Goal: Task Accomplishment & Management: Manage account settings

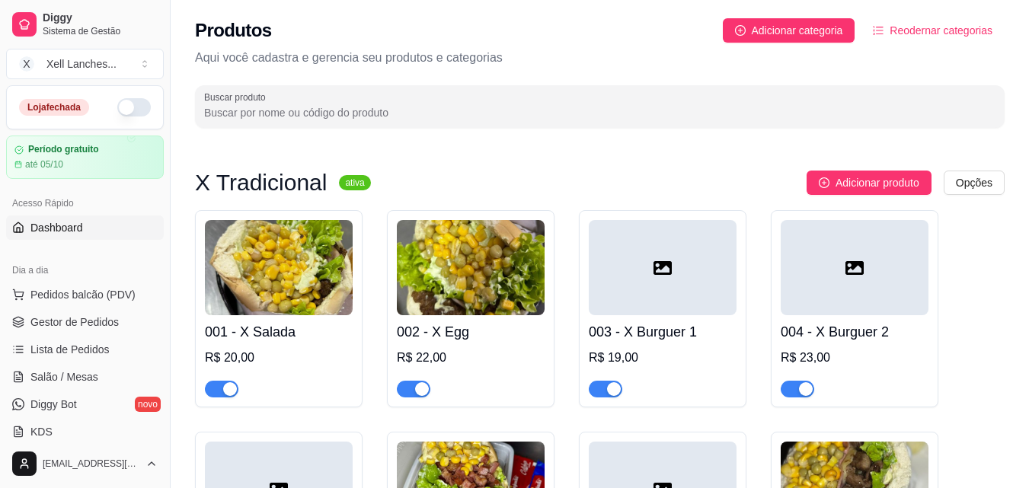
click at [59, 224] on span "Dashboard" at bounding box center [56, 227] width 53 height 15
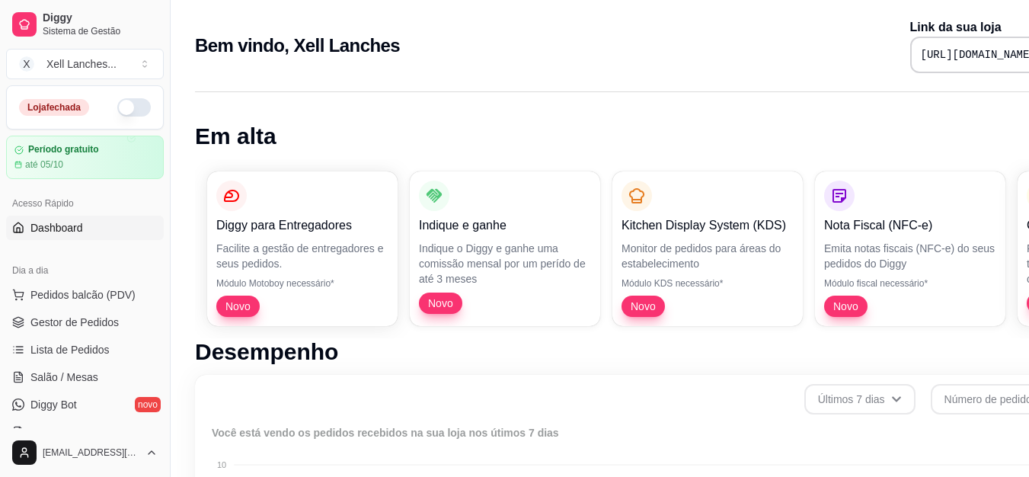
click at [921, 59] on pre "[URL][DOMAIN_NAME]" at bounding box center [978, 54] width 115 height 15
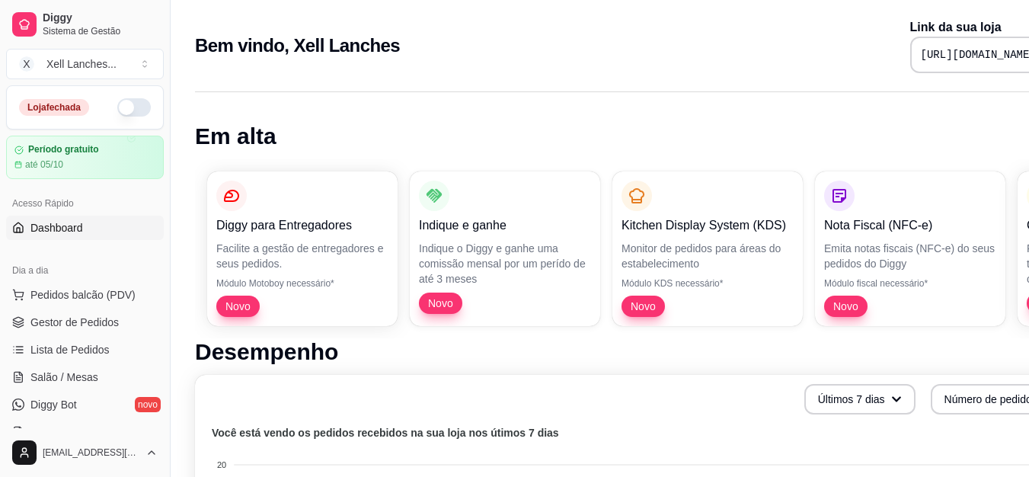
click at [921, 59] on pre "[URL][DOMAIN_NAME]" at bounding box center [978, 54] width 115 height 15
copy div "[URL][DOMAIN_NAME]"
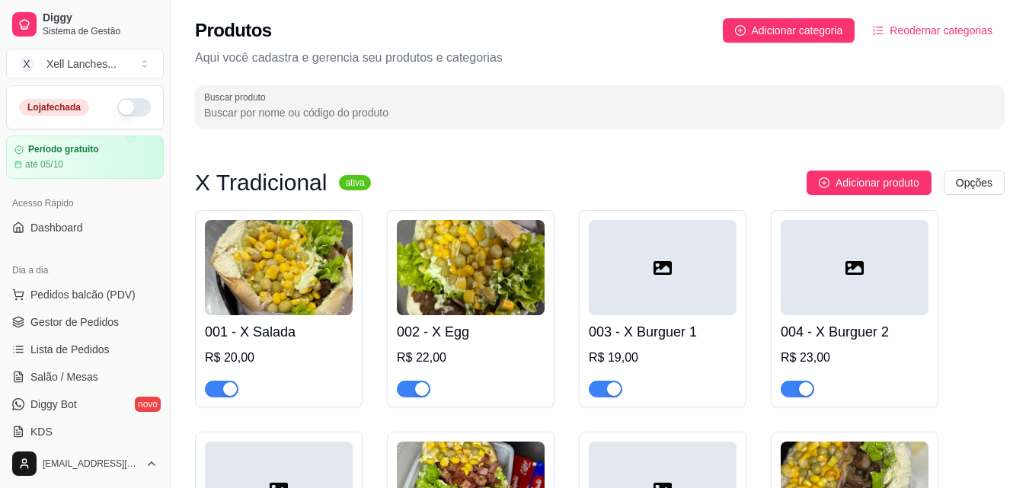
click at [121, 112] on button "button" at bounding box center [134, 107] width 34 height 18
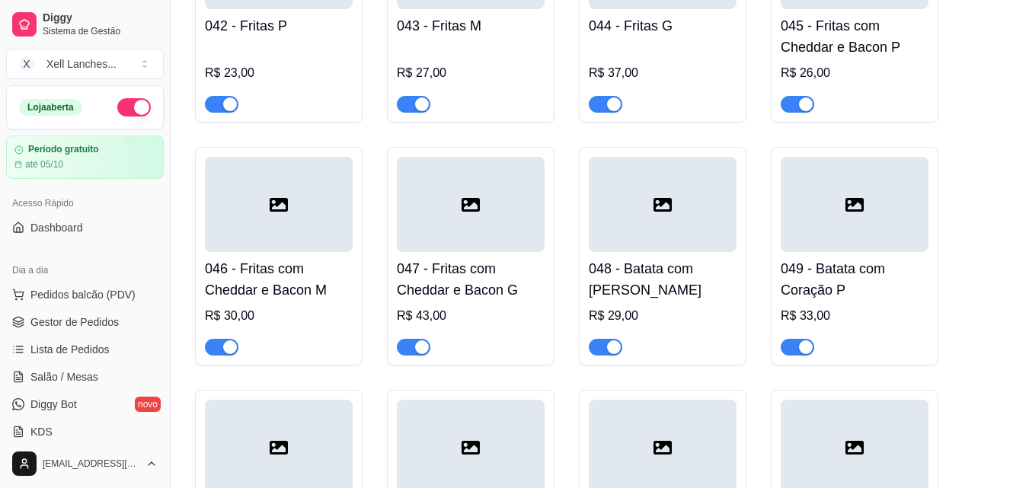
scroll to position [3658, 0]
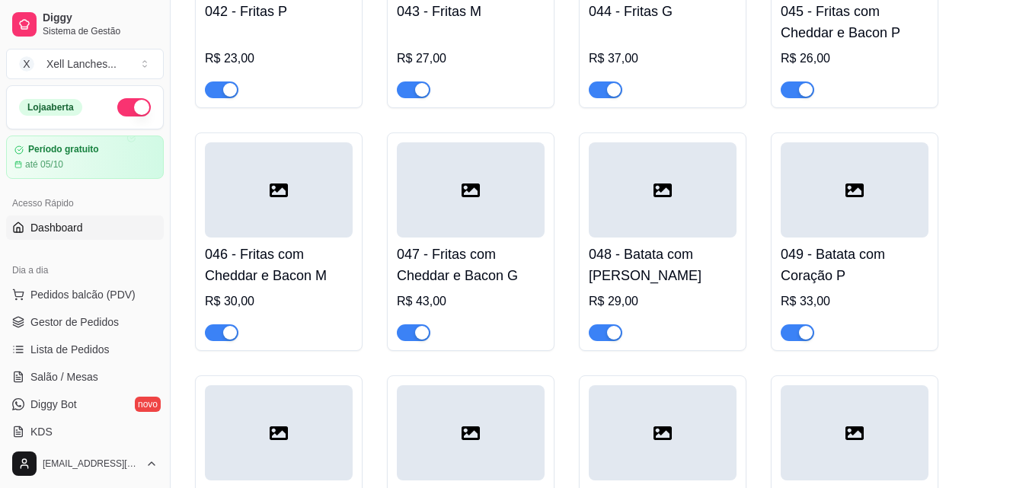
click at [72, 230] on span "Dashboard" at bounding box center [56, 227] width 53 height 15
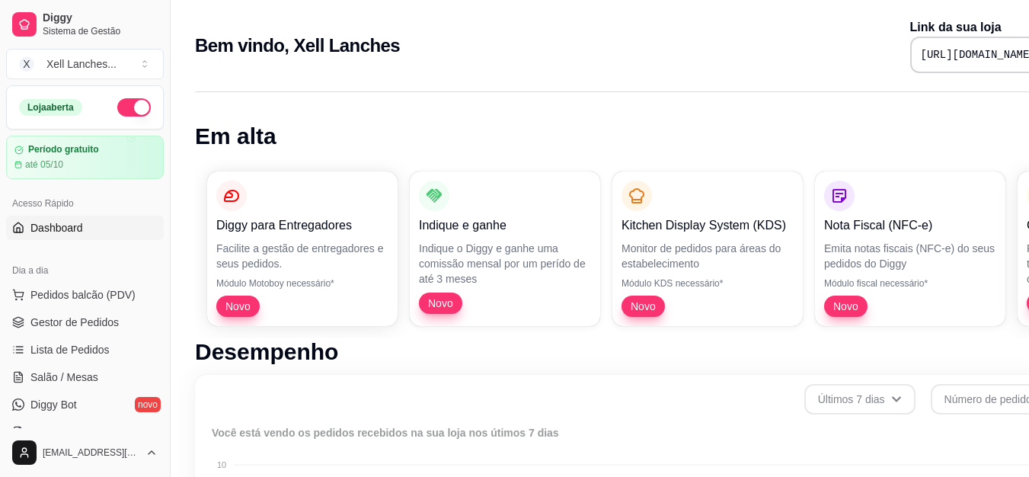
click at [911, 62] on div "[URL][DOMAIN_NAME]" at bounding box center [994, 55] width 167 height 37
click at [921, 56] on pre "https://diggy.menu/68bb5d6840e54f1c9769a949" at bounding box center [978, 54] width 115 height 15
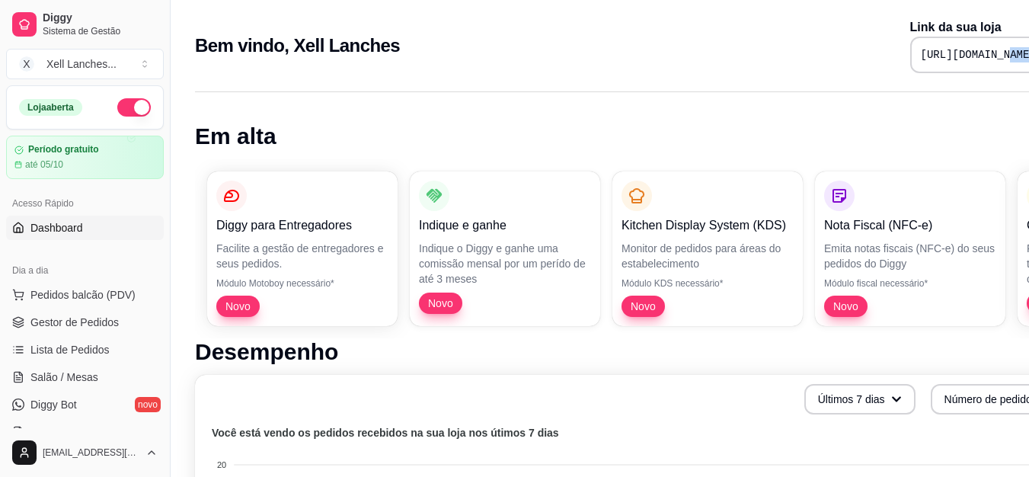
click at [921, 56] on pre "https://diggy.menu/68bb5d6840e54f1c9769a949" at bounding box center [978, 54] width 115 height 15
click at [81, 324] on span "Gestor de Pedidos" at bounding box center [74, 322] width 88 height 15
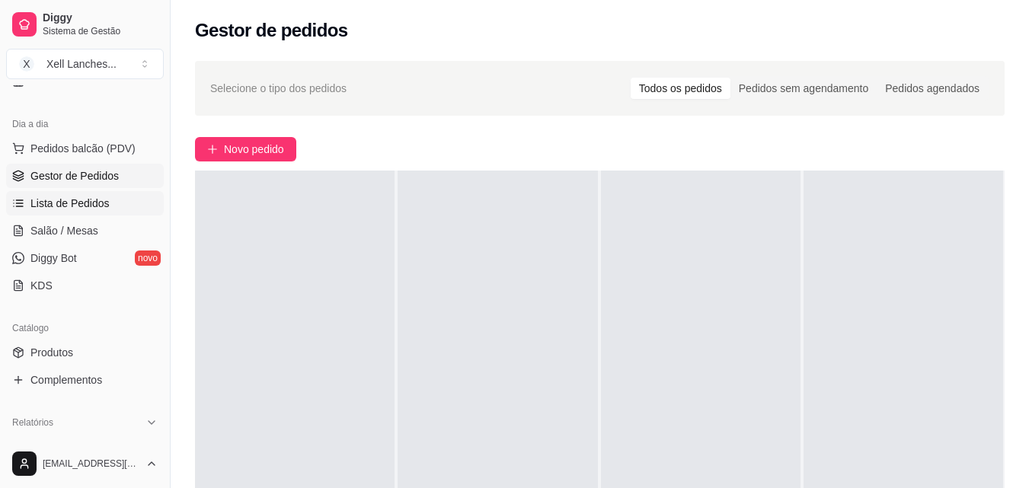
scroll to position [152, 0]
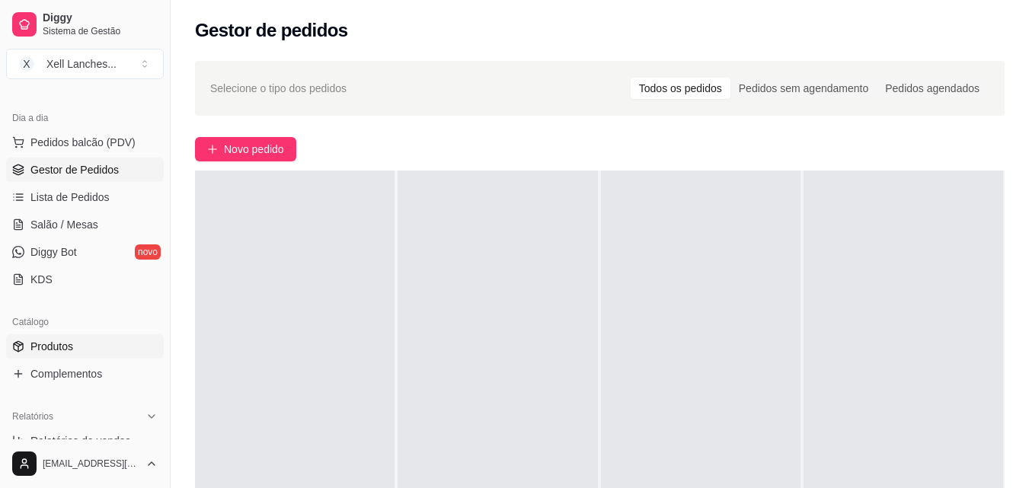
click at [74, 343] on link "Produtos" at bounding box center [85, 347] width 158 height 24
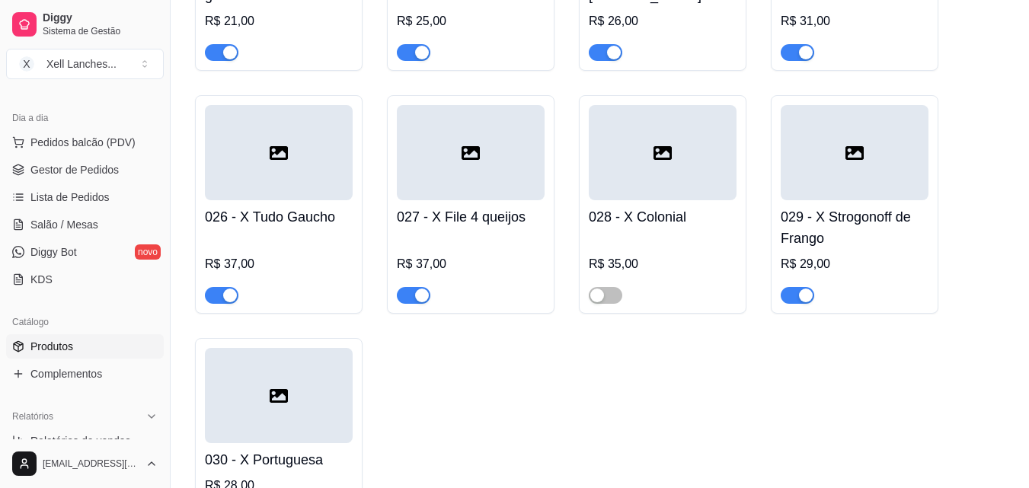
scroll to position [1829, 0]
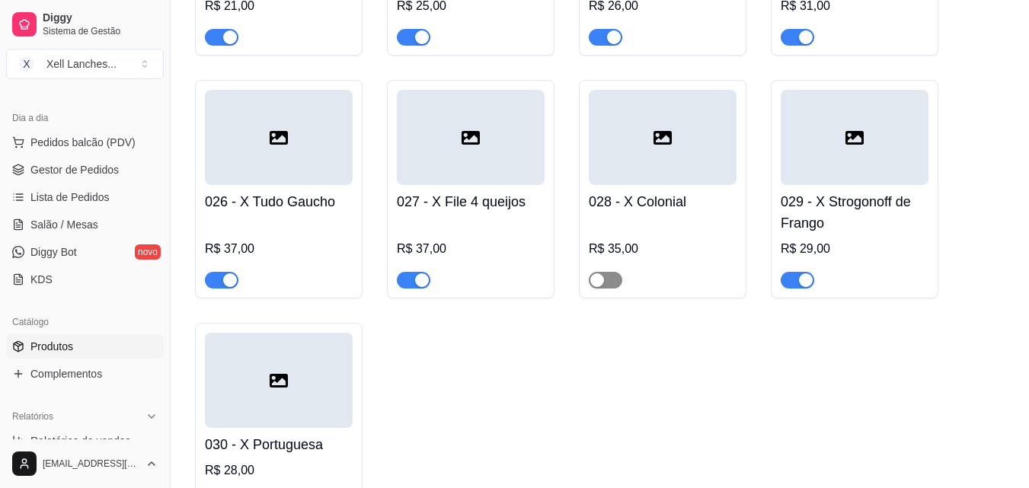
click at [594, 287] on div "button" at bounding box center [598, 281] width 14 height 14
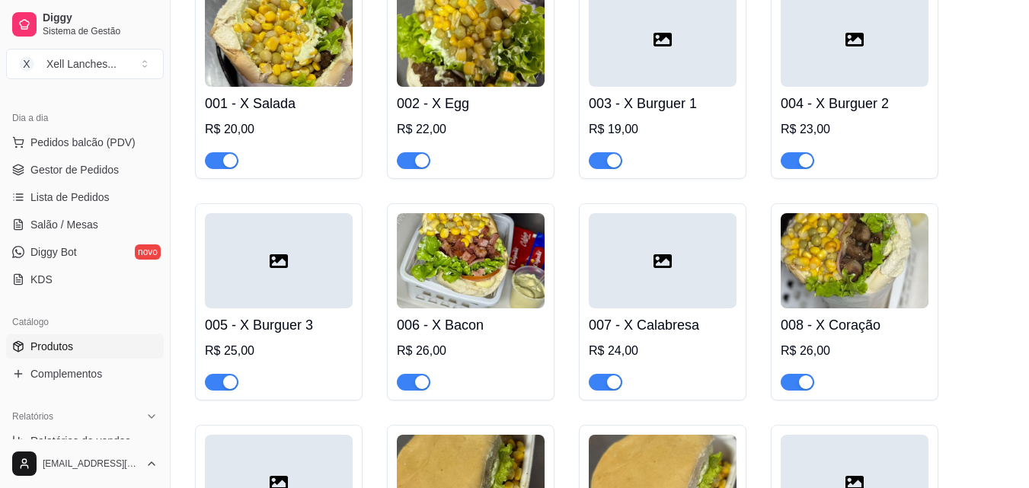
scroll to position [0, 0]
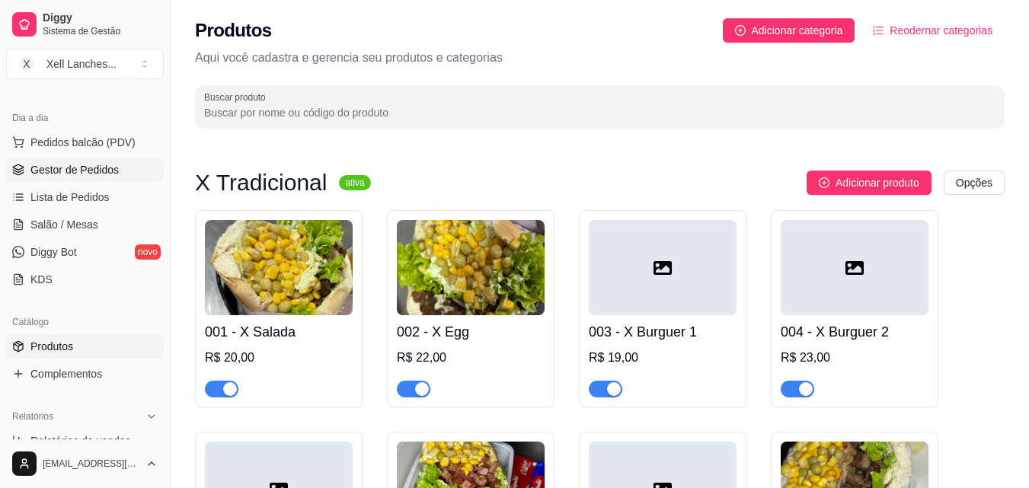
click at [89, 159] on link "Gestor de Pedidos" at bounding box center [85, 170] width 158 height 24
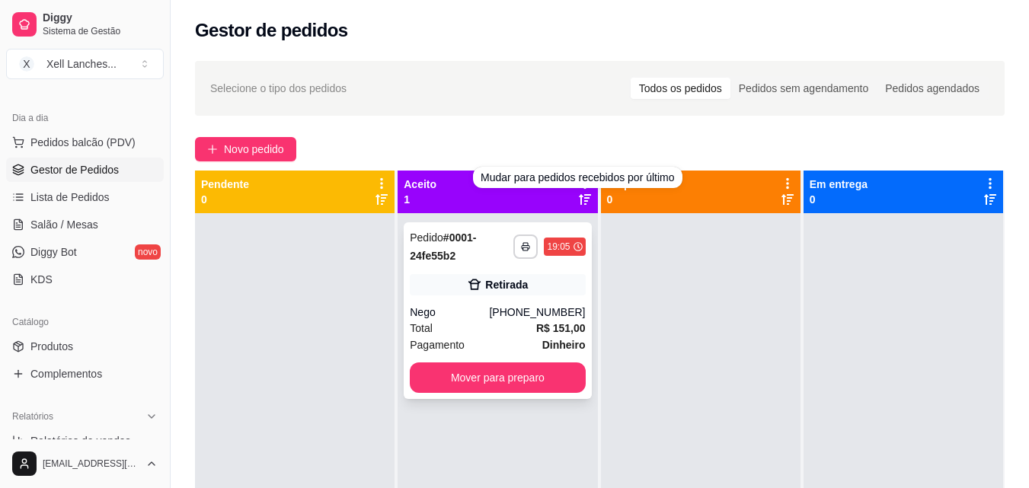
click at [491, 302] on div "**********" at bounding box center [497, 311] width 187 height 177
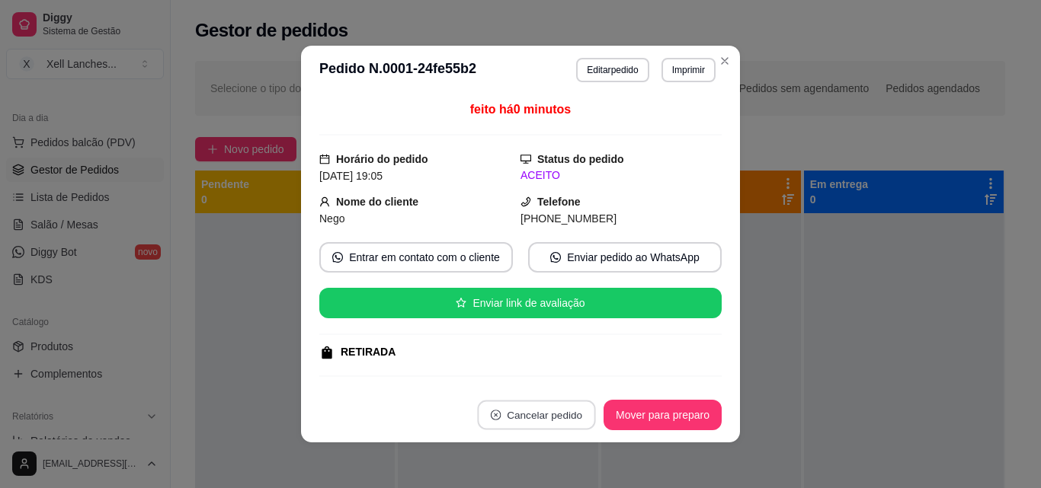
click at [546, 415] on button "Cancelar pedido" at bounding box center [536, 416] width 118 height 30
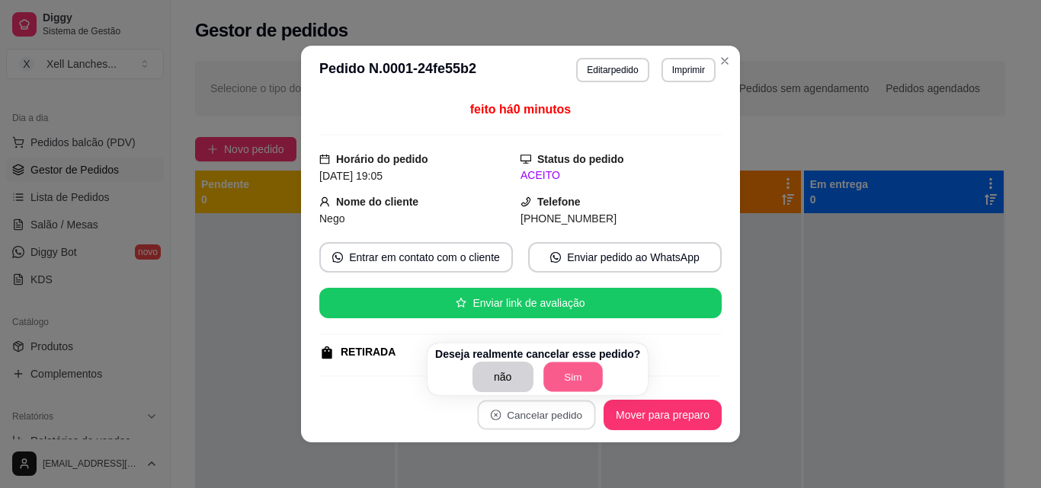
click at [572, 376] on button "Sim" at bounding box center [572, 378] width 59 height 30
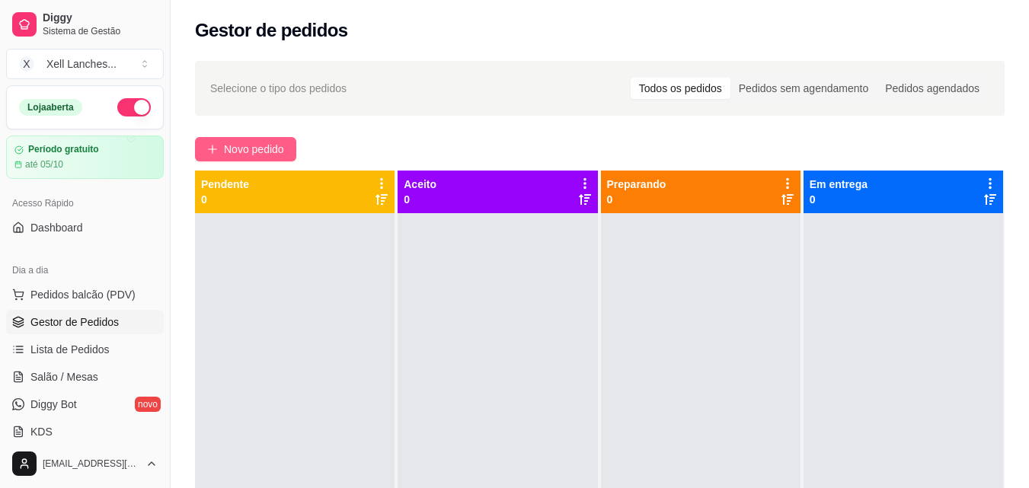
click at [279, 146] on span "Novo pedido" at bounding box center [254, 149] width 60 height 17
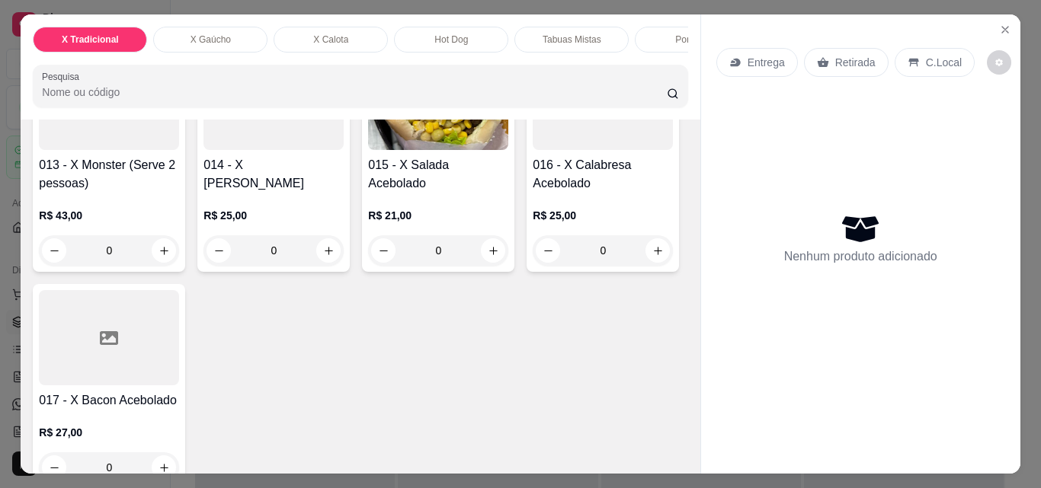
scroll to position [838, 0]
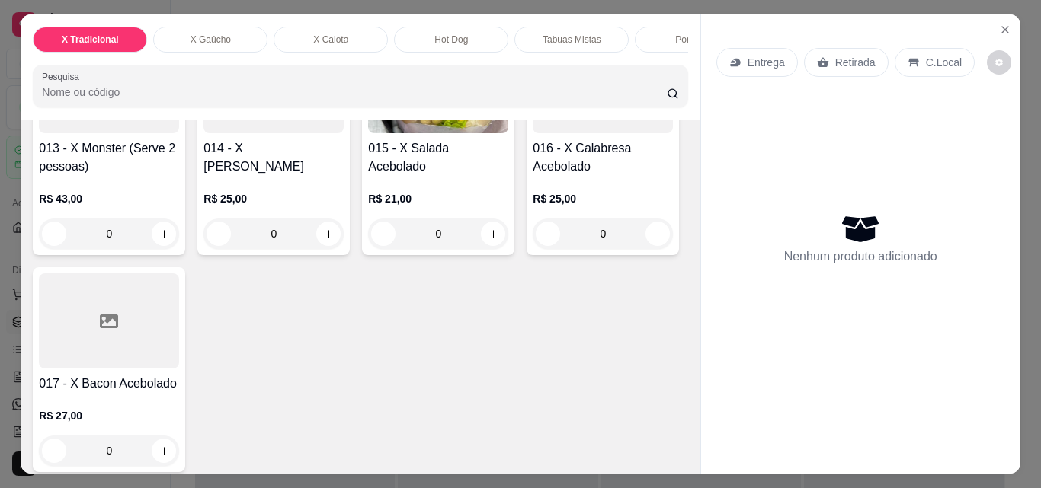
type input "1"
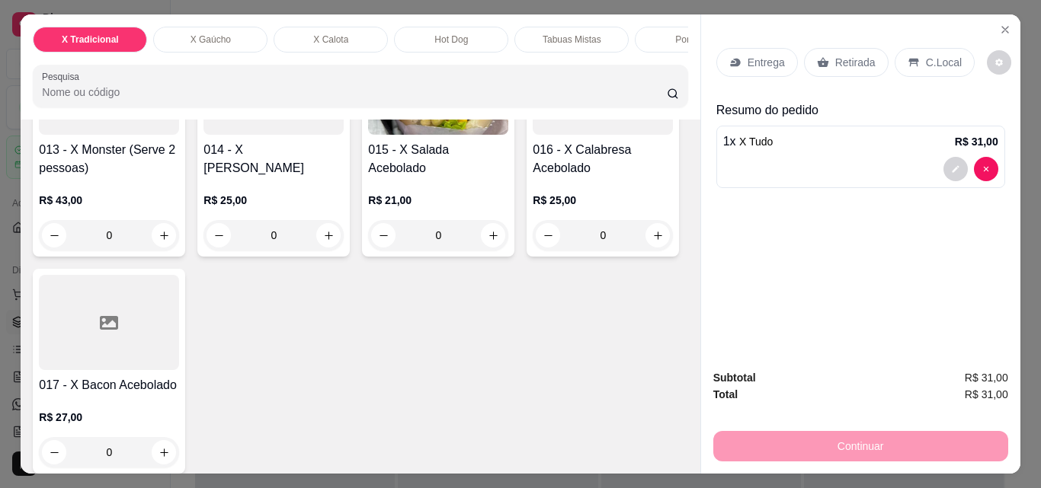
click at [748, 55] on p "Entrega" at bounding box center [766, 62] width 37 height 15
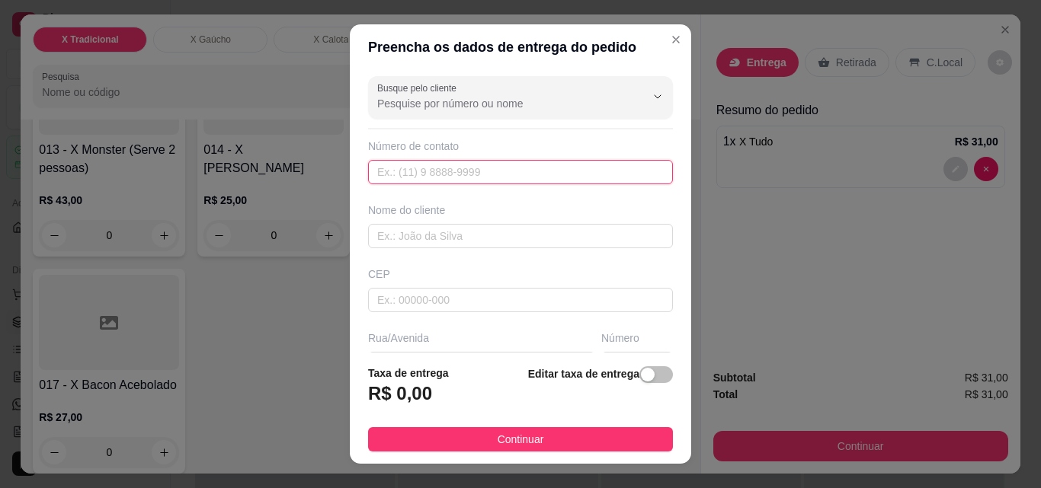
click at [417, 174] on input "text" at bounding box center [520, 172] width 305 height 24
paste input "(48) 9960-2633"
type input "(48) 9960-2633"
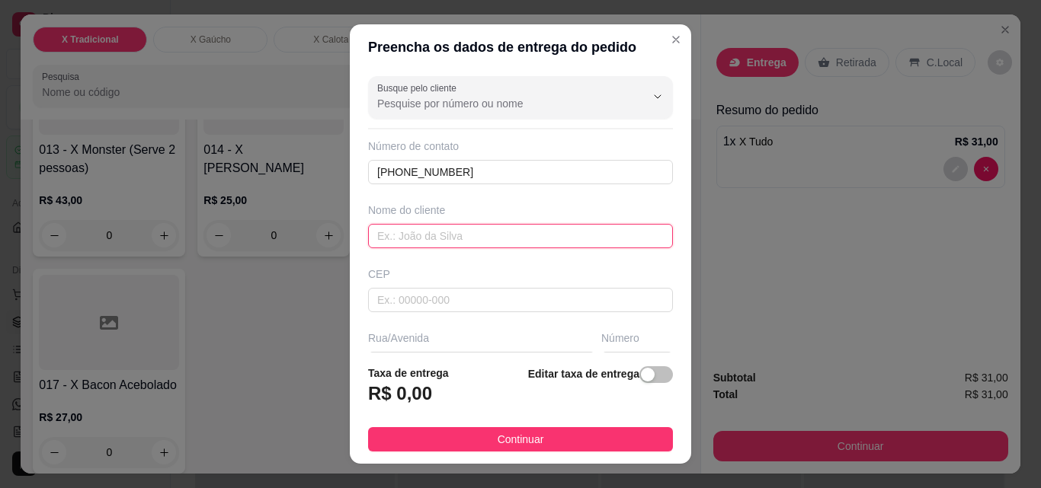
click at [409, 241] on input "text" at bounding box center [520, 236] width 305 height 24
type input "[PERSON_NAME]"
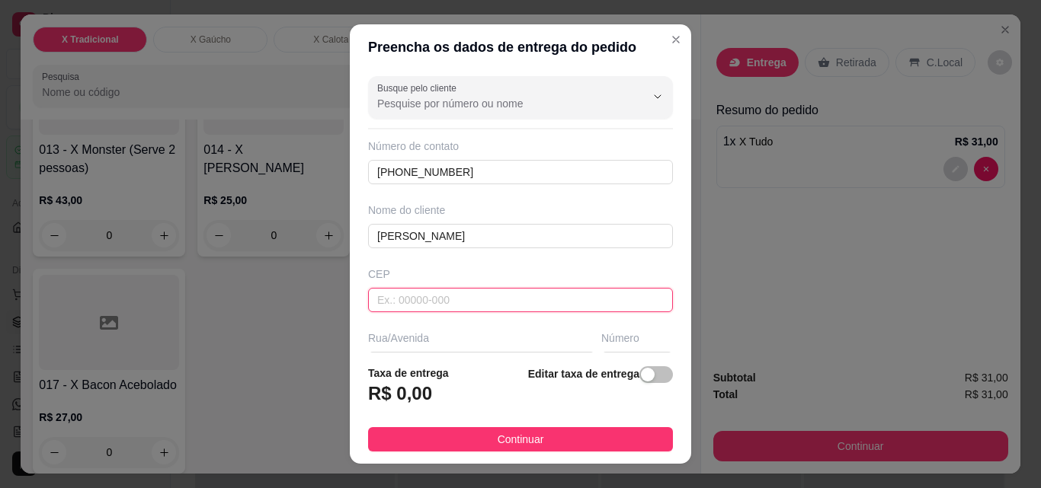
click at [435, 299] on input "text" at bounding box center [520, 300] width 305 height 24
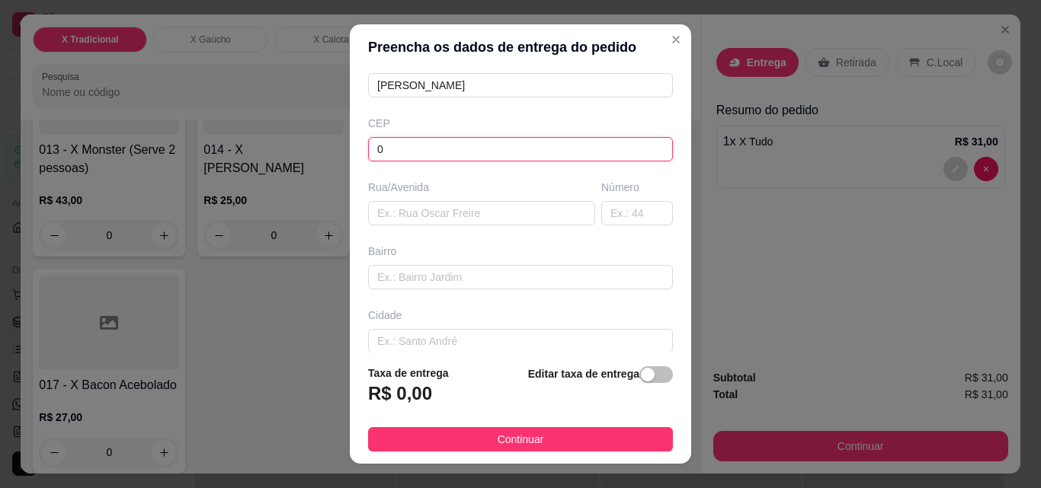
scroll to position [152, 0]
type input "0"
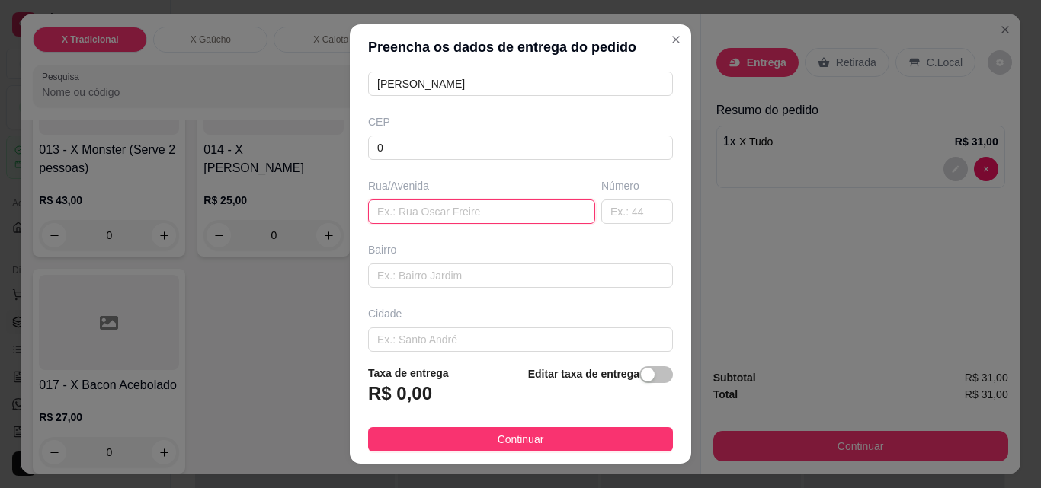
click at [398, 202] on input "text" at bounding box center [481, 212] width 227 height 24
type input "Condominio Aurora"
click at [620, 213] on input "text" at bounding box center [637, 212] width 72 height 24
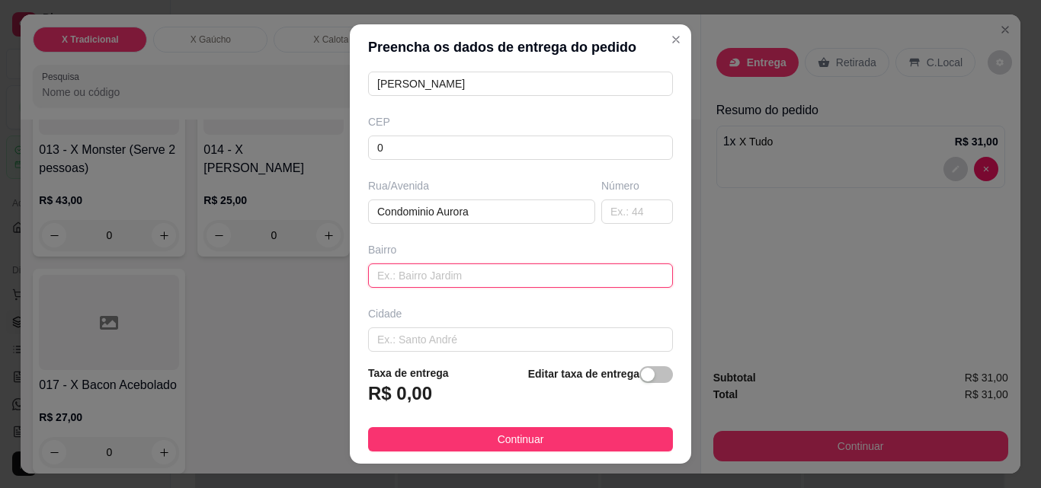
click at [420, 281] on input "text" at bounding box center [520, 276] width 305 height 24
click at [420, 281] on input "cas" at bounding box center [520, 276] width 305 height 24
type input "casa 89"
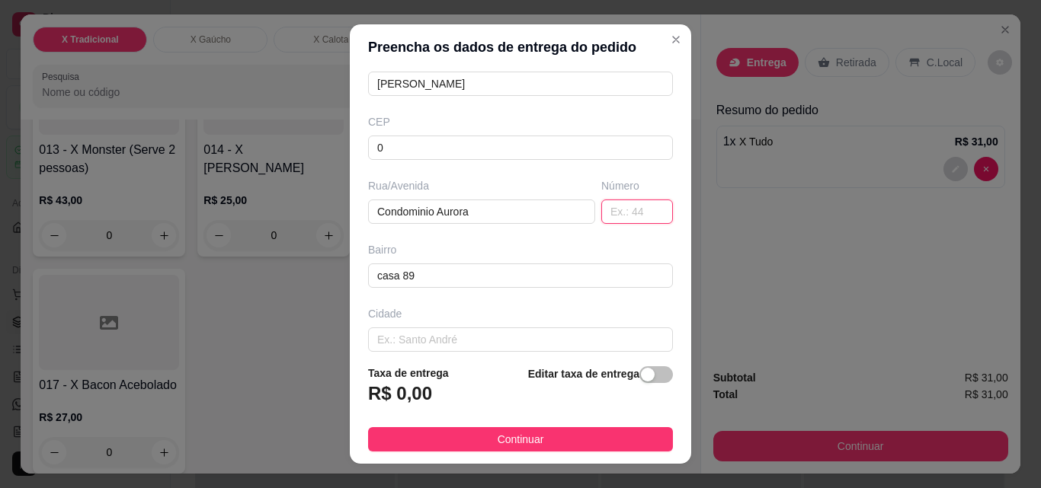
click at [601, 218] on input "text" at bounding box center [637, 212] width 72 height 24
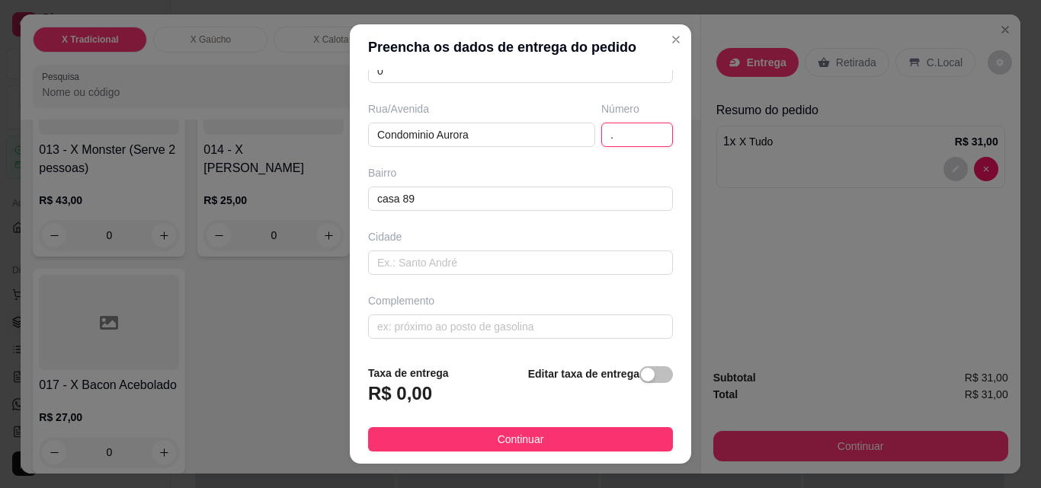
scroll to position [231, 0]
type input "."
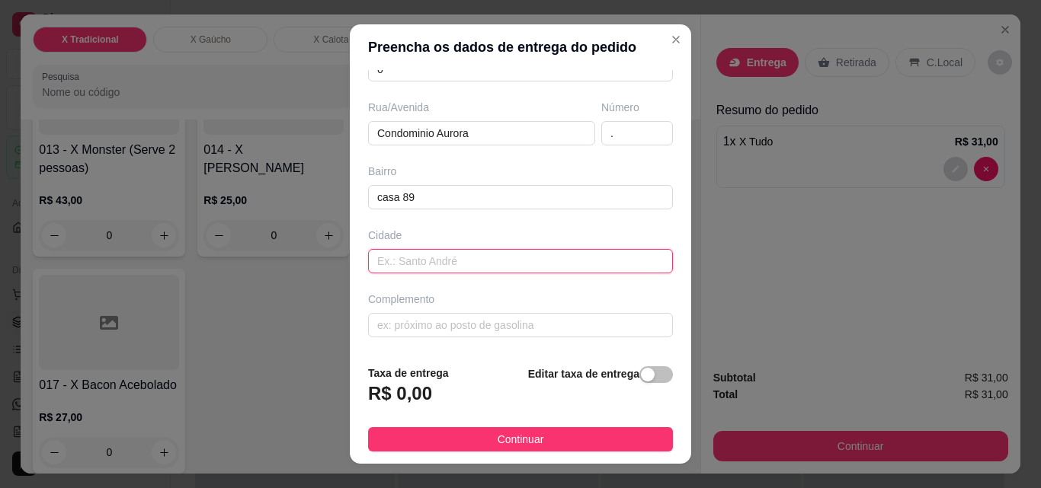
click at [434, 255] on input "text" at bounding box center [520, 261] width 305 height 24
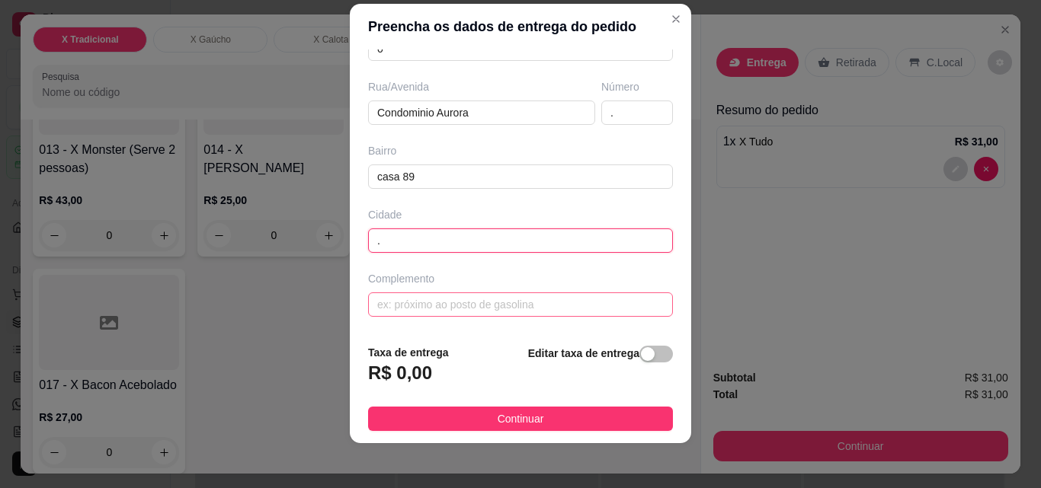
scroll to position [24, 0]
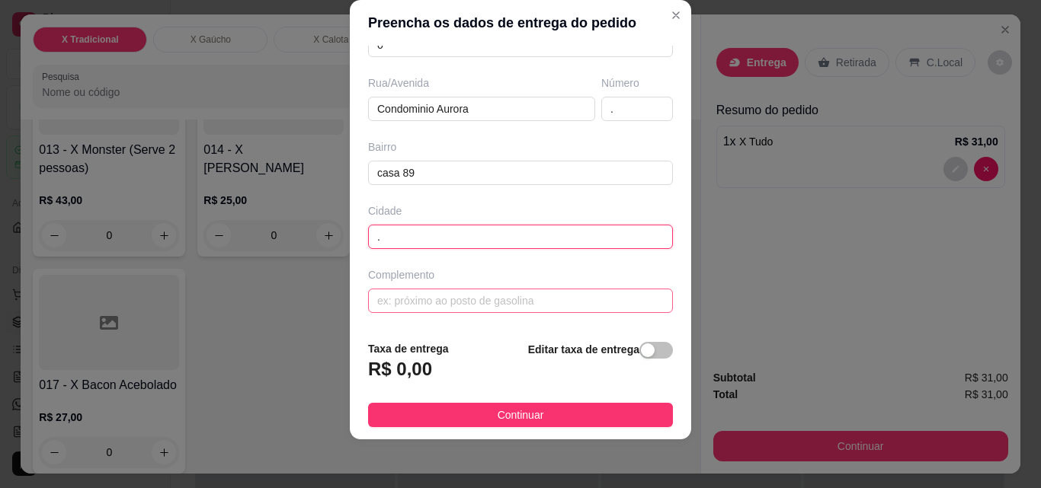
type input "."
click at [447, 299] on input "text" at bounding box center [520, 301] width 305 height 24
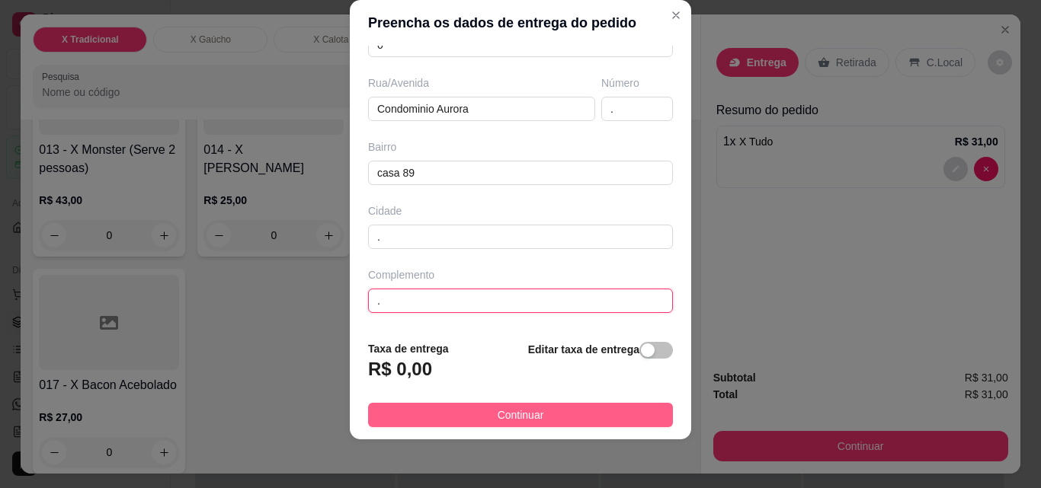
type input "."
click at [616, 411] on button "Continuar" at bounding box center [520, 415] width 305 height 24
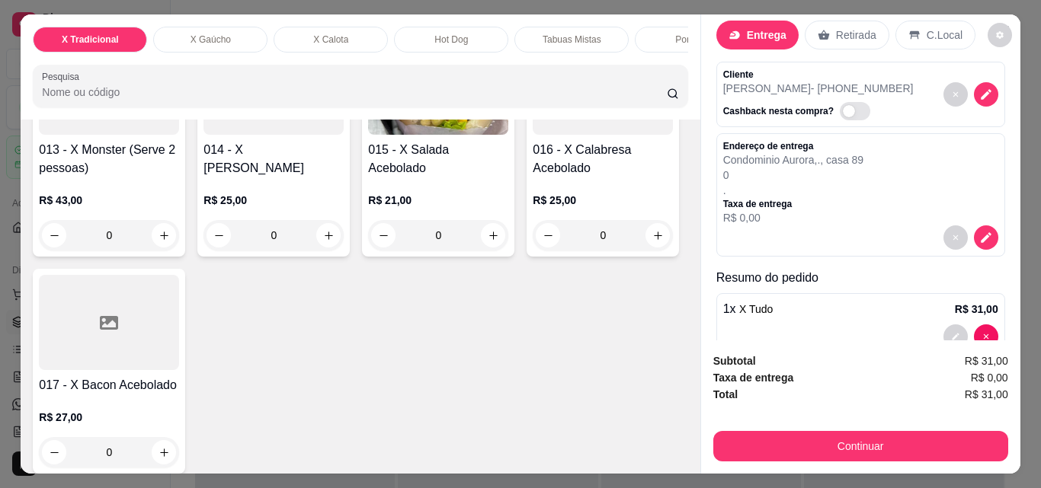
scroll to position [64, 0]
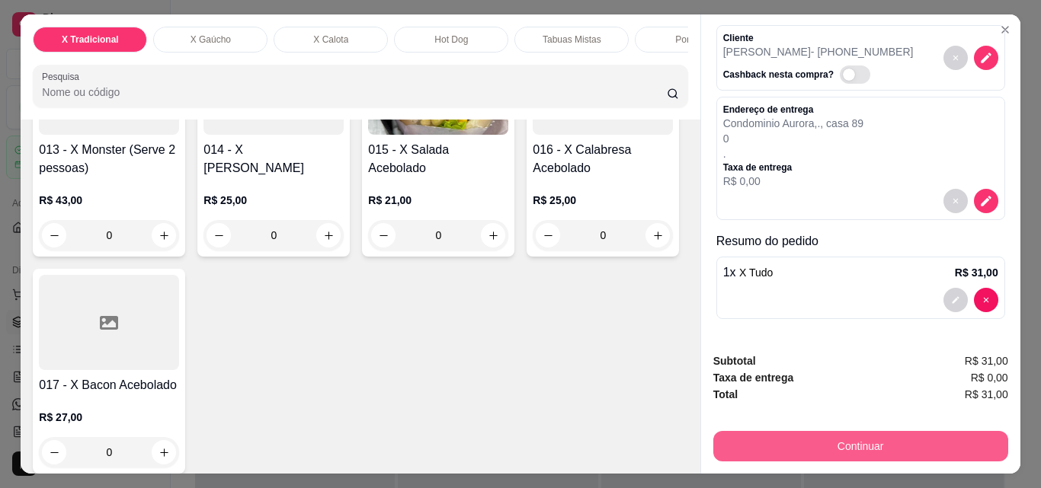
click at [854, 438] on button "Continuar" at bounding box center [860, 446] width 295 height 30
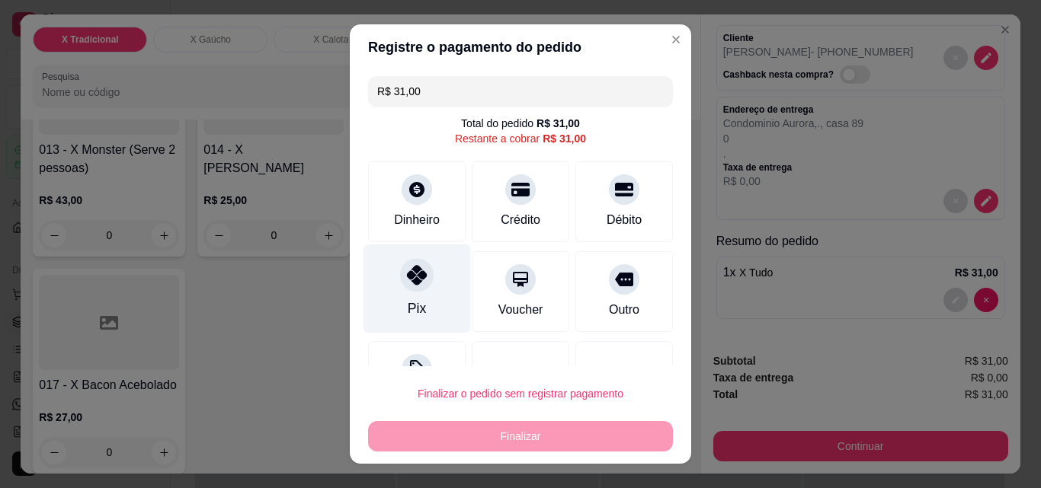
click at [418, 293] on div "Pix" at bounding box center [416, 289] width 107 height 89
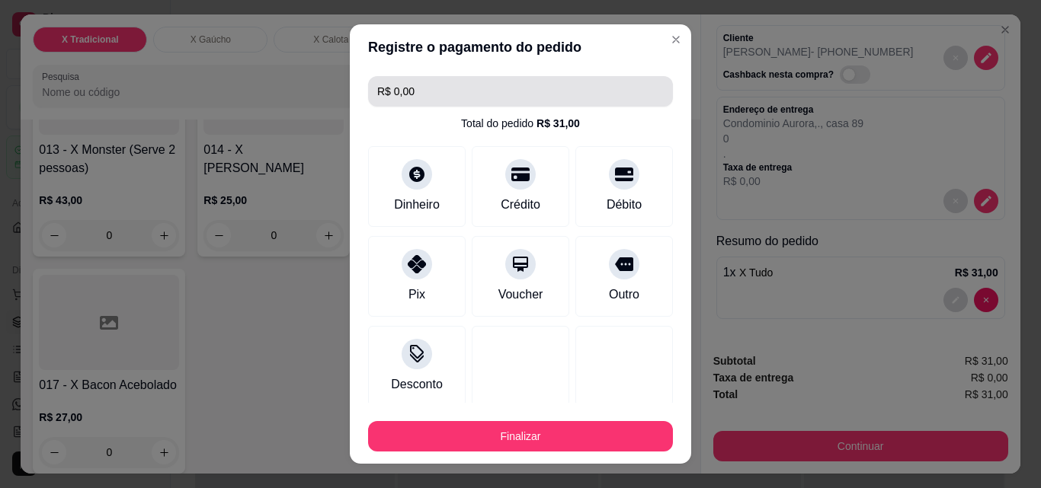
click at [431, 97] on input "R$ 0,00" at bounding box center [520, 91] width 287 height 30
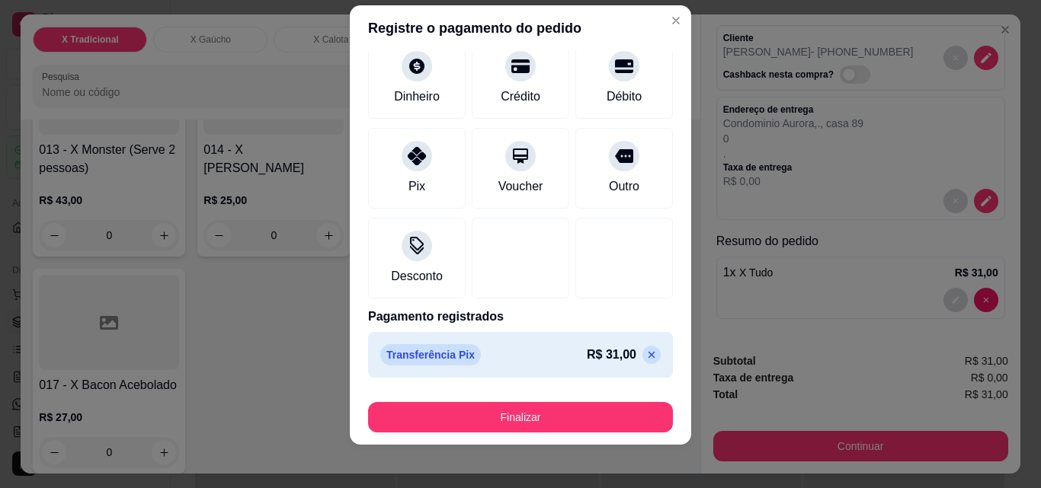
scroll to position [24, 0]
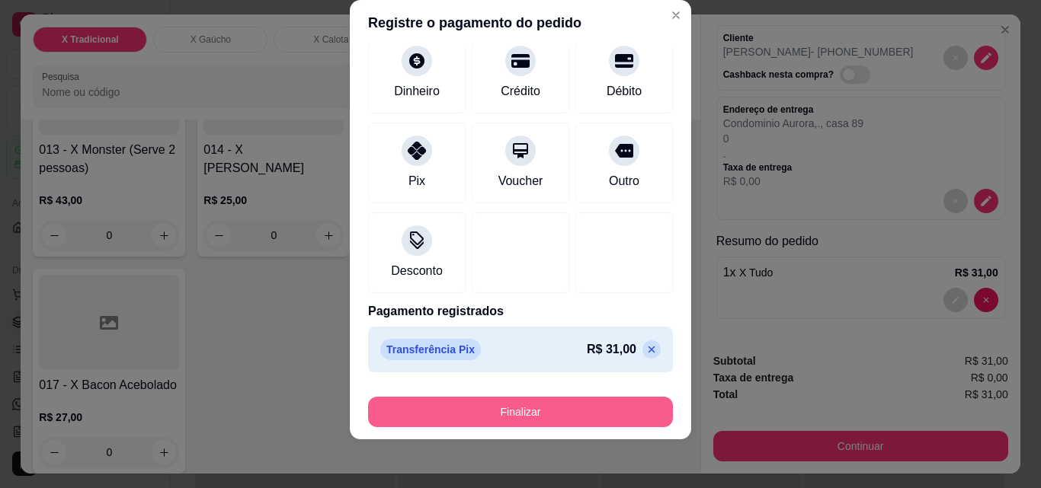
type input "R$ 31,00"
click at [533, 409] on button "Finalizar" at bounding box center [521, 413] width 296 height 30
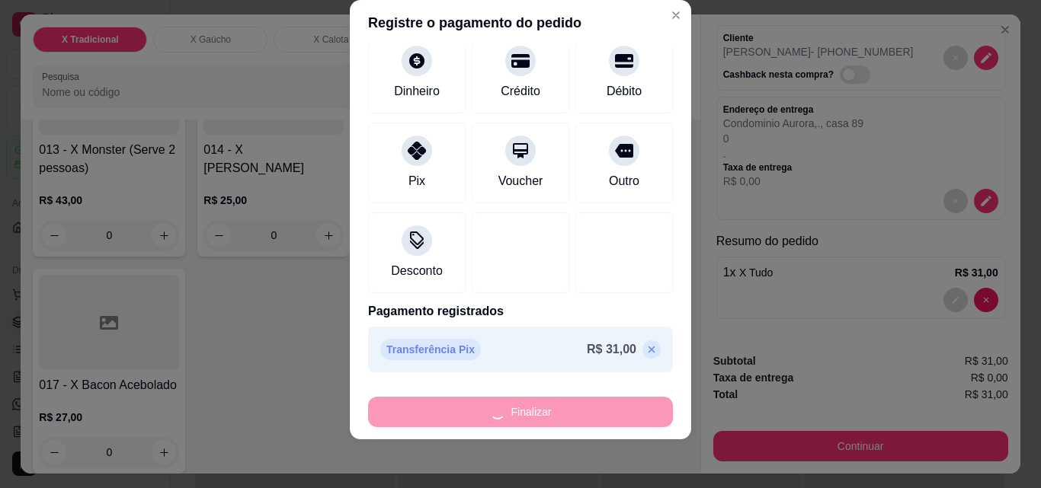
type input "0"
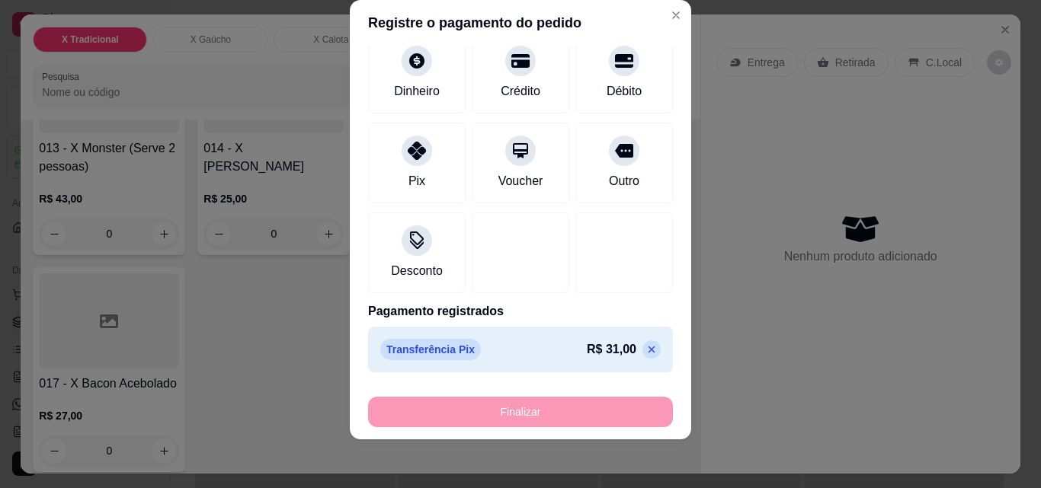
type input "-R$ 31,00"
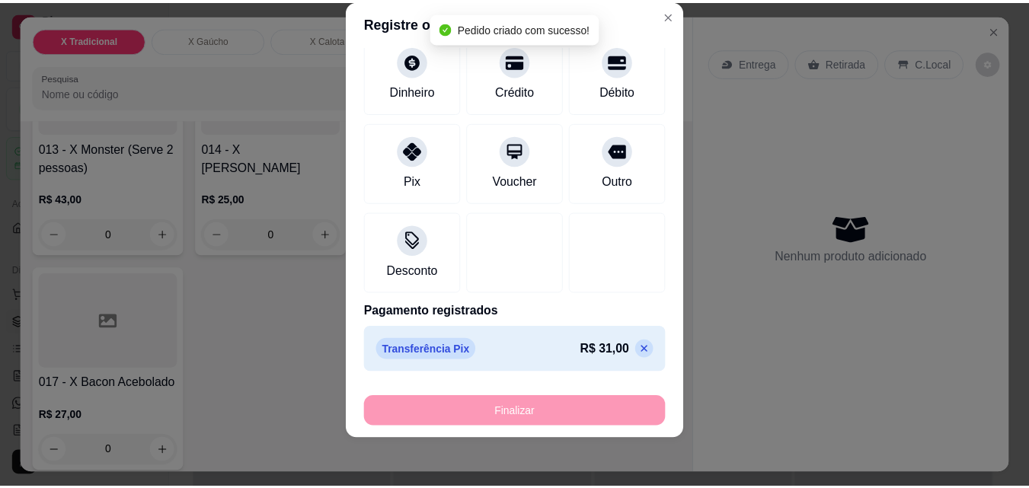
scroll to position [0, 0]
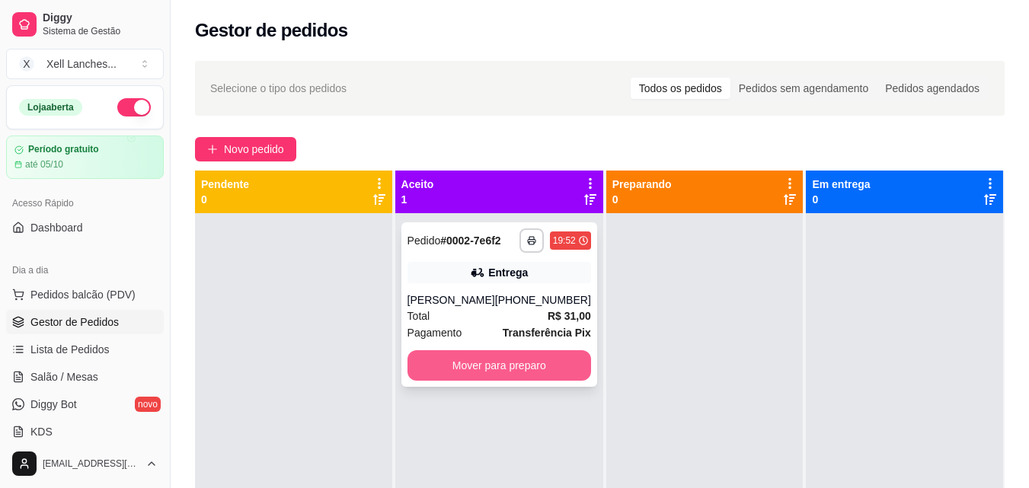
click at [484, 379] on button "Mover para preparo" at bounding box center [500, 366] width 184 height 30
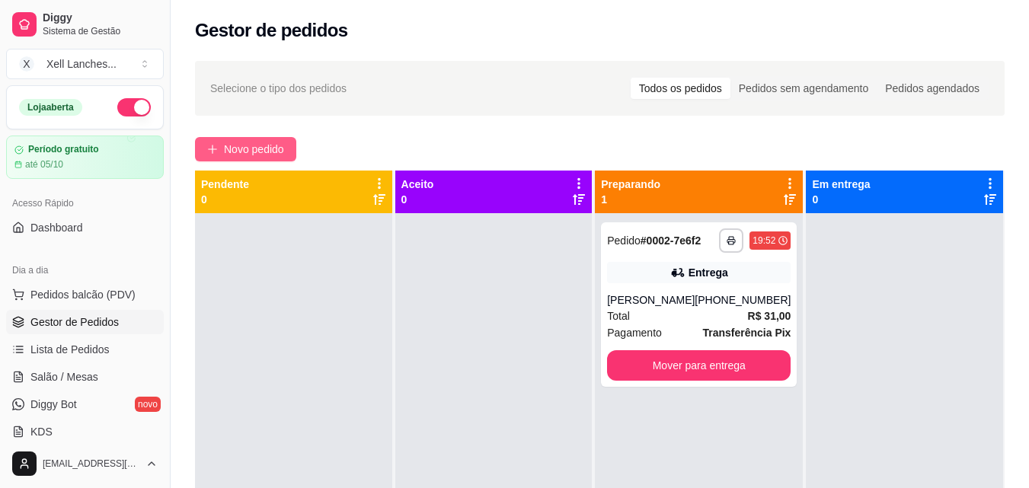
click at [255, 150] on span "Novo pedido" at bounding box center [254, 149] width 60 height 17
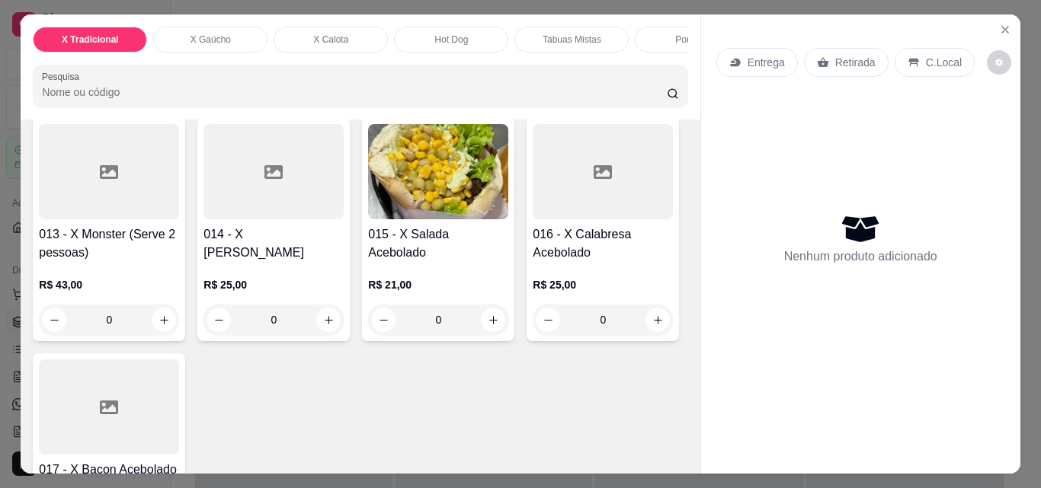
scroll to position [762, 0]
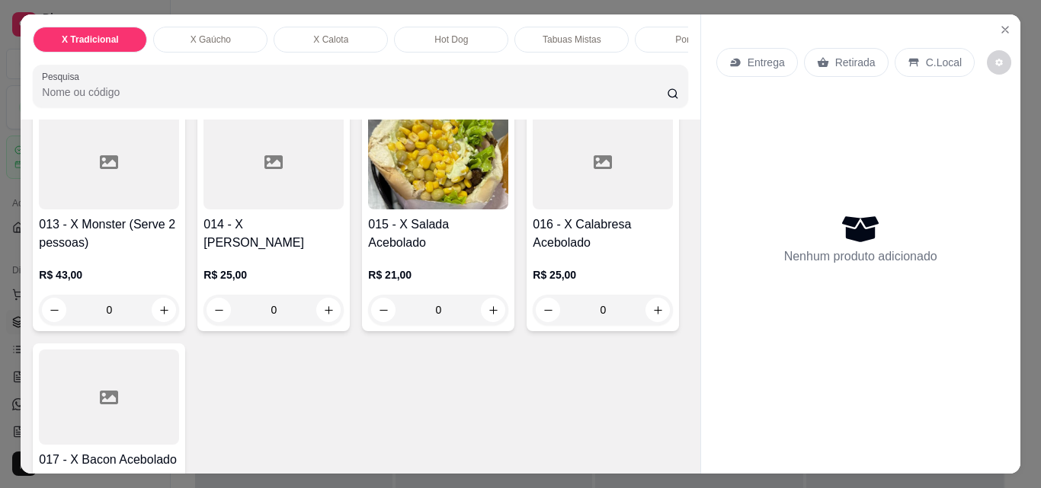
click at [316, 87] on button "increase-product-quantity" at bounding box center [328, 74] width 24 height 24
type input "1"
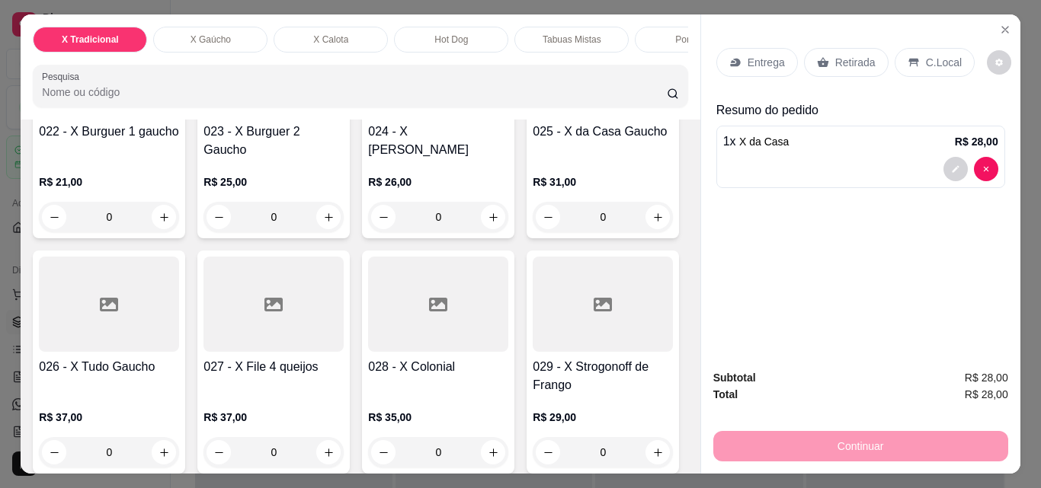
scroll to position [1601, 0]
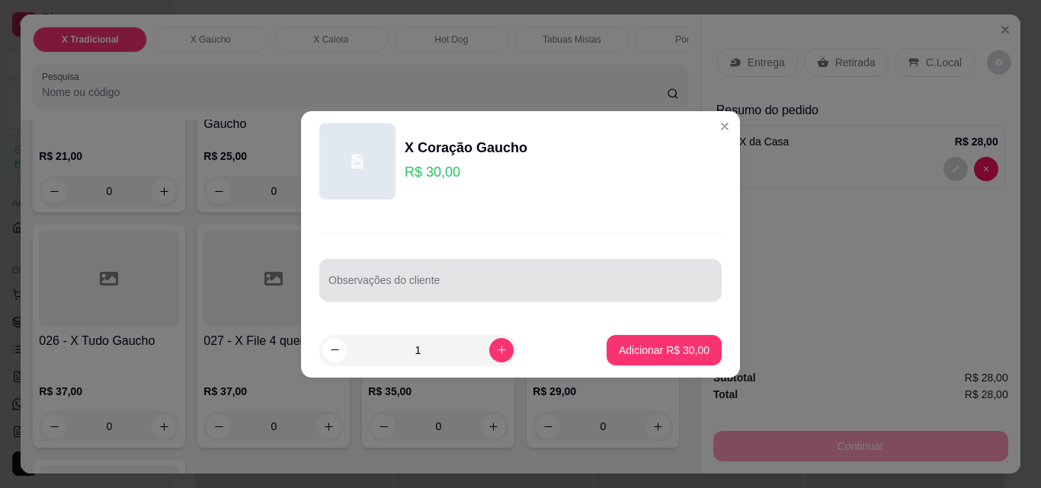
click at [379, 288] on input "Observações do cliente" at bounding box center [520, 286] width 384 height 15
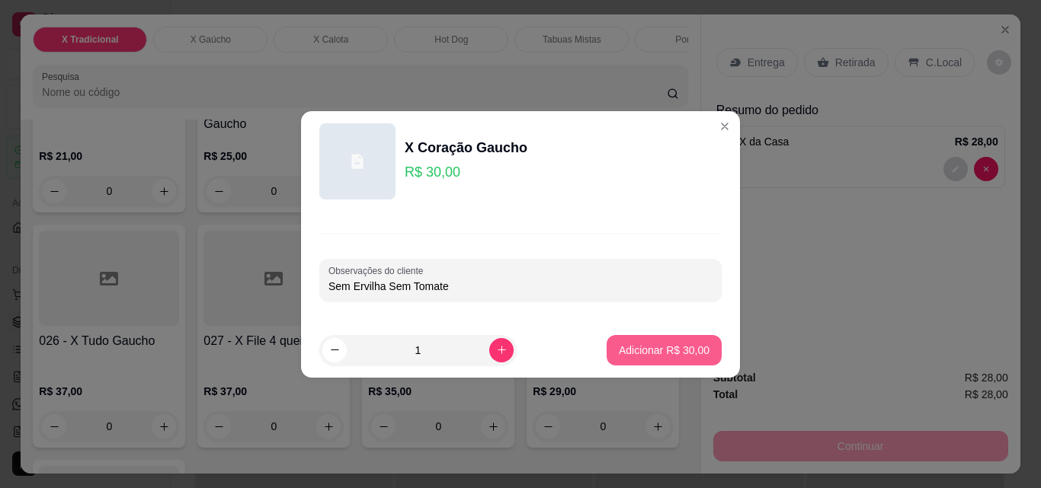
type input "Sem Ervilha Sem Tomate"
click at [643, 347] on p "Adicionar R$ 30,00" at bounding box center [664, 350] width 91 height 15
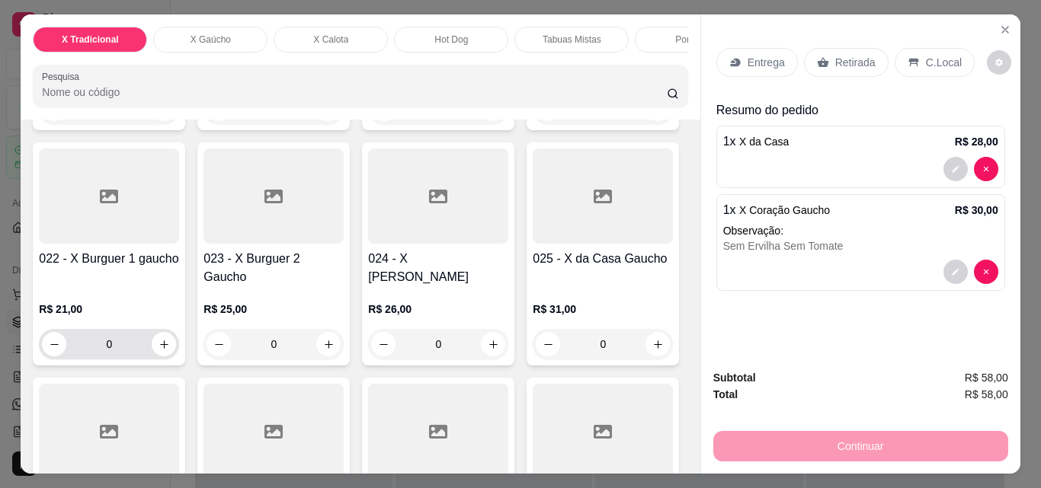
scroll to position [1372, 0]
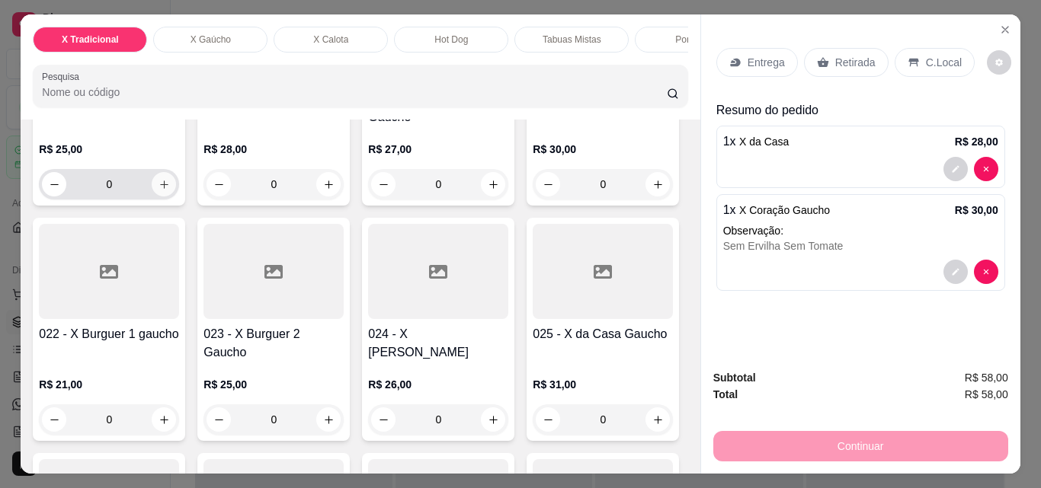
click at [162, 191] on icon "increase-product-quantity" at bounding box center [163, 184] width 11 height 11
type input "1"
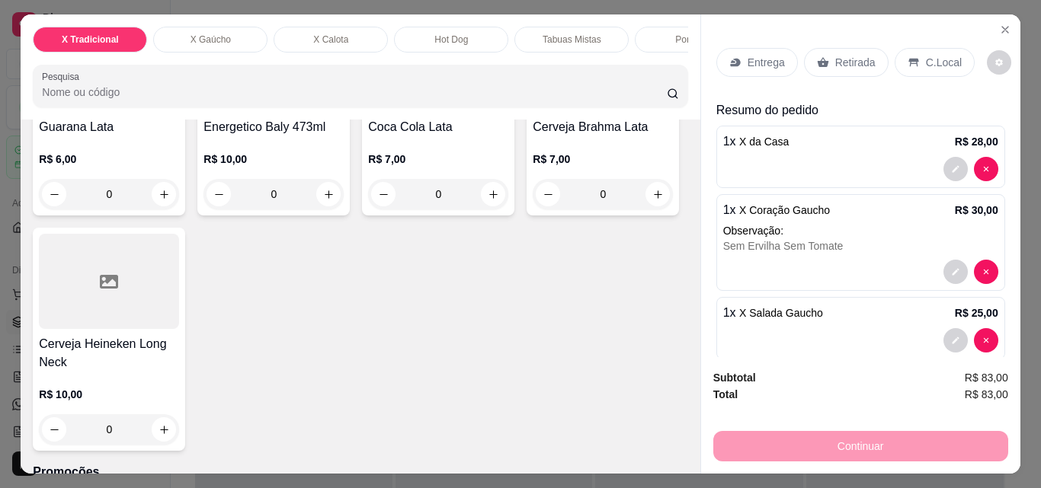
scroll to position [5182, 0]
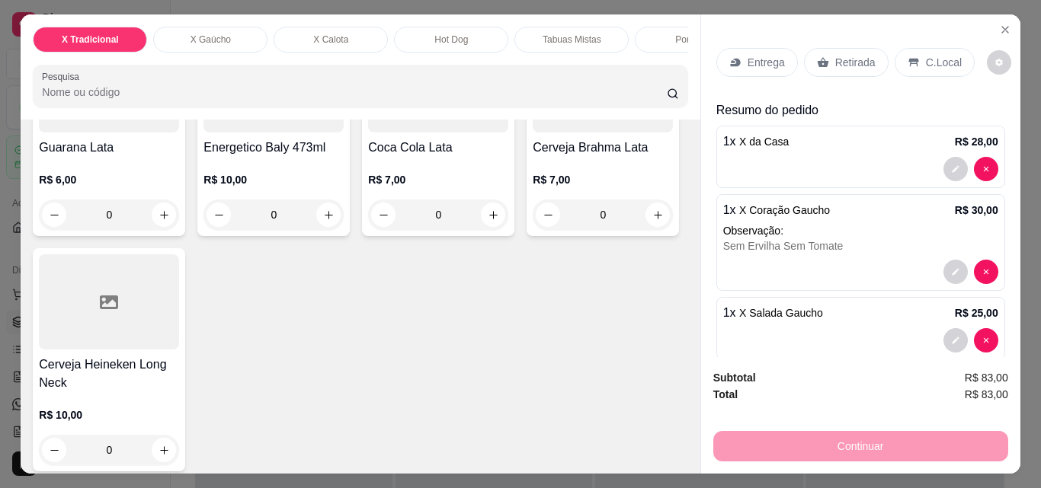
type input "1"
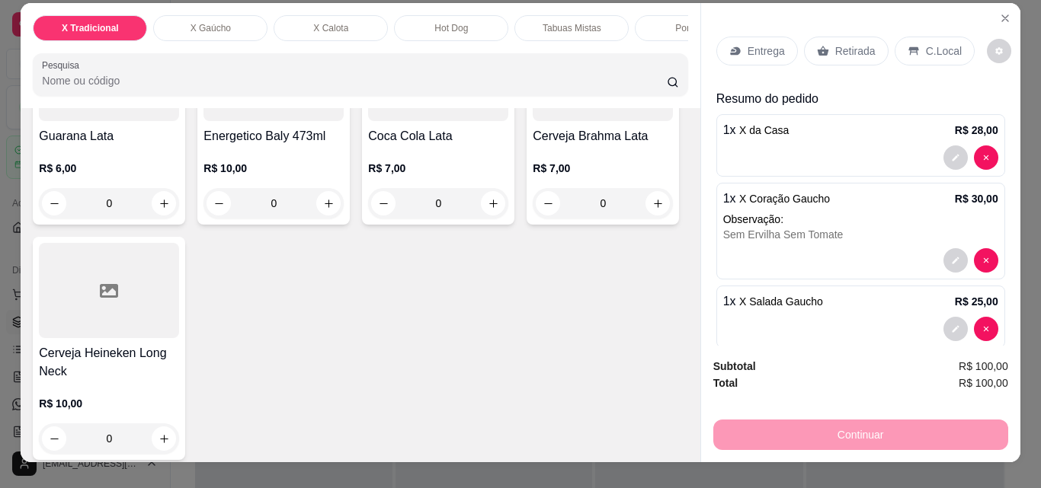
scroll to position [0, 0]
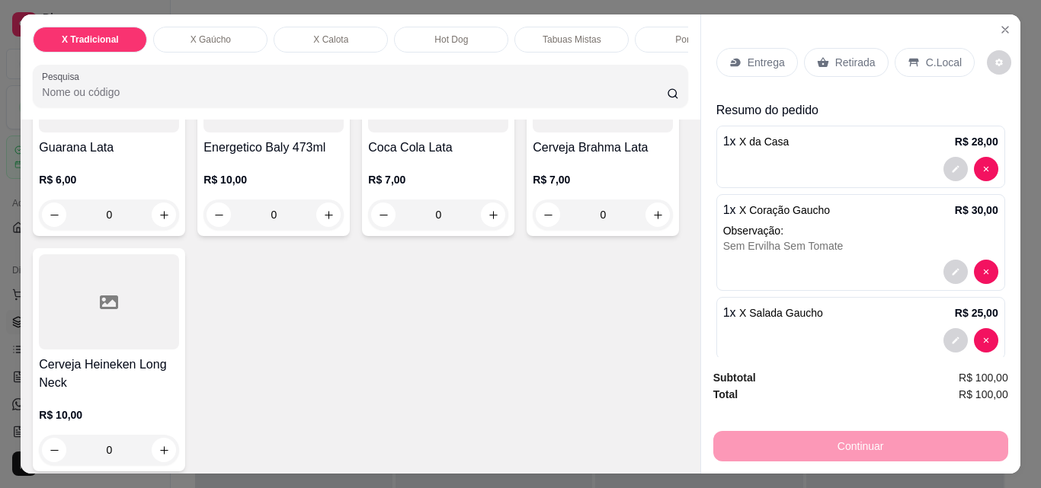
click at [735, 56] on icon at bounding box center [735, 62] width 12 height 12
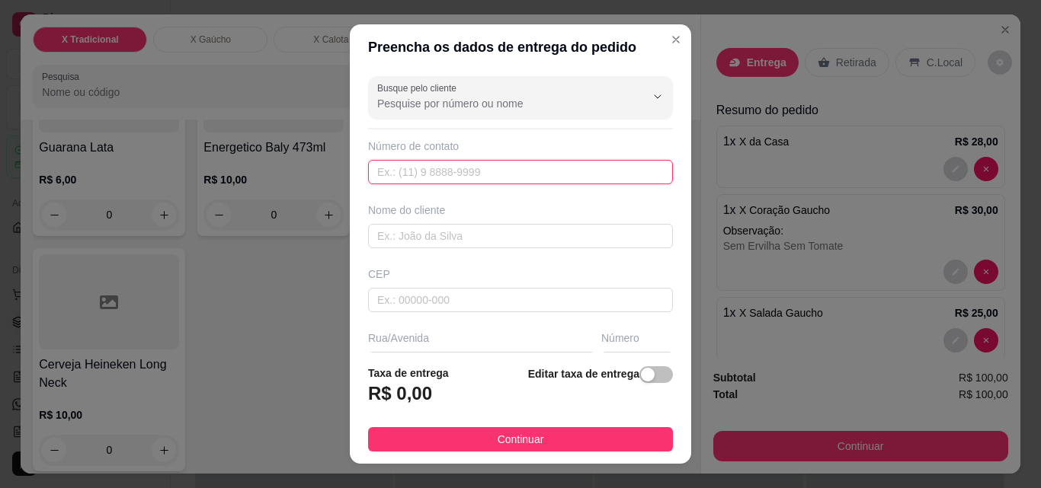
click at [408, 183] on input "text" at bounding box center [520, 172] width 305 height 24
paste input "(51) 8686-6208"
type input "(51) 8686-6208"
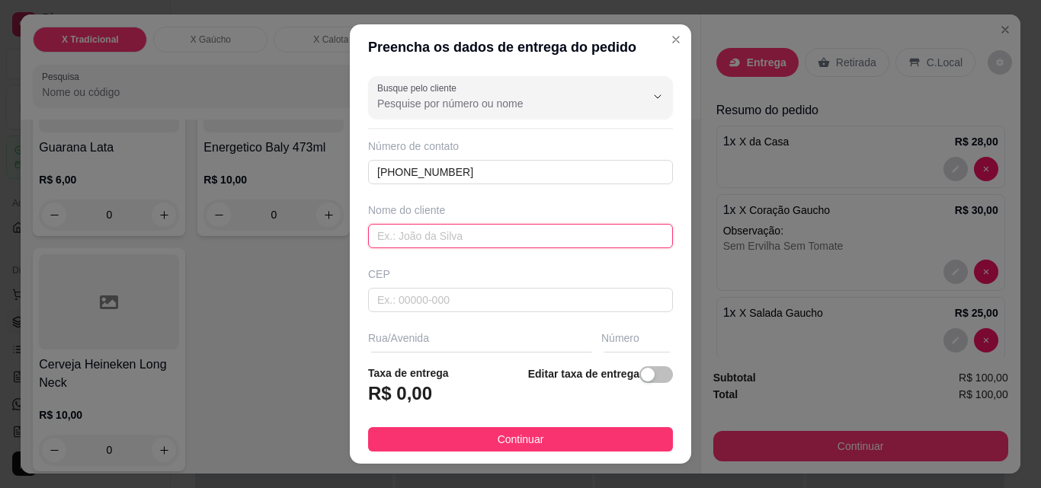
click at [437, 239] on input "text" at bounding box center [520, 236] width 305 height 24
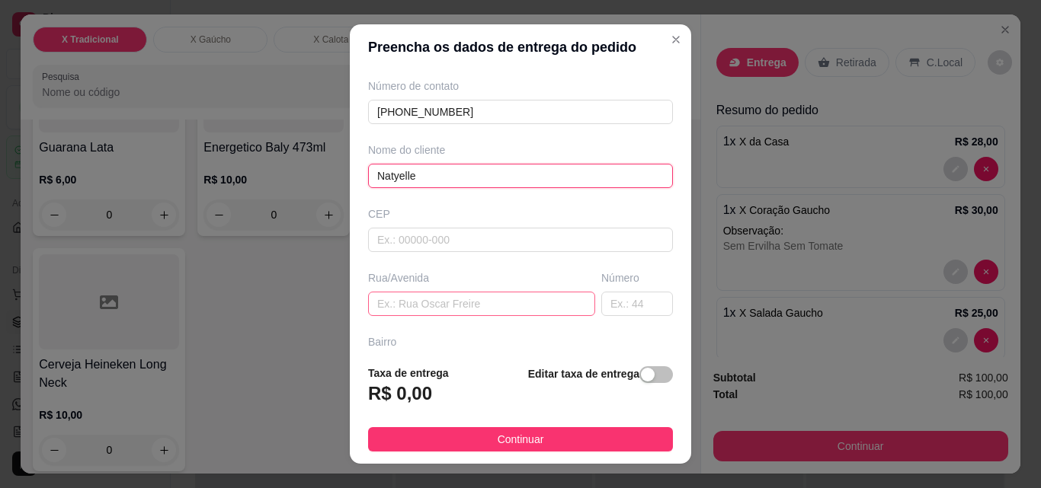
scroll to position [76, 0]
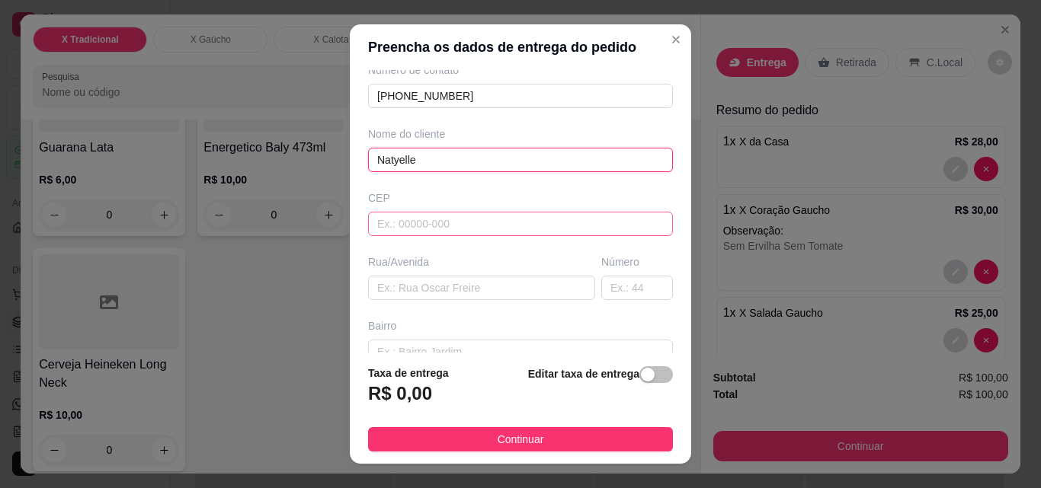
type input "Natyelle"
click at [421, 226] on input "text" at bounding box center [520, 224] width 305 height 24
click at [601, 284] on input "text" at bounding box center [637, 288] width 72 height 24
type input "."
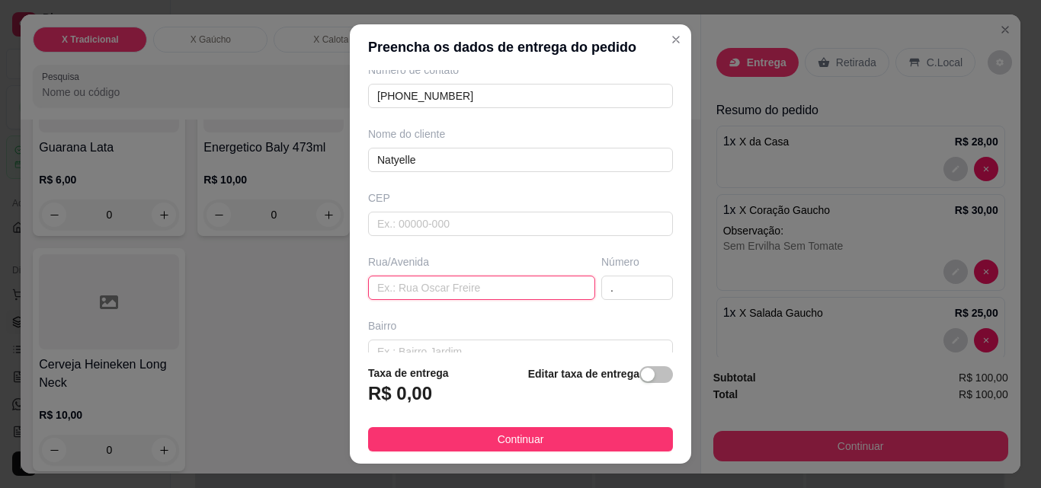
click at [456, 283] on input "text" at bounding box center [481, 288] width 227 height 24
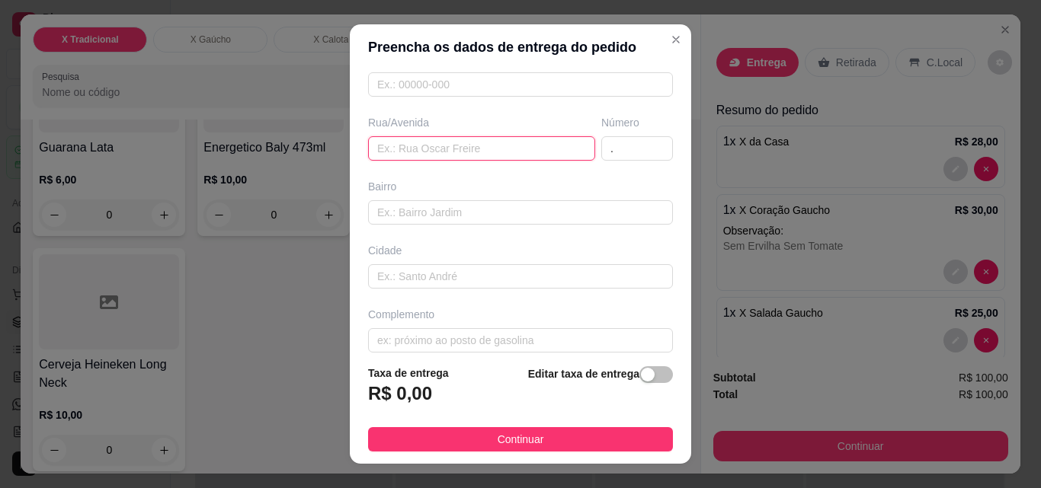
scroll to position [229, 0]
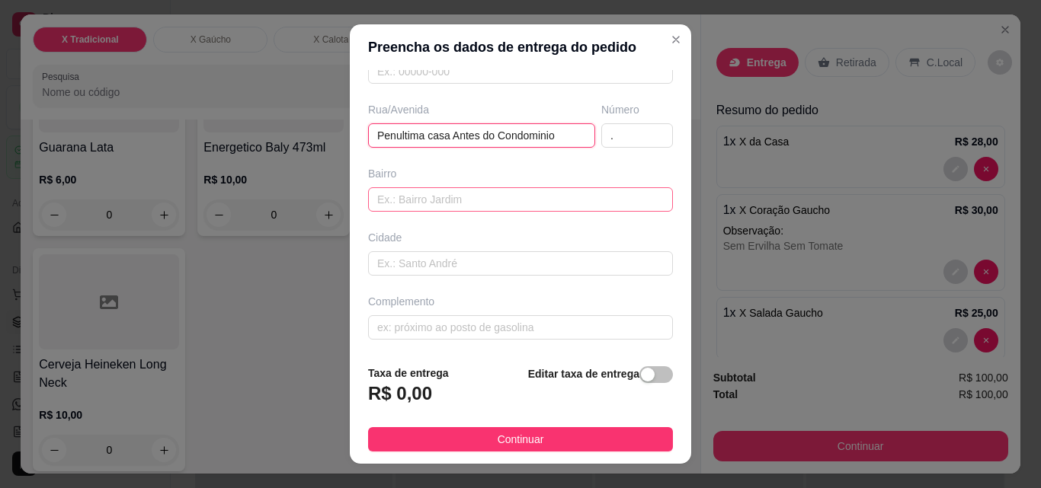
type input "Penultima casa Antes do Condominio"
click at [535, 188] on input "text" at bounding box center [520, 199] width 305 height 24
type input "."
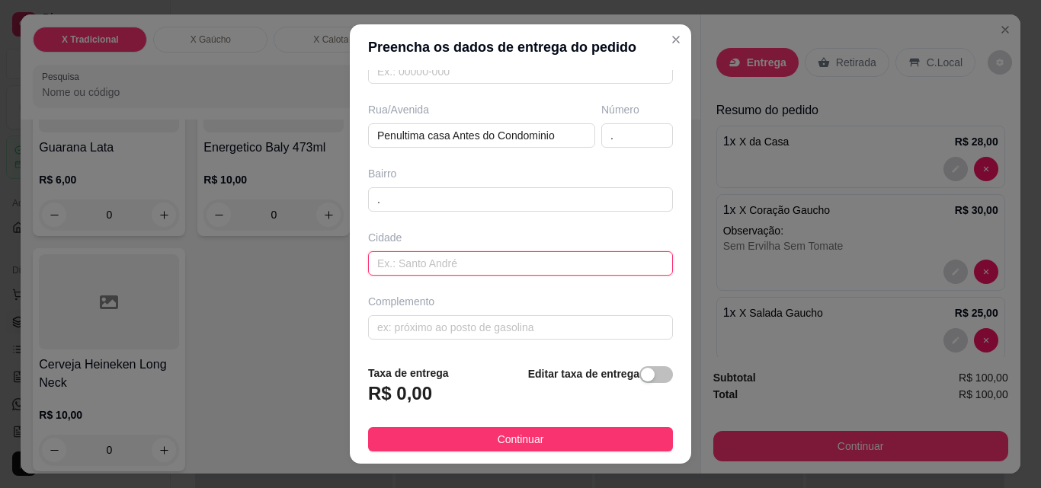
click at [473, 257] on input "text" at bounding box center [520, 263] width 305 height 24
type input "."
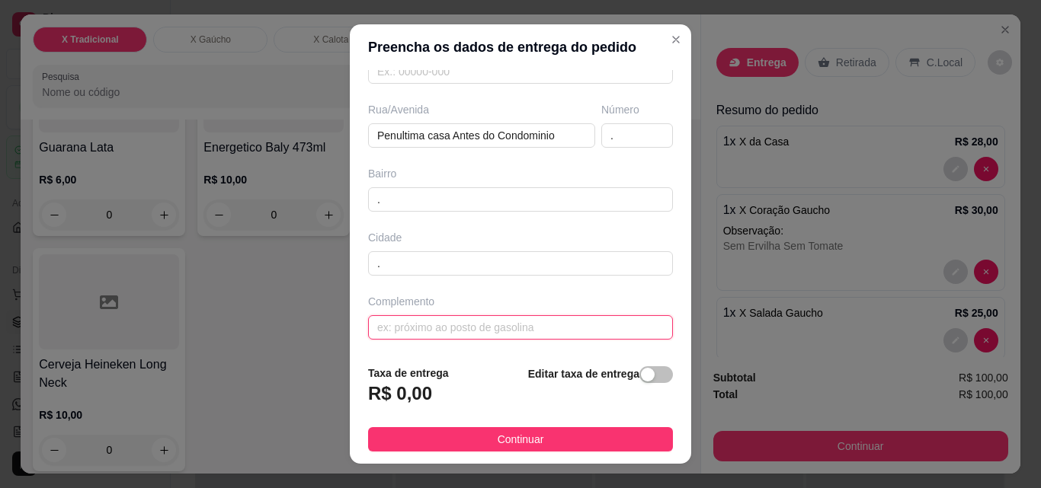
click at [459, 322] on input "text" at bounding box center [520, 327] width 305 height 24
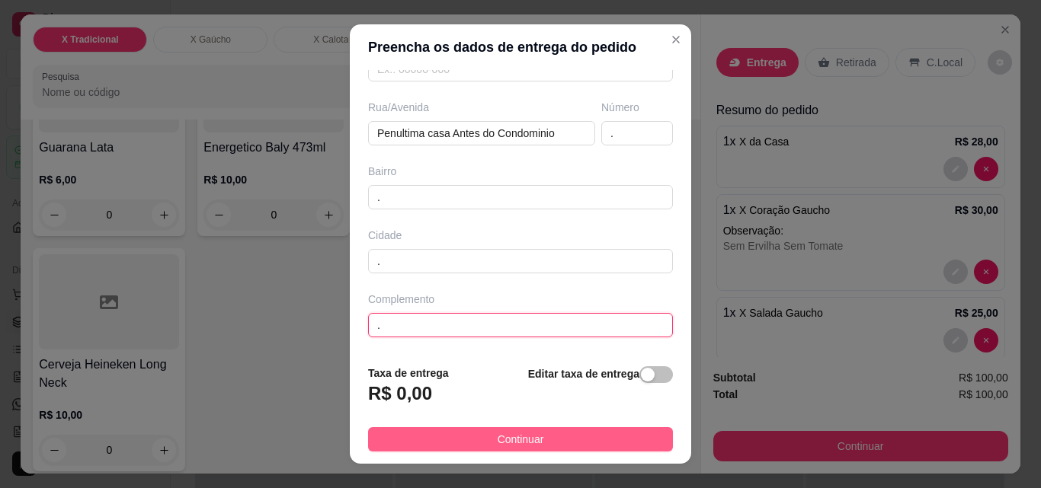
type input "."
click at [570, 436] on button "Continuar" at bounding box center [520, 439] width 305 height 24
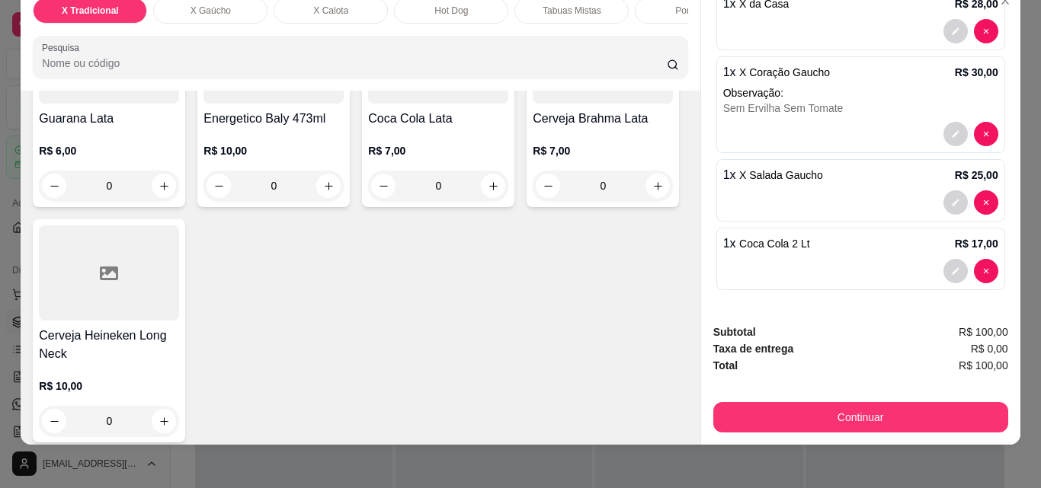
scroll to position [40, 0]
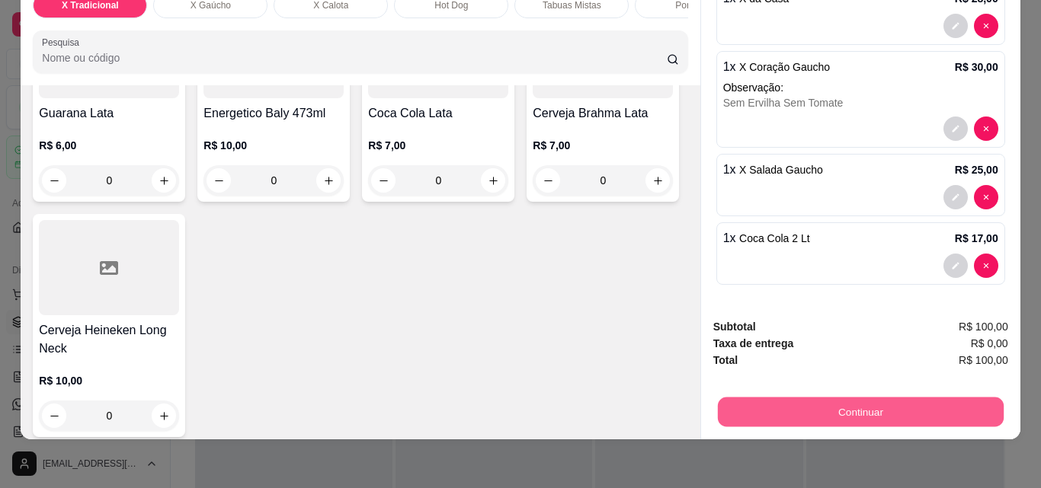
click at [824, 398] on button "Continuar" at bounding box center [860, 412] width 286 height 30
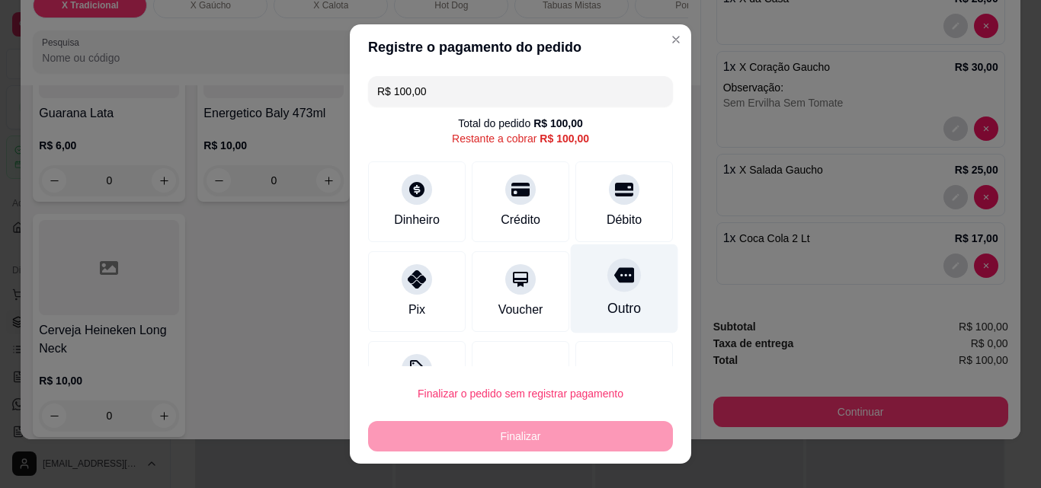
click at [607, 291] on div at bounding box center [624, 275] width 34 height 34
type input "R$ 0,00"
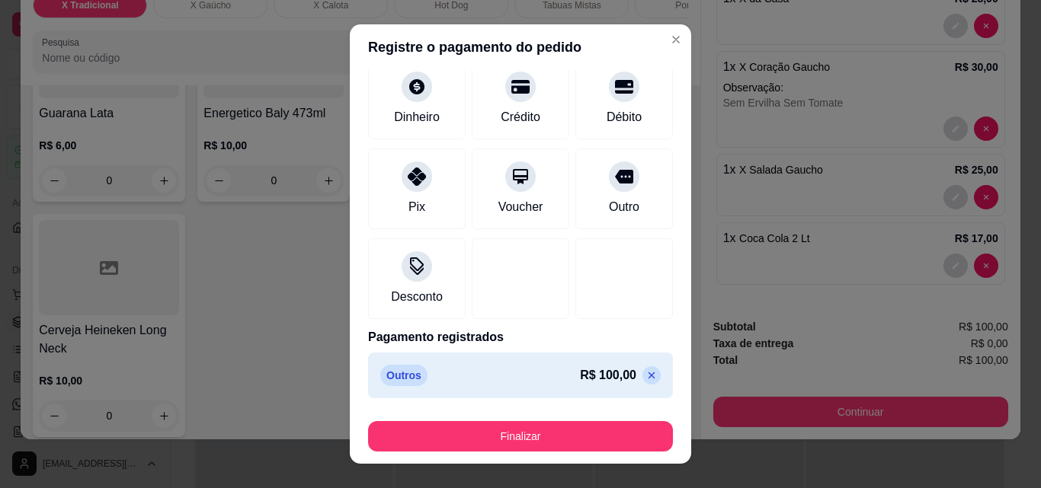
scroll to position [89, 0]
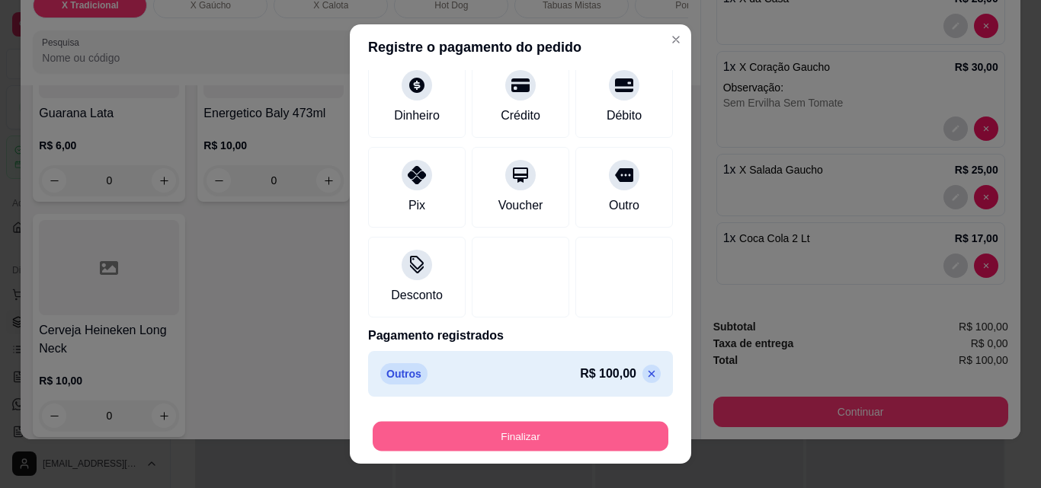
click at [515, 439] on button "Finalizar" at bounding box center [521, 437] width 296 height 30
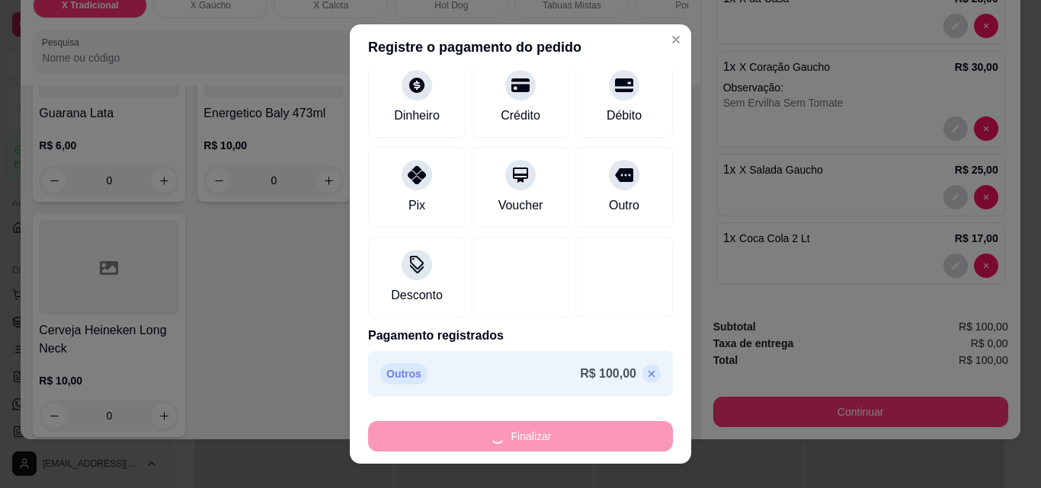
type input "0"
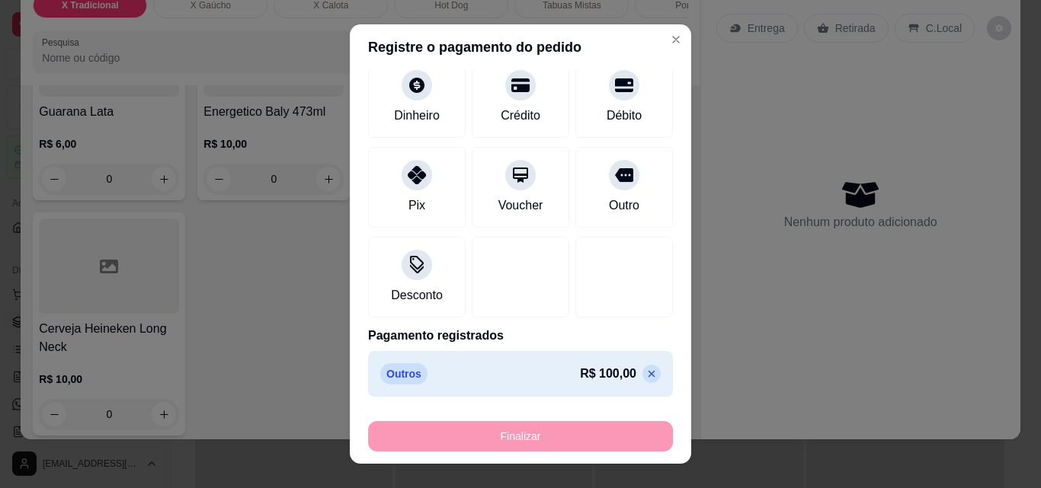
type input "-R$ 100,00"
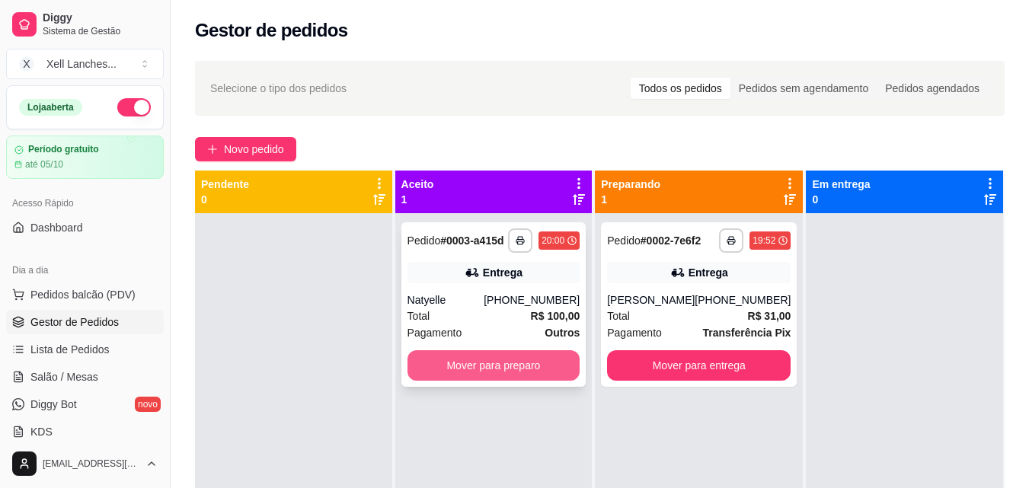
click at [469, 375] on button "Mover para preparo" at bounding box center [494, 366] width 173 height 30
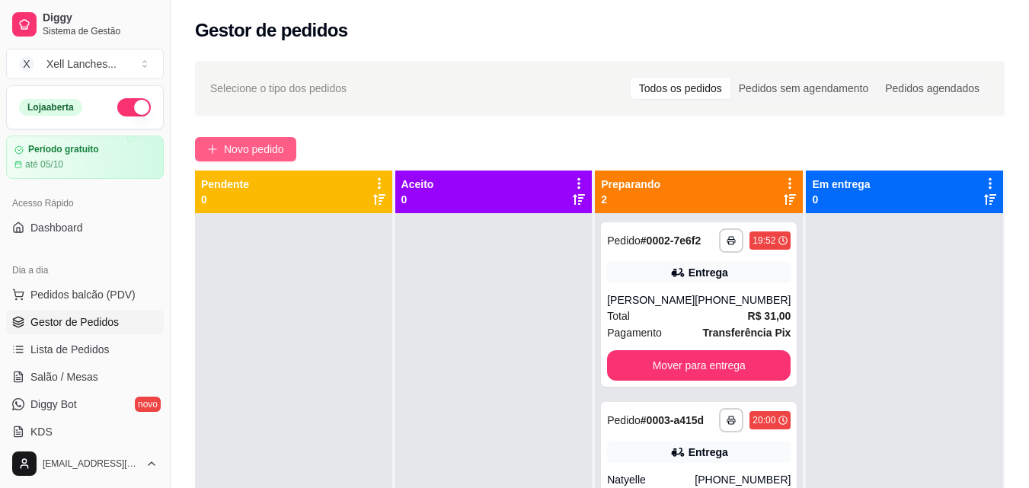
click at [243, 146] on span "Novo pedido" at bounding box center [254, 149] width 60 height 17
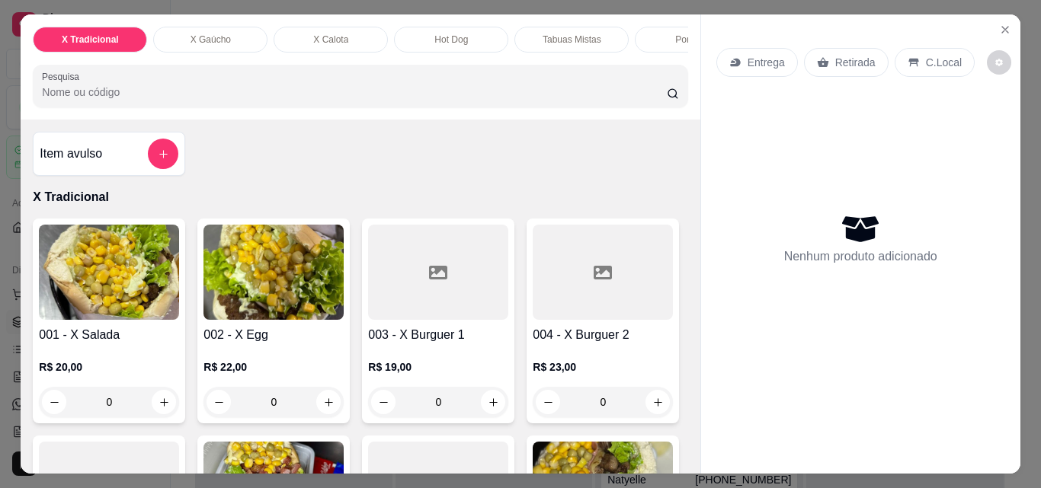
click at [110, 312] on img at bounding box center [109, 272] width 140 height 95
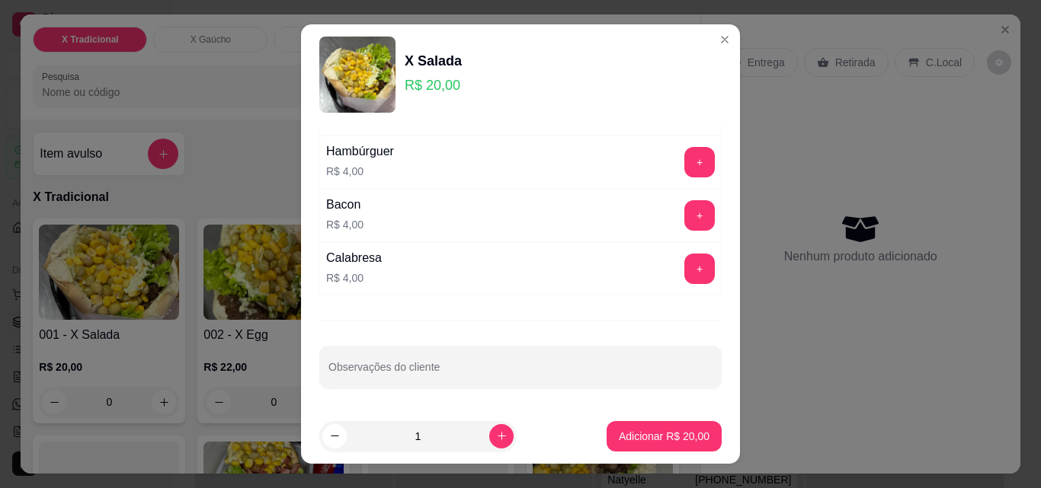
scroll to position [153, 0]
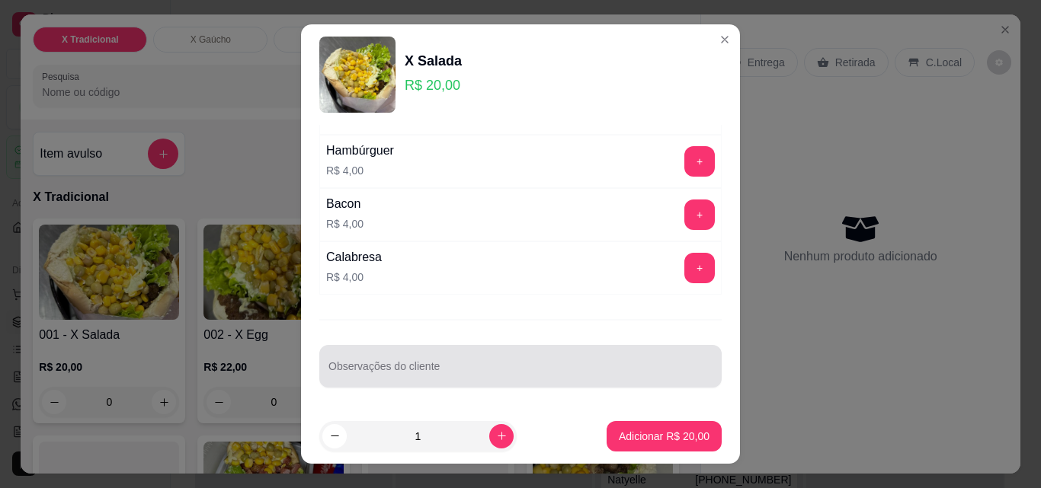
click at [365, 357] on div at bounding box center [520, 366] width 384 height 30
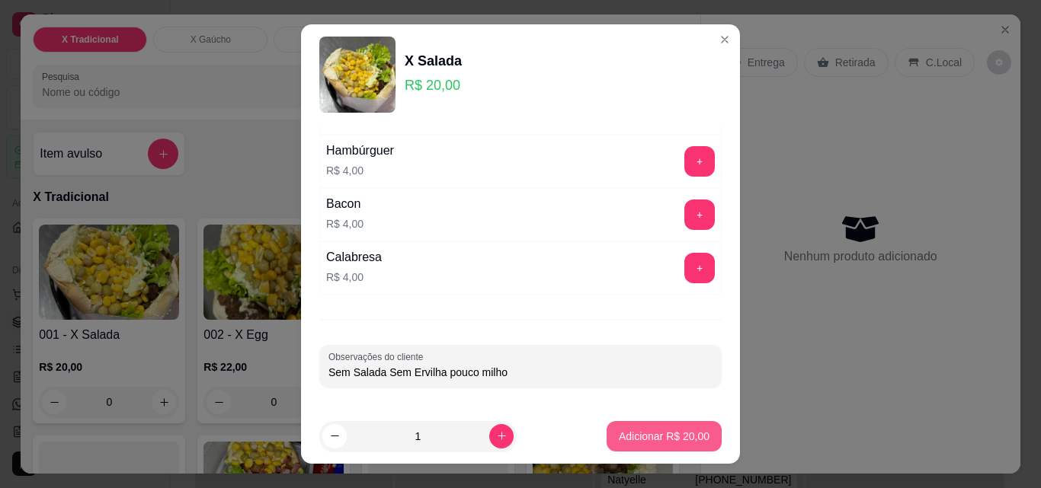
type input "Sem Salada Sem Ervilha pouco milho"
click at [658, 442] on p "Adicionar R$ 20,00" at bounding box center [664, 436] width 88 height 14
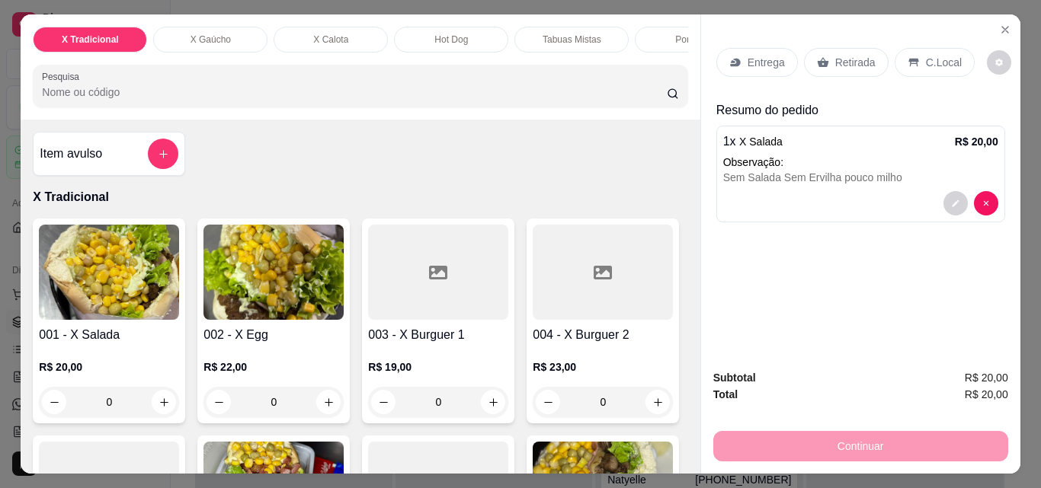
click at [161, 408] on div "0" at bounding box center [109, 402] width 140 height 30
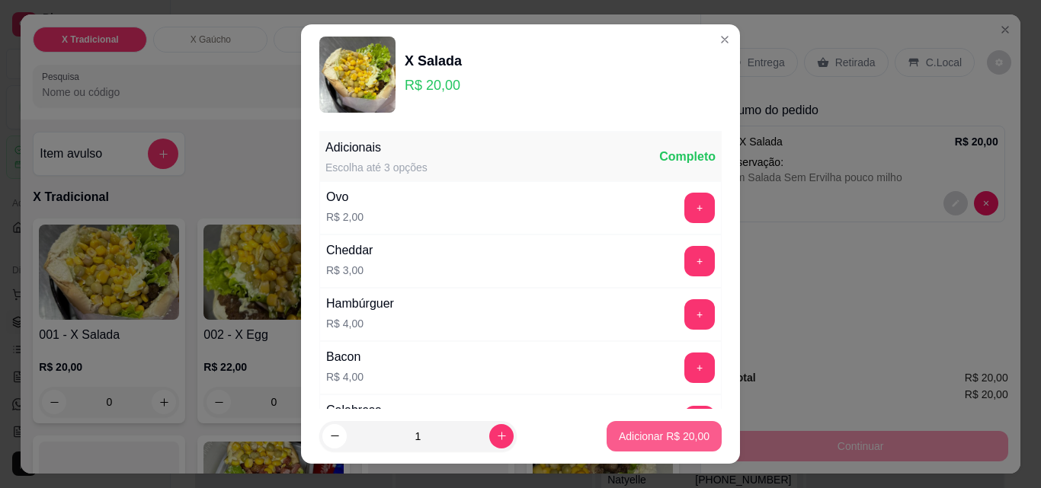
click at [639, 438] on p "Adicionar R$ 20,00" at bounding box center [664, 436] width 91 height 15
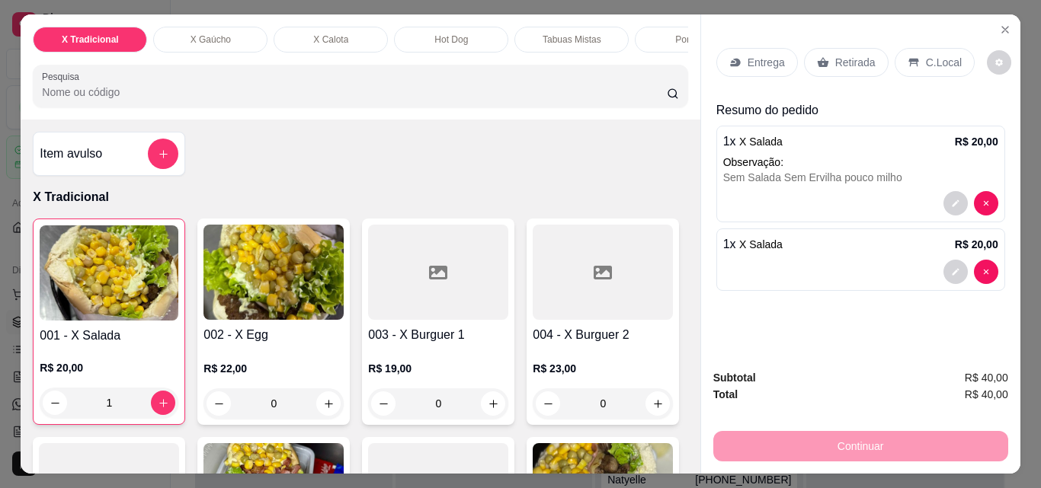
type input "1"
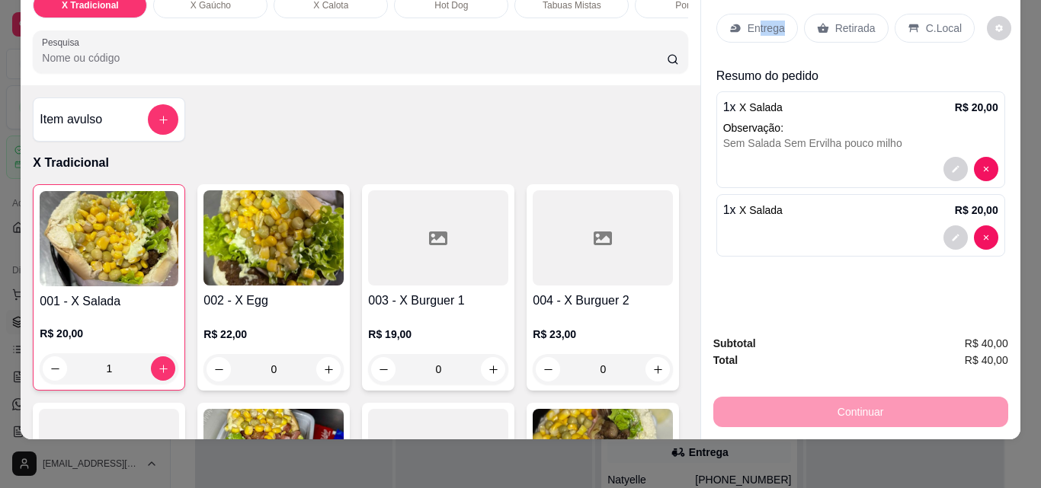
scroll to position [37, 0]
drag, startPoint x: 751, startPoint y: 11, endPoint x: 825, endPoint y: 15, distance: 74.0
click at [825, 15] on div "Entrega Retirada C.Local" at bounding box center [845, 28] width 258 height 29
click at [835, 22] on p "Retirada" at bounding box center [855, 28] width 40 height 15
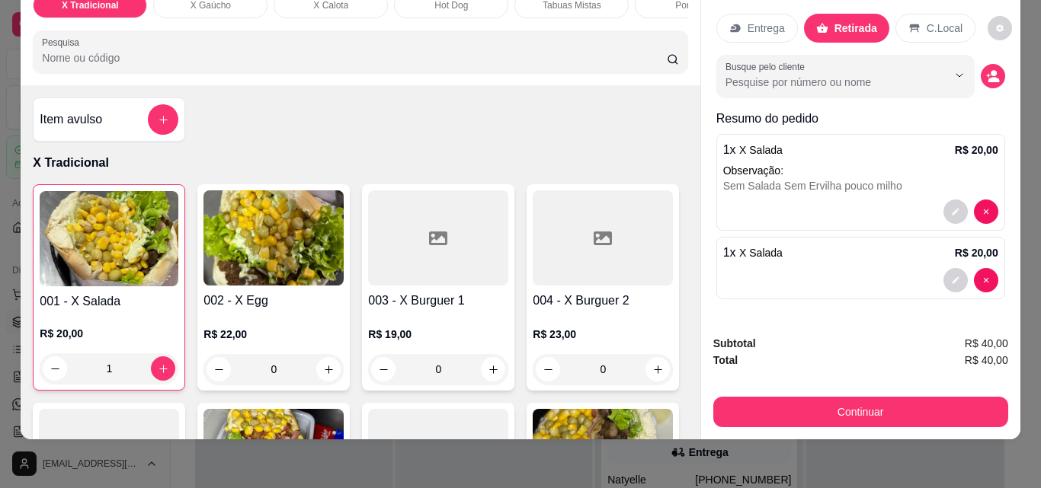
scroll to position [40, 0]
click at [786, 75] on input "Busque pelo cliente" at bounding box center [823, 82] width 197 height 15
type input "Priscila"
click at [835, 335] on div "Subtotal R$ 40,00" at bounding box center [860, 343] width 295 height 17
click at [988, 77] on icon "decrease-product-quantity" at bounding box center [993, 79] width 11 height 5
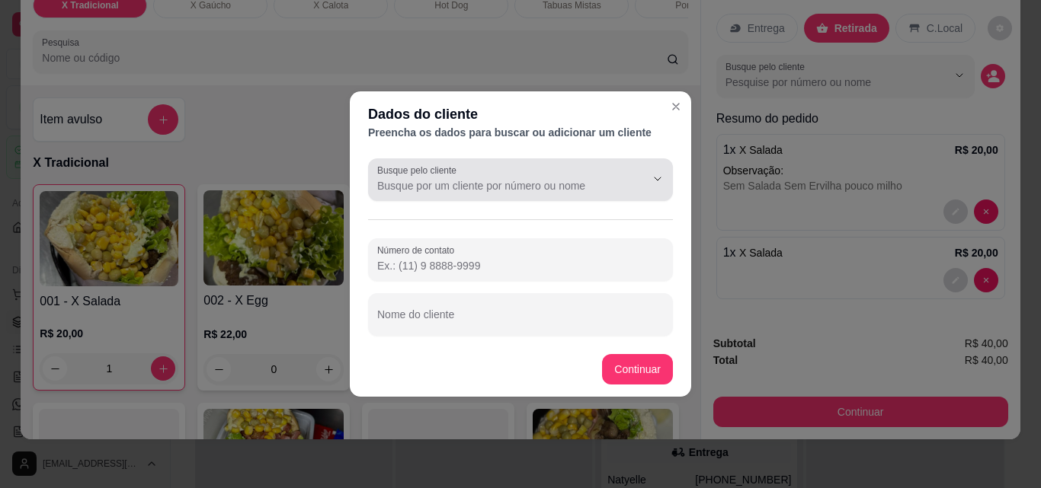
click at [498, 195] on div "Busque pelo cliente" at bounding box center [520, 179] width 305 height 43
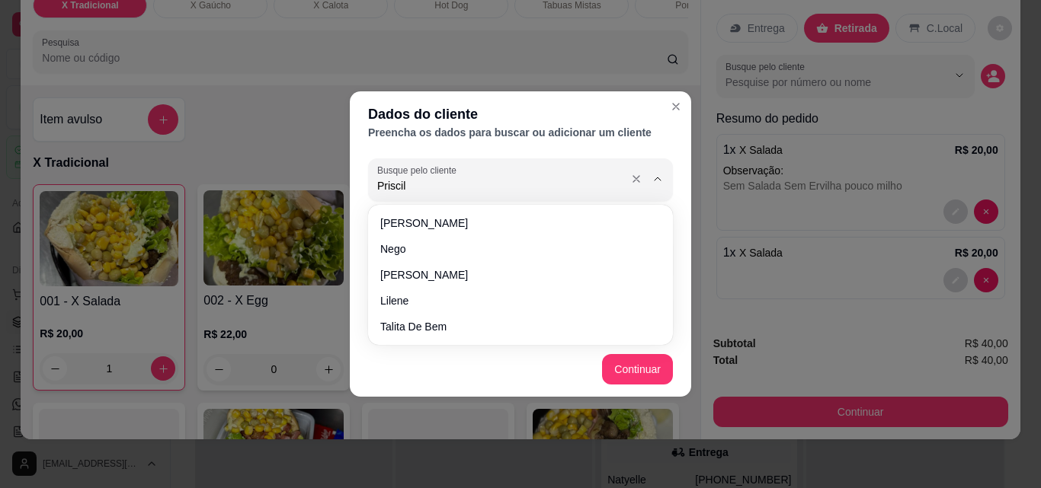
type input "Priscila"
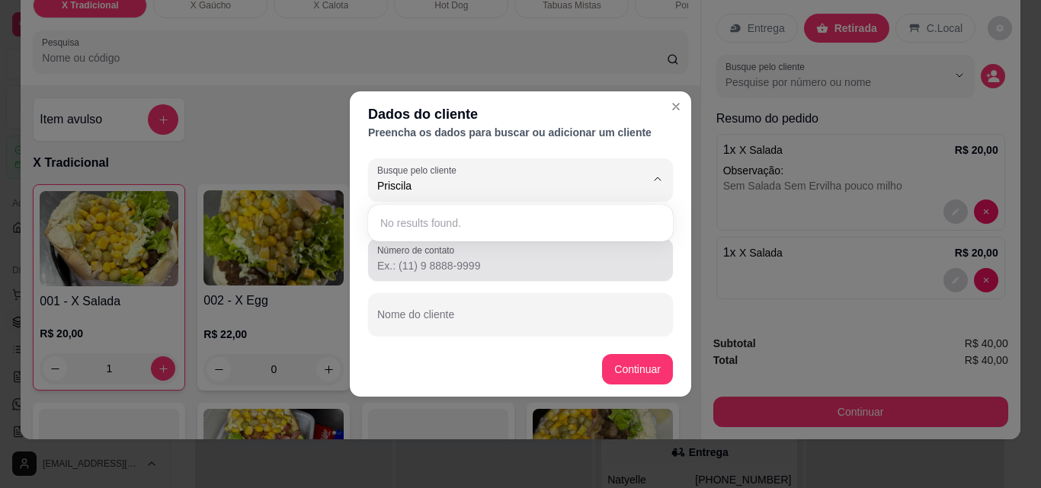
click at [434, 261] on input "Número de contato" at bounding box center [520, 265] width 287 height 15
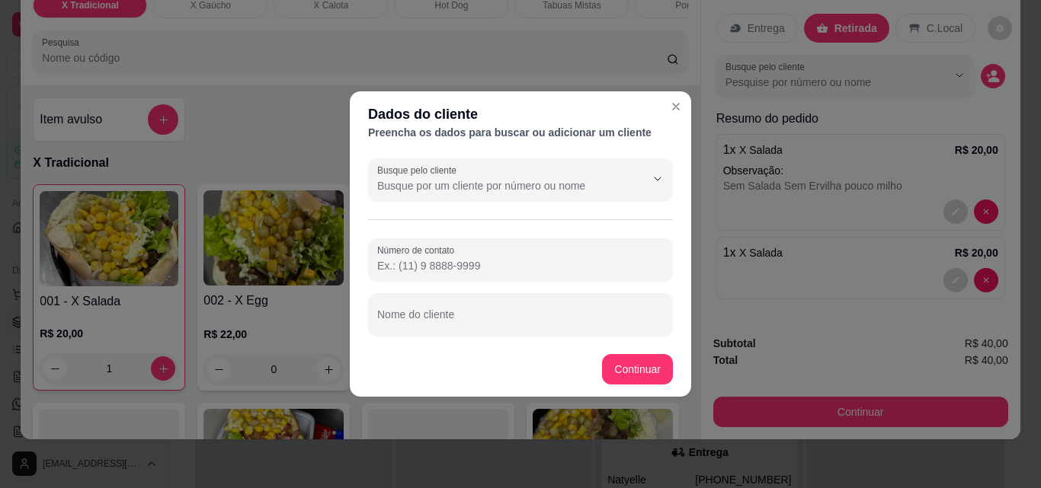
drag, startPoint x: 434, startPoint y: 183, endPoint x: 456, endPoint y: 189, distance: 23.7
click at [434, 183] on input "Busque pelo cliente" at bounding box center [499, 185] width 244 height 15
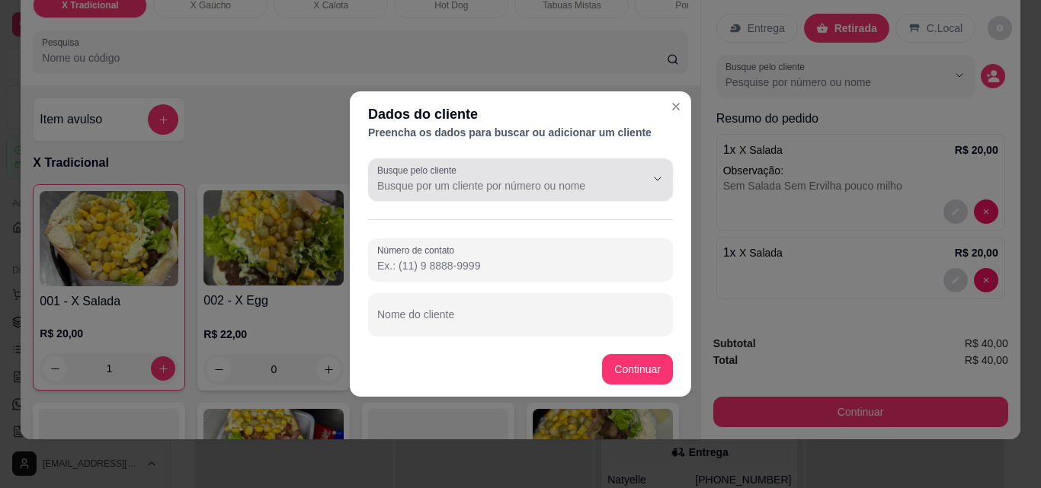
click at [651, 183] on div at bounding box center [645, 179] width 49 height 29
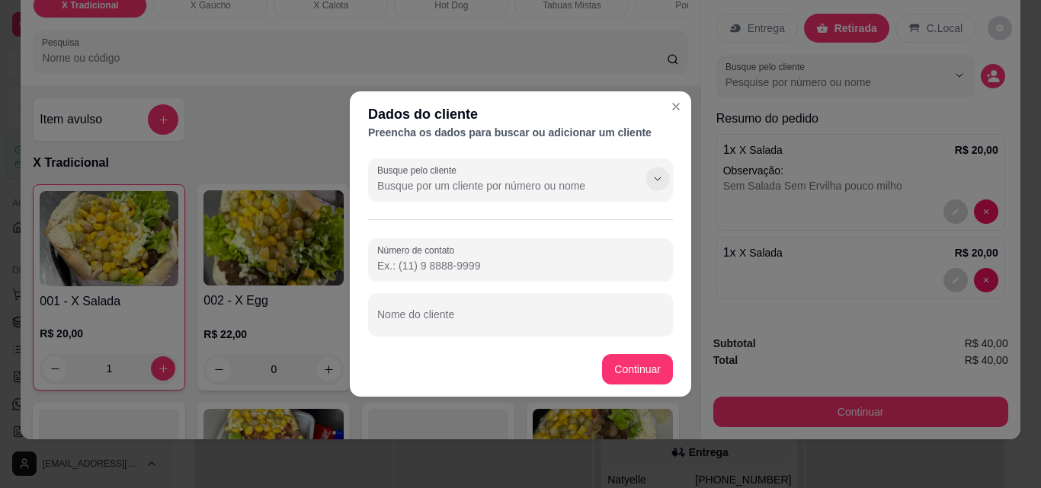
click at [651, 183] on button "Show suggestions" at bounding box center [657, 179] width 24 height 24
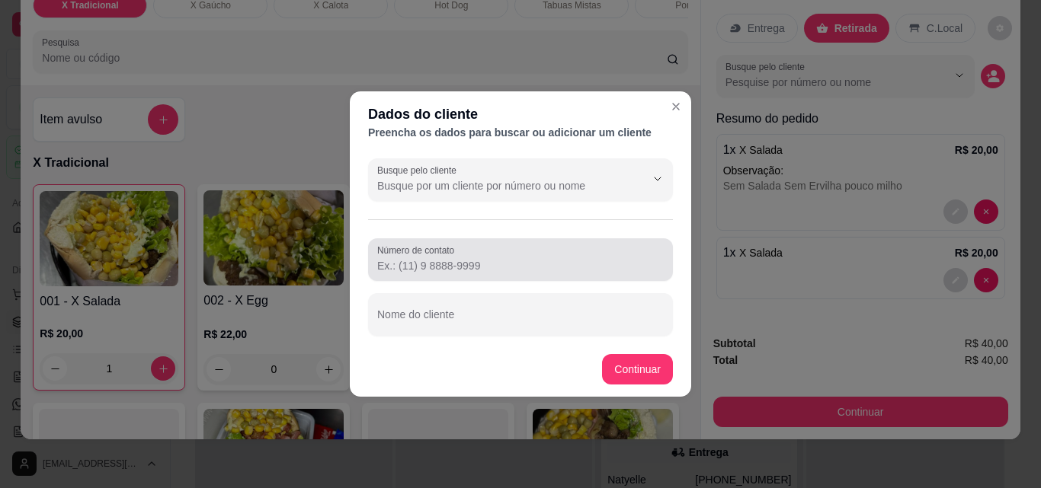
click at [446, 261] on input "Número de contato" at bounding box center [520, 265] width 287 height 15
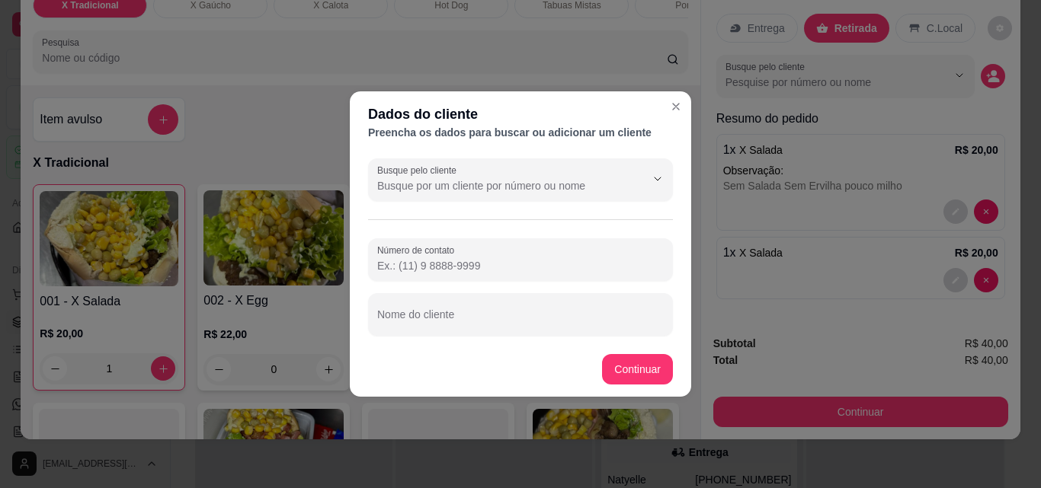
click at [415, 263] on input "Número de contato" at bounding box center [520, 265] width 287 height 15
click at [414, 265] on input "Número de contato" at bounding box center [520, 265] width 287 height 15
click at [405, 260] on input "Número de contato" at bounding box center [520, 265] width 287 height 15
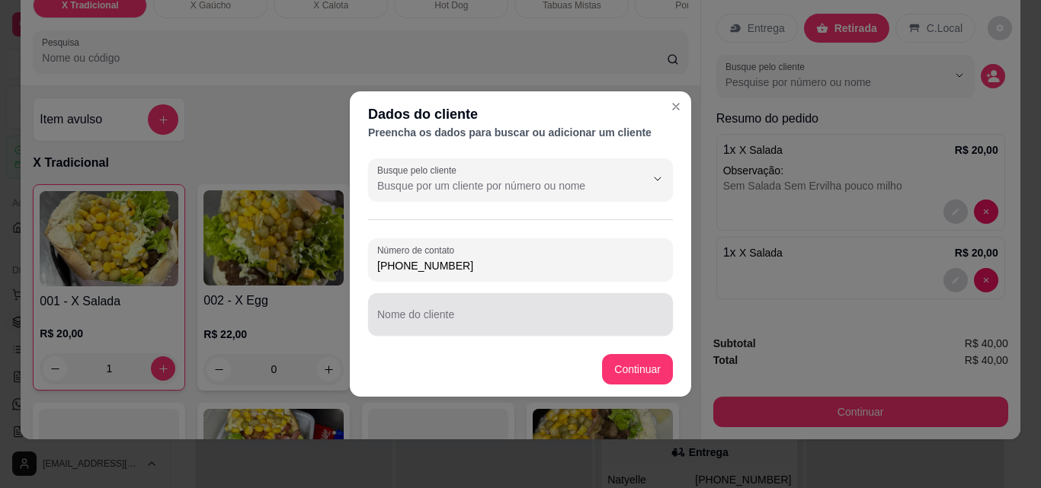
type input "(48) 99830-4067"
click at [459, 315] on input "Nome do cliente" at bounding box center [520, 320] width 287 height 15
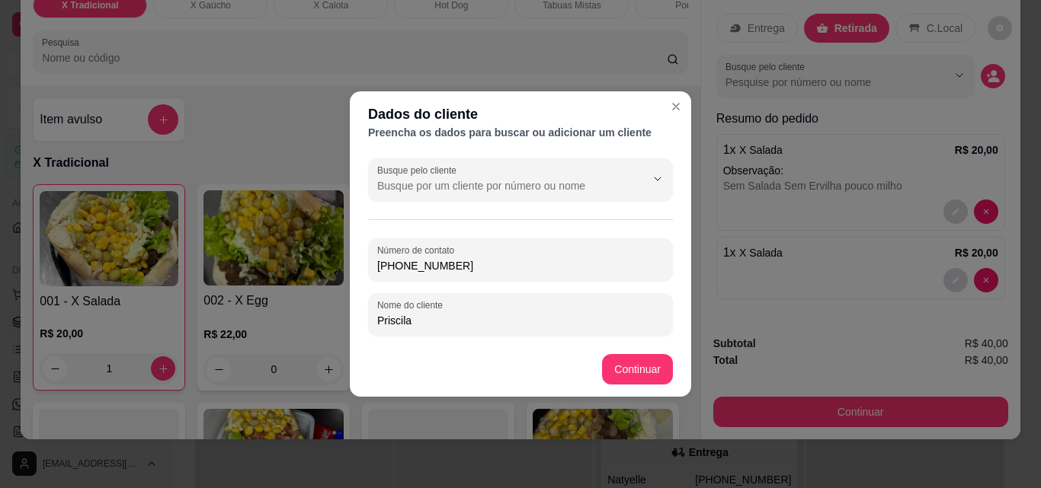
type input "Priscila"
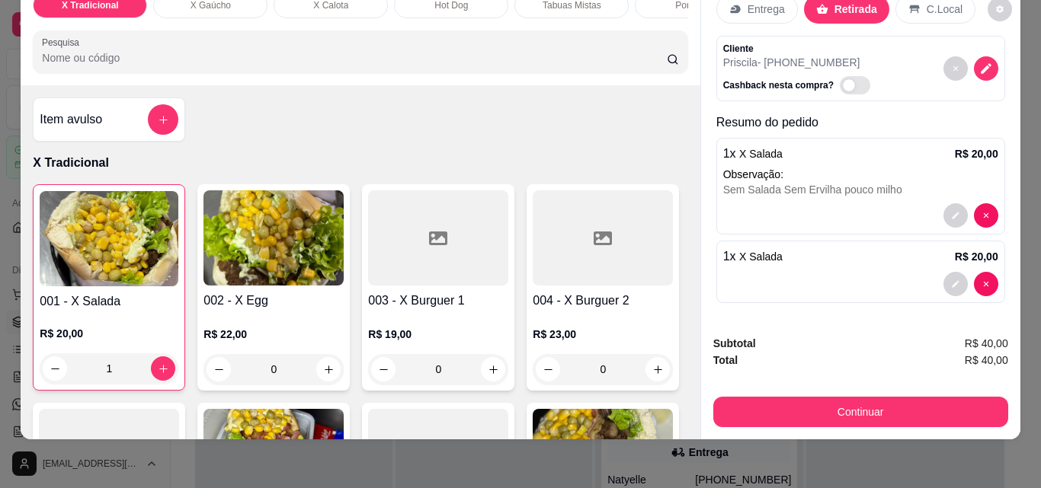
scroll to position [21, 0]
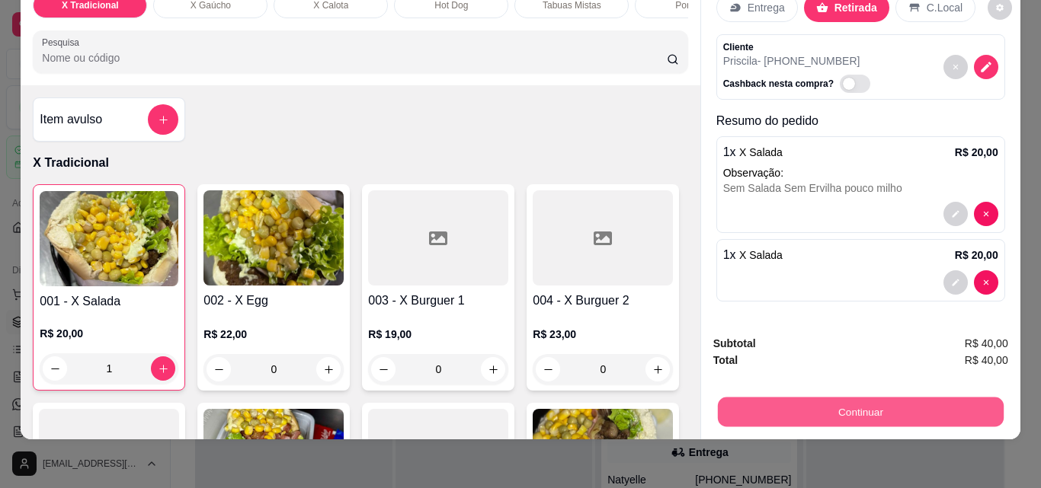
click at [850, 401] on button "Continuar" at bounding box center [860, 412] width 286 height 30
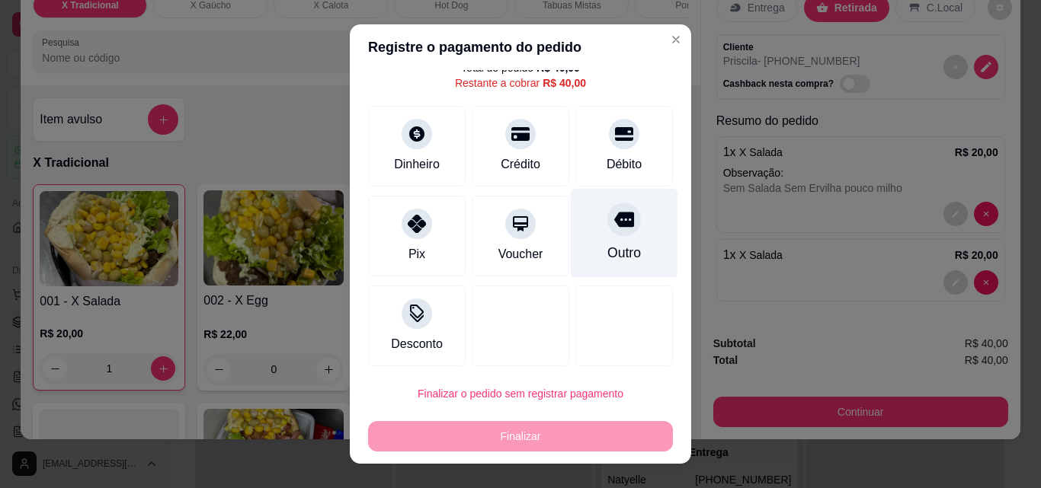
scroll to position [62, 0]
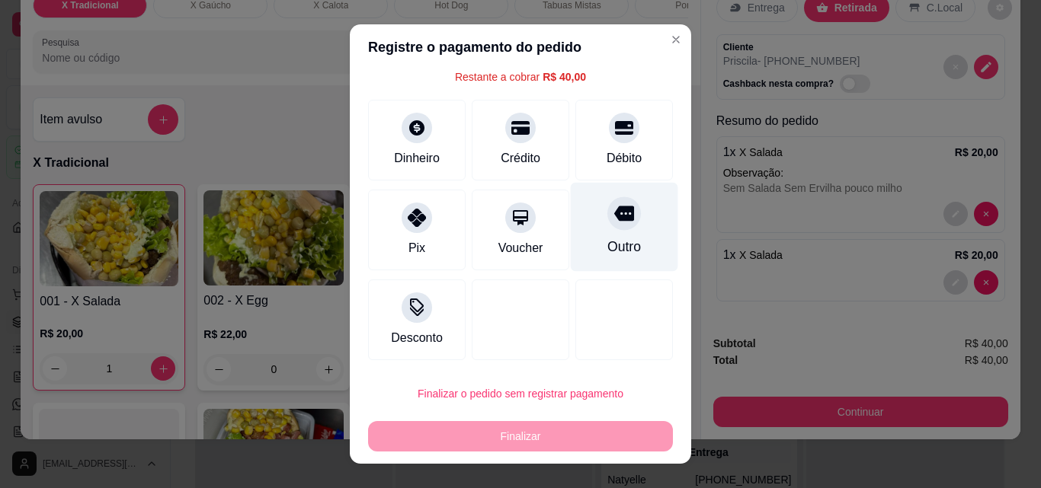
click at [590, 235] on div "Outro" at bounding box center [624, 227] width 107 height 89
type input "R$ 0,00"
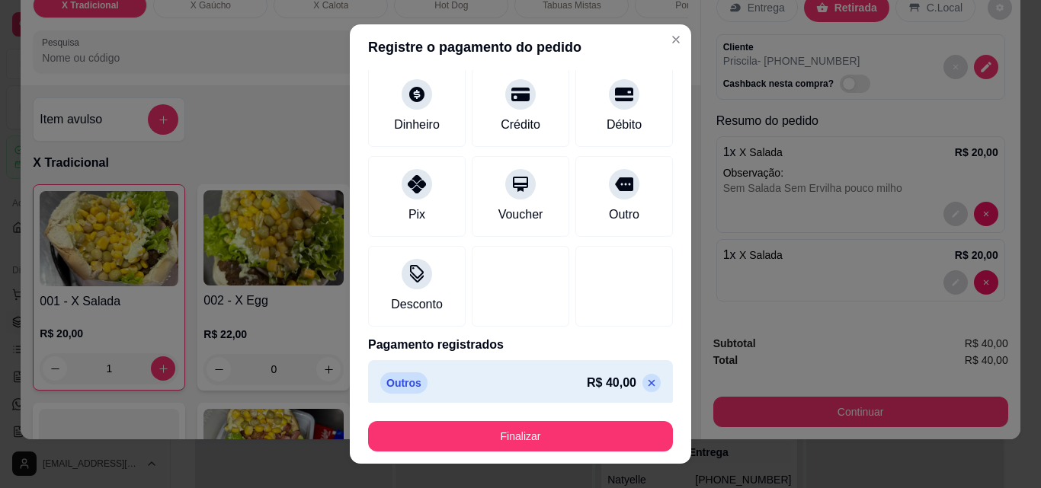
scroll to position [89, 0]
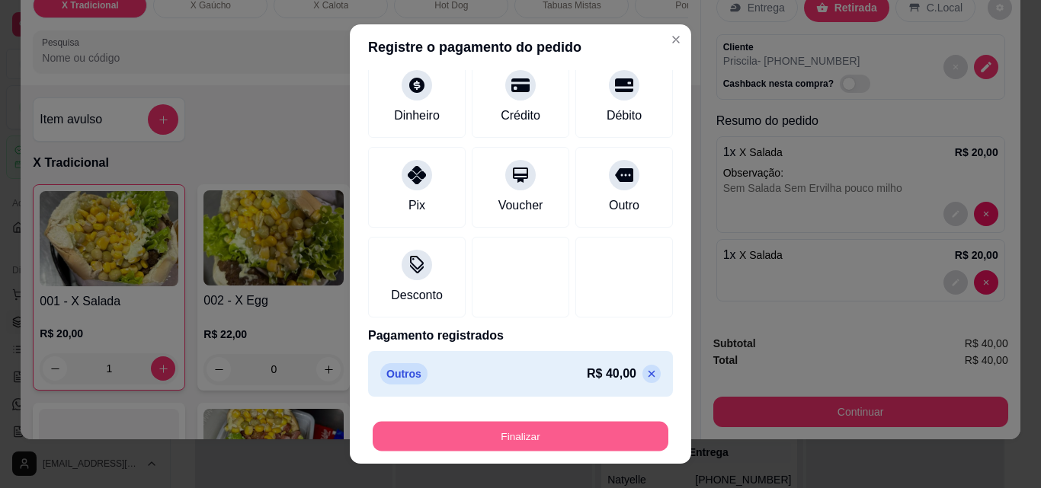
click at [507, 432] on button "Finalizar" at bounding box center [521, 437] width 296 height 30
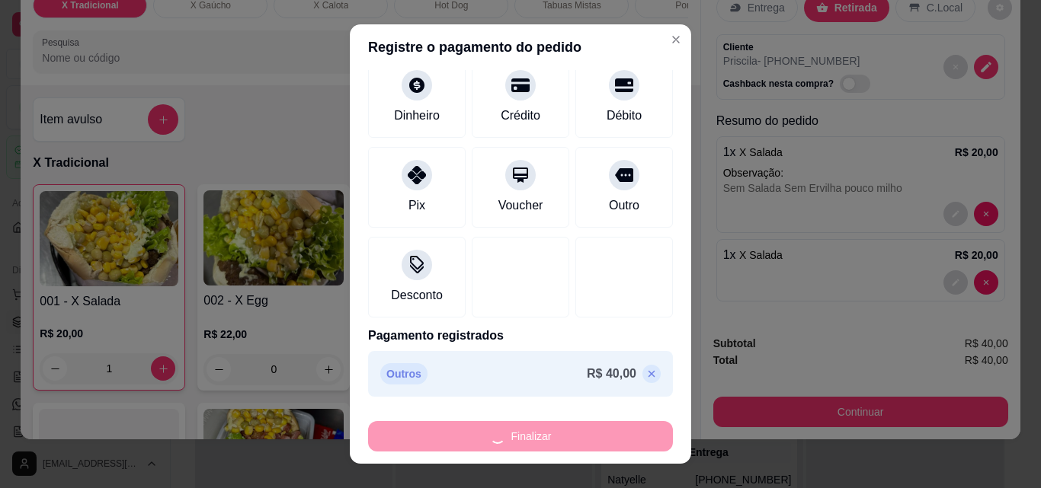
type input "0"
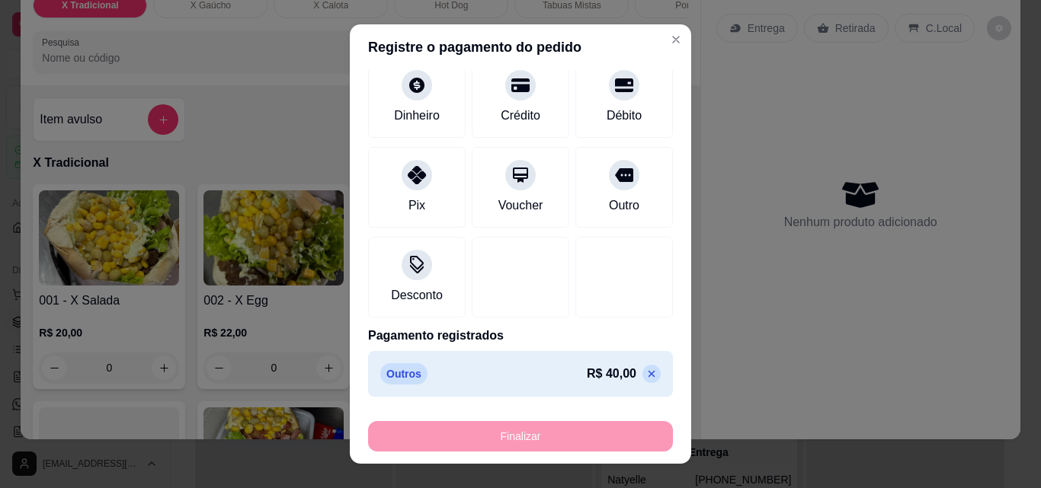
type input "-R$ 40,00"
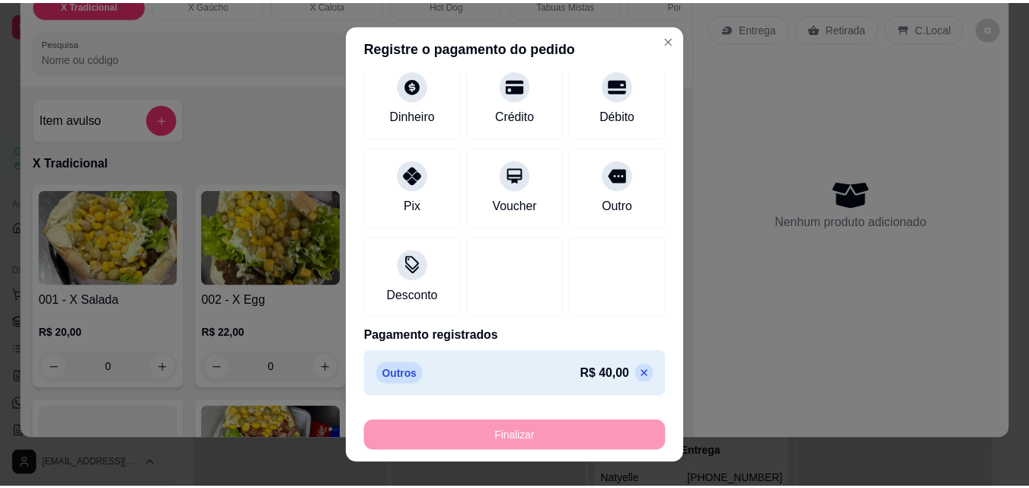
scroll to position [0, 0]
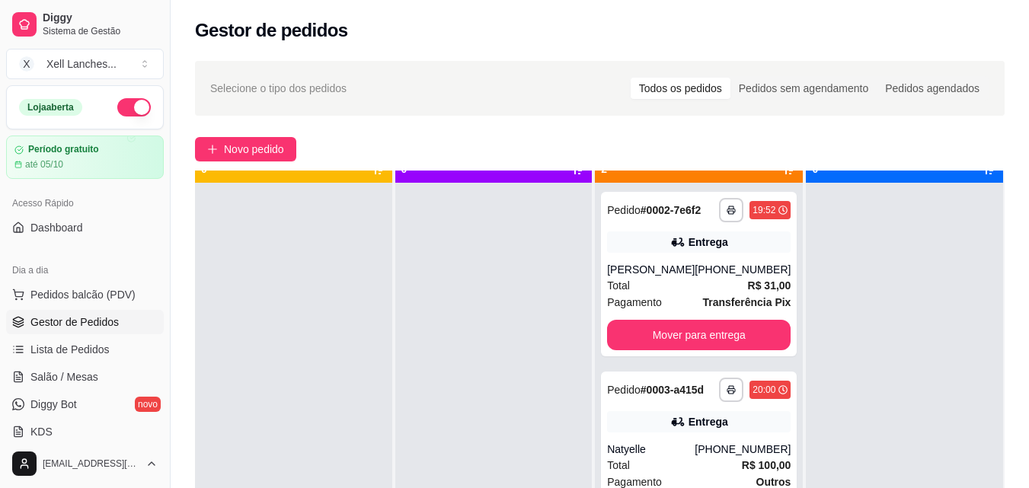
scroll to position [43, 0]
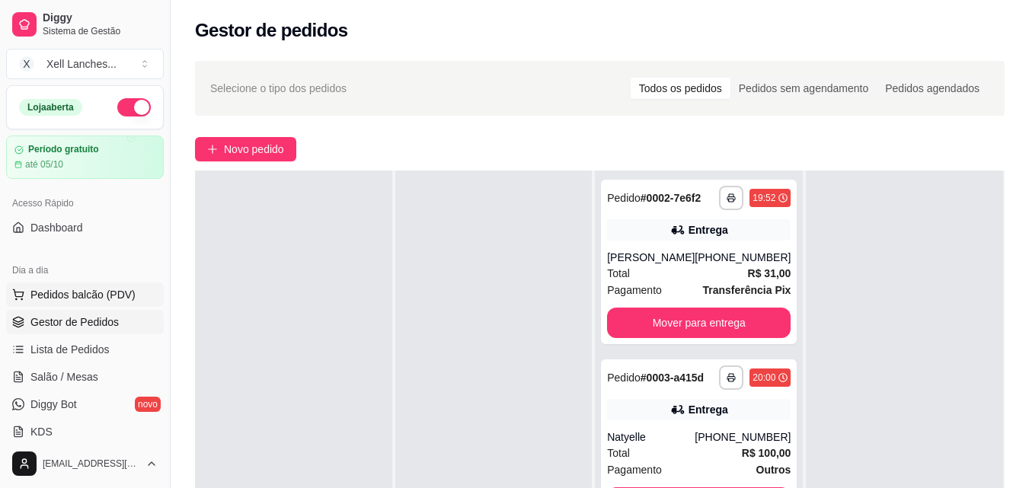
click at [83, 290] on span "Pedidos balcão (PDV)" at bounding box center [82, 294] width 105 height 15
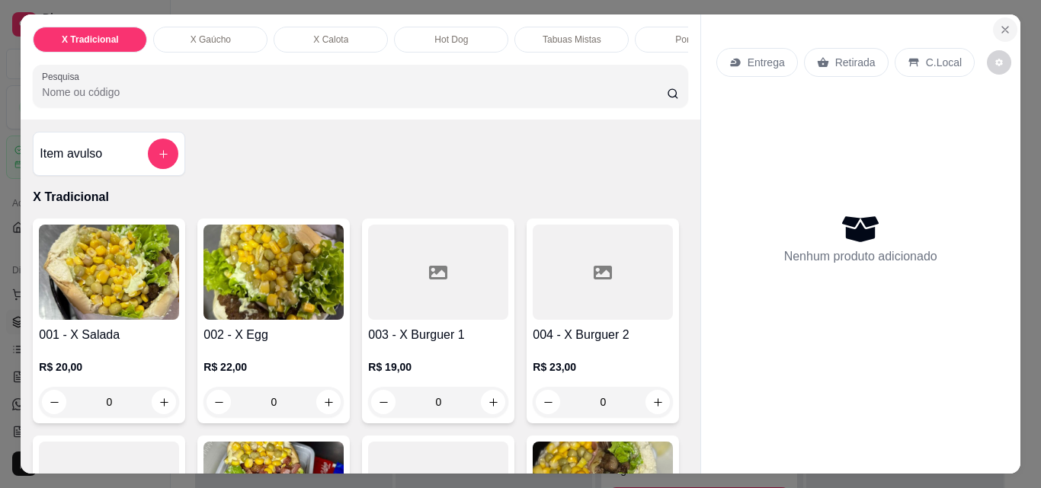
click at [999, 24] on icon "Close" at bounding box center [1005, 30] width 12 height 12
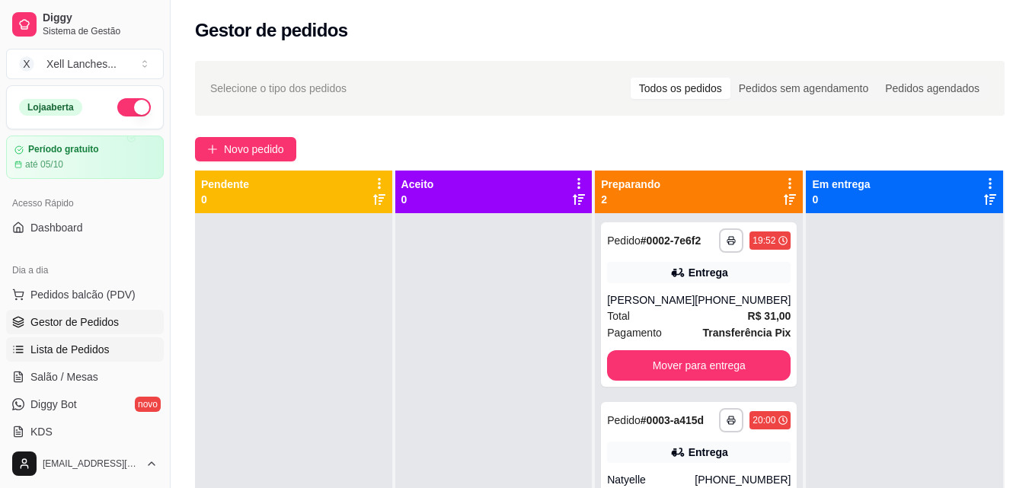
click at [48, 351] on span "Lista de Pedidos" at bounding box center [69, 349] width 79 height 15
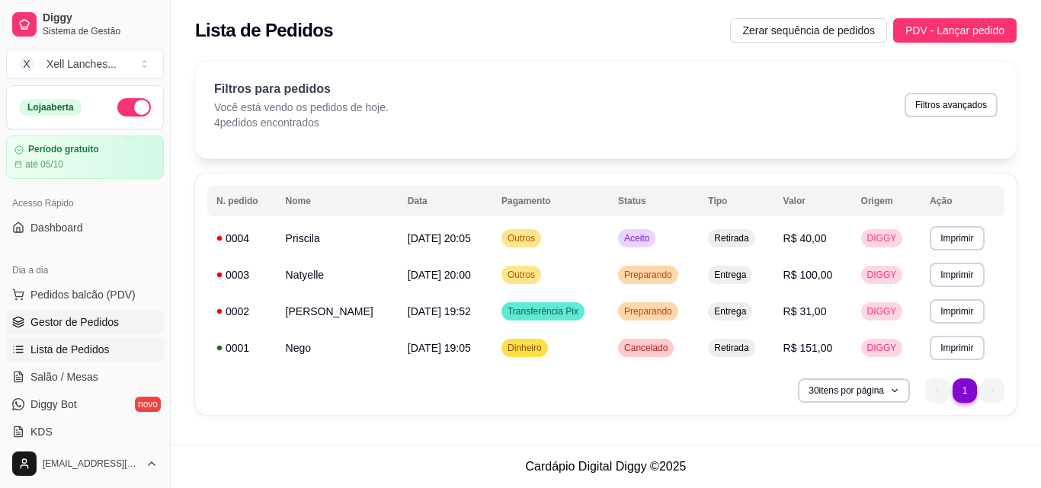
click at [61, 328] on span "Gestor de Pedidos" at bounding box center [74, 322] width 88 height 15
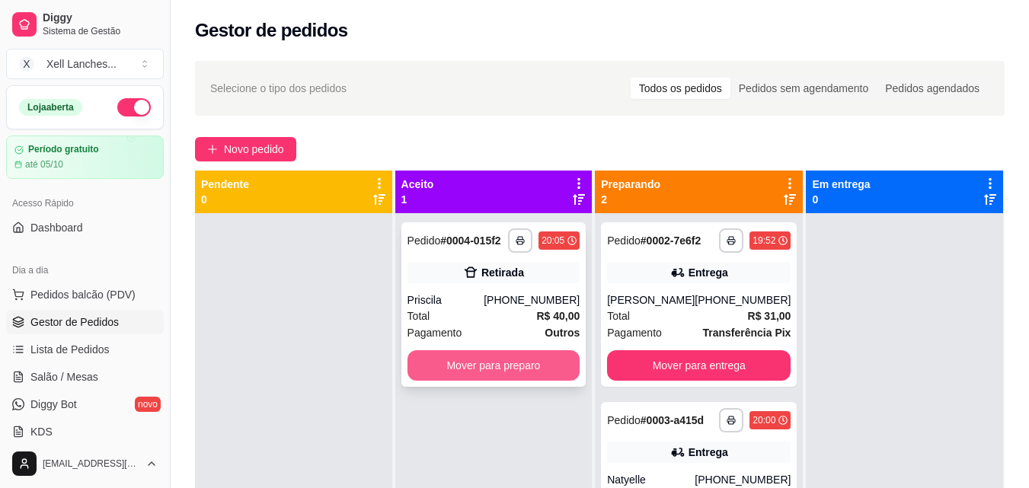
click at [471, 364] on button "Mover para preparo" at bounding box center [494, 366] width 173 height 30
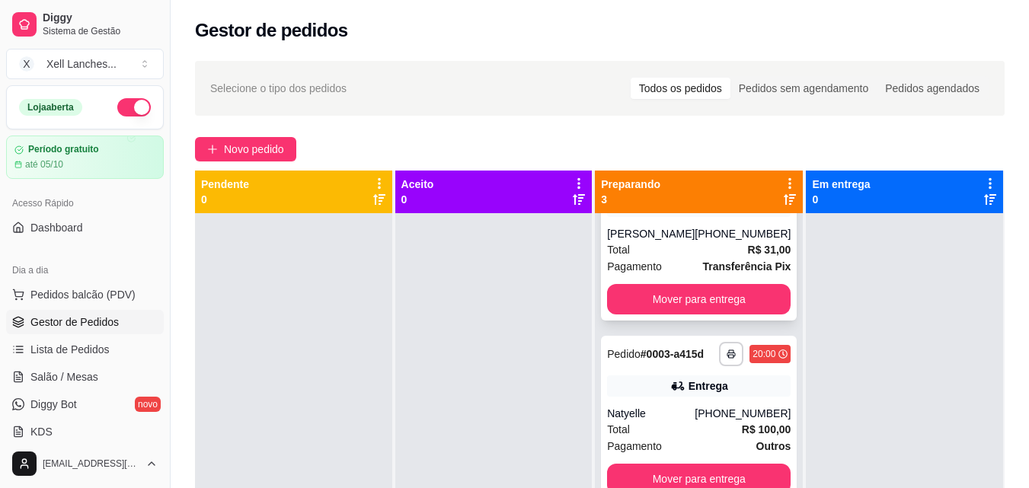
scroll to position [18, 0]
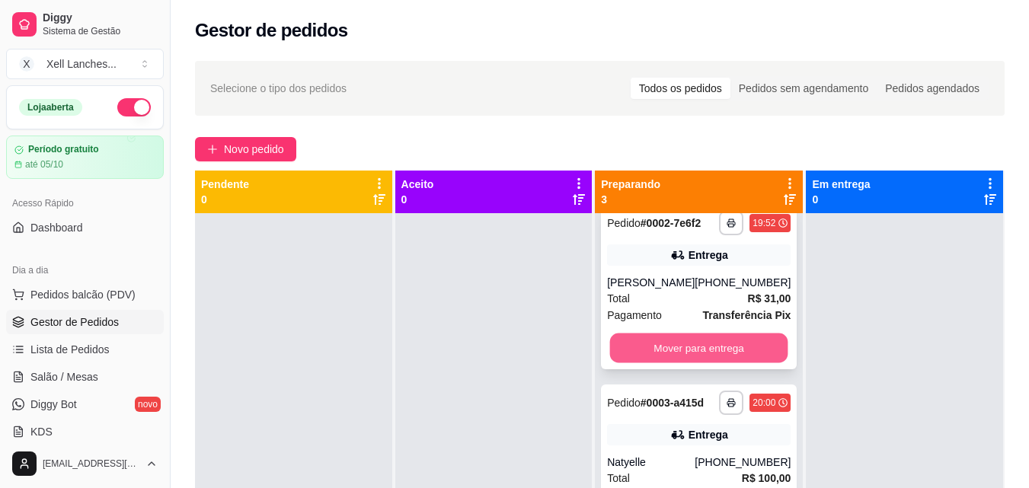
click at [718, 359] on button "Mover para entrega" at bounding box center [699, 349] width 178 height 30
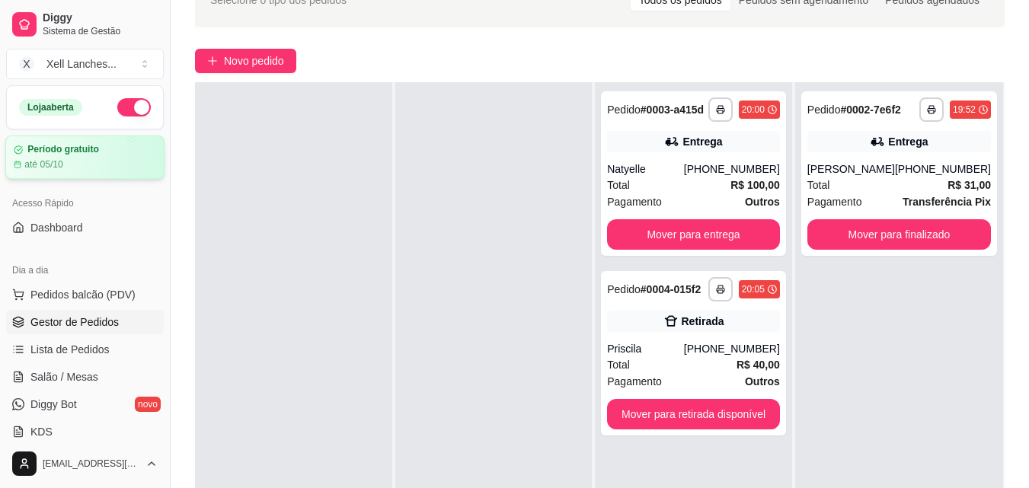
scroll to position [0, 0]
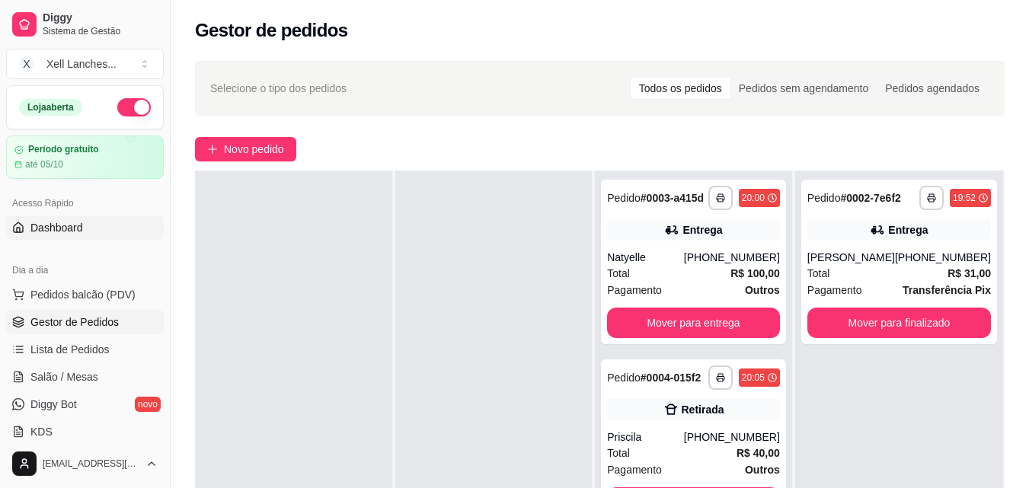
click at [71, 229] on span "Dashboard" at bounding box center [56, 227] width 53 height 15
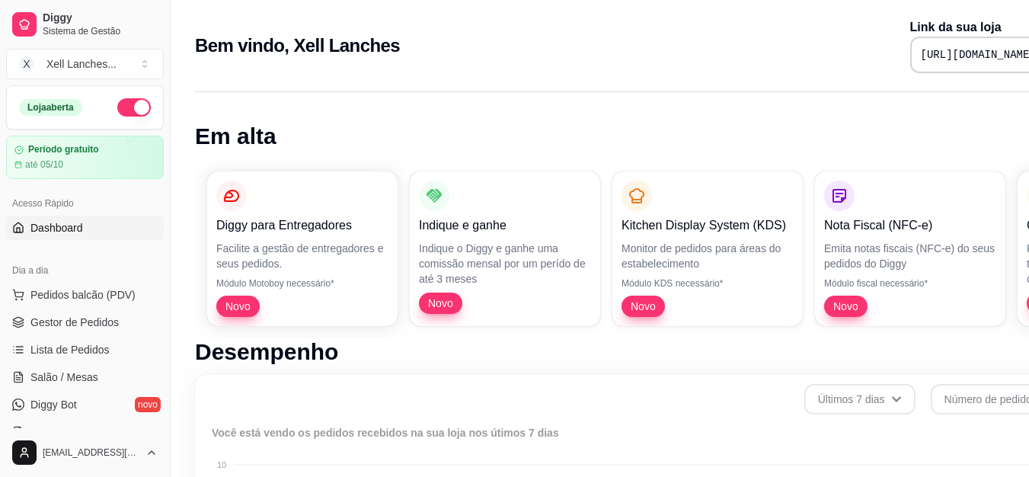
click at [911, 45] on div "https://diggy.menu/68bb5d6840e54f1c9769a949" at bounding box center [994, 55] width 167 height 37
click at [921, 52] on pre "https://diggy.menu/68bb5d6840e54f1c9769a949" at bounding box center [978, 54] width 115 height 15
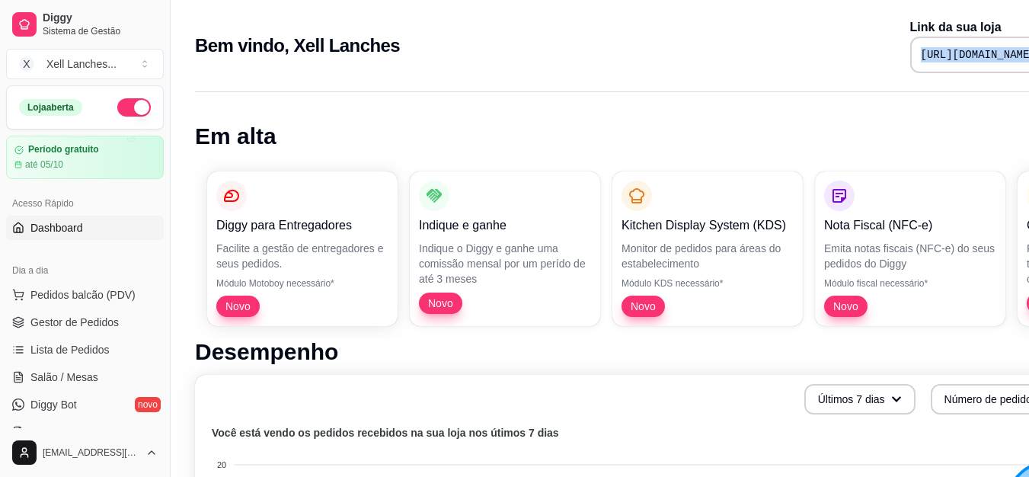
copy div "https://diggy.menu/68bb5d6840e54f1c9769a949"
click at [56, 323] on span "Gestor de Pedidos" at bounding box center [74, 322] width 88 height 15
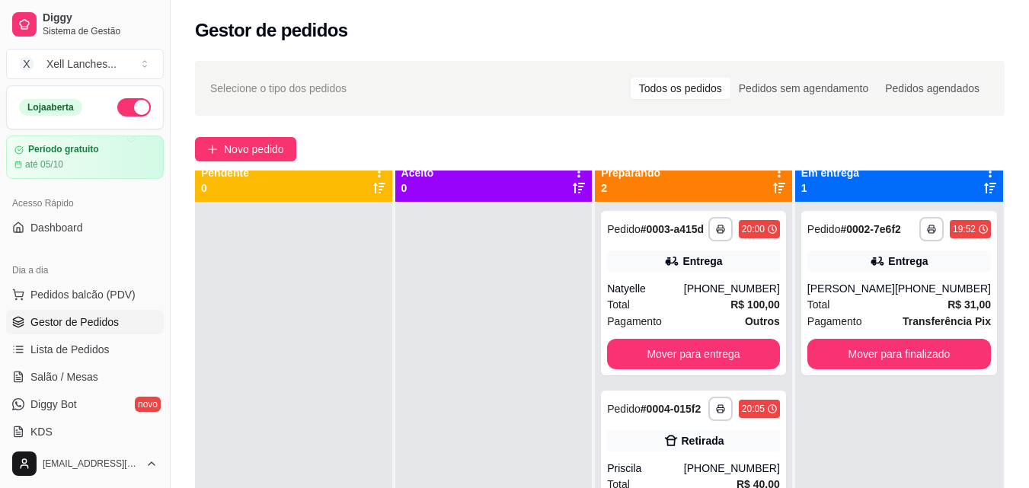
scroll to position [43, 0]
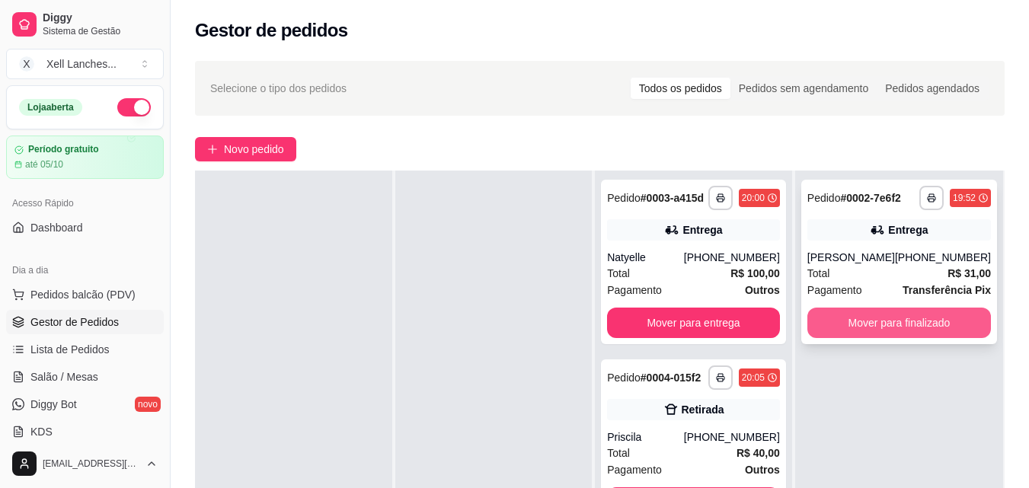
click at [970, 338] on button "Mover para finalizado" at bounding box center [900, 323] width 184 height 30
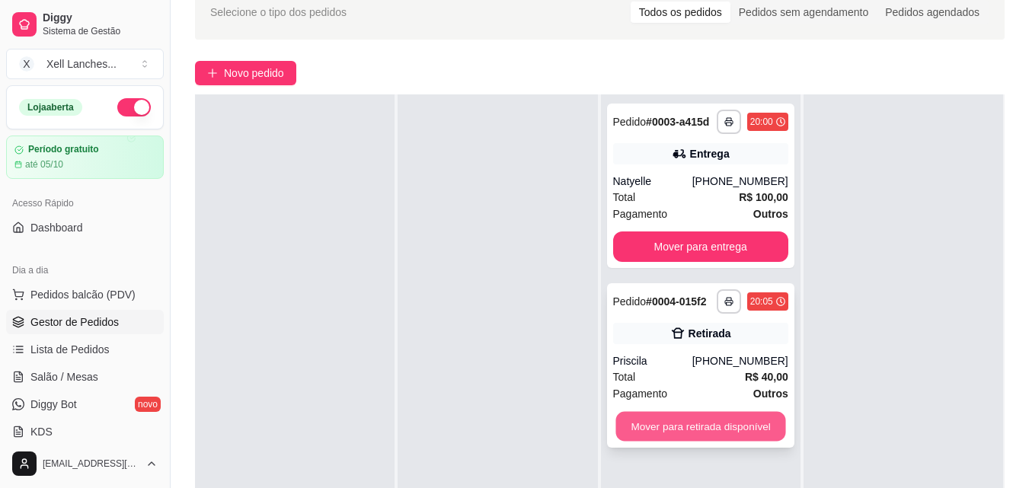
click at [694, 431] on button "Mover para retirada disponível" at bounding box center [701, 427] width 170 height 30
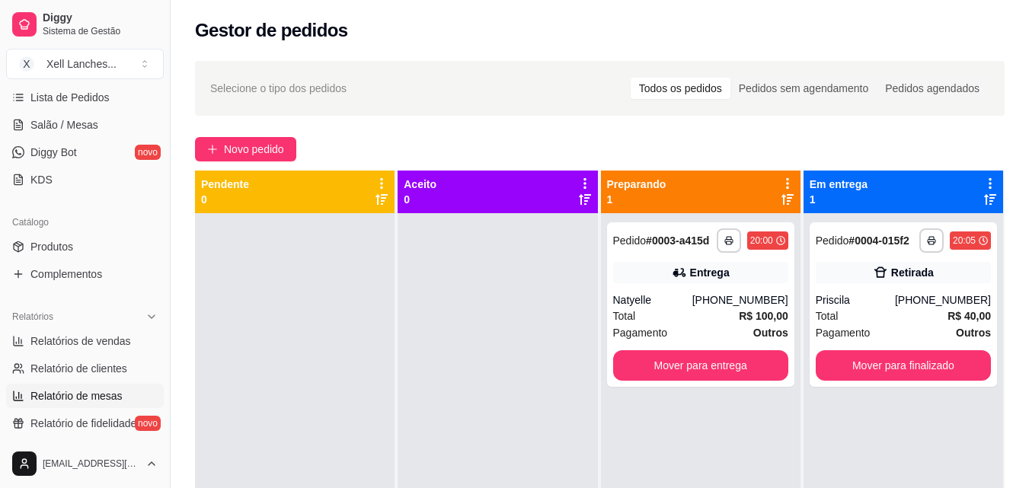
scroll to position [227, 0]
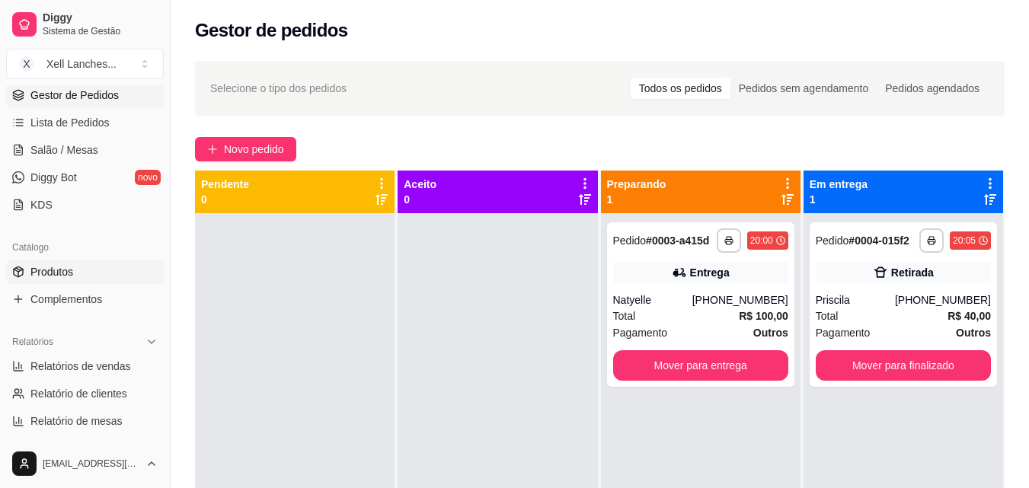
click at [66, 271] on span "Produtos" at bounding box center [51, 271] width 43 height 15
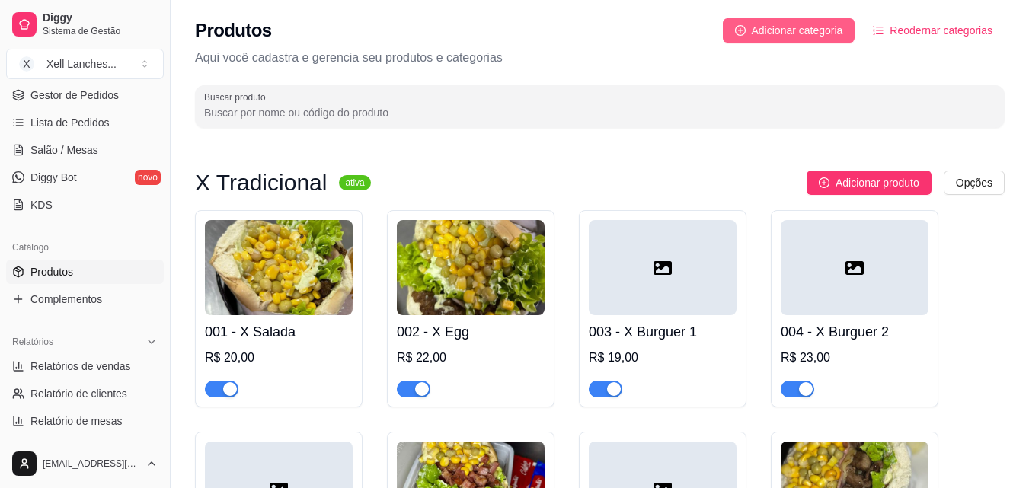
click at [794, 32] on span "Adicionar categoria" at bounding box center [797, 30] width 91 height 17
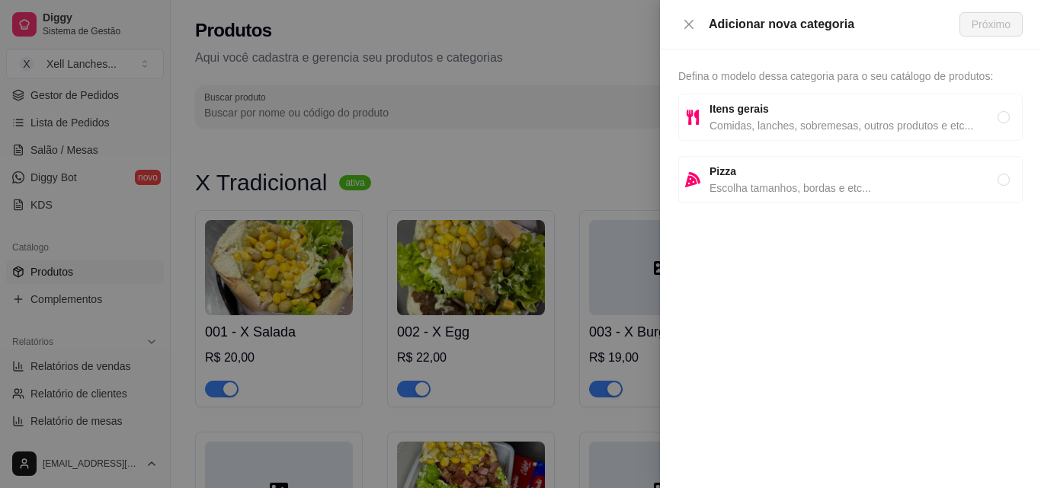
click at [756, 114] on strong "Itens gerais" at bounding box center [738, 109] width 59 height 12
radio input "true"
click at [996, 24] on span "Próximo" at bounding box center [991, 24] width 39 height 17
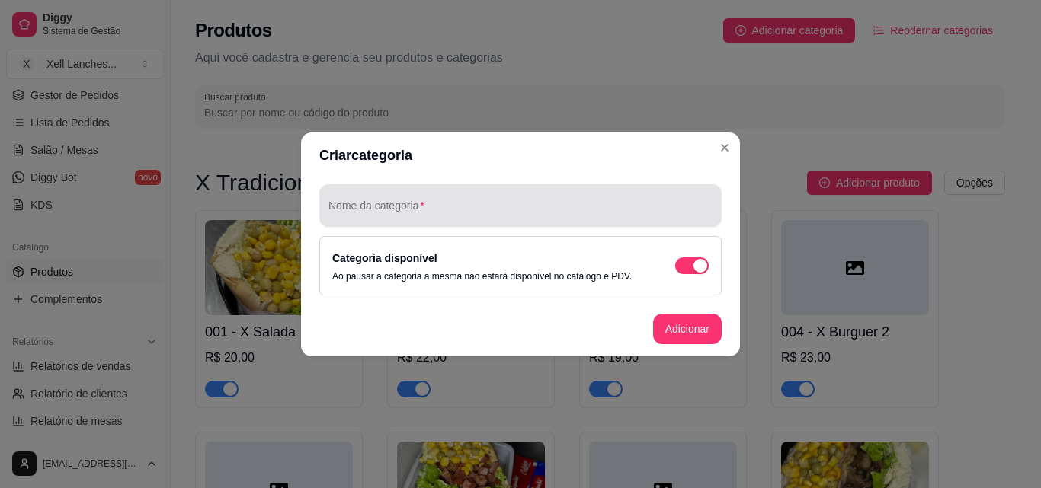
click at [418, 215] on input "Nome da categoria" at bounding box center [520, 211] width 384 height 15
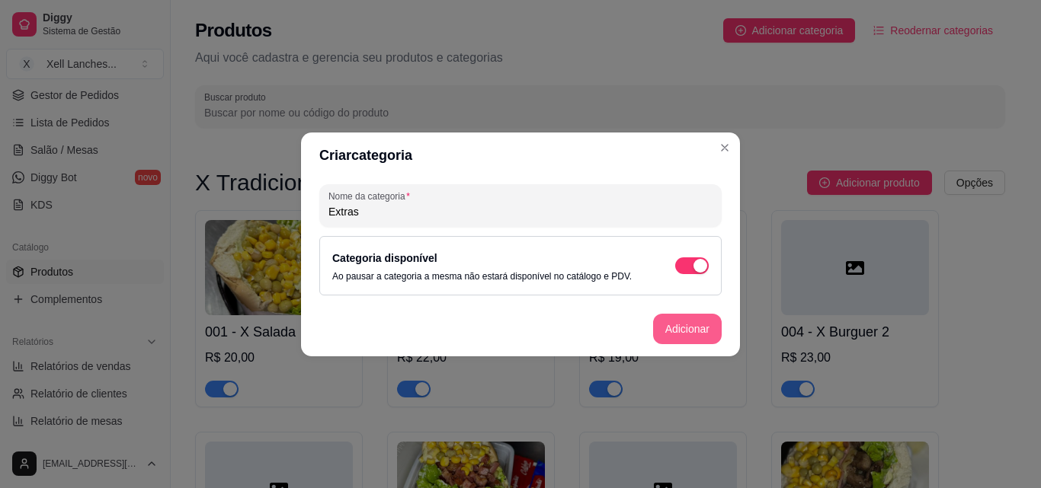
type input "Extras"
click at [680, 325] on button "Adicionar" at bounding box center [687, 329] width 69 height 30
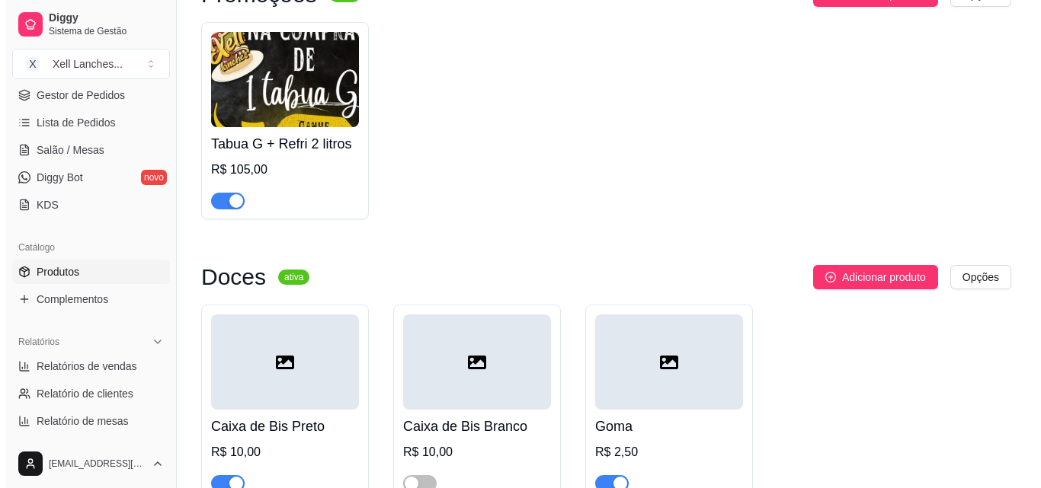
scroll to position [6309, 0]
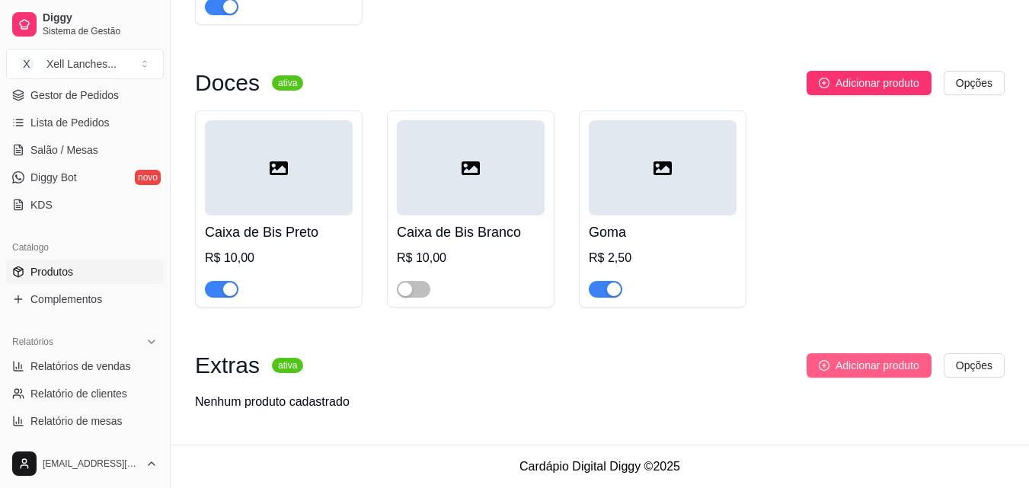
click at [867, 365] on span "Adicionar produto" at bounding box center [878, 365] width 84 height 17
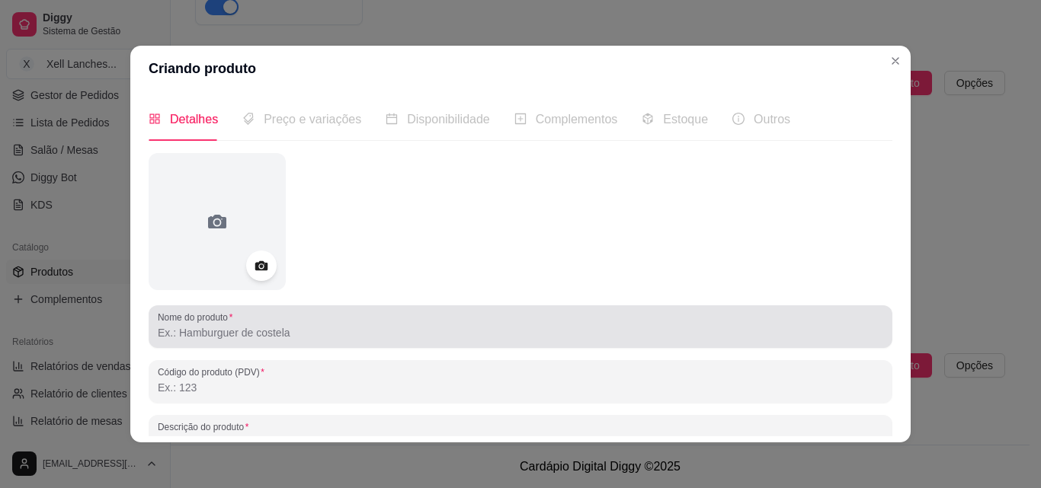
click at [248, 328] on input "Nome do produto" at bounding box center [520, 332] width 725 height 15
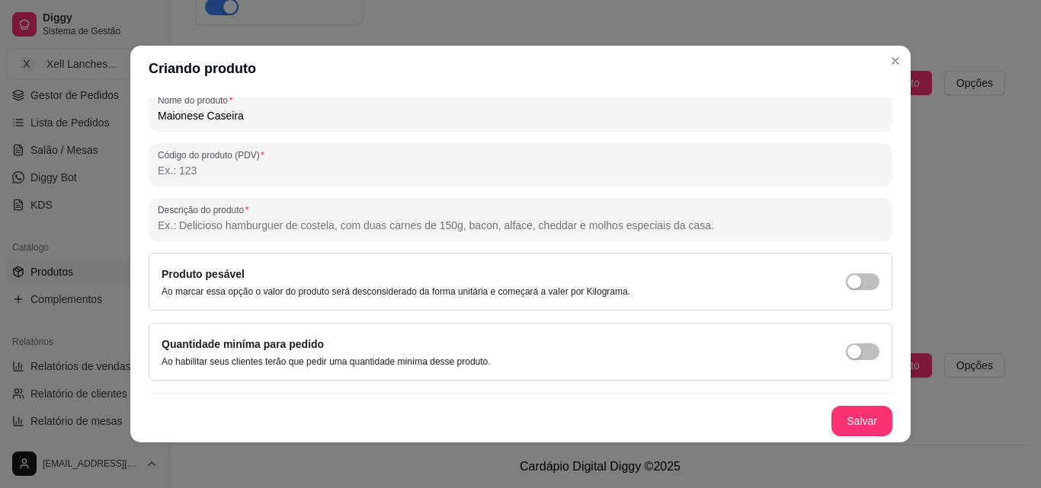
scroll to position [3, 0]
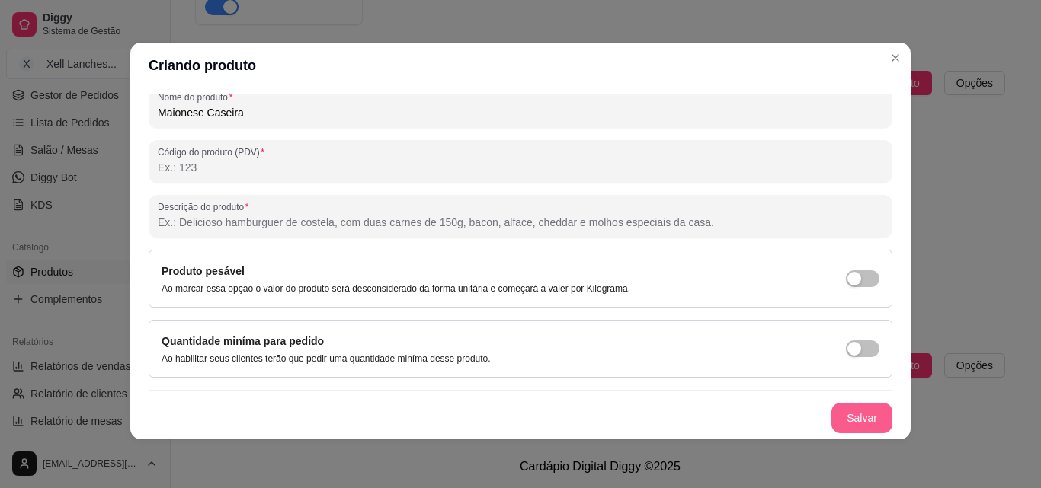
type input "Maionese Caseira"
click at [853, 415] on button "Salvar" at bounding box center [861, 419] width 59 height 30
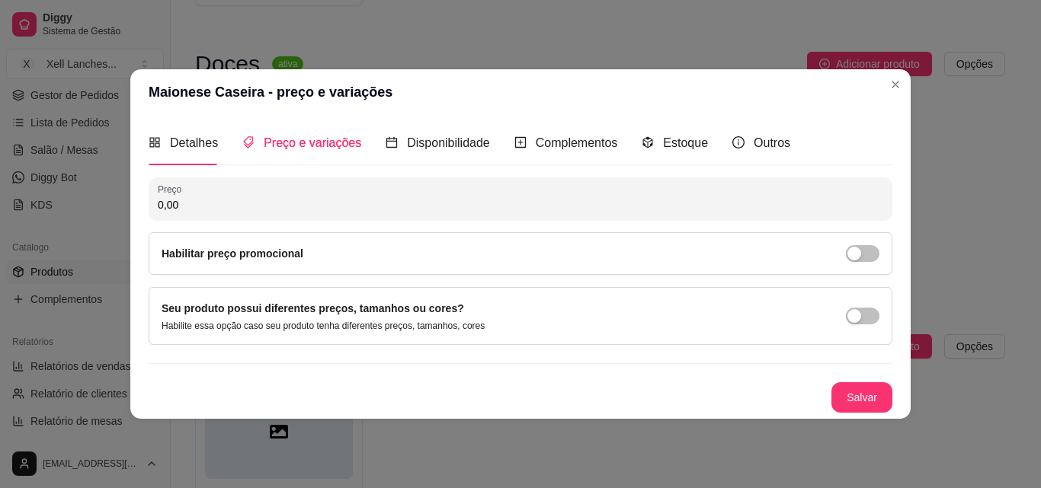
scroll to position [0, 0]
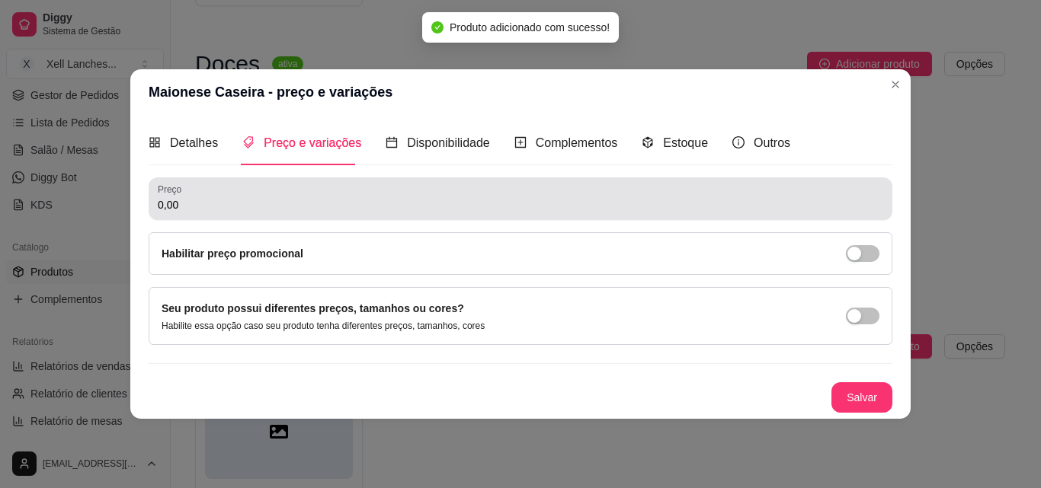
click at [260, 200] on input "0,00" at bounding box center [520, 204] width 725 height 15
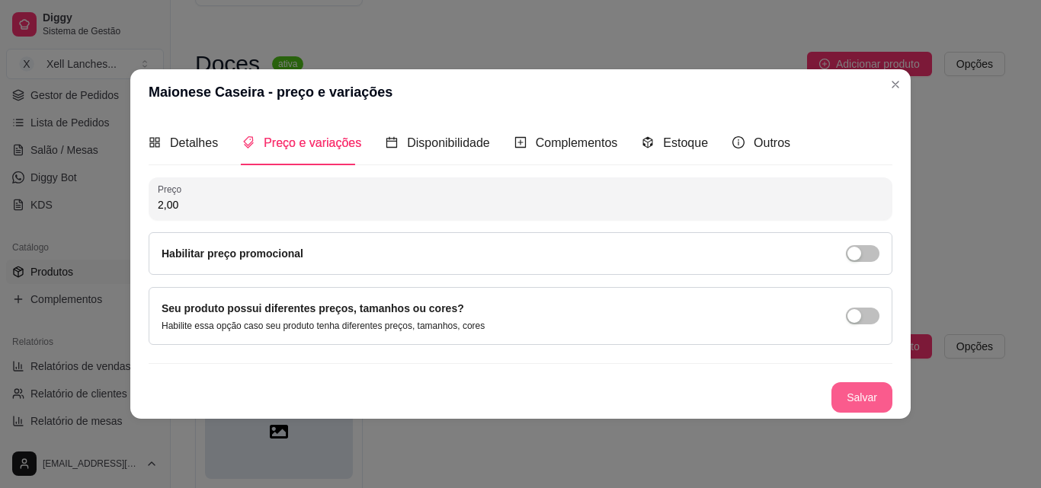
type input "2,00"
click at [864, 390] on button "Salvar" at bounding box center [861, 398] width 61 height 30
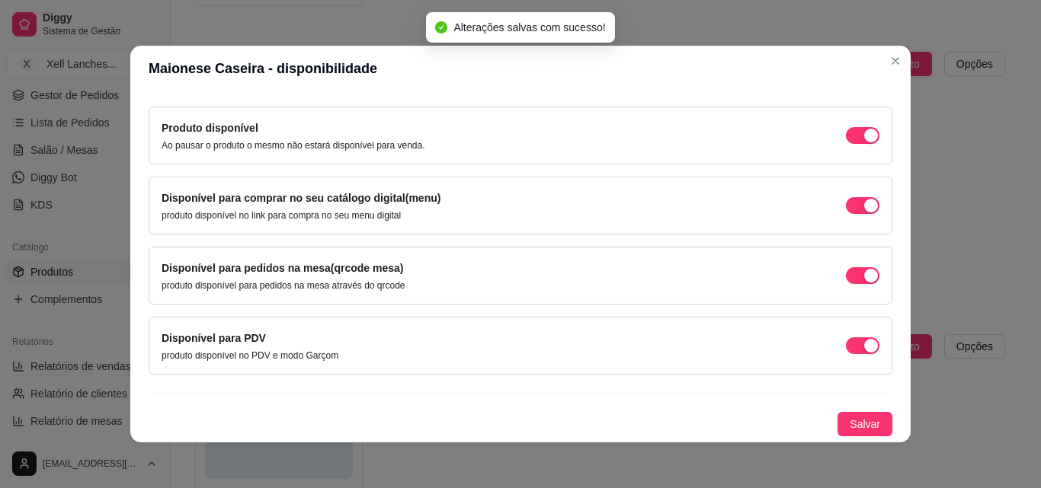
scroll to position [3, 0]
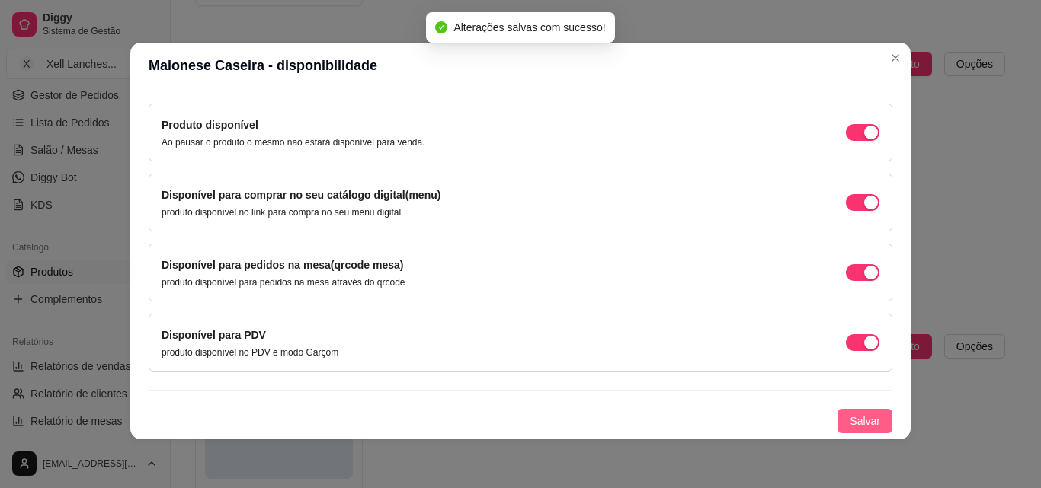
click at [850, 421] on span "Salvar" at bounding box center [865, 421] width 30 height 17
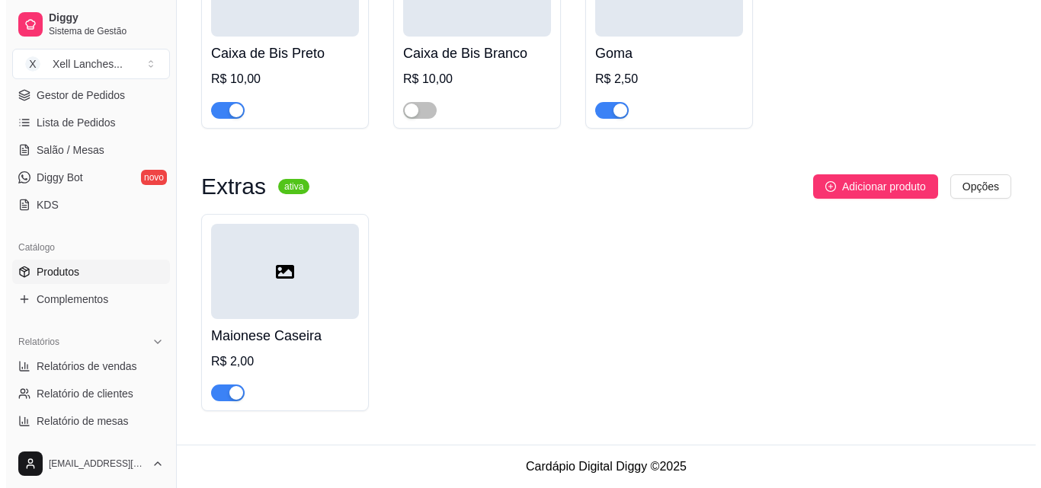
scroll to position [6489, 0]
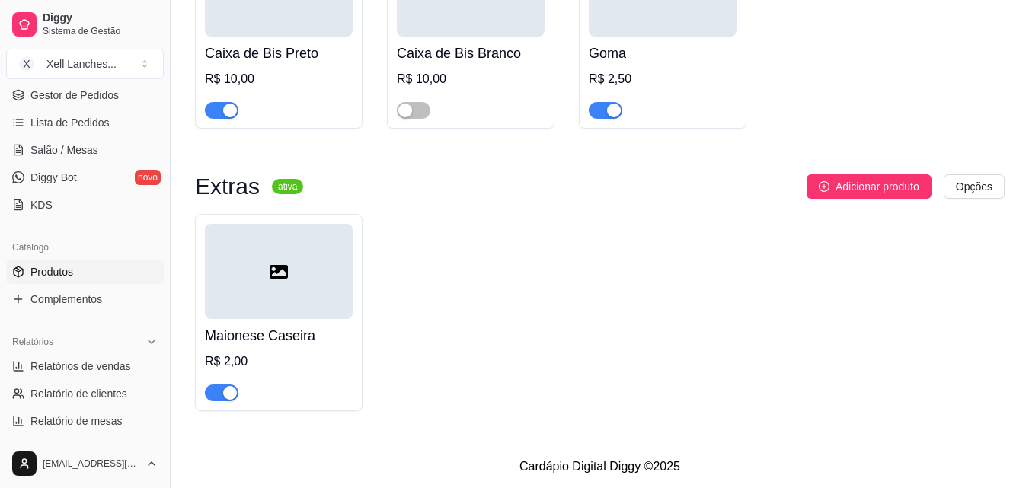
click at [281, 299] on div at bounding box center [279, 271] width 148 height 95
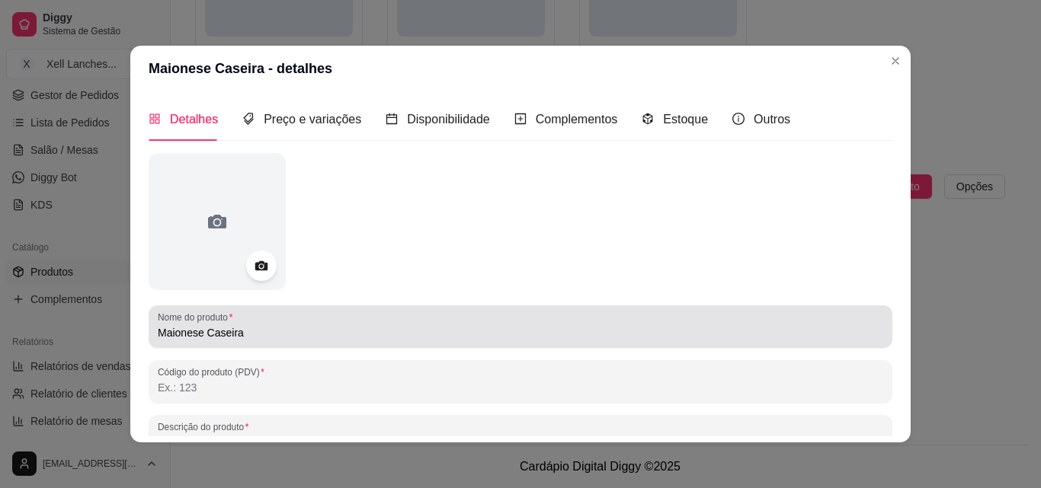
click at [255, 344] on div "Nome do produto Maionese Caseira" at bounding box center [521, 327] width 744 height 43
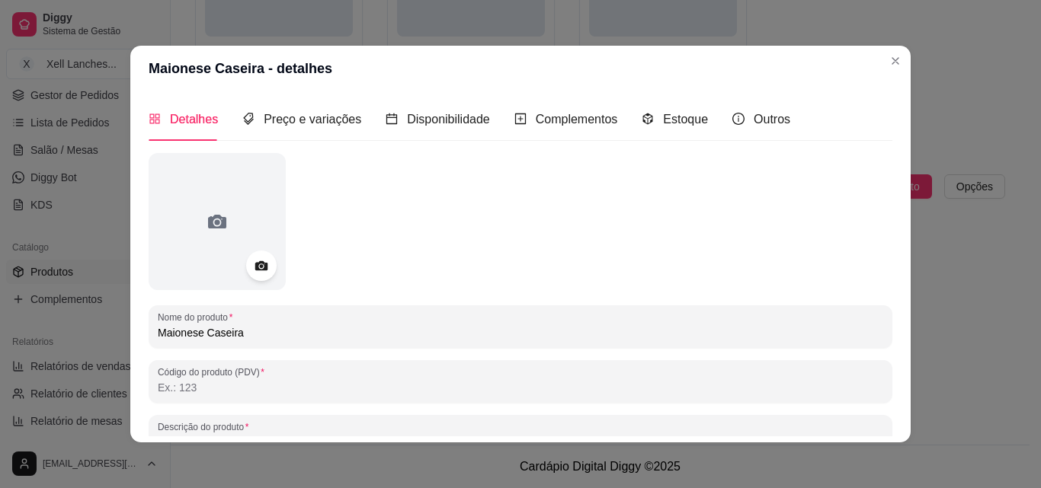
scroll to position [217, 0]
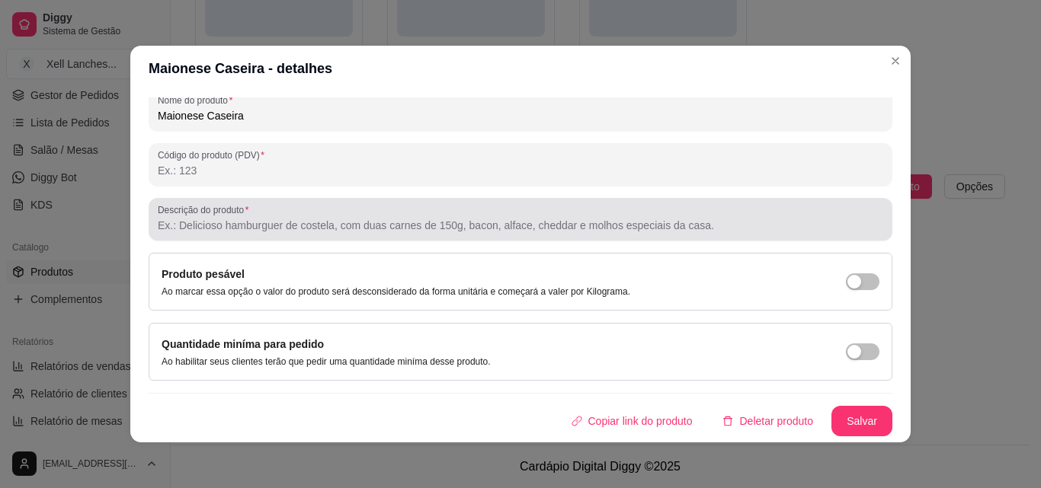
type input "Maionese Caseira"
click at [229, 223] on input "Descrição do produto" at bounding box center [520, 225] width 725 height 15
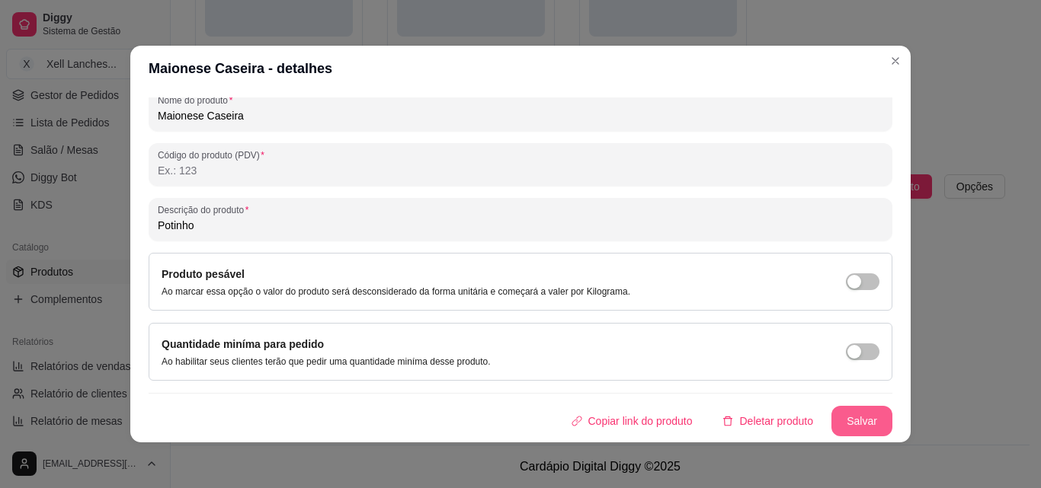
type input "Potinho"
click at [835, 426] on button "Salvar" at bounding box center [861, 421] width 61 height 30
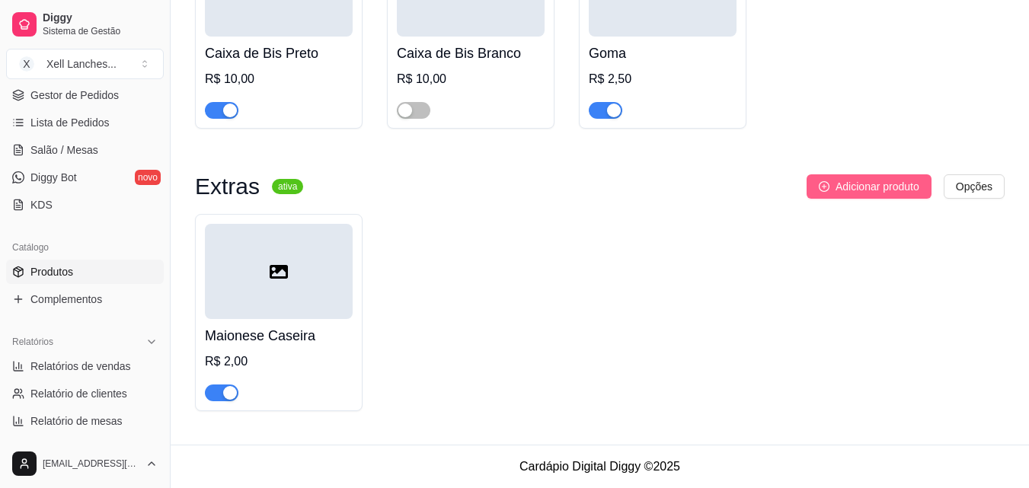
click at [853, 181] on span "Adicionar produto" at bounding box center [878, 186] width 84 height 17
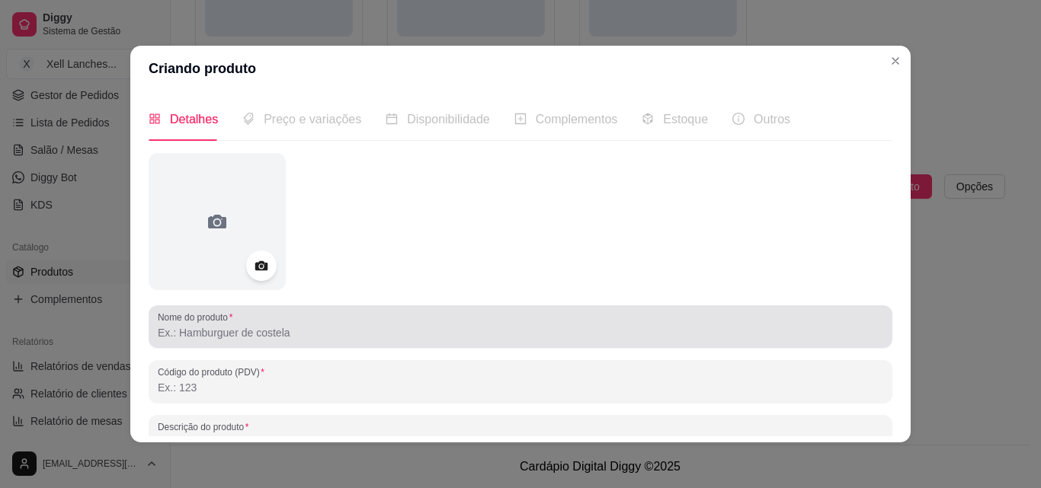
drag, startPoint x: 259, startPoint y: 322, endPoint x: 258, endPoint y: 330, distance: 8.5
click at [259, 323] on div at bounding box center [520, 327] width 725 height 30
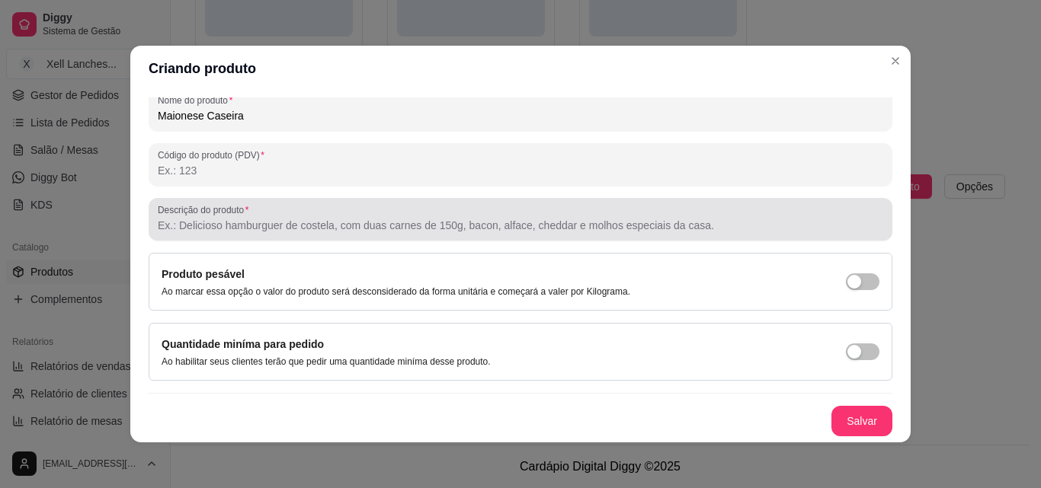
type input "Maionese Caseira"
click at [195, 223] on input "Descrição do produto" at bounding box center [520, 225] width 725 height 15
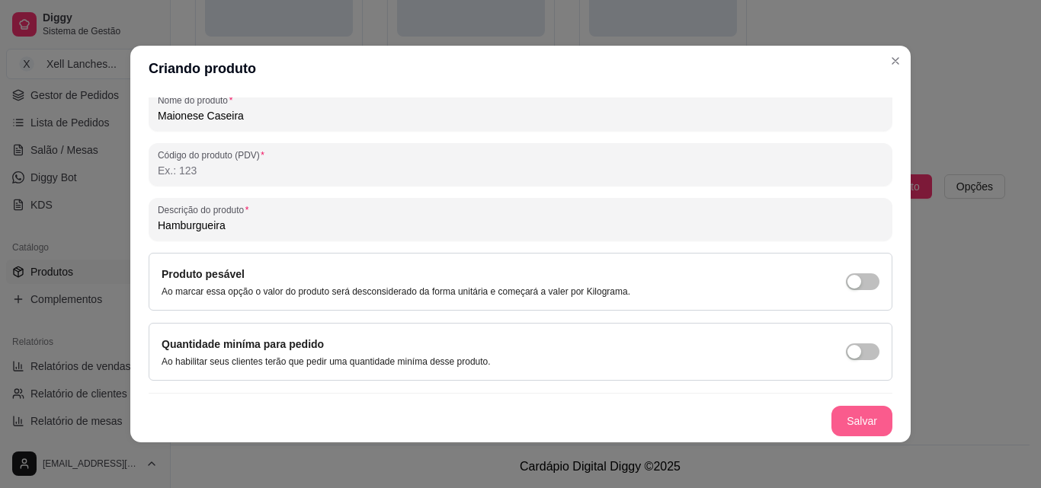
type input "Hamburgueira"
click at [849, 417] on button "Salvar" at bounding box center [861, 421] width 61 height 30
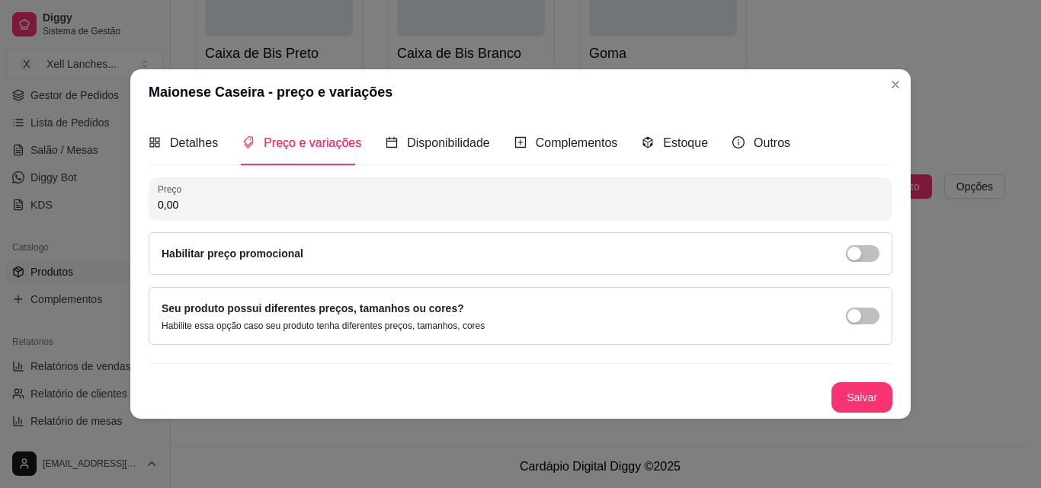
scroll to position [0, 0]
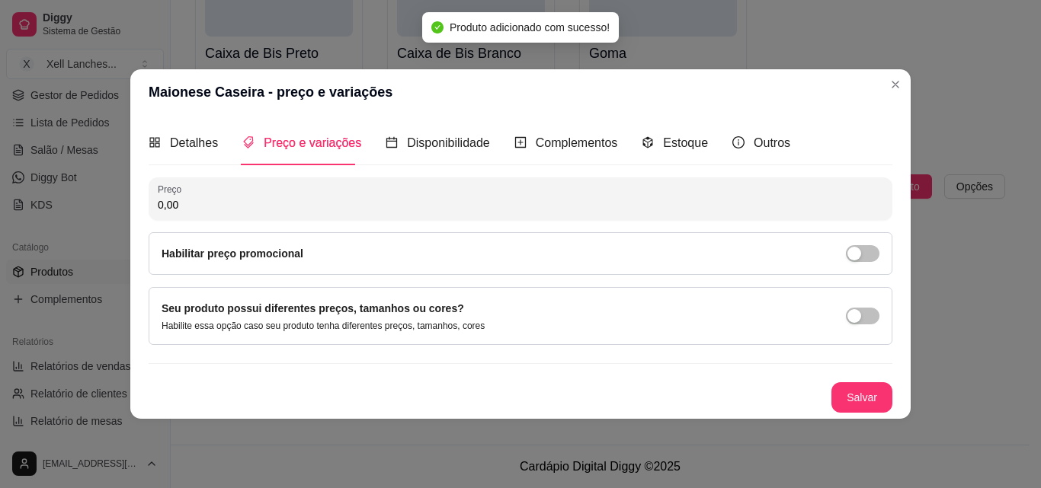
click at [227, 203] on input "0,00" at bounding box center [520, 204] width 725 height 15
type input "10,00"
click at [836, 396] on button "Salvar" at bounding box center [861, 398] width 61 height 30
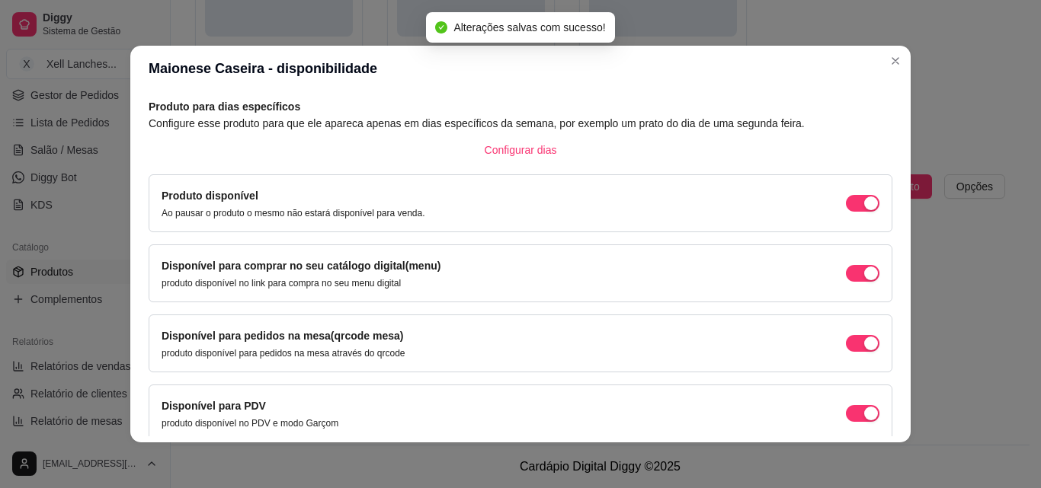
scroll to position [138, 0]
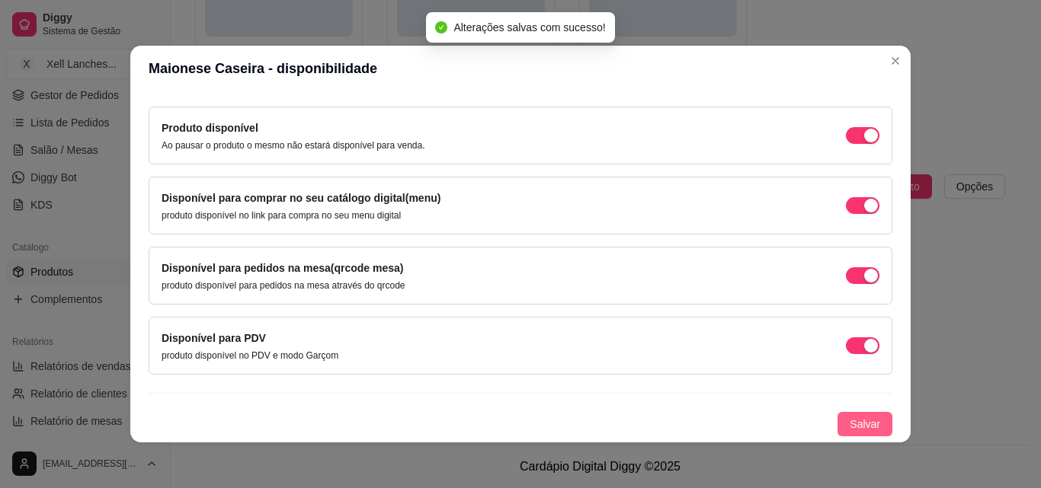
click at [860, 415] on button "Salvar" at bounding box center [864, 424] width 55 height 24
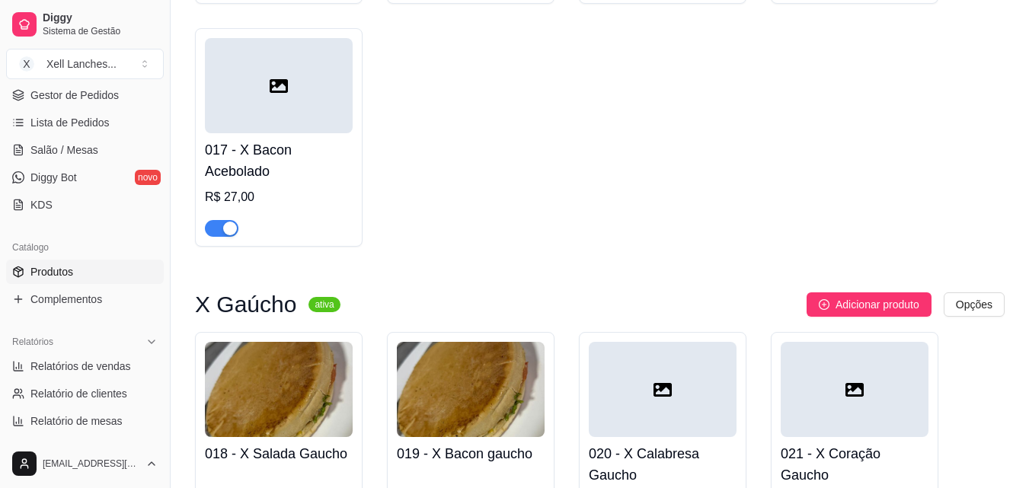
scroll to position [1219, 0]
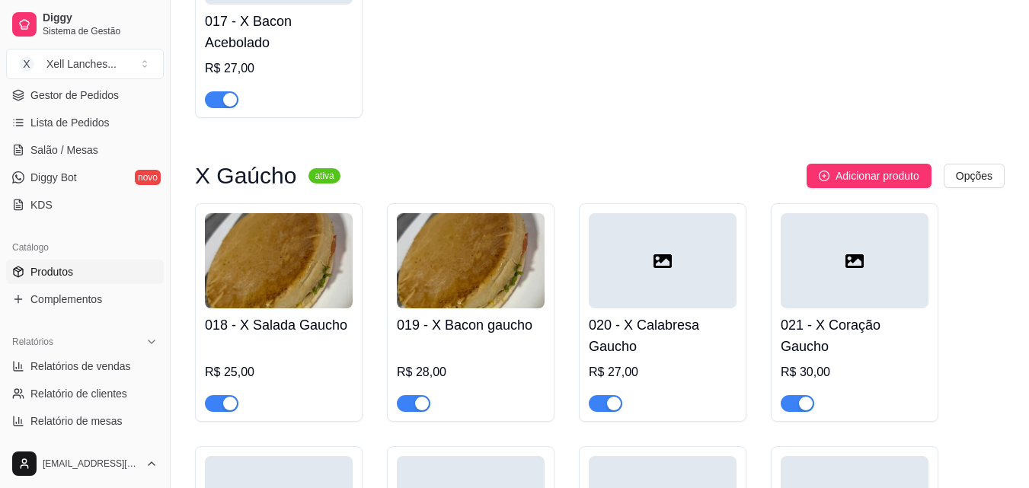
click at [267, 283] on img at bounding box center [279, 260] width 148 height 95
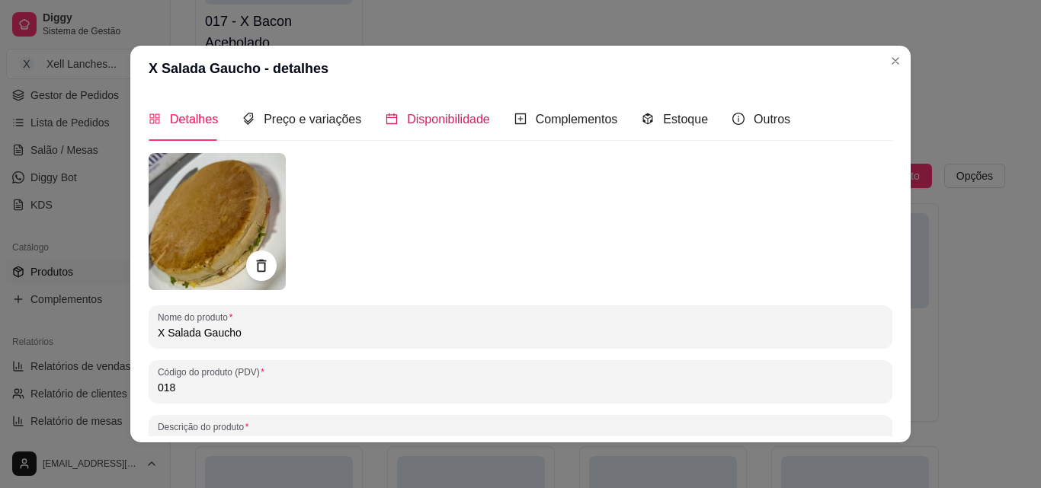
click at [476, 113] on span "Disponibilidade" at bounding box center [448, 119] width 83 height 13
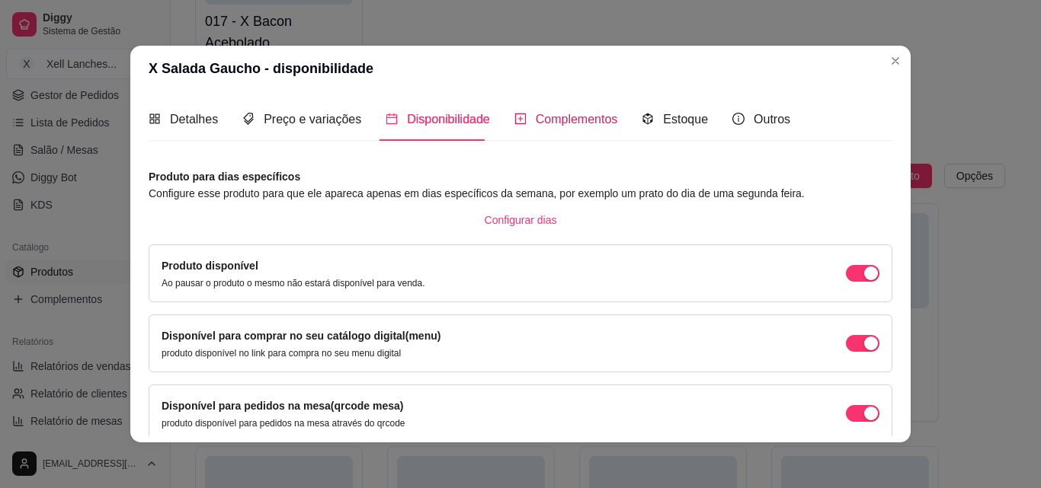
click at [557, 116] on span "Complementos" at bounding box center [577, 119] width 82 height 13
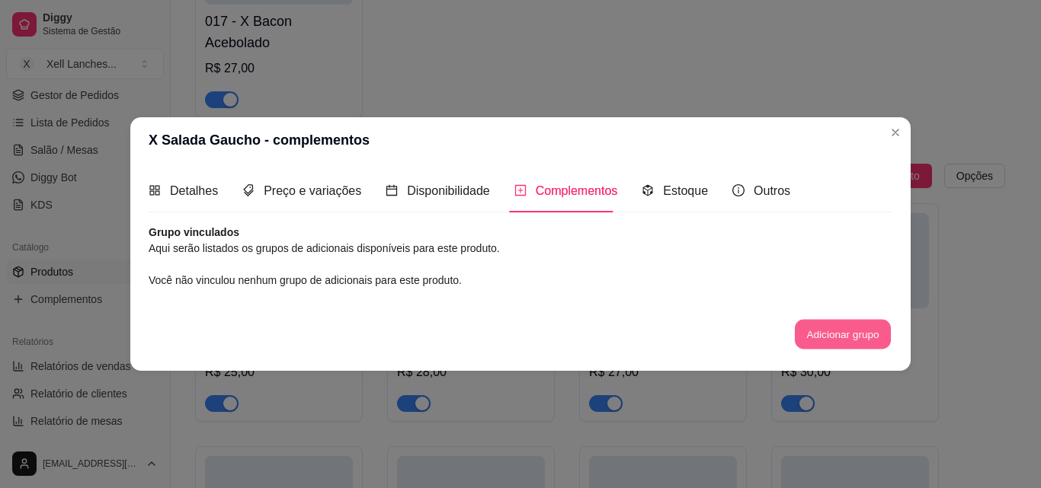
click at [837, 331] on button "Adicionar grupo" at bounding box center [843, 335] width 96 height 30
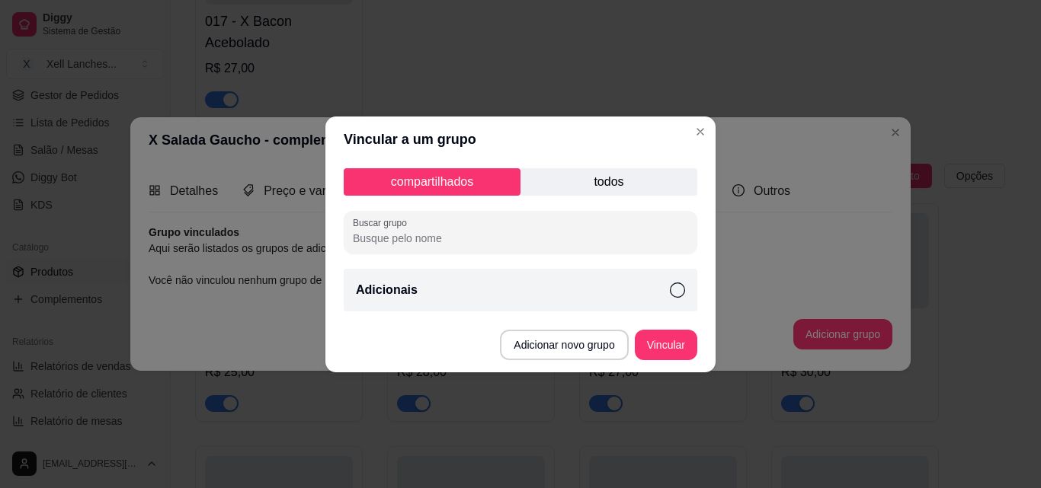
click at [533, 289] on div "Adicionais" at bounding box center [521, 290] width 354 height 43
click at [667, 344] on button "Vincular" at bounding box center [666, 345] width 61 height 30
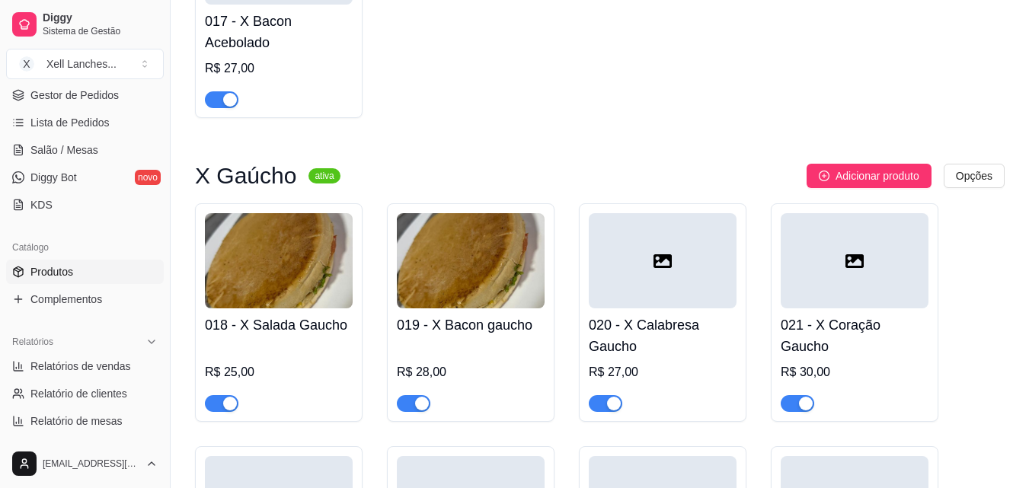
click at [470, 280] on img at bounding box center [471, 260] width 148 height 95
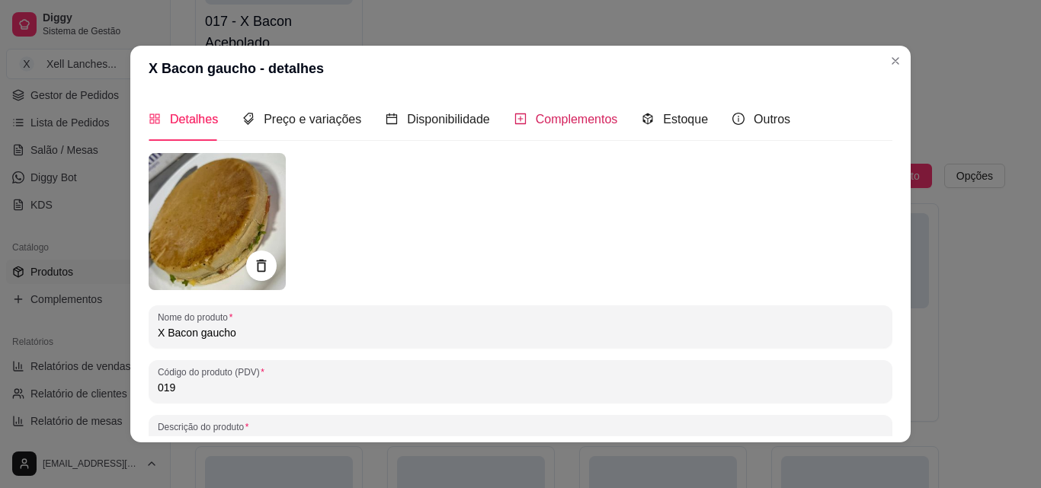
click at [585, 125] on span "Complementos" at bounding box center [577, 119] width 82 height 13
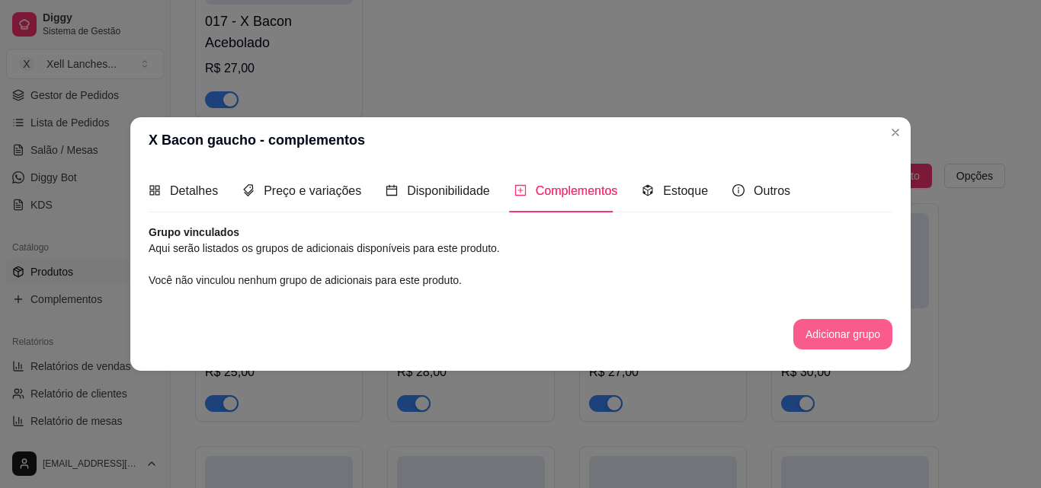
click at [827, 331] on button "Adicionar grupo" at bounding box center [842, 334] width 99 height 30
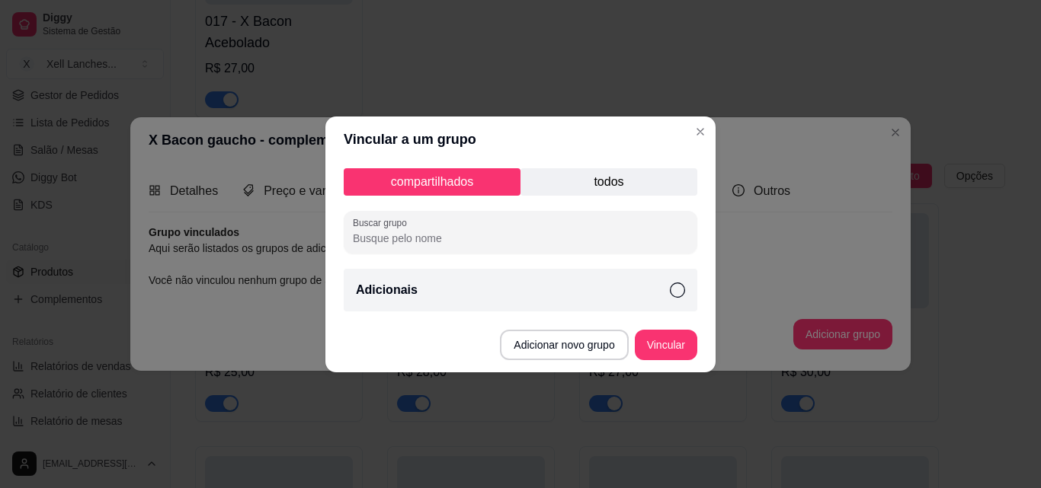
click at [551, 299] on div "Adicionais" at bounding box center [521, 290] width 354 height 43
click at [662, 345] on button "Vincular" at bounding box center [666, 345] width 62 height 30
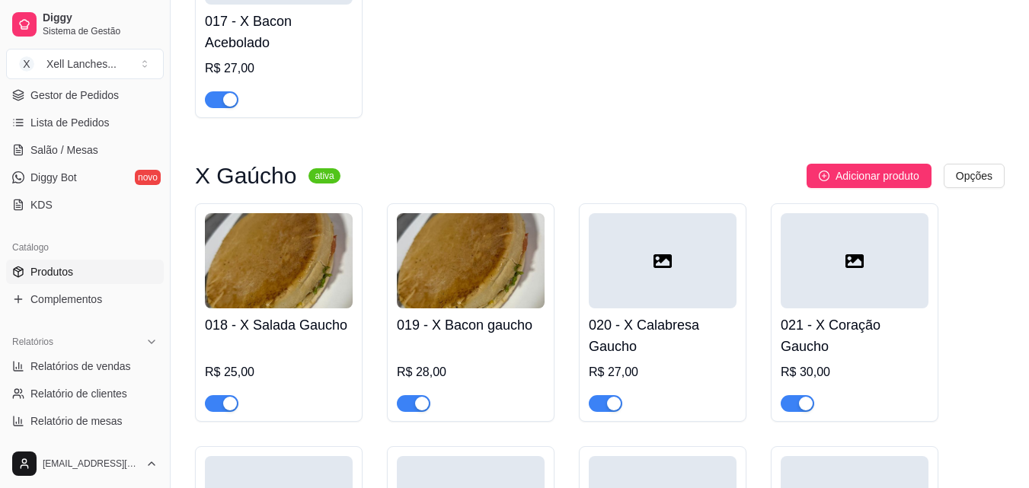
click at [684, 279] on div at bounding box center [663, 260] width 148 height 95
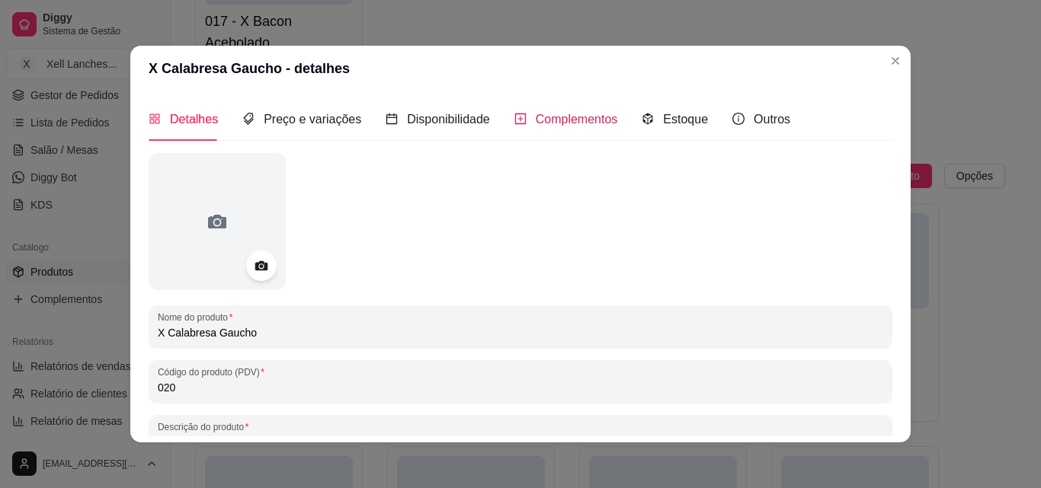
click at [549, 120] on span "Complementos" at bounding box center [577, 119] width 82 height 13
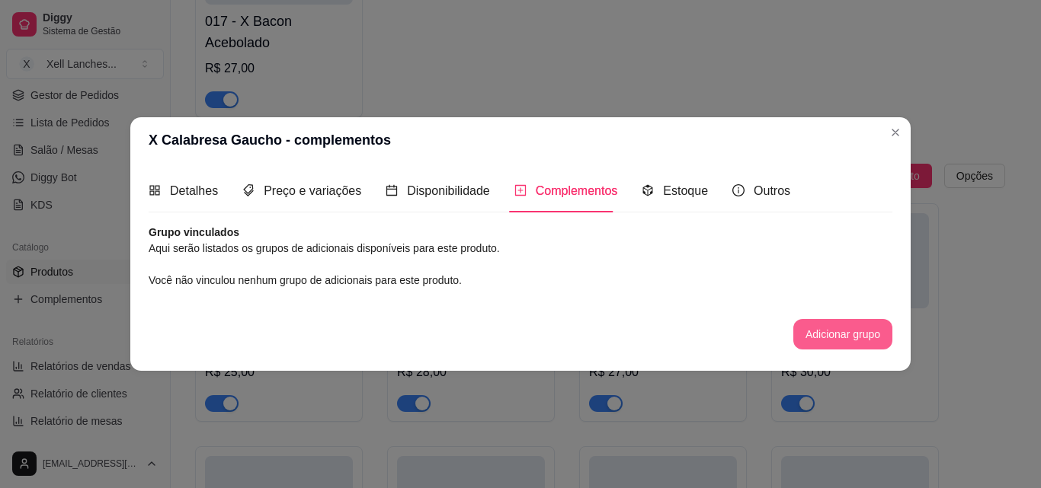
click at [817, 329] on button "Adicionar grupo" at bounding box center [842, 334] width 99 height 30
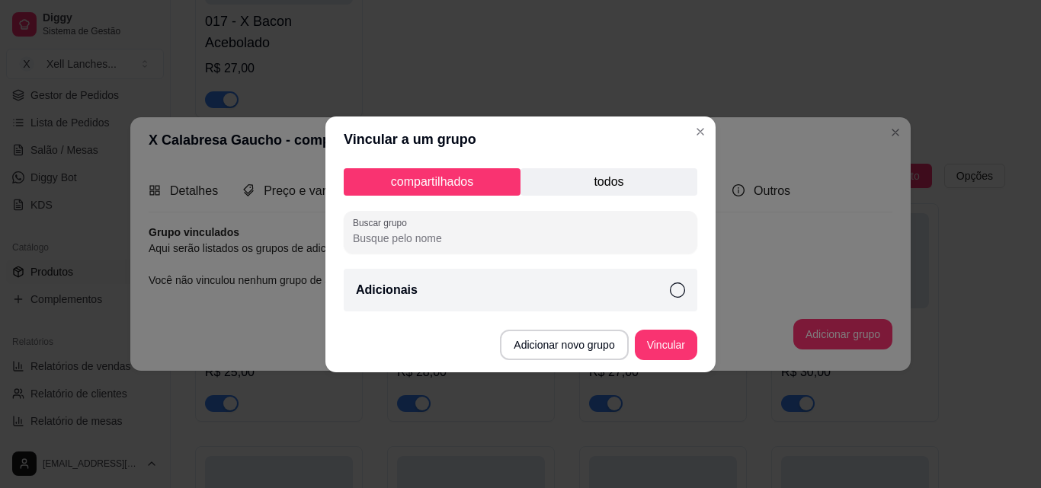
click at [504, 287] on div "Adicionais" at bounding box center [521, 290] width 354 height 43
click at [674, 342] on button "Vincular" at bounding box center [666, 345] width 62 height 30
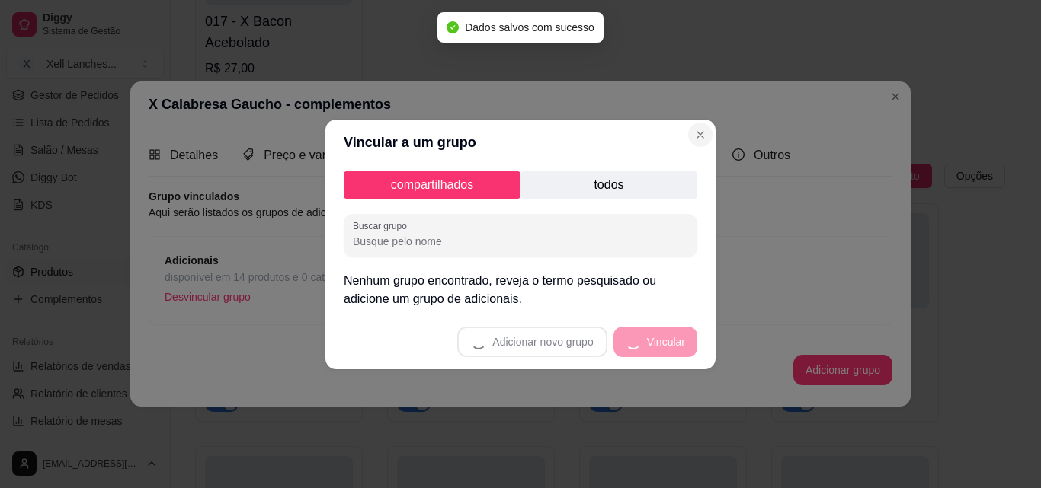
click at [694, 144] on section "Vincular a um grupo compartilhados todos Buscar grupo Nenhum grupo encontrado, …" at bounding box center [520, 245] width 390 height 250
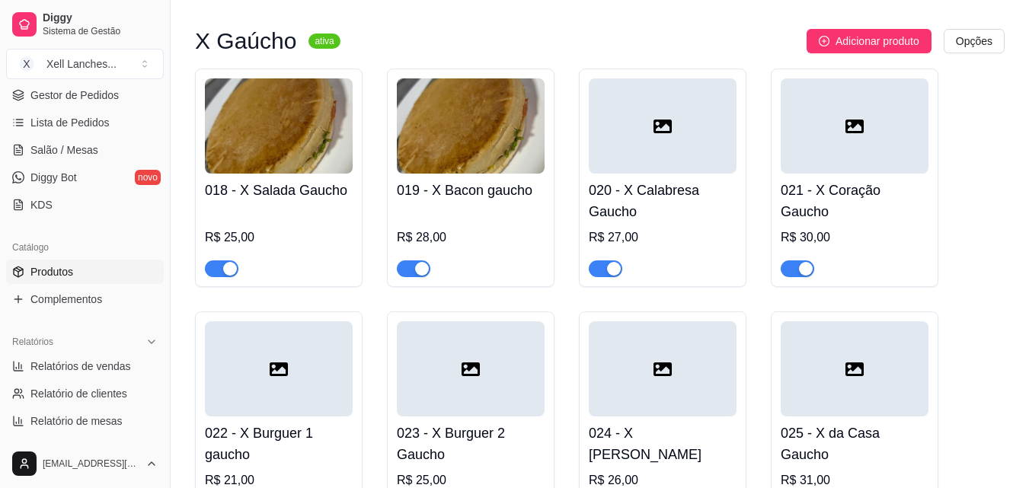
scroll to position [1372, 0]
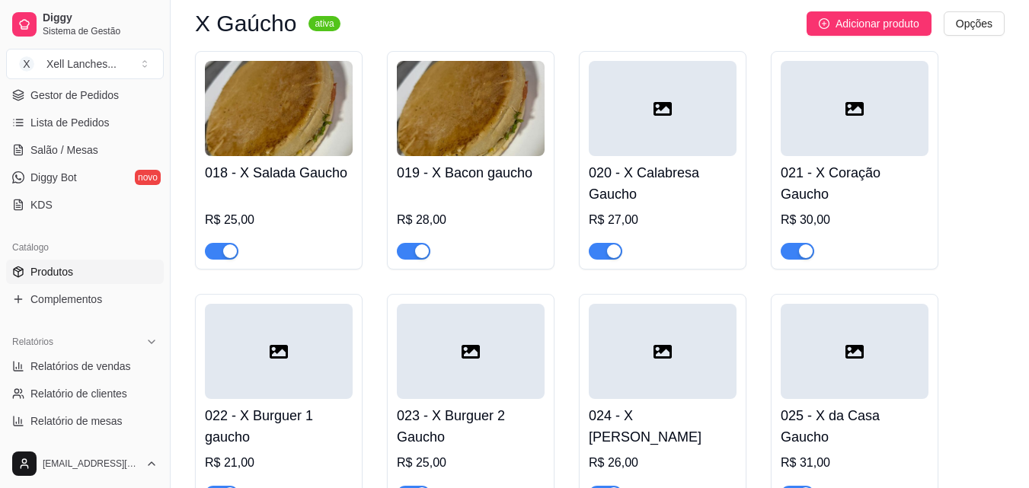
click at [844, 128] on div at bounding box center [855, 108] width 148 height 95
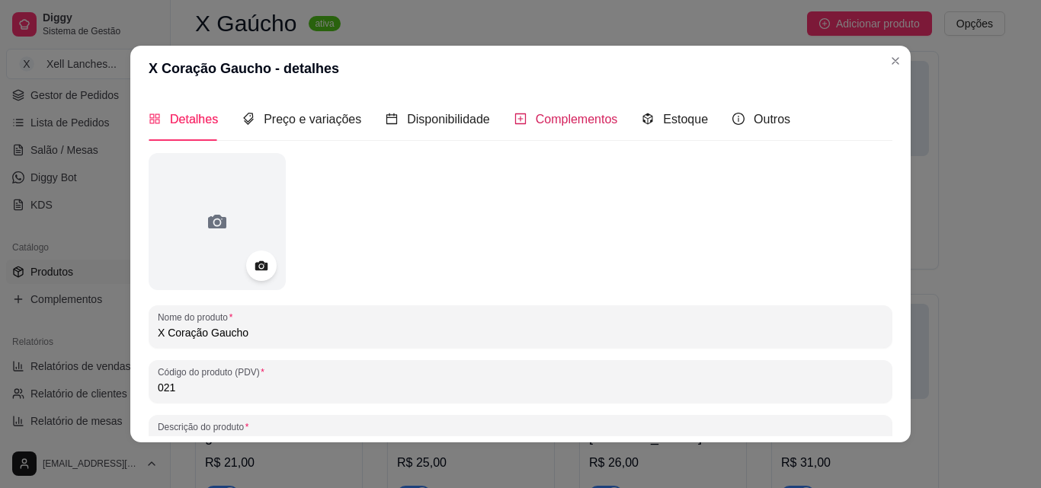
click at [552, 120] on span "Complementos" at bounding box center [577, 119] width 82 height 13
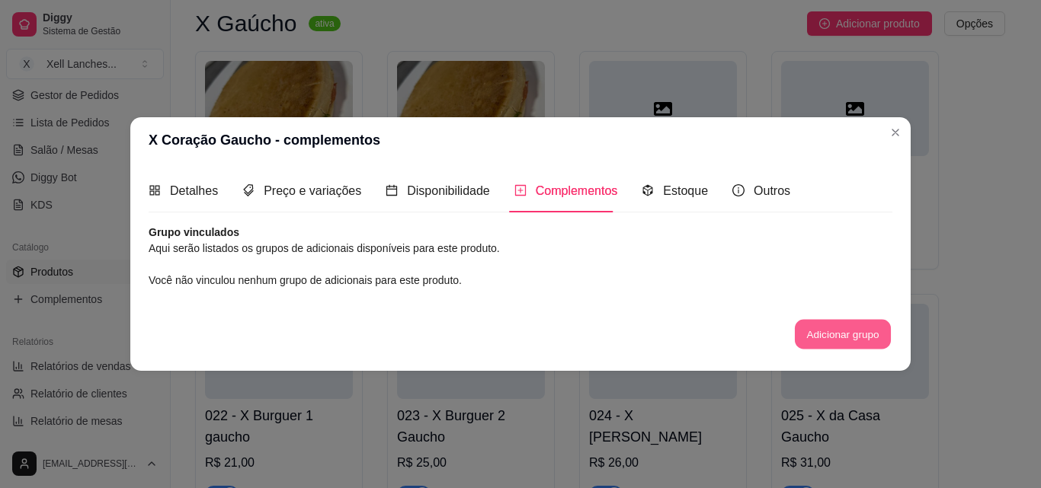
click at [829, 338] on button "Adicionar grupo" at bounding box center [843, 335] width 96 height 30
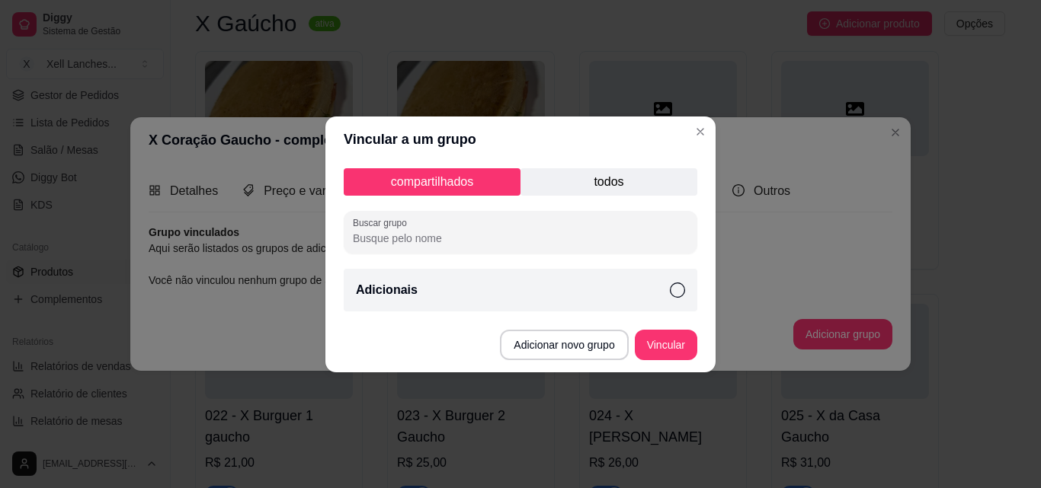
click at [575, 304] on div "Adicionais" at bounding box center [521, 290] width 354 height 43
click at [671, 342] on button "Vincular" at bounding box center [666, 345] width 62 height 30
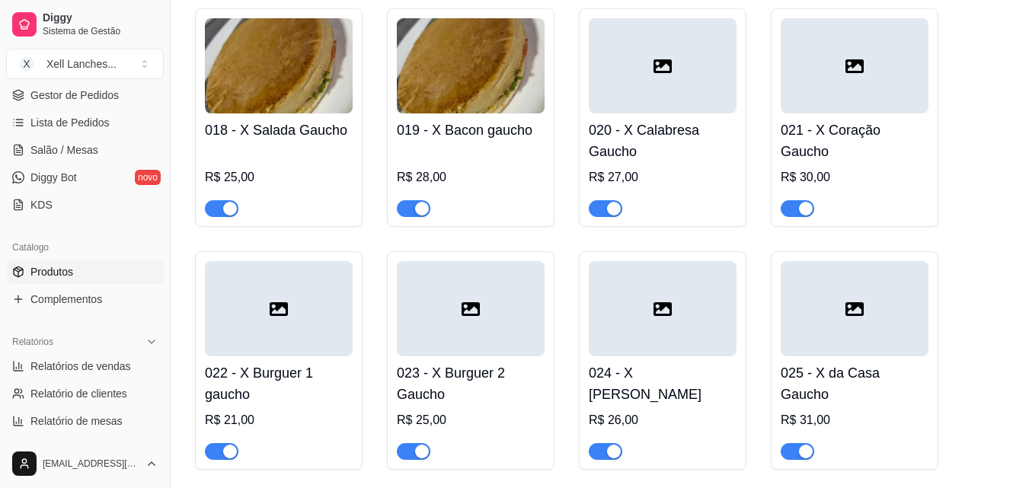
scroll to position [1448, 0]
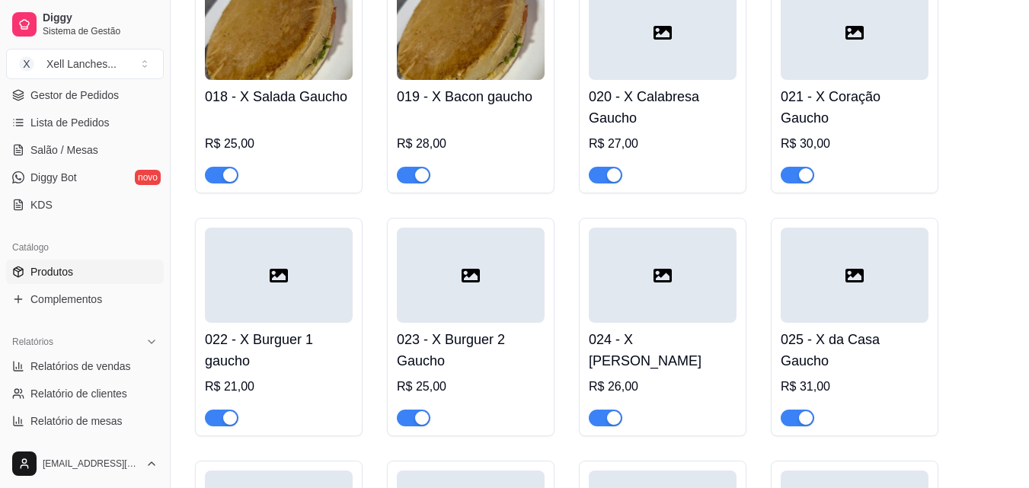
click at [315, 275] on div at bounding box center [279, 275] width 148 height 95
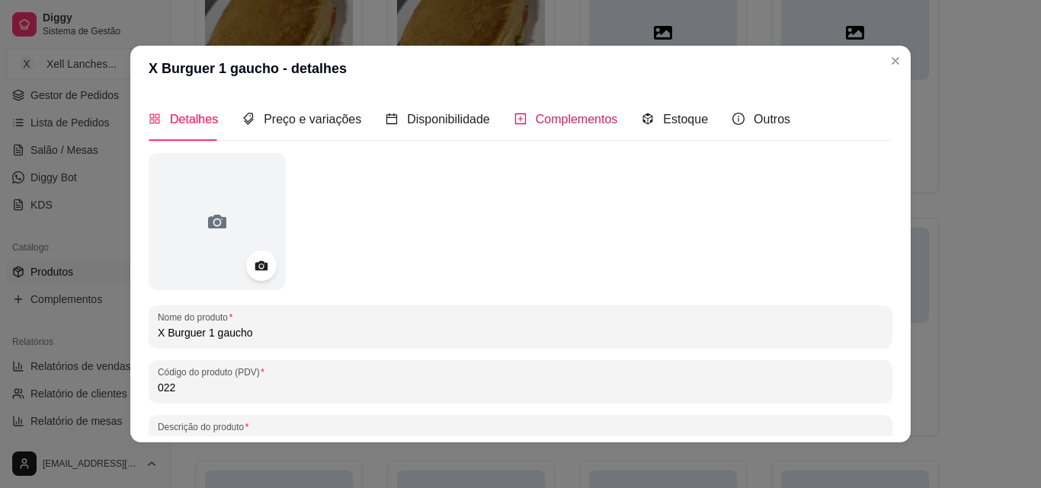
click at [582, 122] on span "Complementos" at bounding box center [577, 119] width 82 height 13
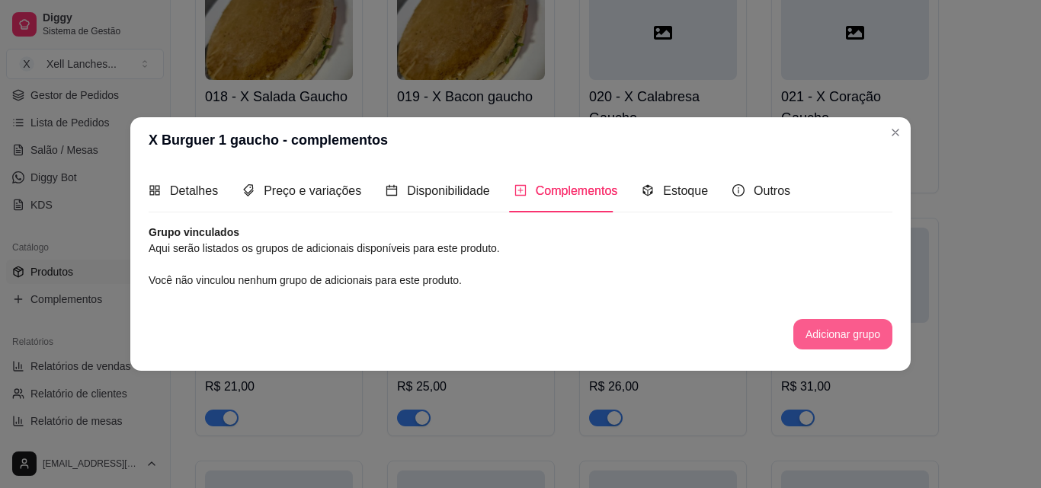
click at [827, 328] on button "Adicionar grupo" at bounding box center [842, 334] width 99 height 30
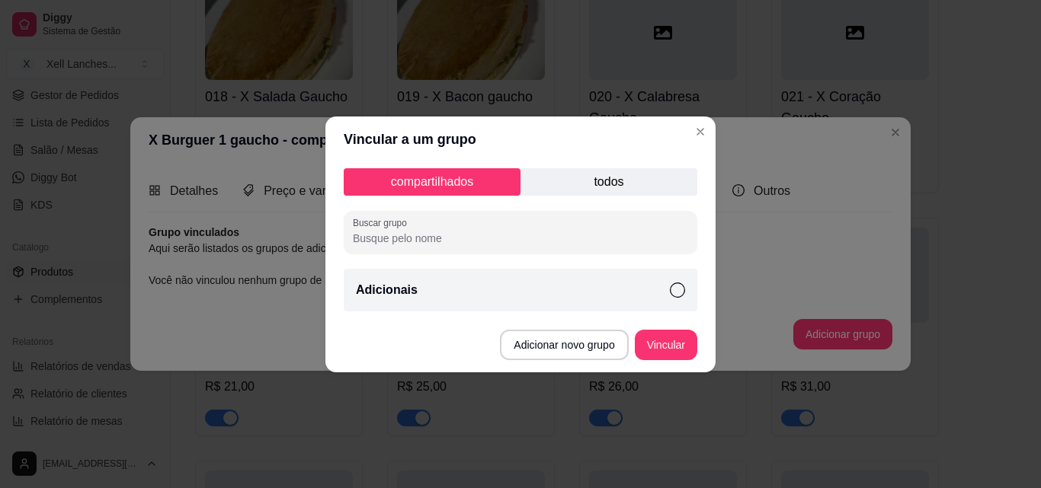
click at [653, 292] on div "Adicionais" at bounding box center [521, 290] width 354 height 43
click at [664, 337] on button "Vincular" at bounding box center [666, 345] width 62 height 30
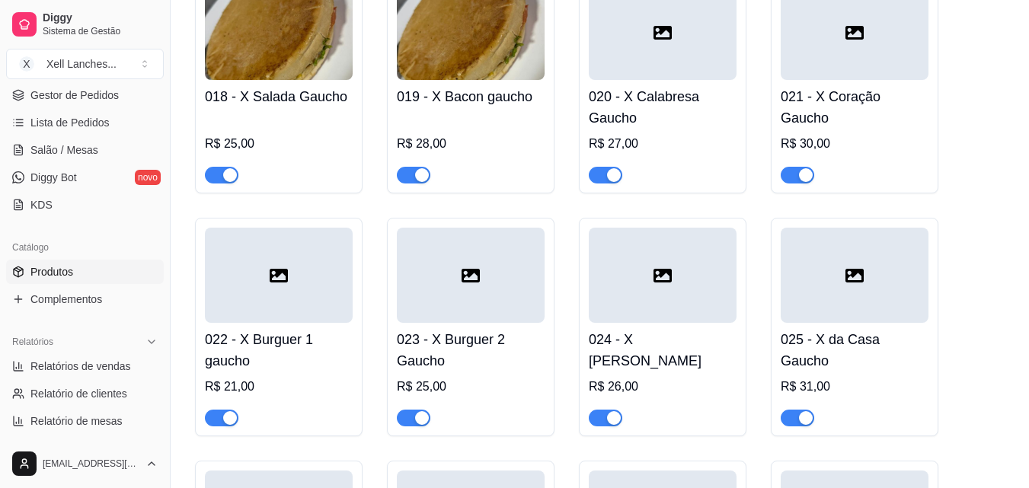
click at [322, 283] on div at bounding box center [279, 275] width 148 height 95
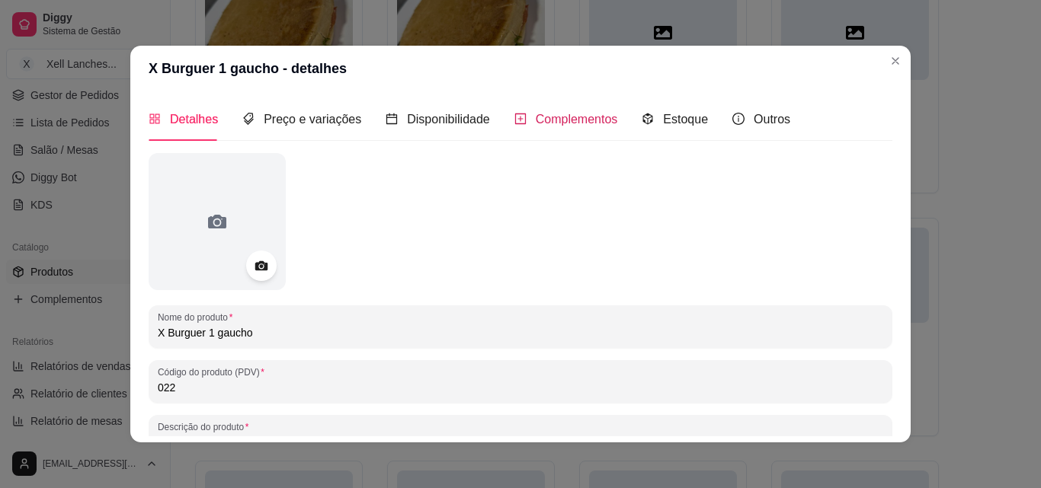
click at [581, 119] on span "Complementos" at bounding box center [577, 119] width 82 height 13
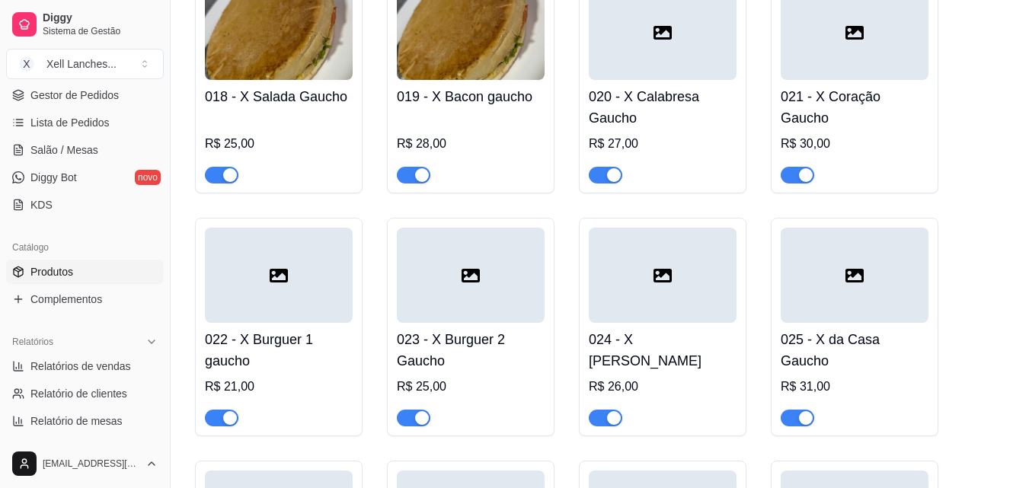
click at [482, 322] on div at bounding box center [471, 275] width 148 height 95
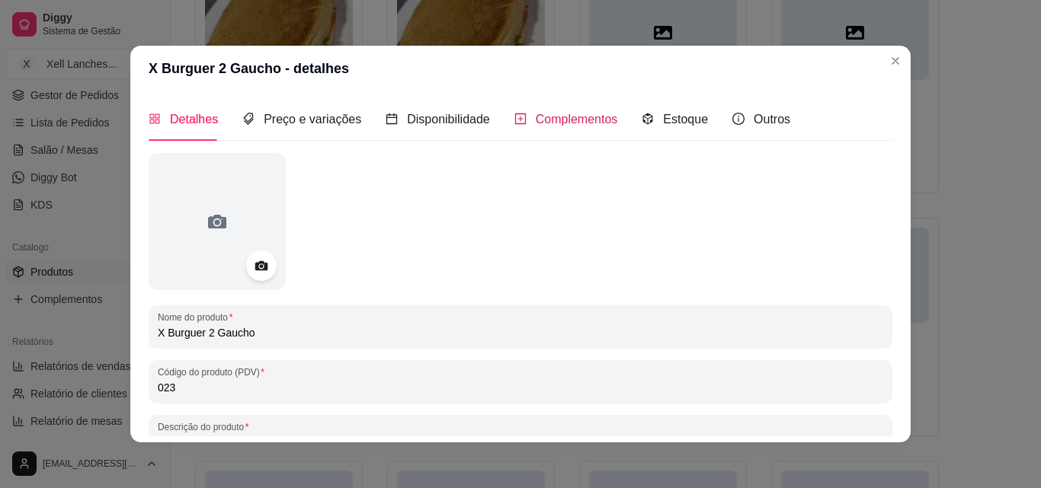
click at [572, 113] on span "Complementos" at bounding box center [577, 119] width 82 height 13
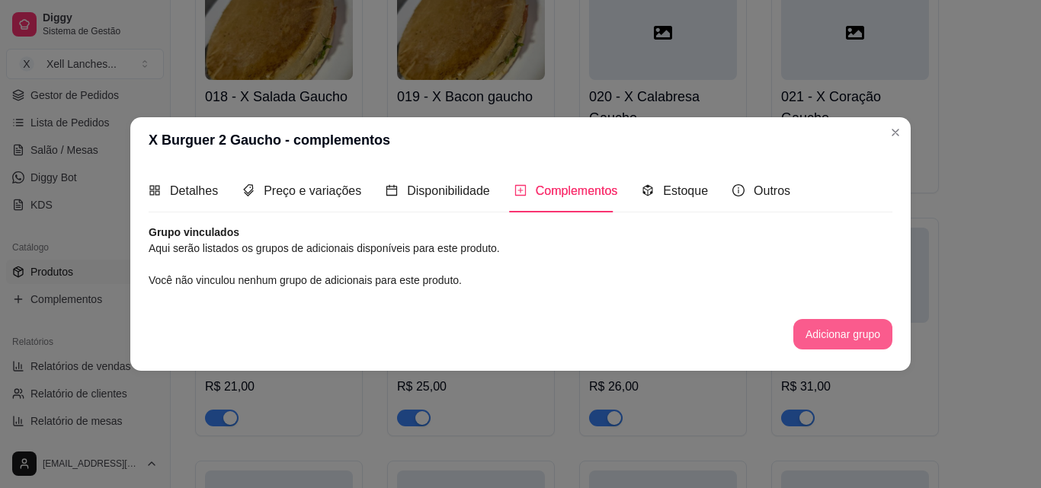
click at [852, 328] on button "Adicionar grupo" at bounding box center [842, 334] width 99 height 30
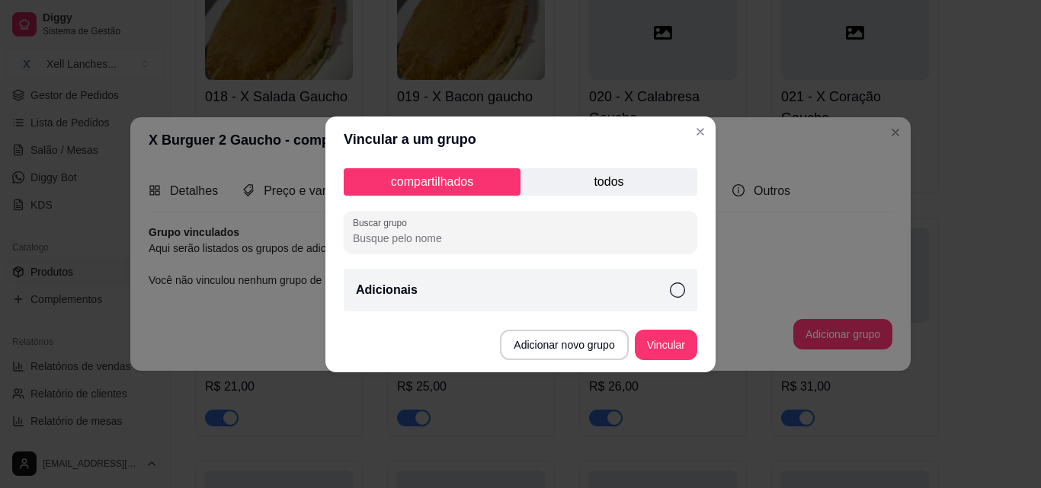
click at [552, 306] on div "Adicionais" at bounding box center [521, 290] width 354 height 43
click at [654, 341] on button "Vincular" at bounding box center [666, 345] width 61 height 30
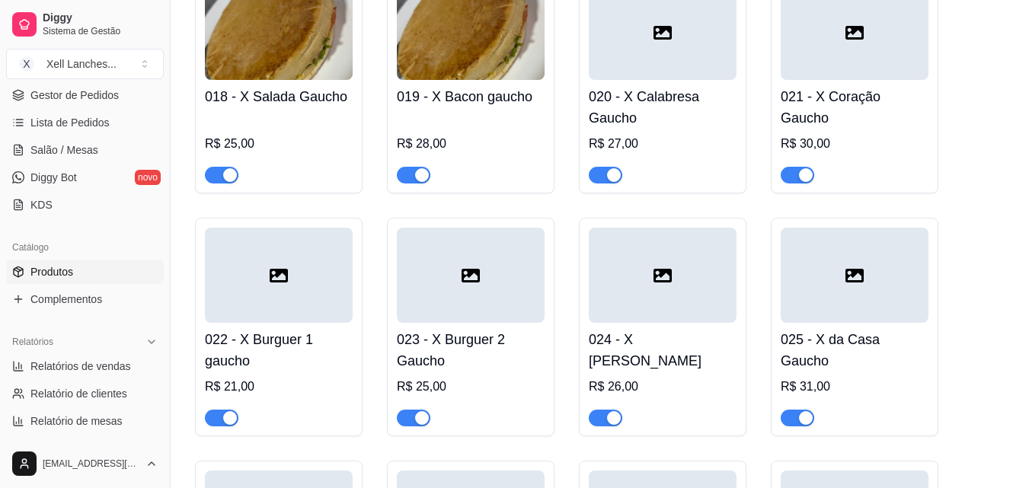
click at [686, 301] on div at bounding box center [663, 275] width 148 height 95
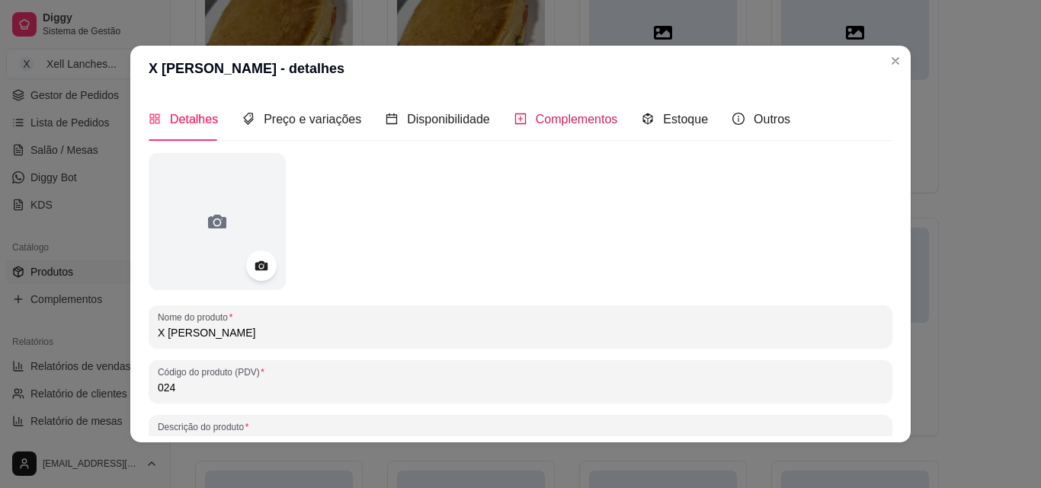
click at [567, 117] on span "Complementos" at bounding box center [577, 119] width 82 height 13
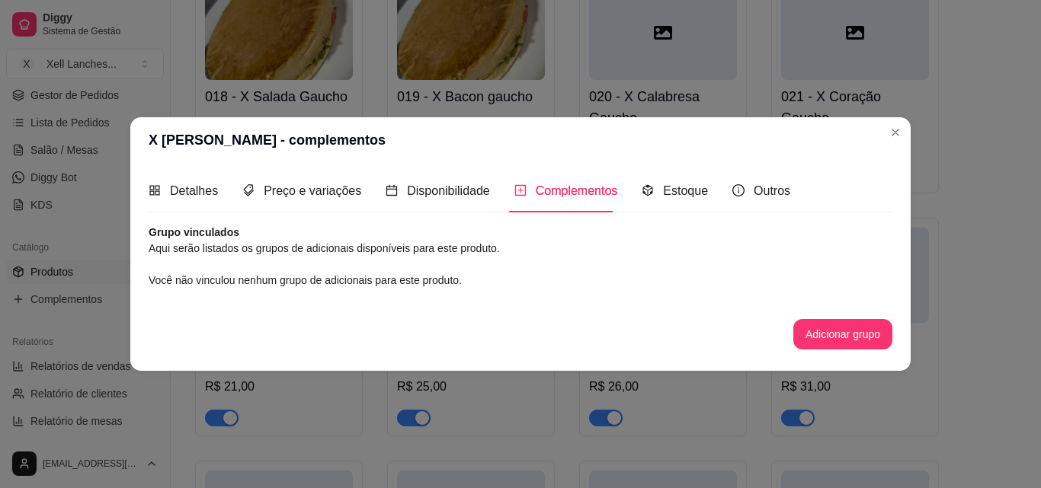
click at [828, 322] on button "Adicionar grupo" at bounding box center [842, 334] width 99 height 30
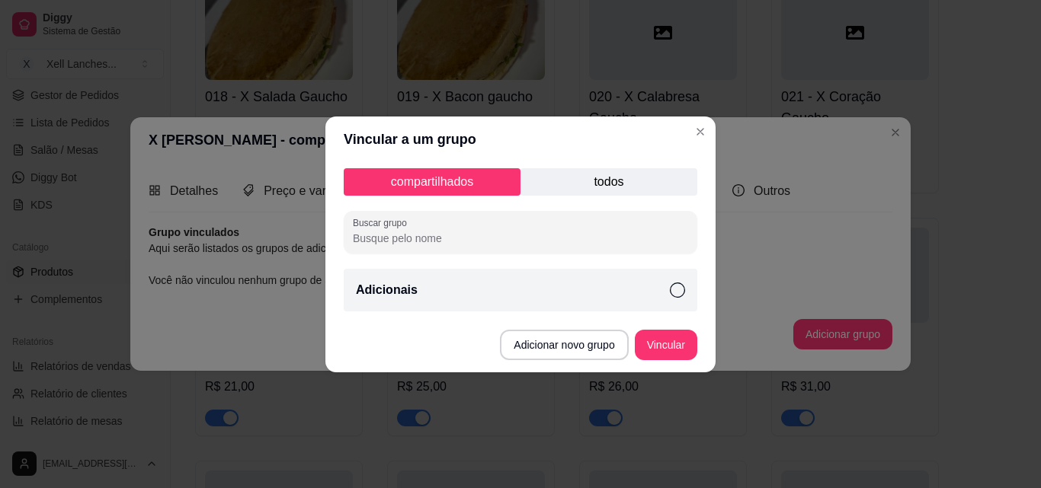
click at [665, 290] on div "Adicionais" at bounding box center [521, 290] width 354 height 43
click at [666, 344] on button "Vincular" at bounding box center [666, 345] width 62 height 30
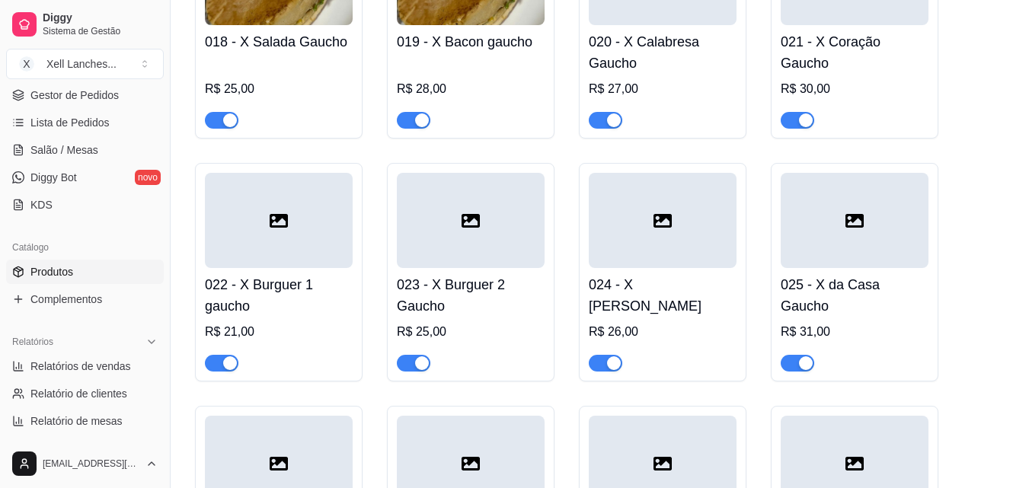
scroll to position [1524, 0]
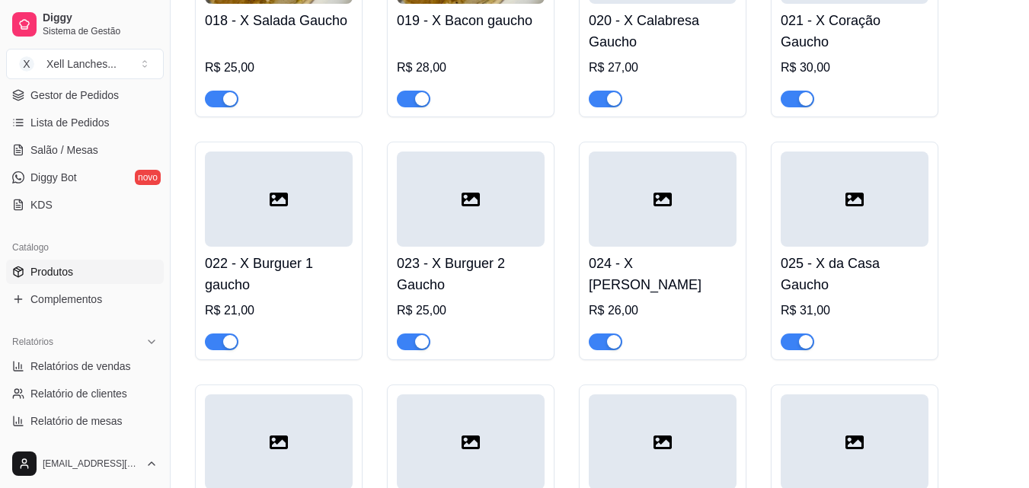
click at [693, 219] on div at bounding box center [663, 199] width 148 height 95
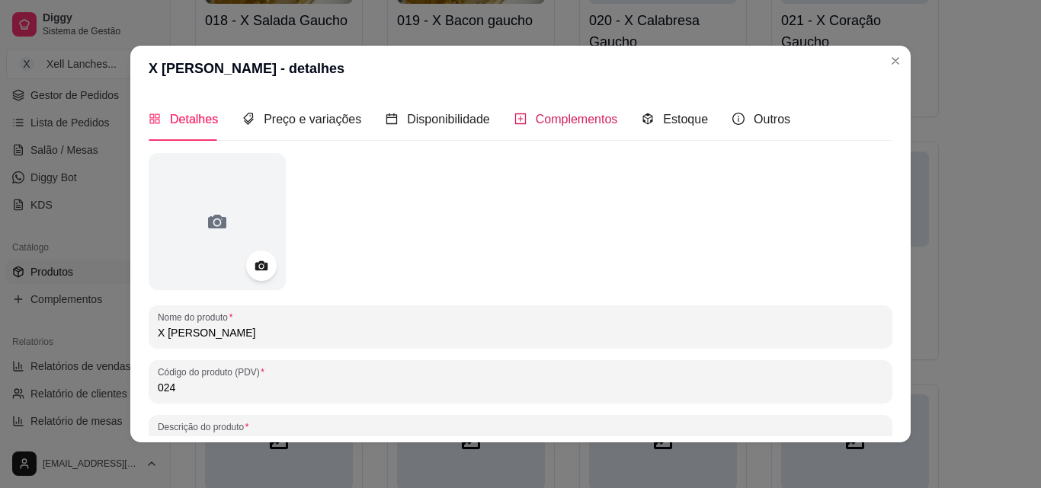
click at [597, 119] on span "Complementos" at bounding box center [577, 119] width 82 height 13
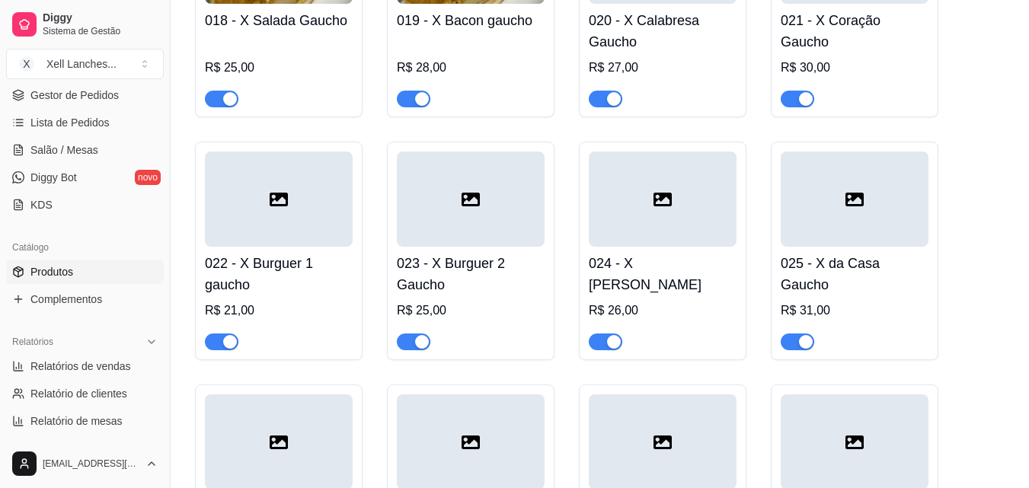
click at [857, 231] on div at bounding box center [855, 199] width 148 height 95
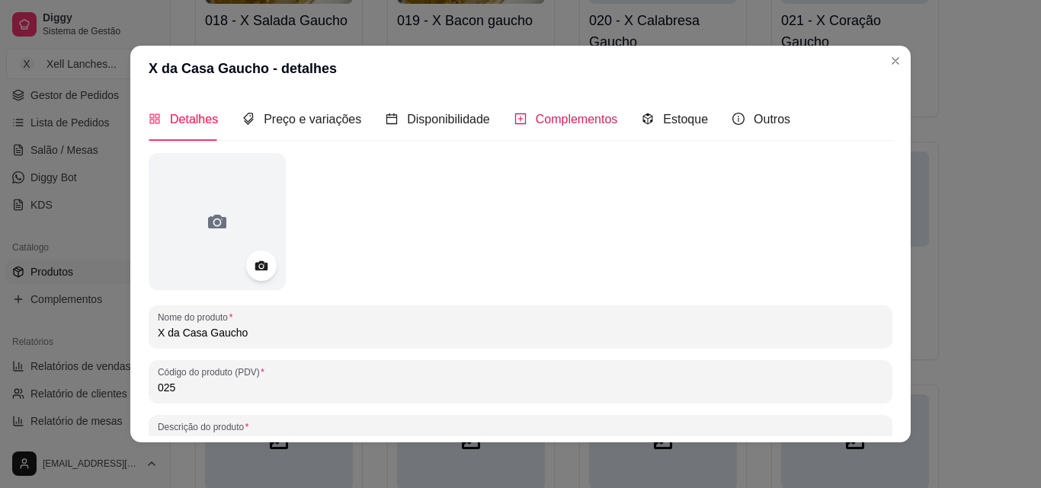
click at [587, 126] on span "Complementos" at bounding box center [577, 119] width 82 height 13
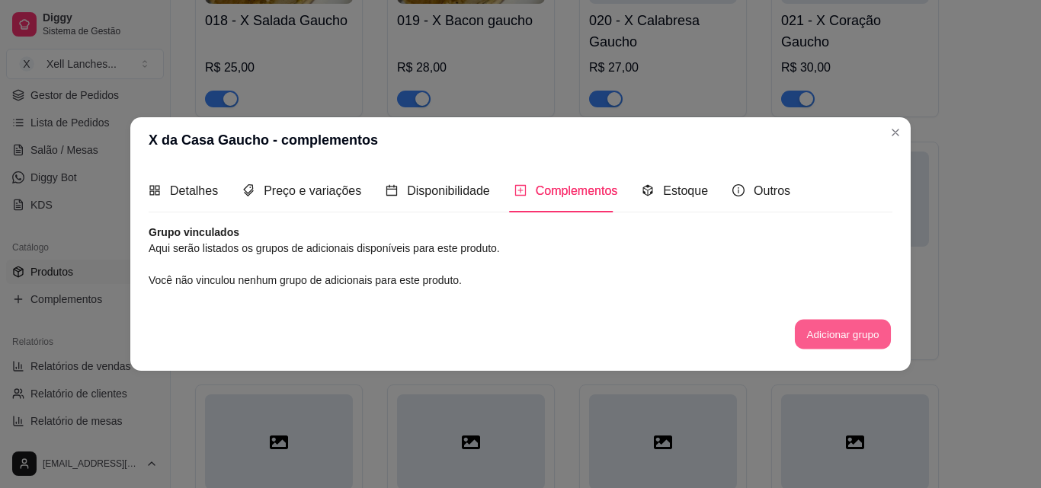
click at [860, 331] on button "Adicionar grupo" at bounding box center [843, 335] width 96 height 30
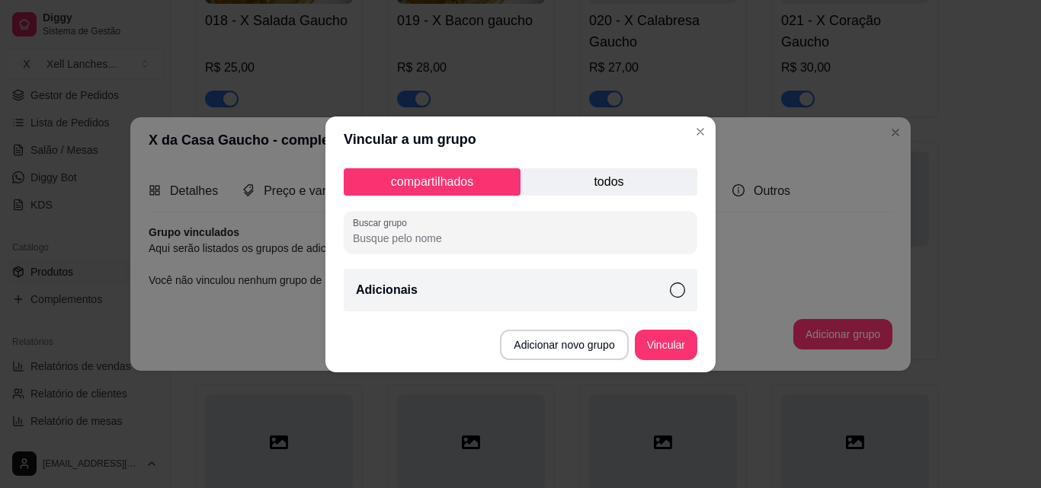
click at [612, 304] on div "Adicionais" at bounding box center [521, 290] width 354 height 43
click at [666, 351] on button "Vincular" at bounding box center [666, 345] width 61 height 30
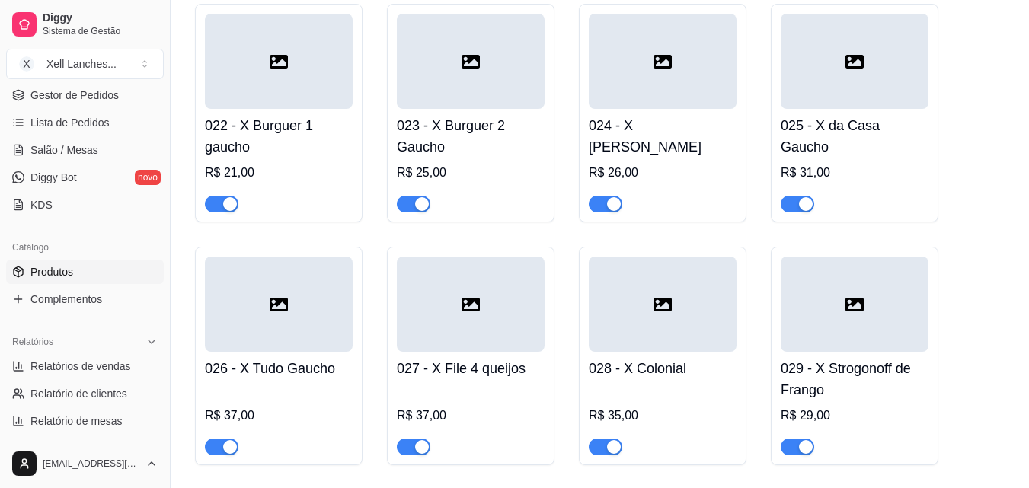
scroll to position [1676, 0]
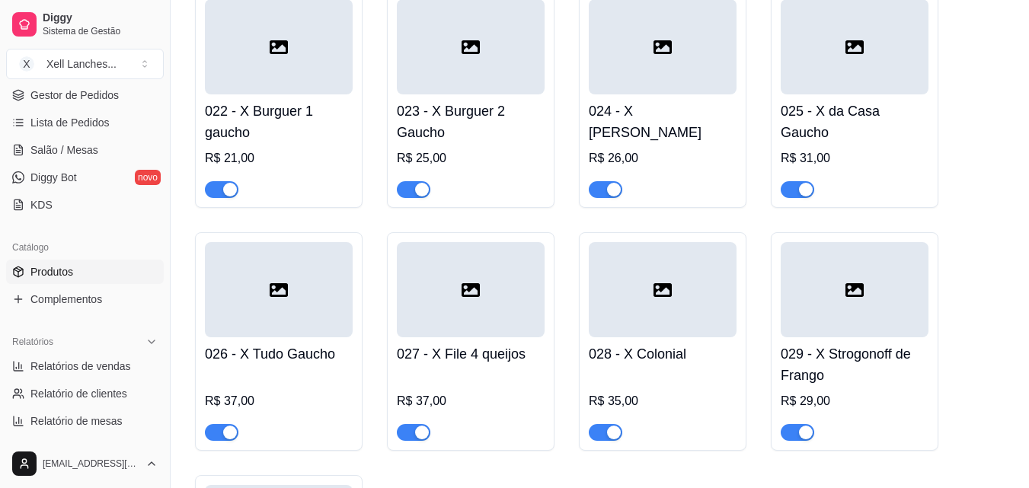
click at [280, 314] on div at bounding box center [279, 289] width 148 height 95
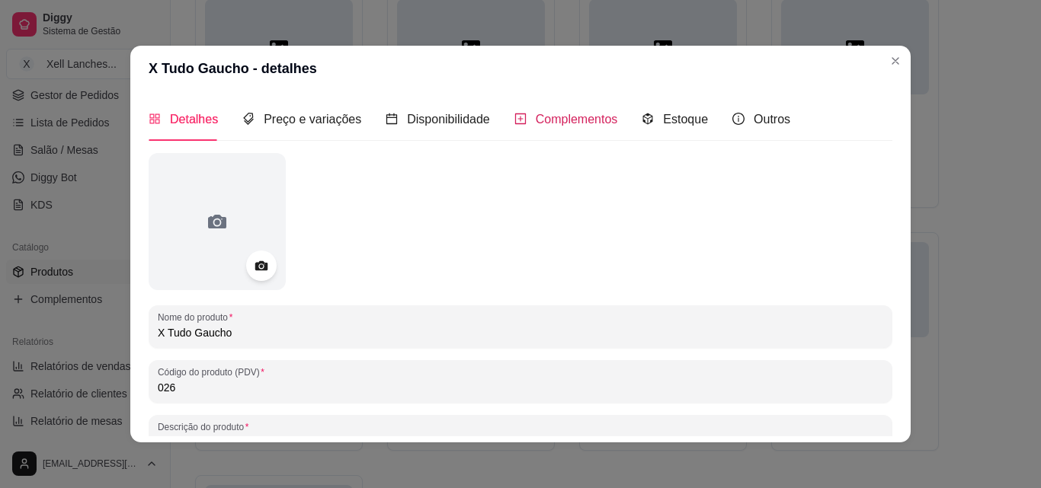
click at [549, 117] on span "Complementos" at bounding box center [577, 119] width 82 height 13
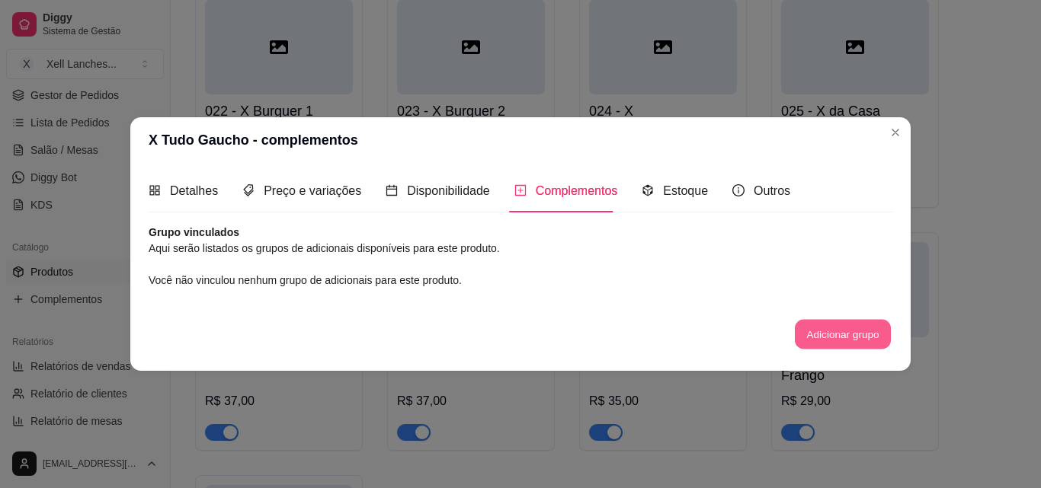
click at [831, 336] on button "Adicionar grupo" at bounding box center [843, 335] width 96 height 30
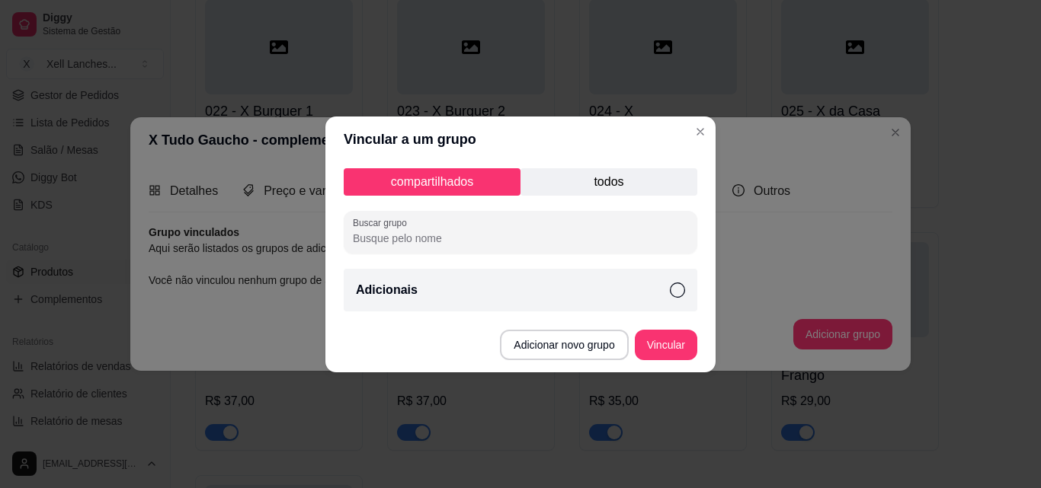
click at [590, 296] on div "Adicionais" at bounding box center [521, 290] width 354 height 43
click at [684, 345] on button "Vincular" at bounding box center [666, 345] width 62 height 30
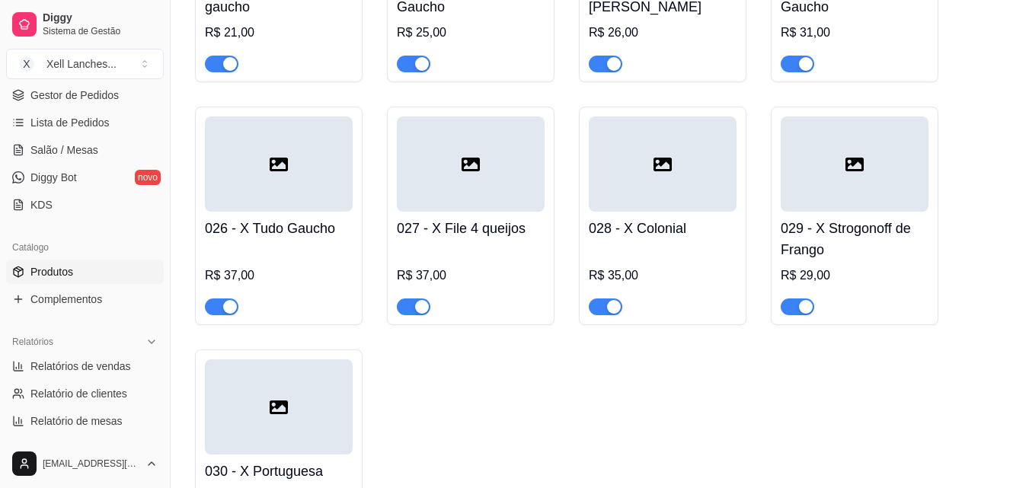
scroll to position [1829, 0]
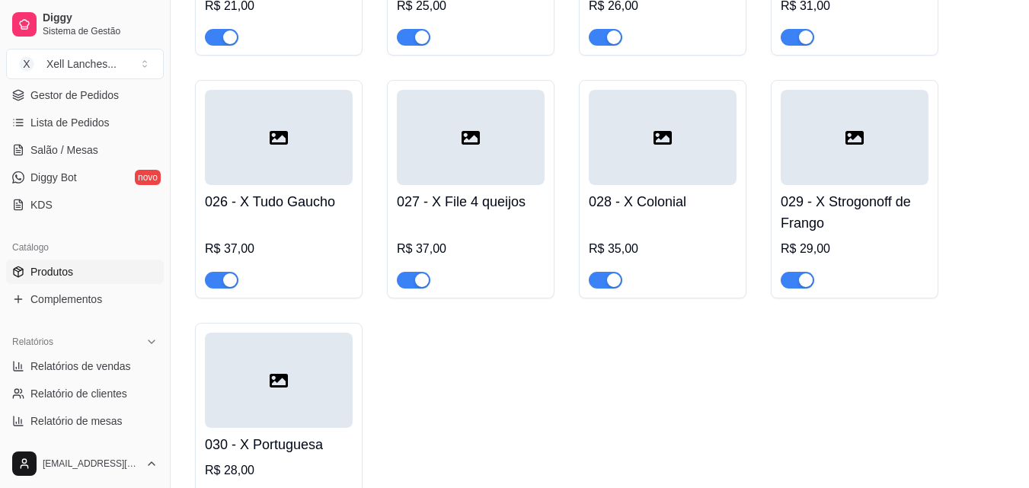
click at [464, 185] on div at bounding box center [471, 137] width 148 height 95
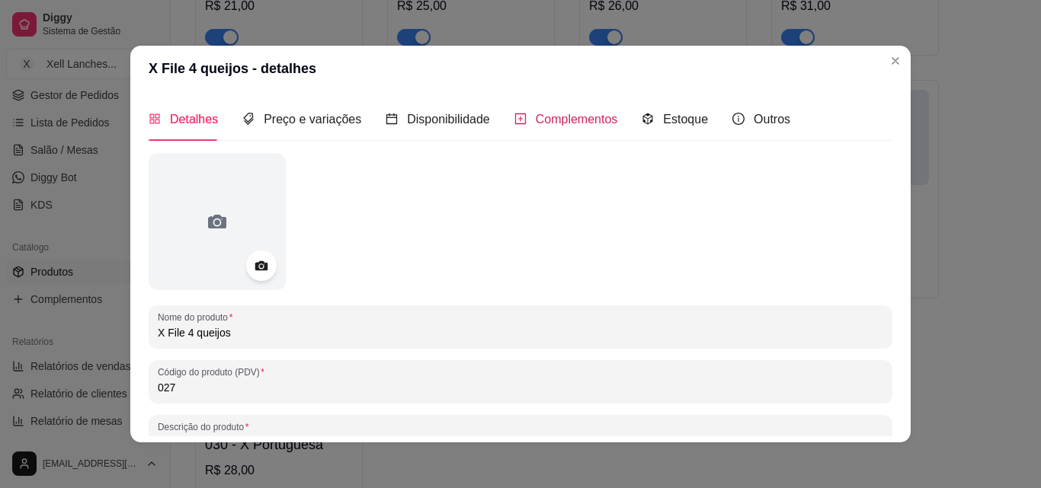
click at [573, 123] on span "Complementos" at bounding box center [577, 119] width 82 height 13
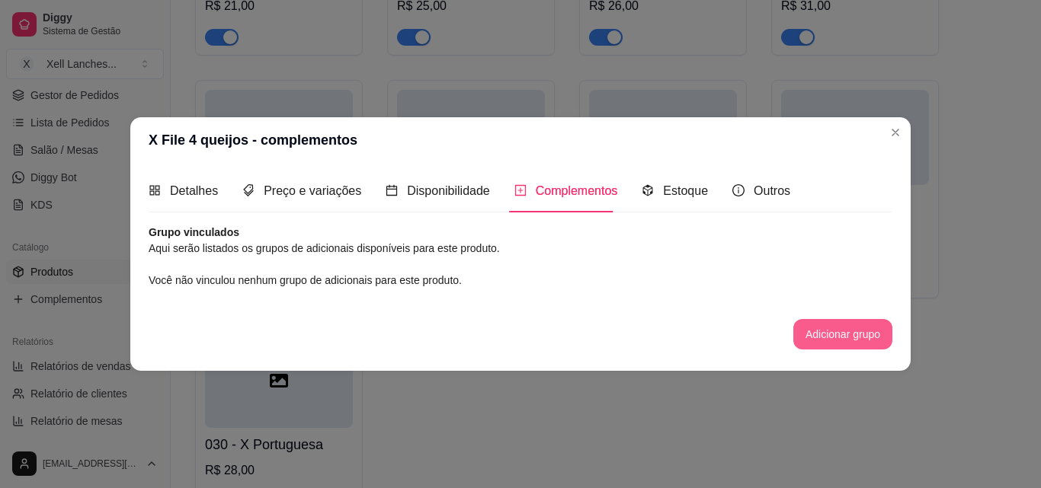
click at [850, 330] on button "Adicionar grupo" at bounding box center [842, 334] width 99 height 30
click at [529, 278] on div "Adicionais" at bounding box center [521, 290] width 354 height 43
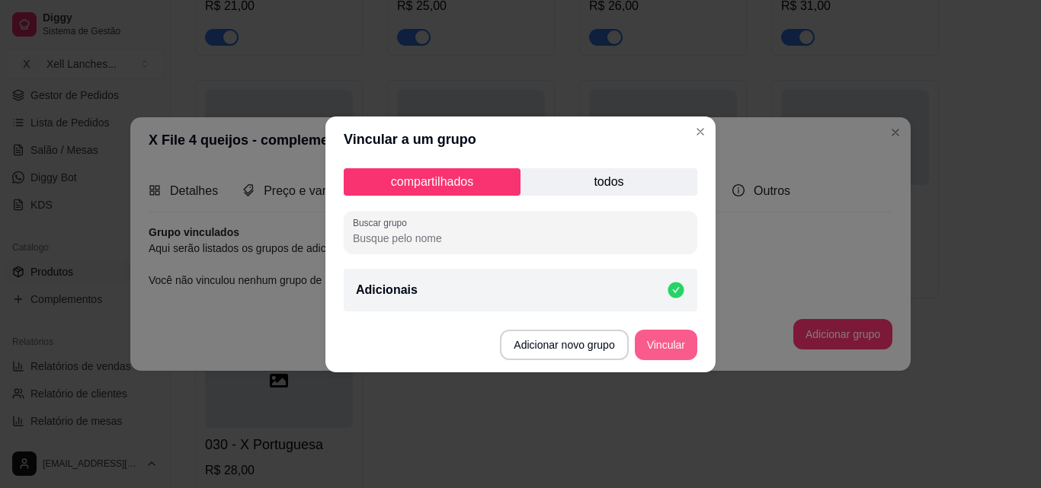
click at [669, 337] on button "Vincular" at bounding box center [666, 345] width 62 height 30
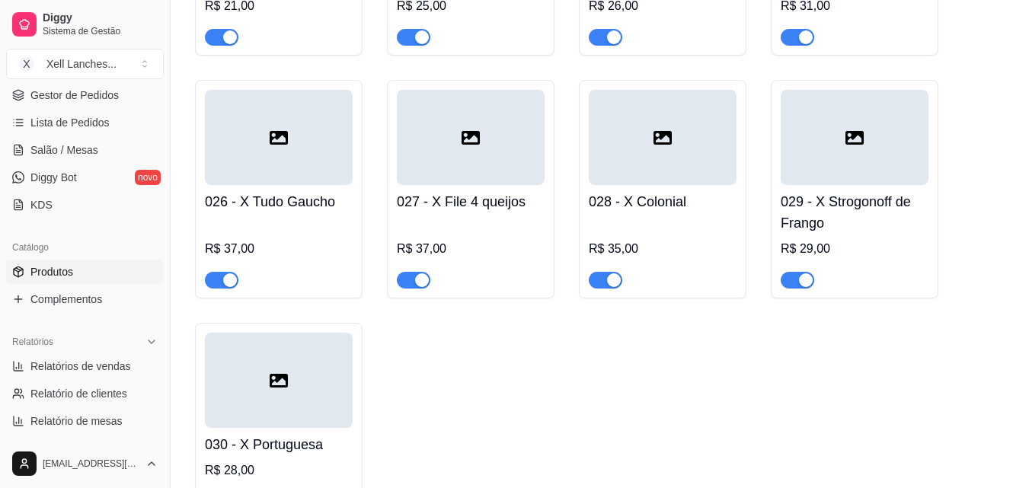
click at [668, 174] on div at bounding box center [663, 137] width 148 height 95
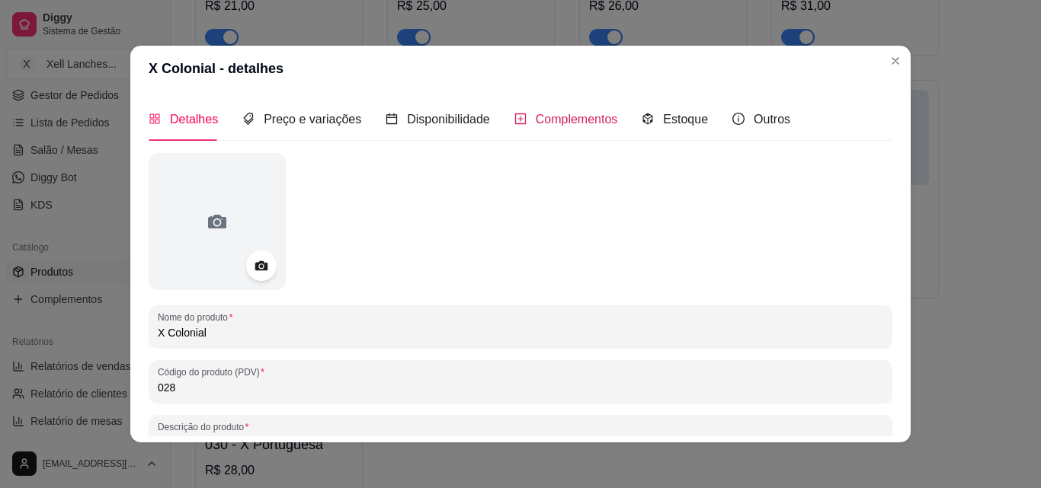
click at [559, 120] on span "Complementos" at bounding box center [577, 119] width 82 height 13
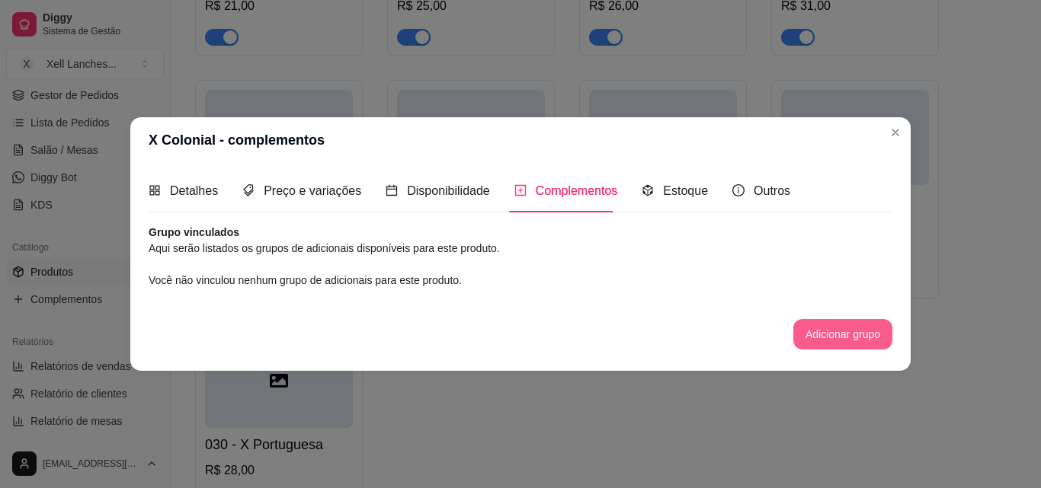
click at [811, 321] on button "Adicionar grupo" at bounding box center [842, 334] width 99 height 30
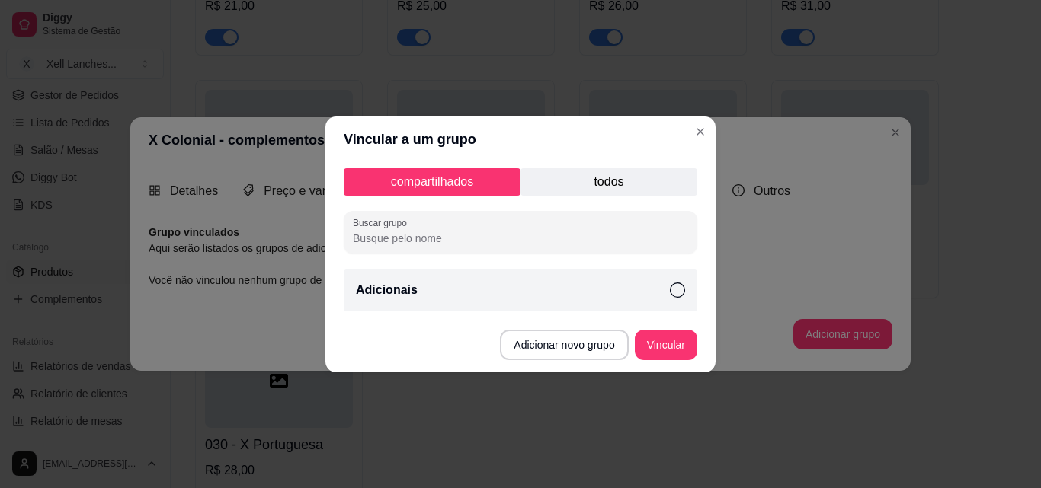
click at [457, 278] on div "Adicionais" at bounding box center [521, 290] width 354 height 43
click at [691, 351] on button "Vincular" at bounding box center [666, 345] width 62 height 30
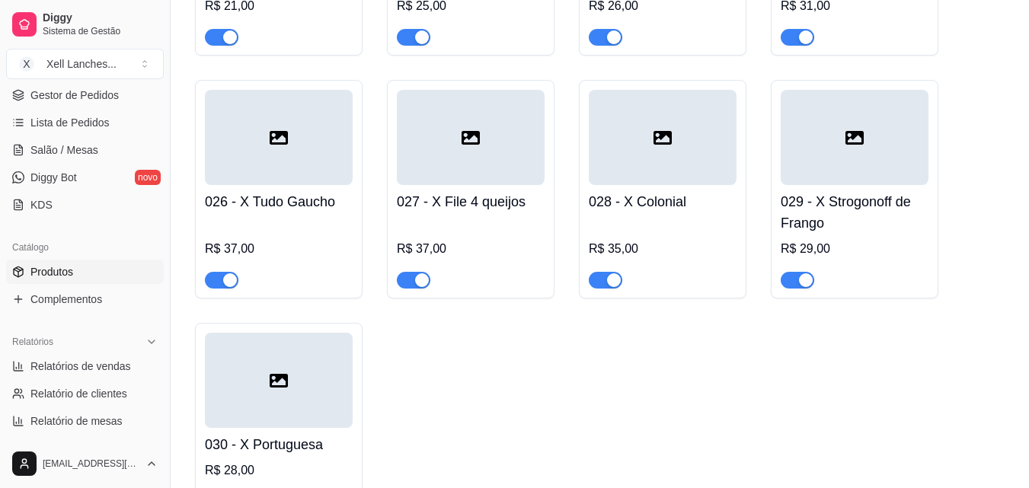
click at [889, 149] on div at bounding box center [855, 137] width 148 height 95
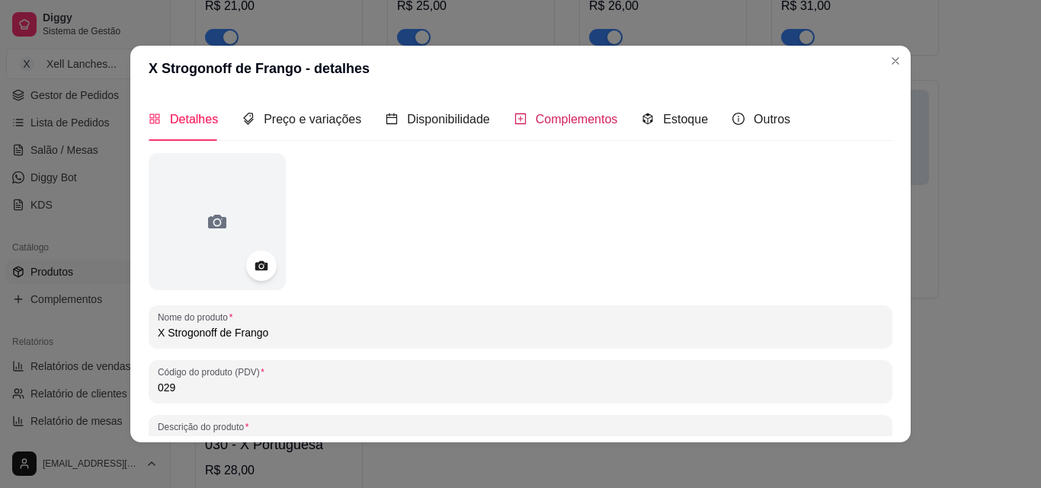
click at [589, 120] on span "Complementos" at bounding box center [577, 119] width 82 height 13
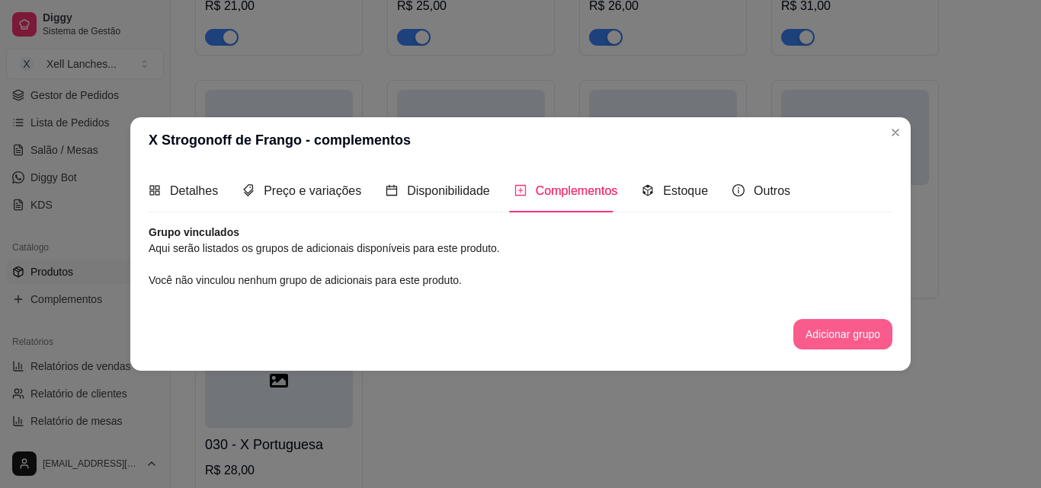
click at [830, 330] on button "Adicionar grupo" at bounding box center [842, 334] width 99 height 30
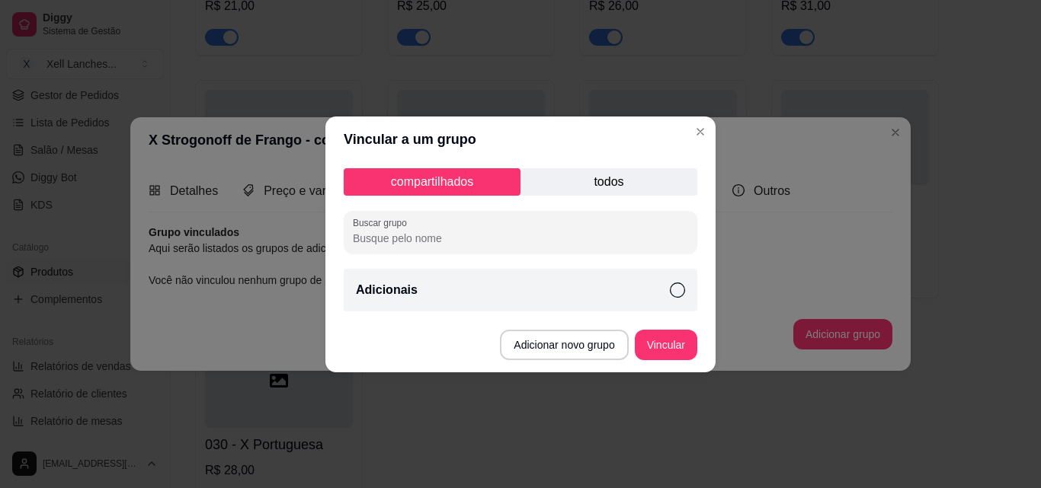
click at [609, 293] on div "Adicionais" at bounding box center [521, 290] width 354 height 43
click at [653, 338] on button "Vincular" at bounding box center [666, 345] width 61 height 30
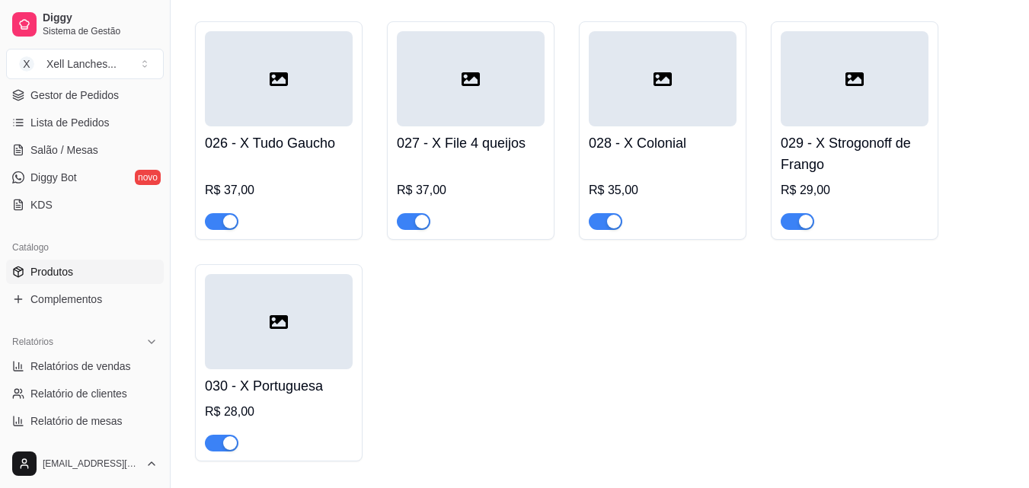
scroll to position [1981, 0]
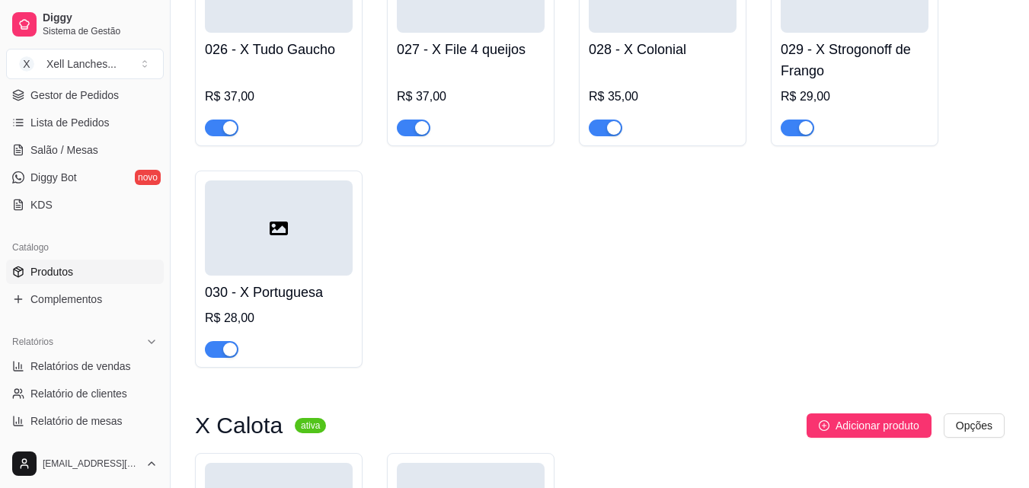
click at [302, 251] on div at bounding box center [279, 228] width 148 height 95
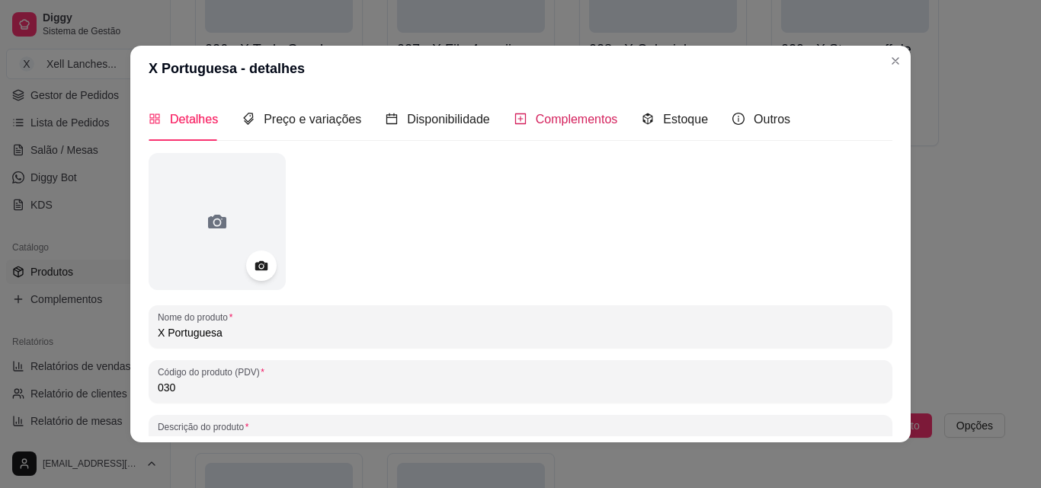
click at [554, 110] on div "Complementos" at bounding box center [566, 119] width 104 height 19
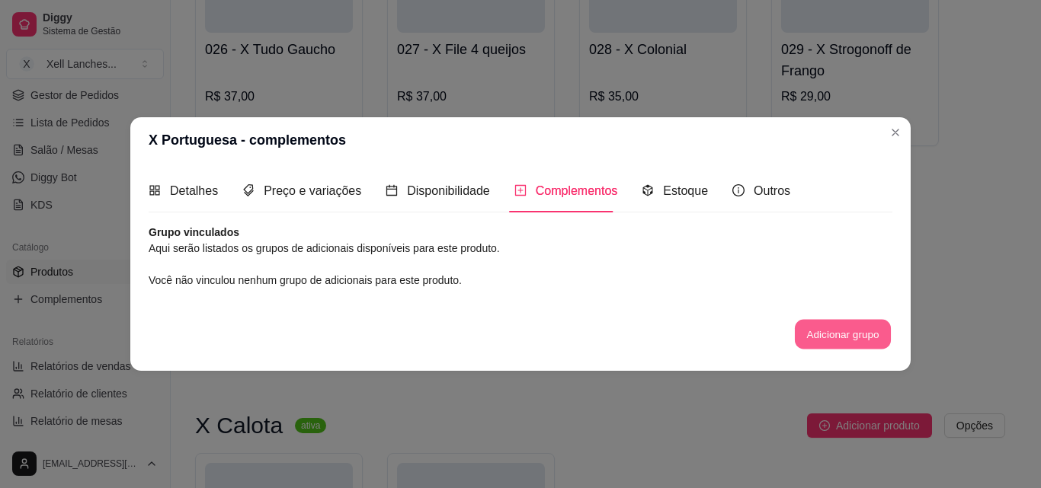
click at [847, 324] on button "Adicionar grupo" at bounding box center [843, 335] width 96 height 30
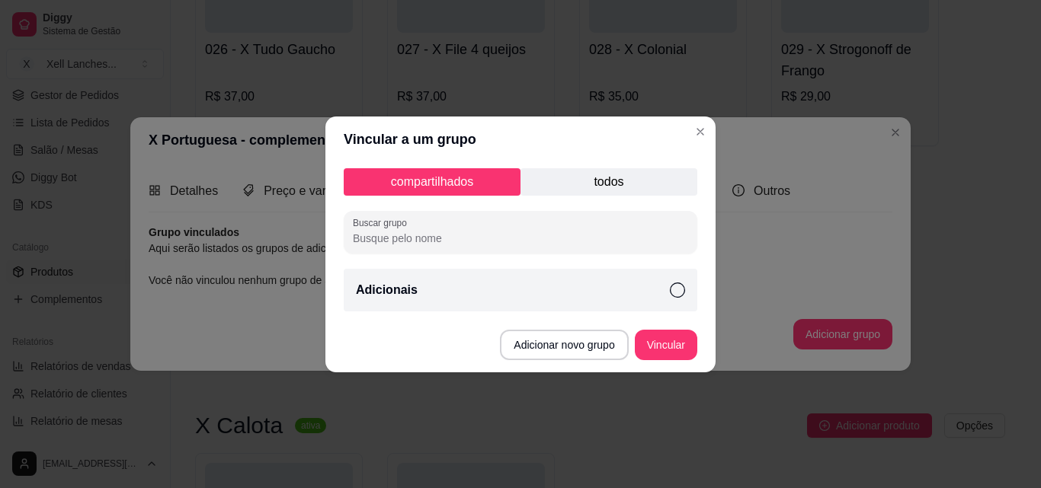
click at [610, 293] on div "Adicionais" at bounding box center [521, 290] width 354 height 43
click at [657, 341] on button "Vincular" at bounding box center [666, 345] width 62 height 30
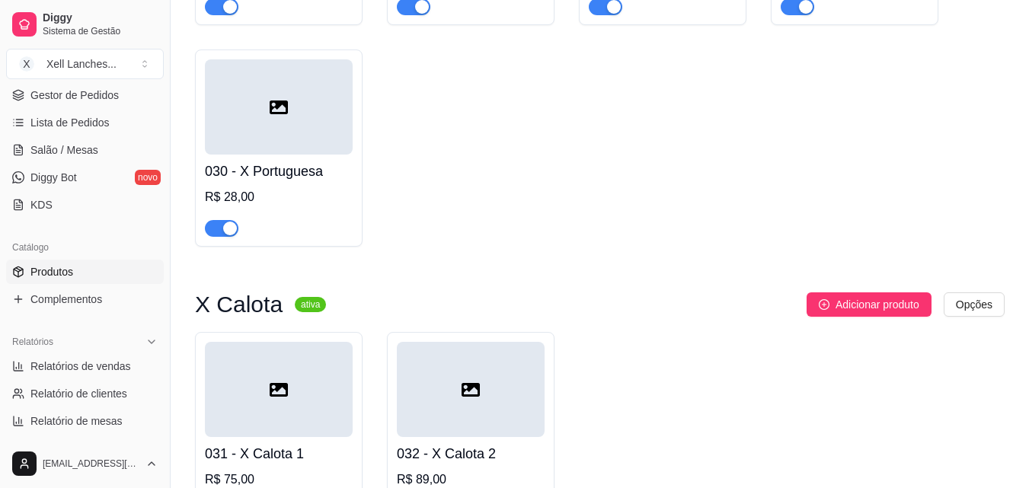
scroll to position [2286, 0]
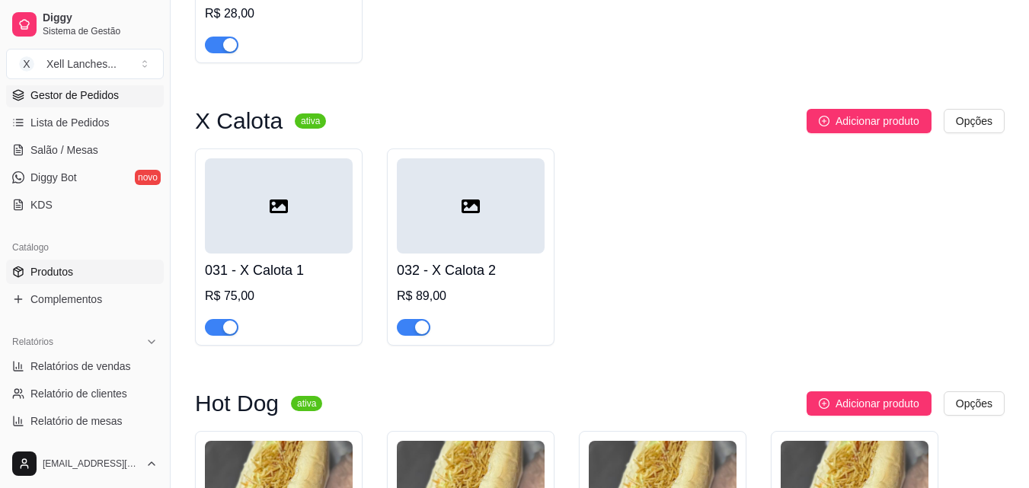
click at [69, 101] on span "Gestor de Pedidos" at bounding box center [74, 95] width 88 height 15
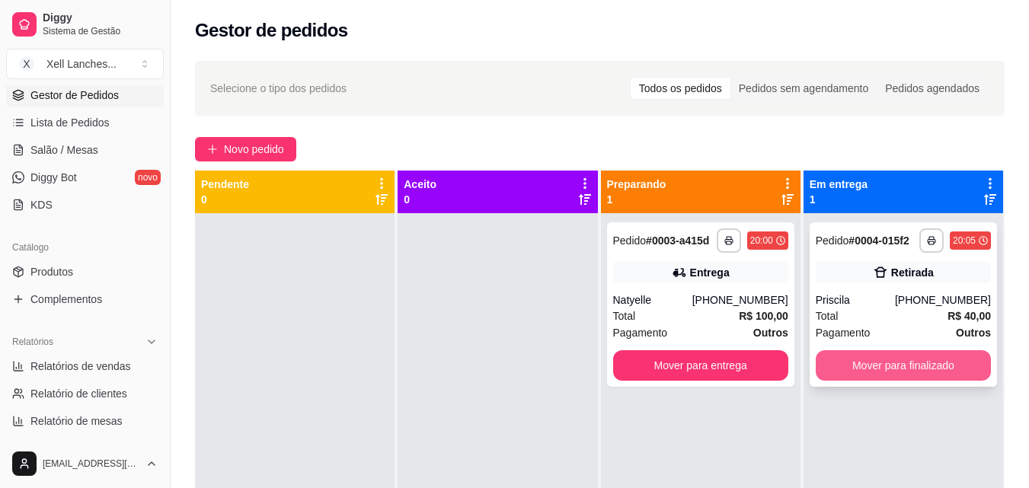
click at [904, 366] on button "Mover para finalizado" at bounding box center [903, 366] width 175 height 30
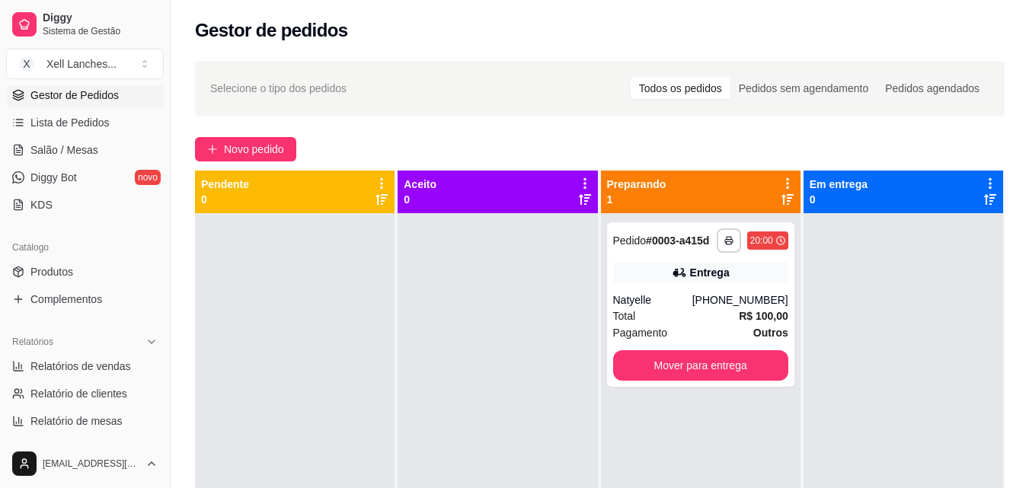
click at [654, 361] on button "Mover para entrega" at bounding box center [700, 366] width 175 height 30
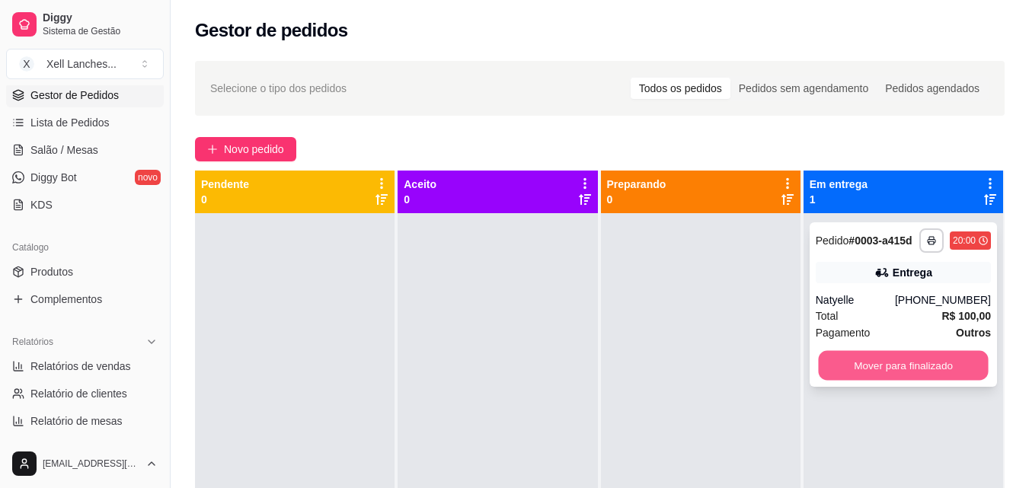
click at [895, 368] on button "Mover para finalizado" at bounding box center [903, 366] width 170 height 30
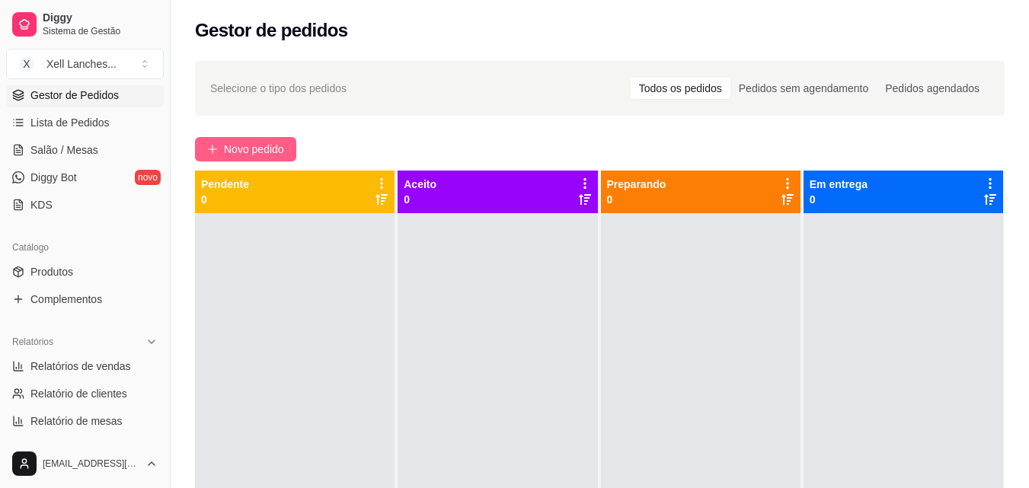
click at [244, 146] on span "Novo pedido" at bounding box center [254, 149] width 60 height 17
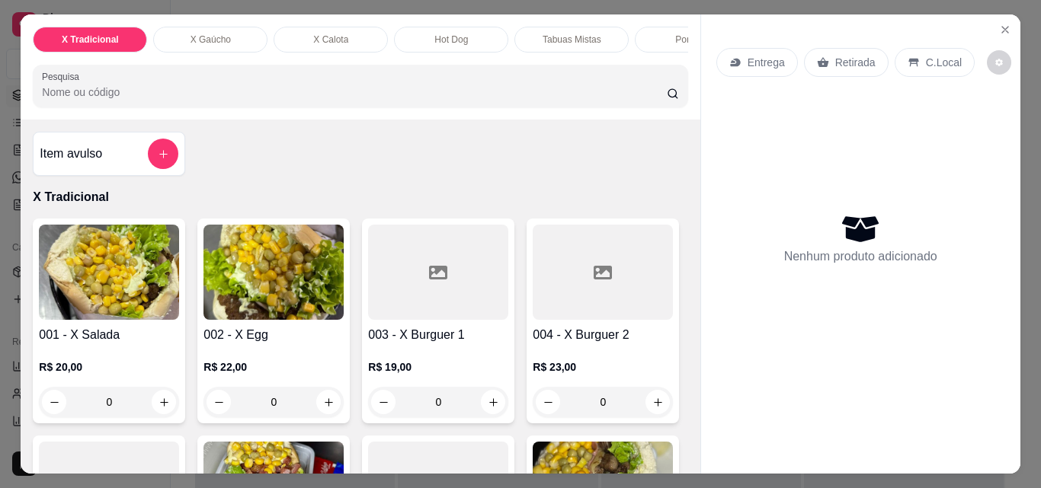
click at [272, 298] on img at bounding box center [273, 272] width 140 height 95
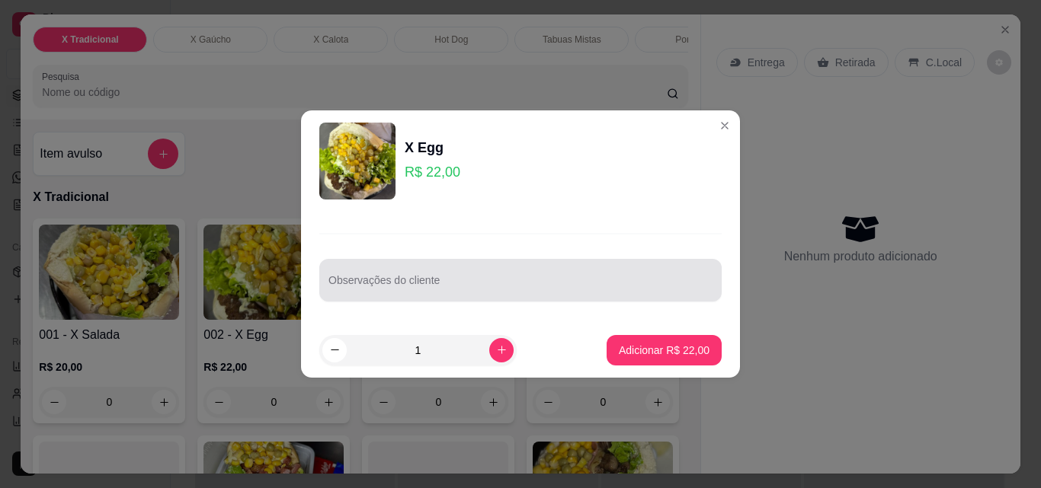
click at [434, 279] on input "Observações do cliente" at bounding box center [520, 286] width 384 height 15
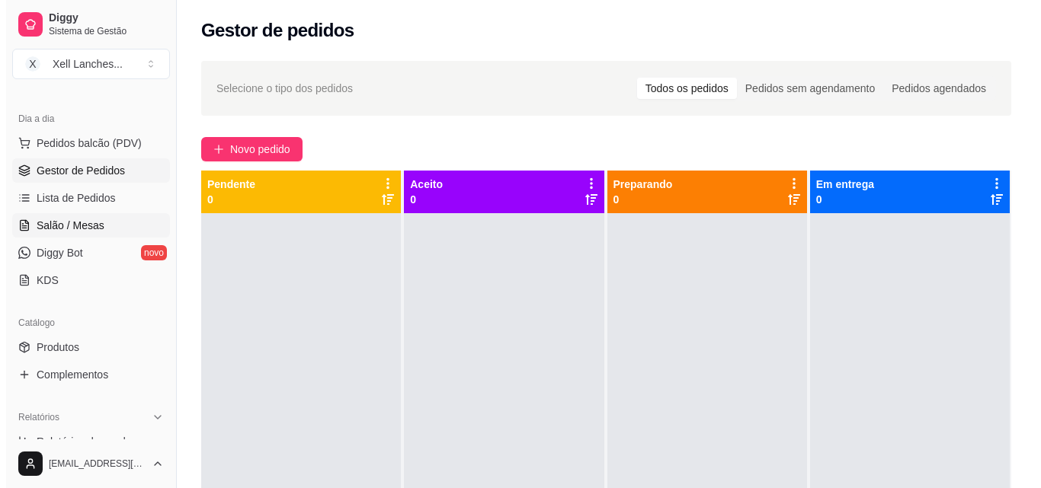
scroll to position [152, 0]
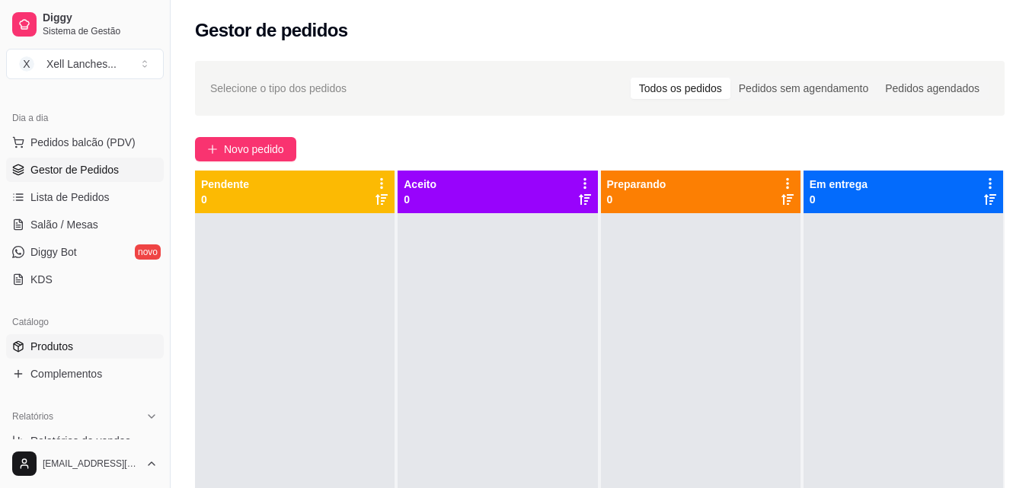
click at [66, 349] on span "Produtos" at bounding box center [51, 346] width 43 height 15
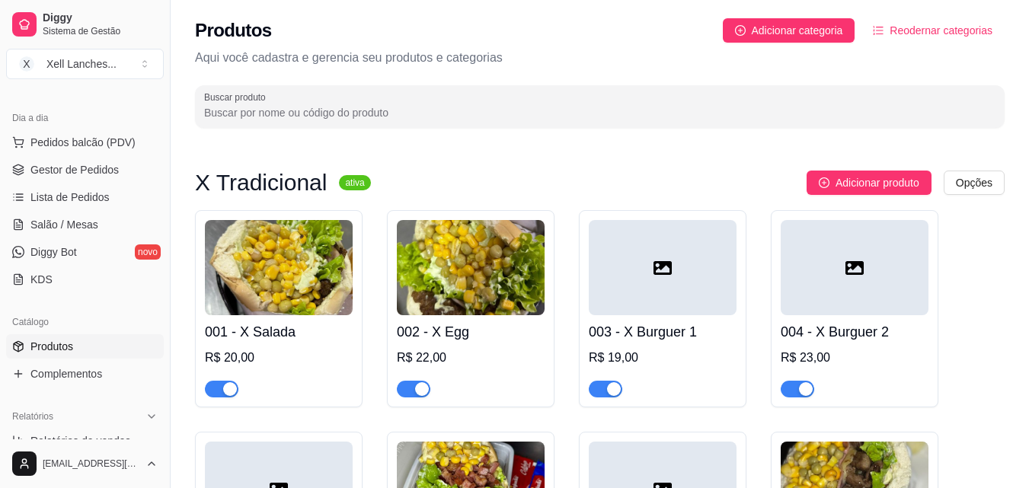
click at [438, 279] on img at bounding box center [471, 267] width 148 height 95
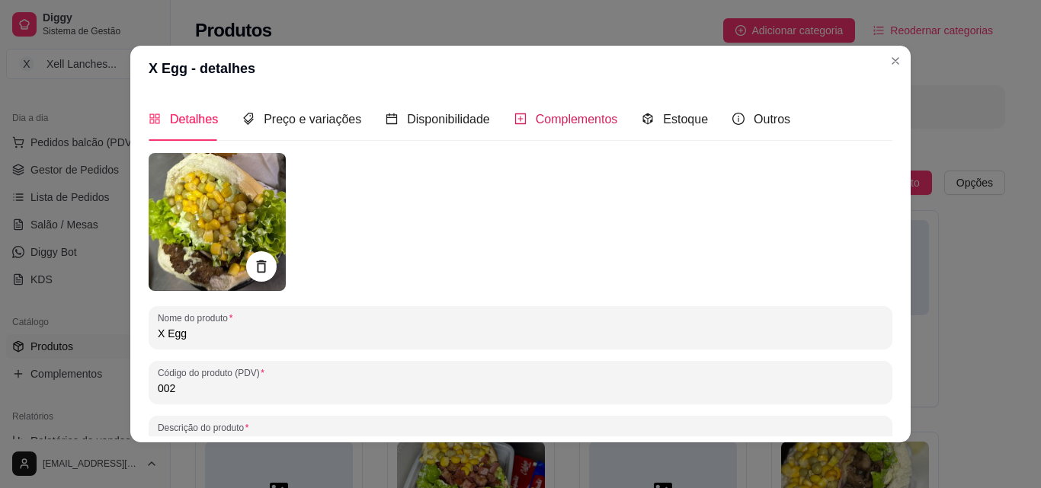
click at [544, 125] on span "Complementos" at bounding box center [577, 119] width 82 height 13
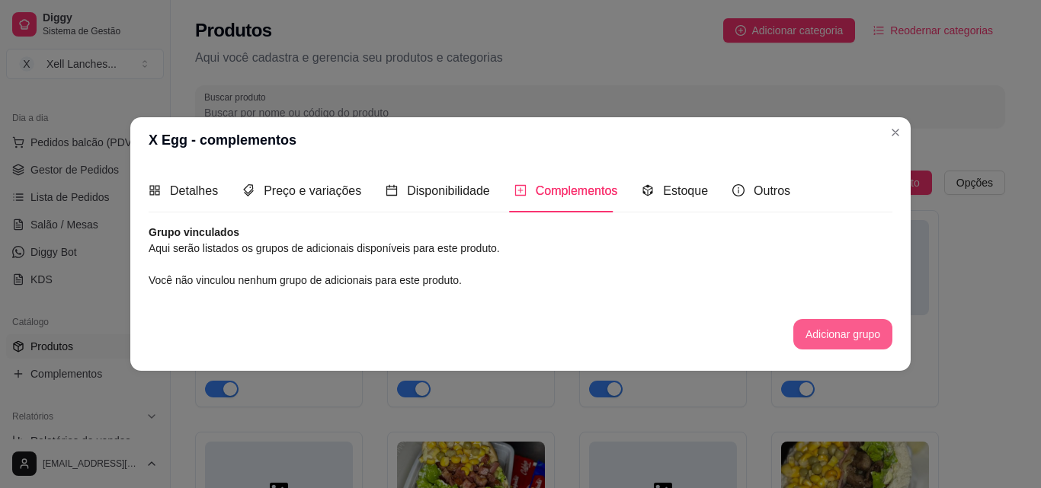
click at [810, 322] on button "Adicionar grupo" at bounding box center [842, 334] width 99 height 30
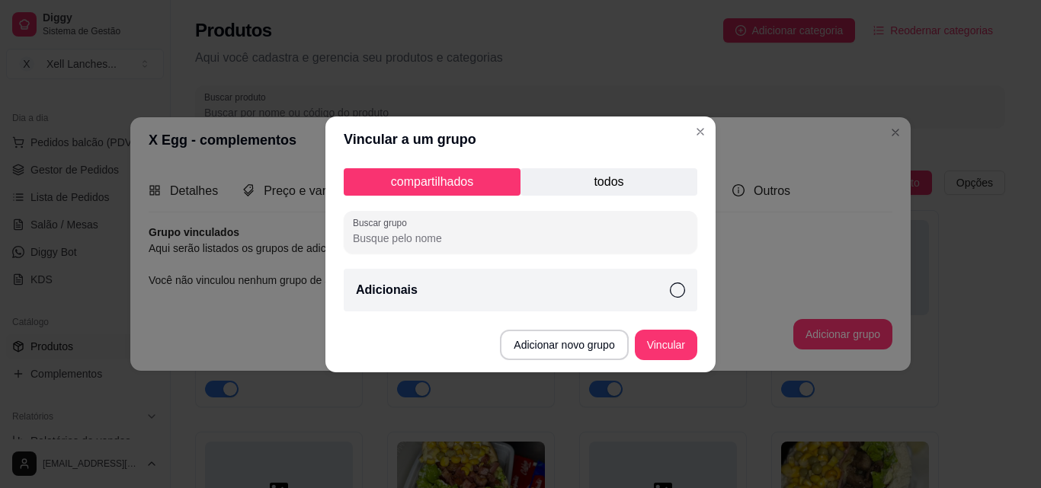
drag, startPoint x: 456, startPoint y: 284, endPoint x: 527, endPoint y: 299, distance: 72.3
click at [456, 283] on div "Adicionais" at bounding box center [521, 290] width 354 height 43
click at [687, 344] on button "Vincular" at bounding box center [666, 345] width 62 height 30
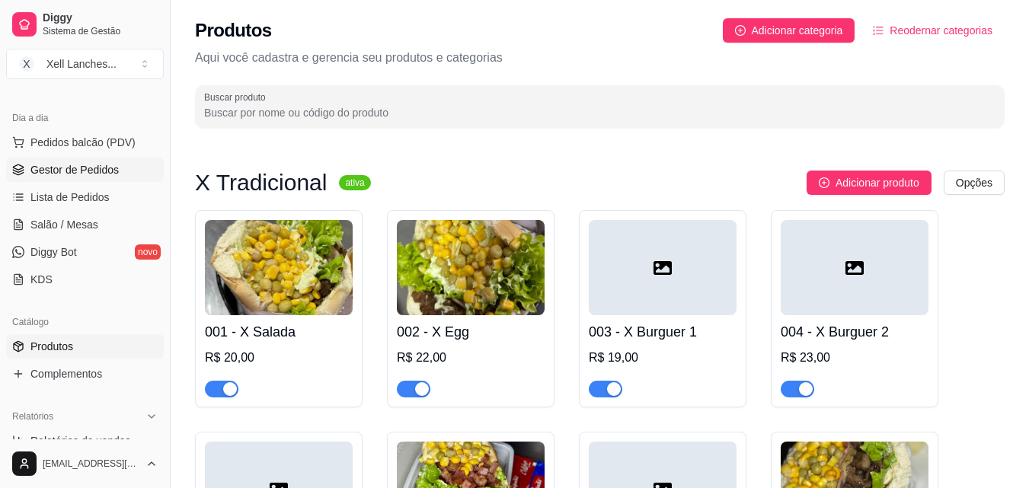
click at [70, 164] on span "Gestor de Pedidos" at bounding box center [74, 169] width 88 height 15
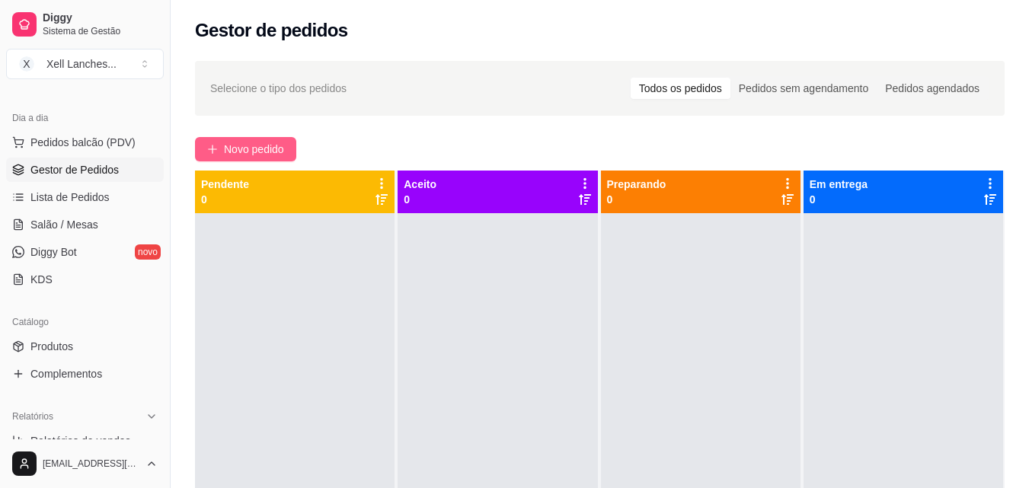
click at [266, 149] on span "Novo pedido" at bounding box center [254, 149] width 60 height 17
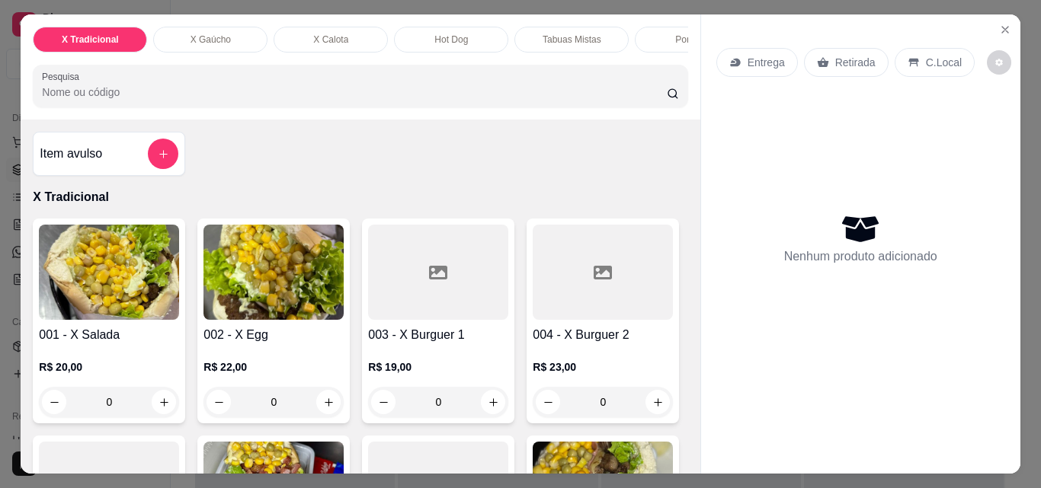
click at [276, 303] on img at bounding box center [273, 272] width 140 height 95
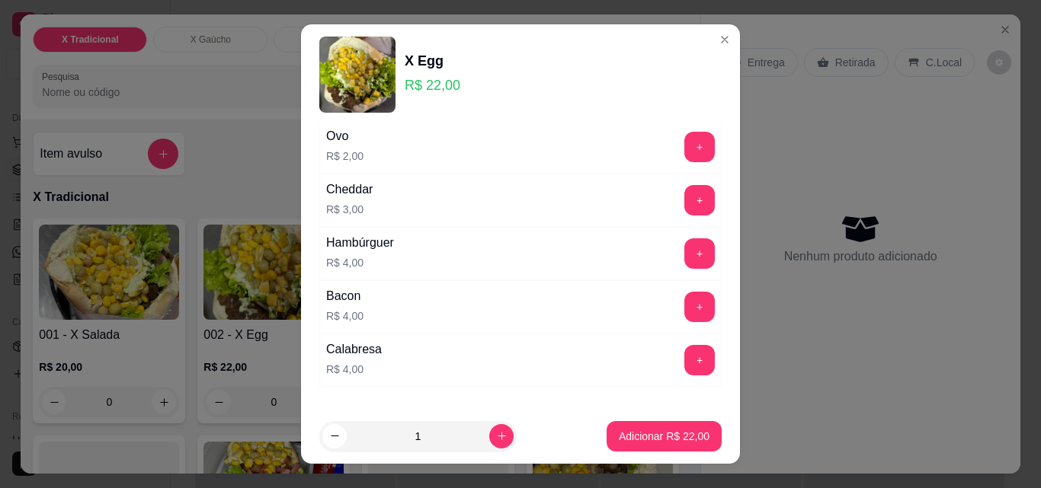
scroll to position [76, 0]
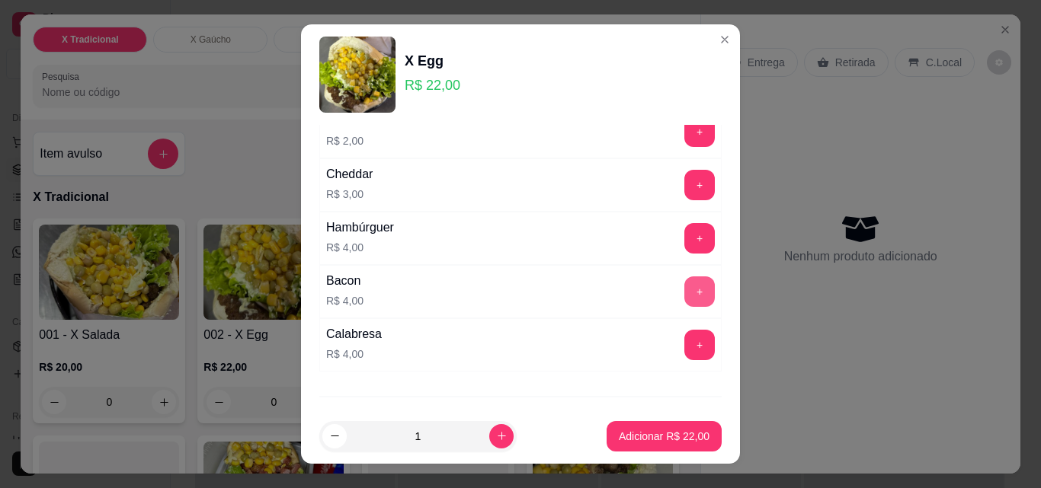
click at [684, 295] on button "+" at bounding box center [699, 292] width 30 height 30
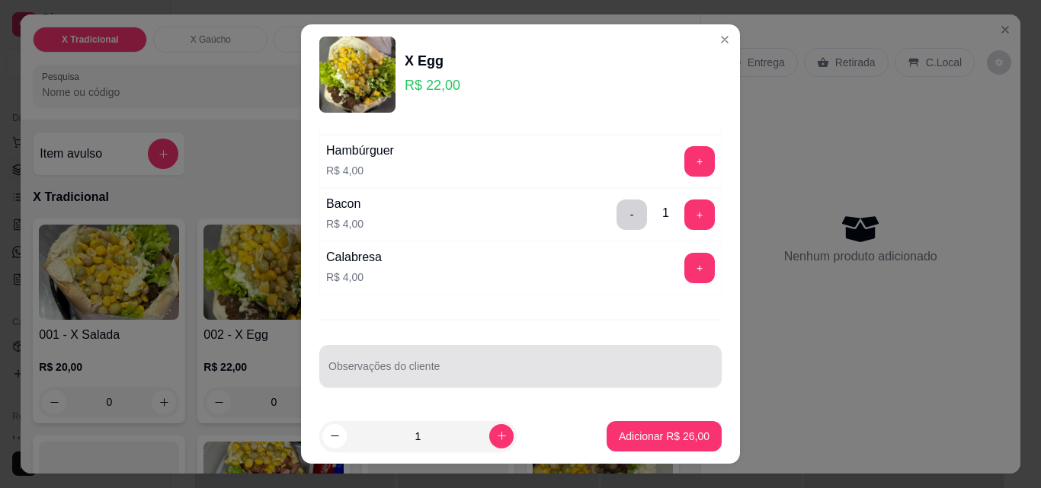
click at [410, 383] on div "Observações do cliente" at bounding box center [520, 366] width 402 height 43
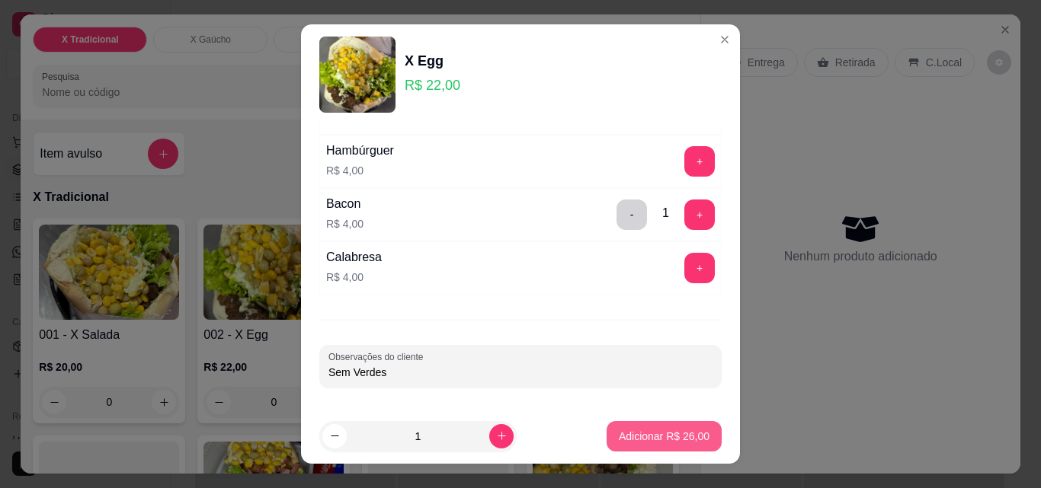
type input "Sem Verdes"
click at [669, 433] on p "Adicionar R$ 26,00" at bounding box center [664, 436] width 91 height 15
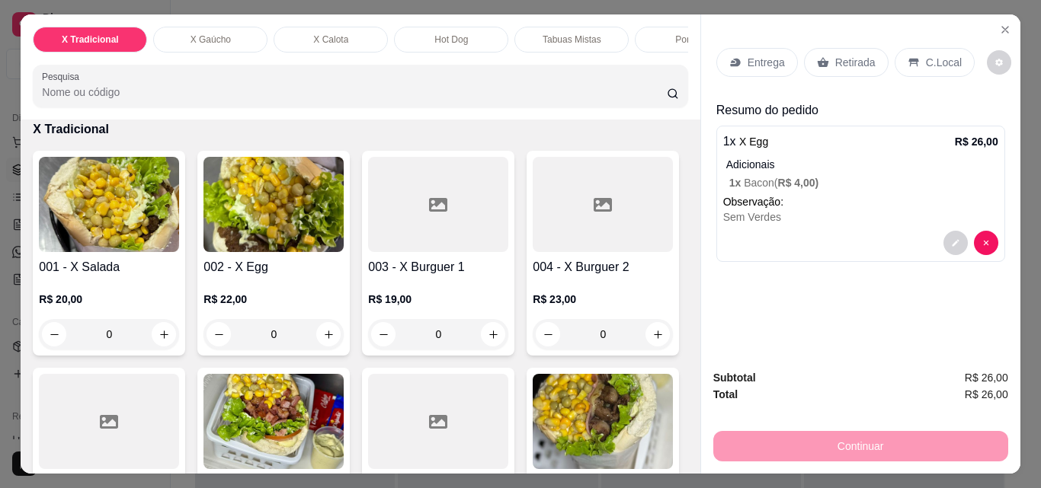
scroll to position [76, 0]
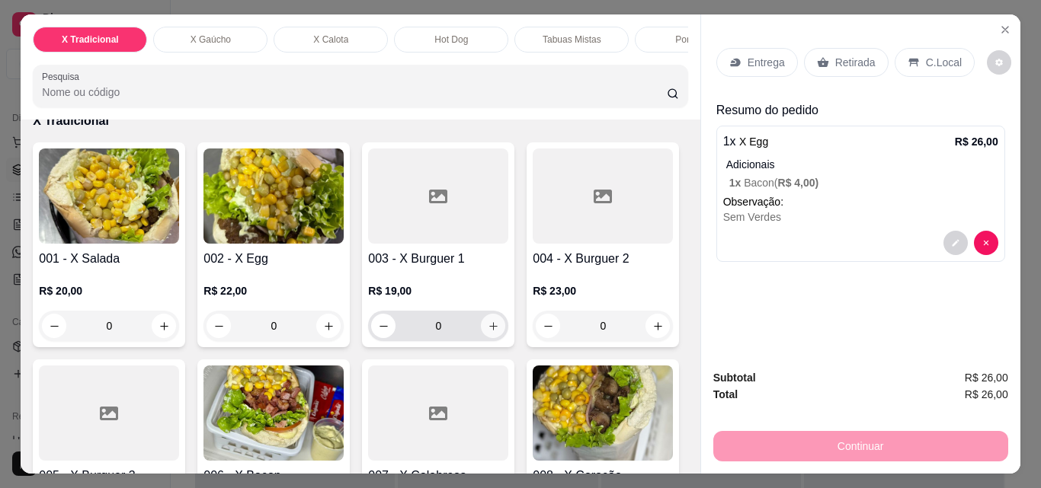
click at [493, 332] on icon "increase-product-quantity" at bounding box center [493, 326] width 11 height 11
type input "1"
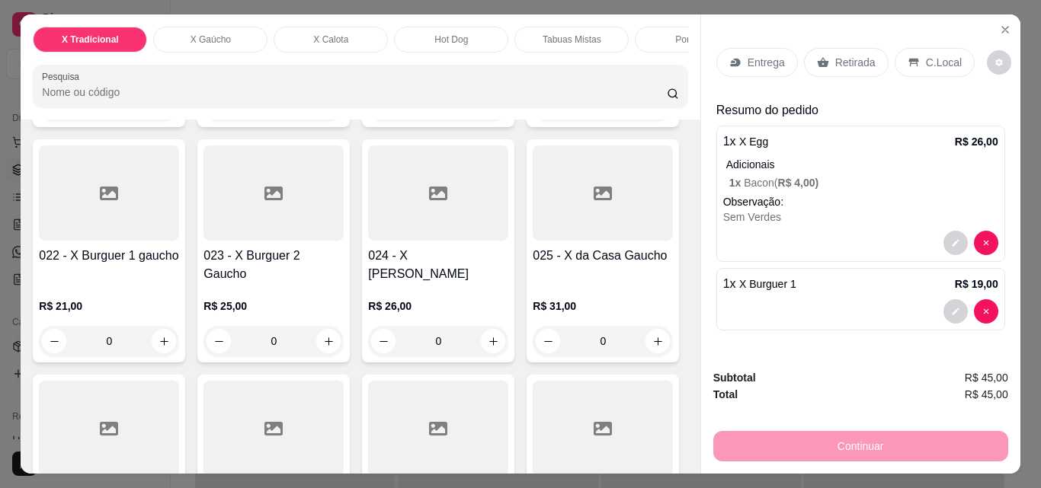
scroll to position [1372, 0]
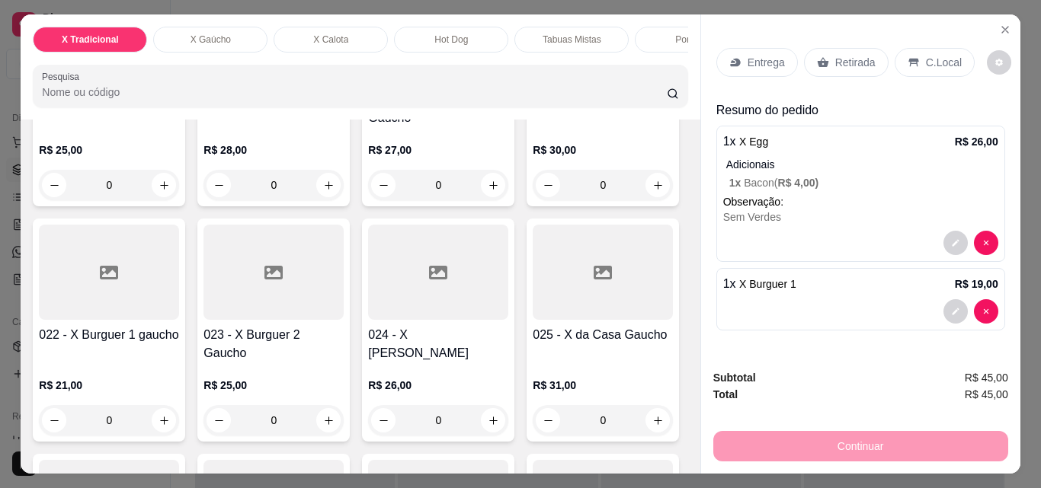
click at [101, 85] on img at bounding box center [109, 36] width 140 height 95
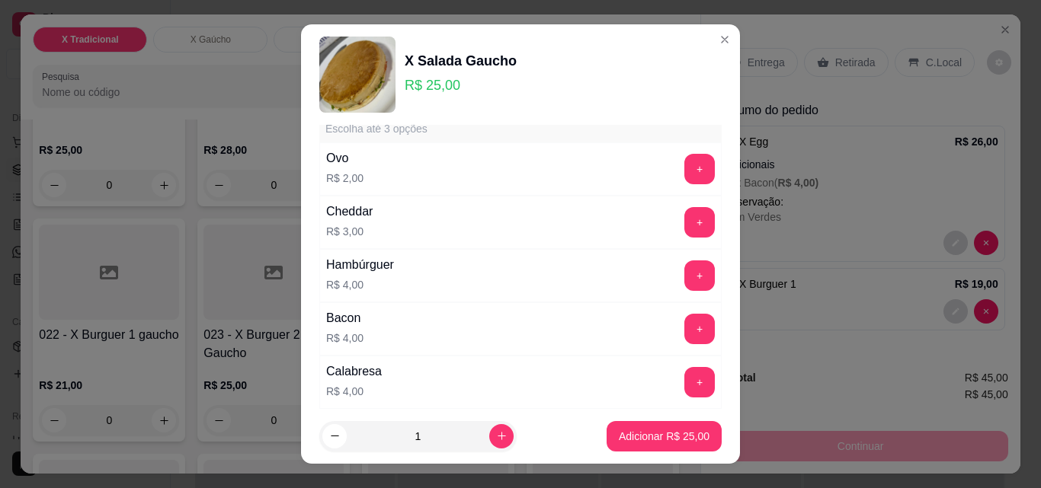
scroll to position [76, 0]
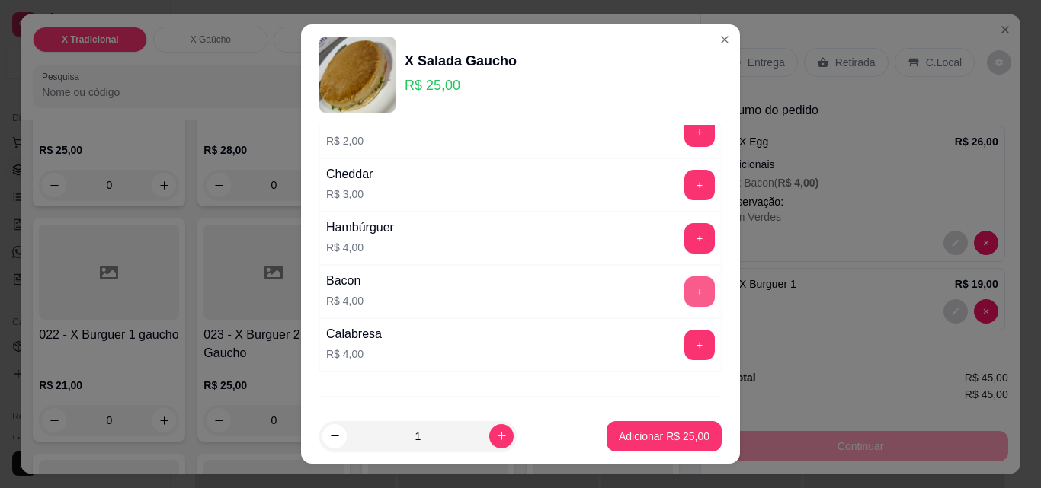
click at [684, 296] on button "+" at bounding box center [699, 292] width 30 height 30
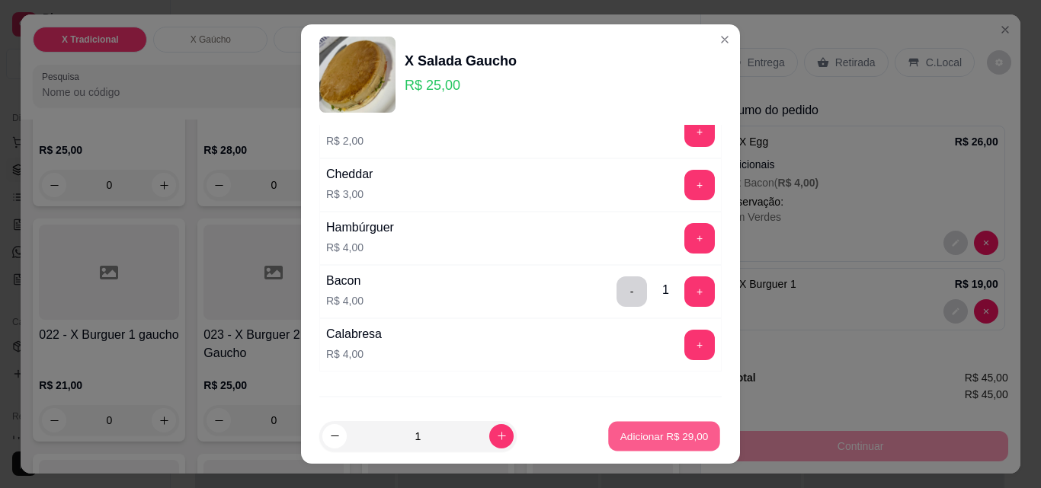
click at [644, 432] on p "Adicionar R$ 29,00" at bounding box center [664, 436] width 88 height 14
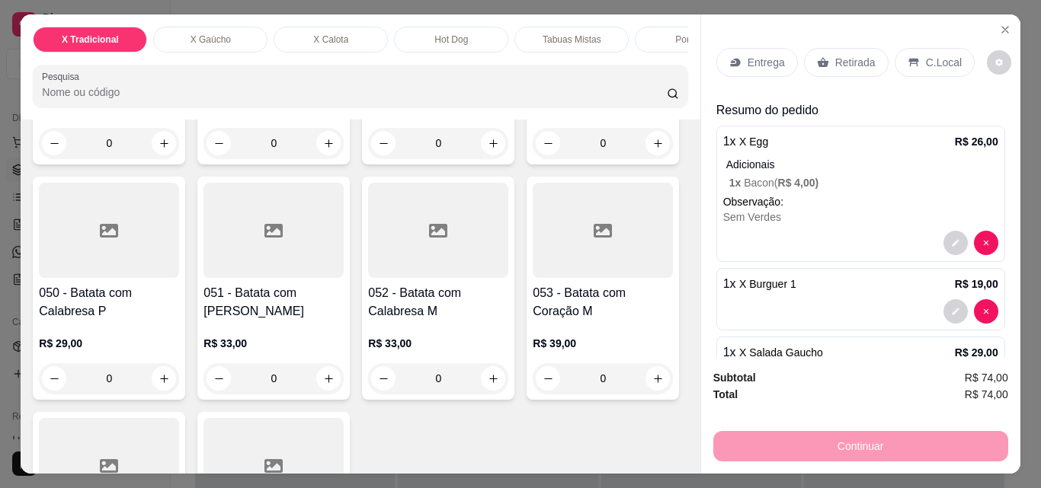
scroll to position [3429, 0]
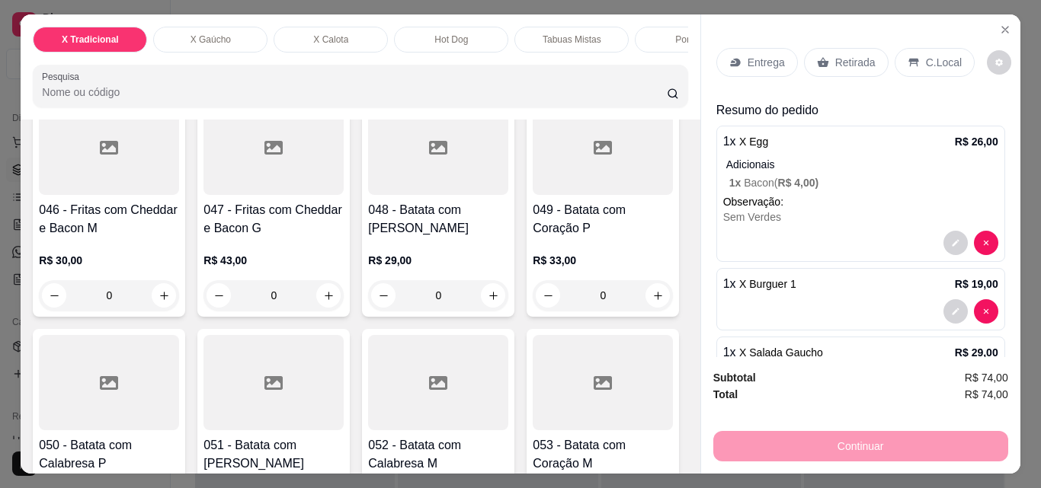
click at [488, 66] on icon "increase-product-quantity" at bounding box center [493, 60] width 11 height 11
type input "1"
click at [748, 57] on p "Entrega" at bounding box center [766, 62] width 37 height 15
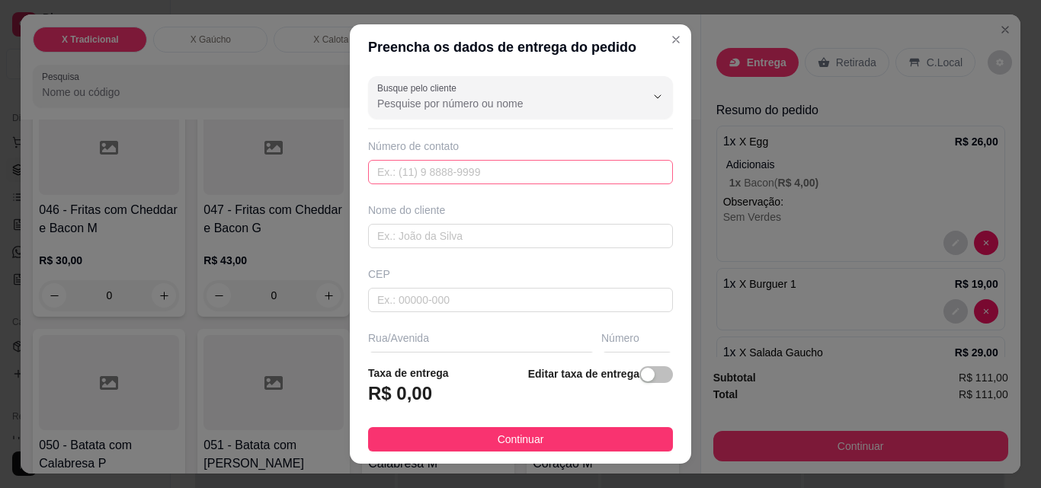
click at [443, 184] on div "Busque pelo cliente Número de contato Nome do cliente CEP Rua/Avenida Número Ba…" at bounding box center [520, 211] width 341 height 283
click at [443, 179] on input "text" at bounding box center [520, 172] width 305 height 24
click at [443, 178] on input "text" at bounding box center [520, 172] width 305 height 24
paste input "(48) 9926-5463"
type input "(48) 9926-5463"
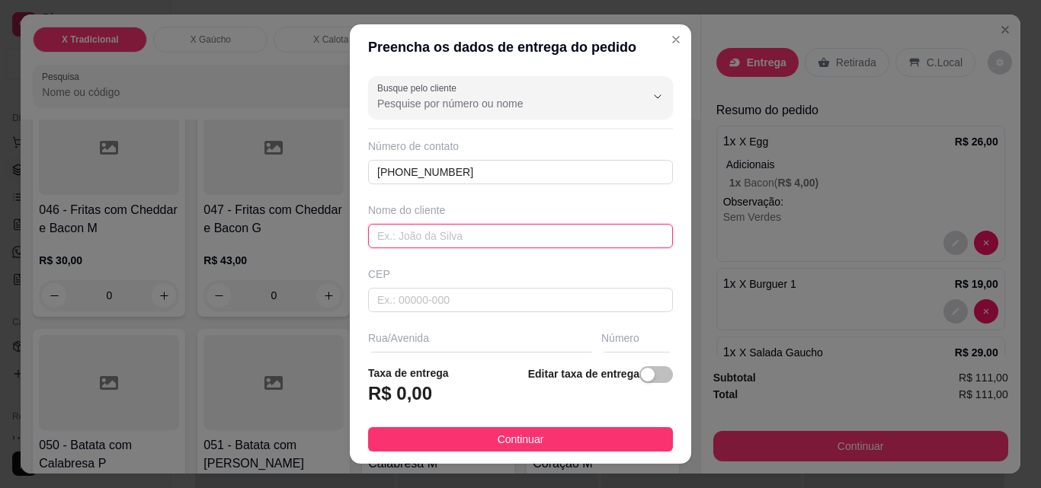
click at [423, 237] on input "text" at bounding box center [520, 236] width 305 height 24
type input "[PERSON_NAME]"
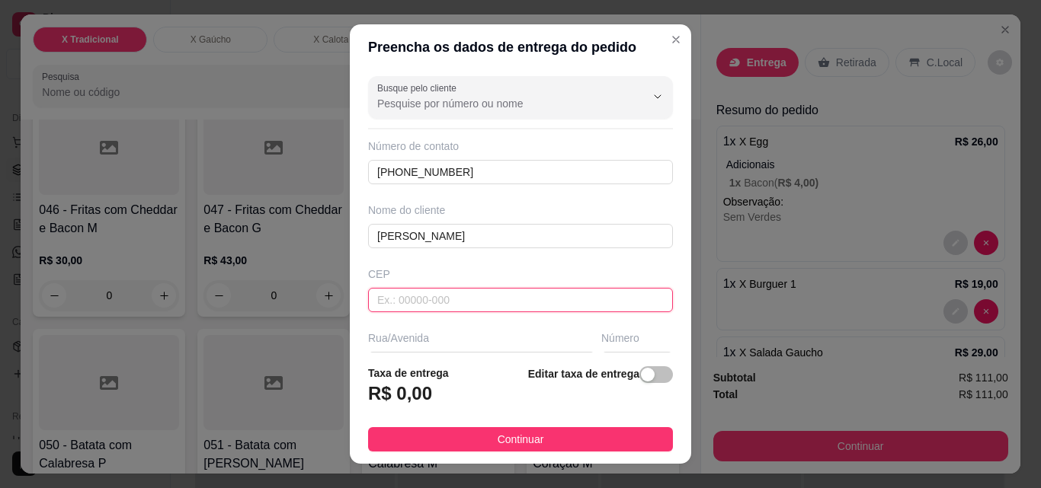
click at [402, 292] on input "text" at bounding box center [520, 300] width 305 height 24
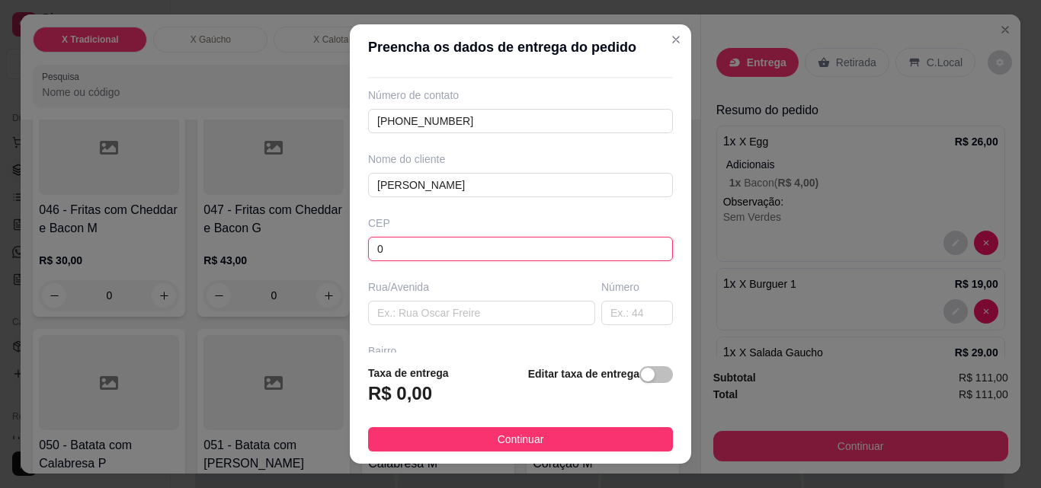
scroll to position [76, 0]
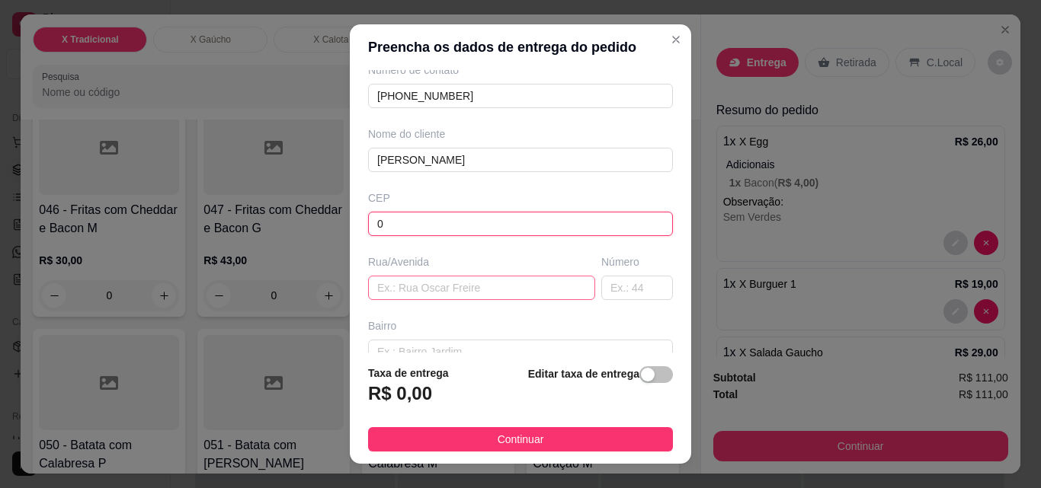
type input "0"
click at [403, 288] on input "text" at bounding box center [481, 288] width 227 height 24
type input "Ultima casa antes do condominio"
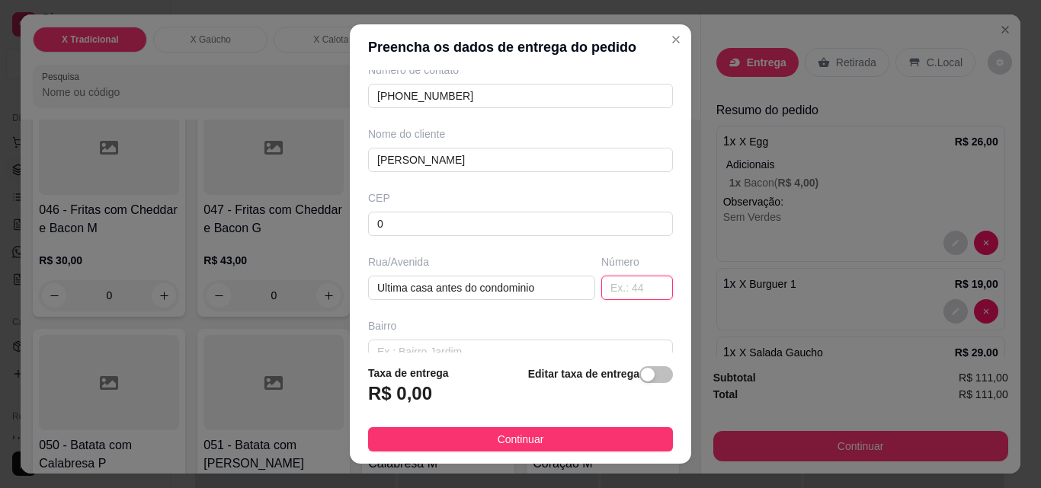
click at [631, 287] on input "text" at bounding box center [637, 288] width 72 height 24
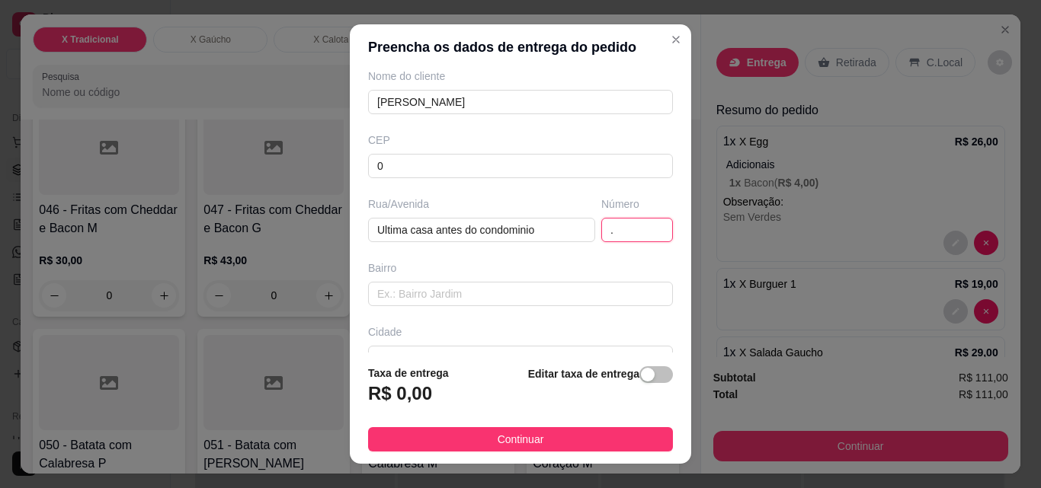
scroll to position [229, 0]
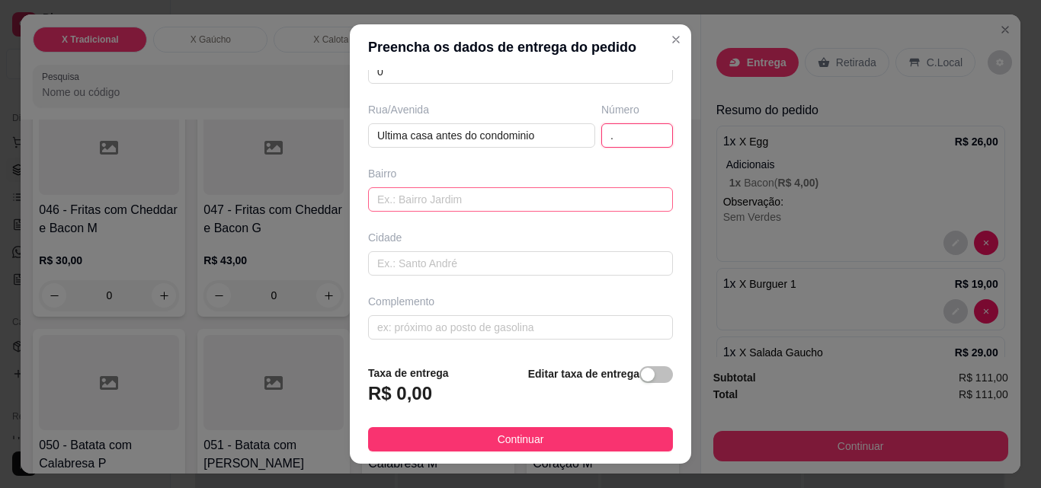
type input "."
click at [405, 200] on input "text" at bounding box center [520, 199] width 305 height 24
type input "a direita"
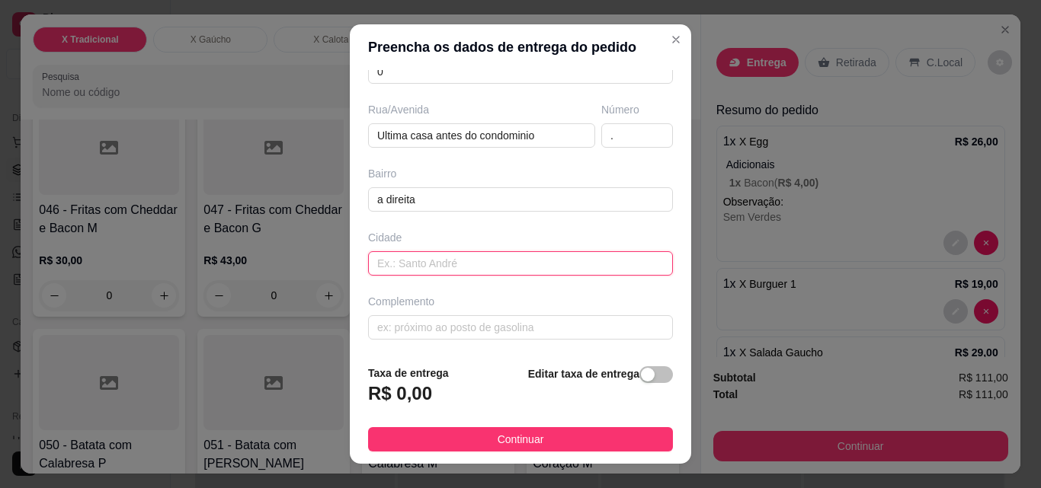
click at [433, 260] on input "text" at bounding box center [520, 263] width 305 height 24
type input "."
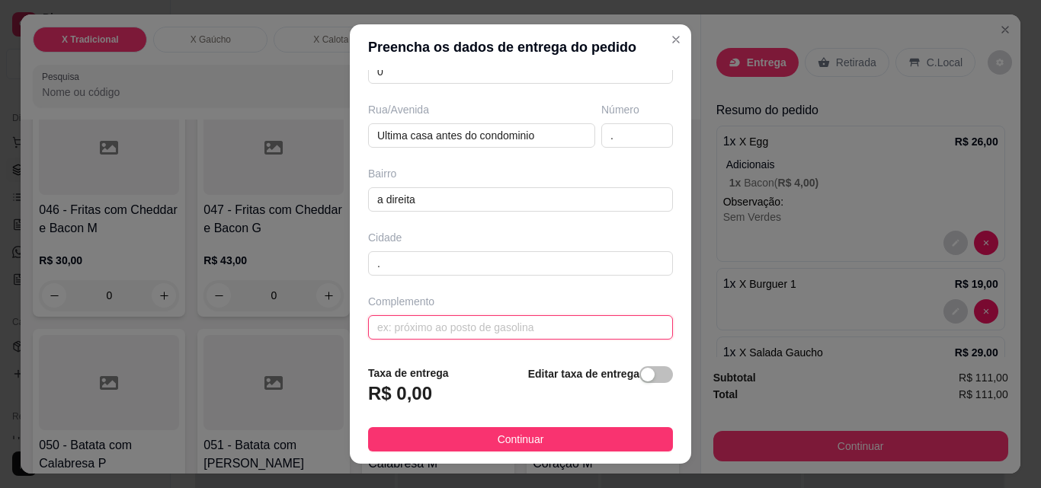
click at [419, 325] on input "text" at bounding box center [520, 327] width 305 height 24
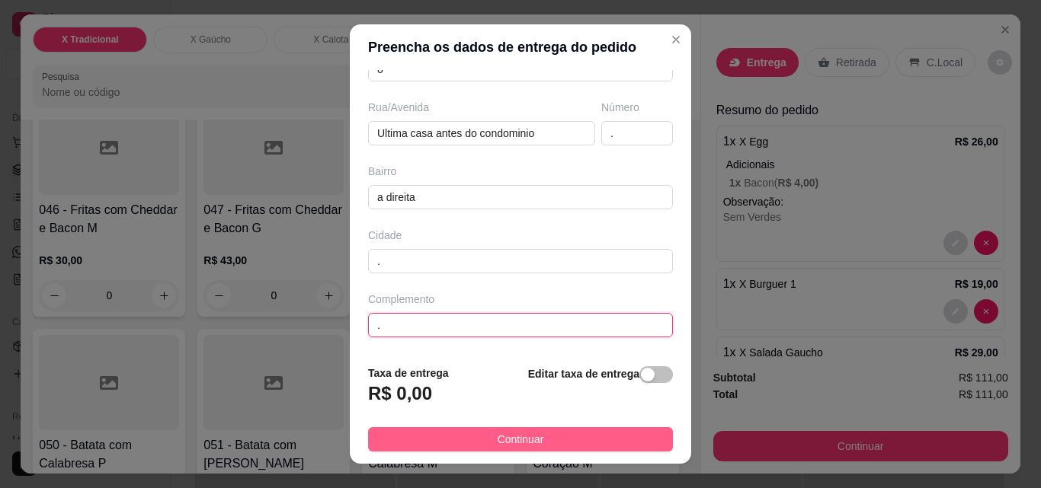
type input "."
click at [523, 436] on span "Continuar" at bounding box center [521, 439] width 46 height 17
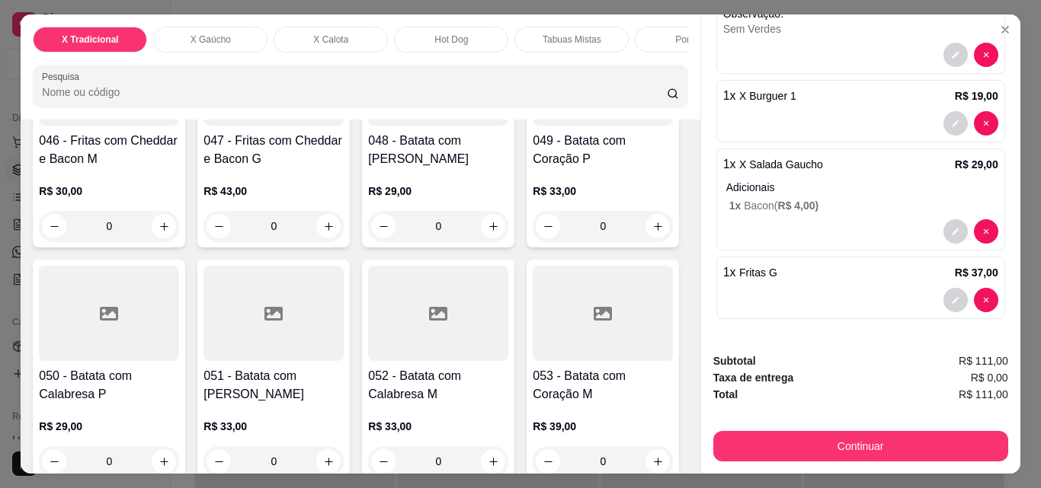
scroll to position [3505, 0]
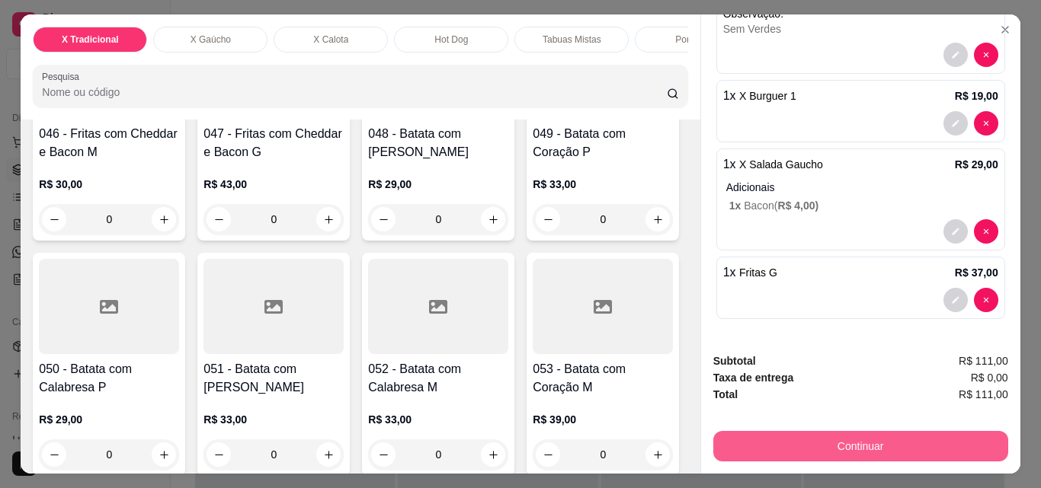
click at [850, 432] on button "Continuar" at bounding box center [860, 446] width 295 height 30
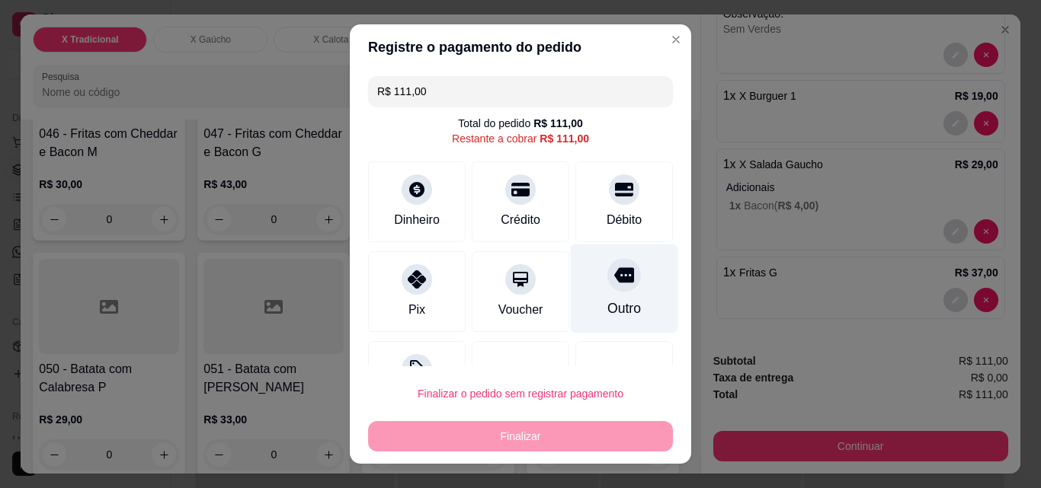
click at [607, 303] on div "Outro" at bounding box center [624, 309] width 34 height 20
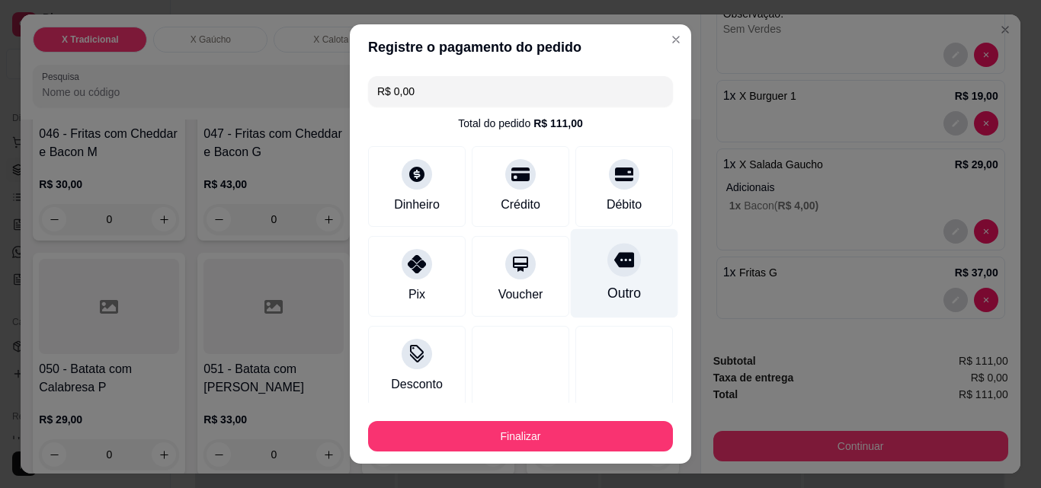
type input "R$ 0,00"
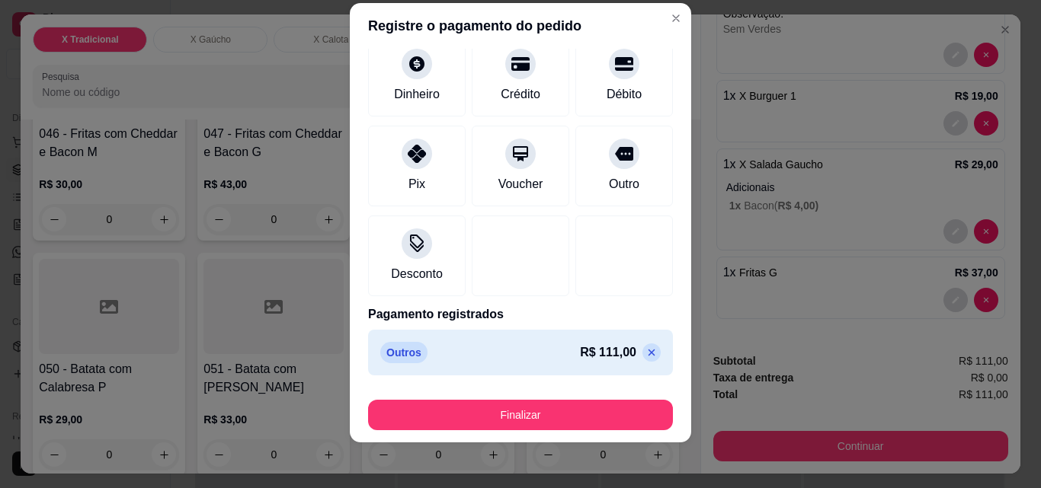
scroll to position [24, 0]
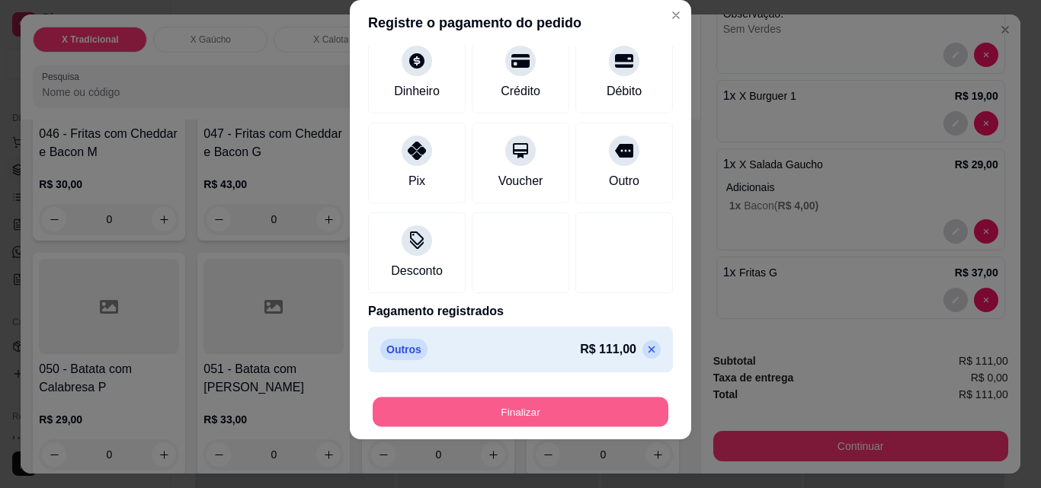
click at [547, 409] on button "Finalizar" at bounding box center [521, 413] width 296 height 30
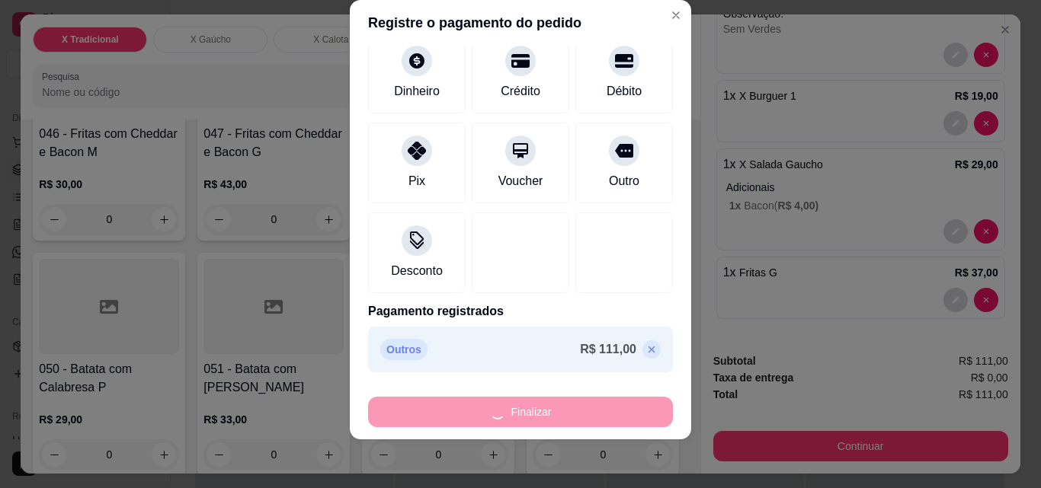
type input "0"
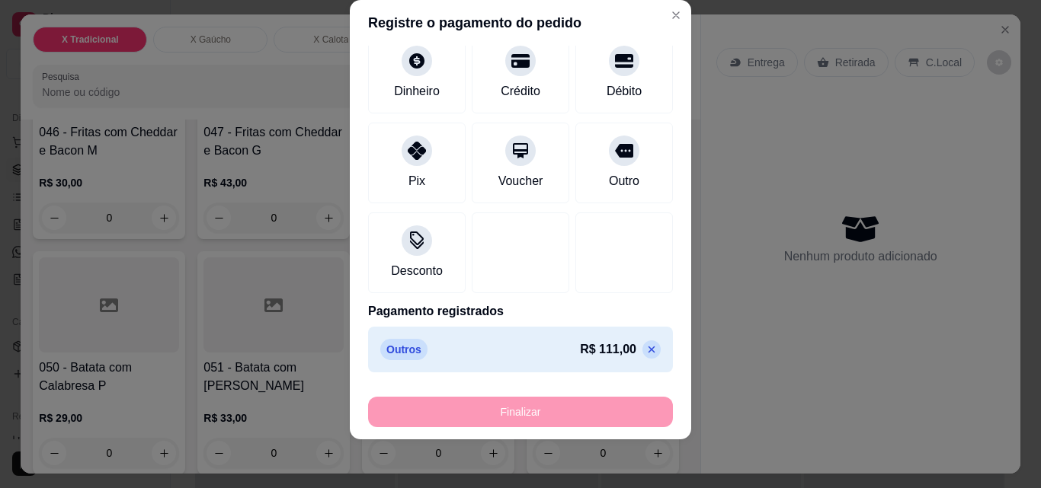
type input "-R$ 111,00"
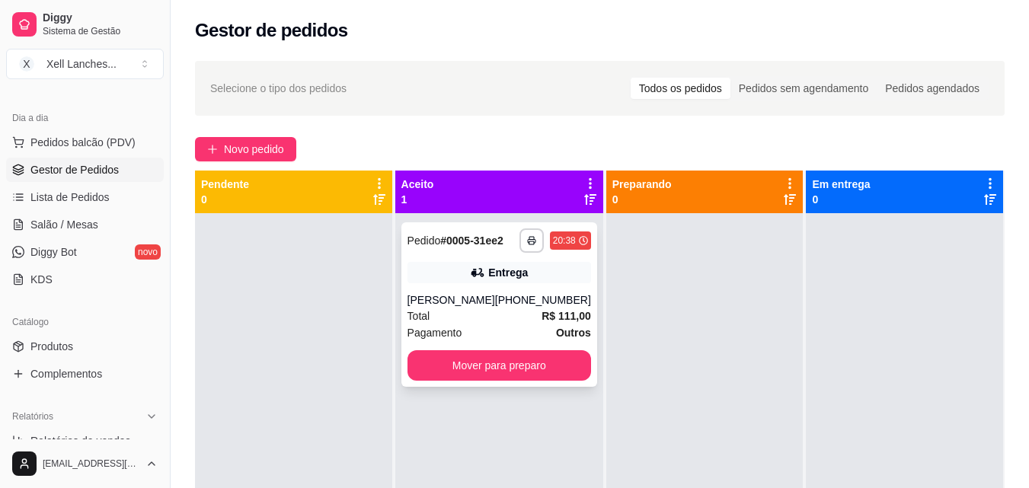
click at [488, 303] on div "[PERSON_NAME]" at bounding box center [452, 300] width 88 height 15
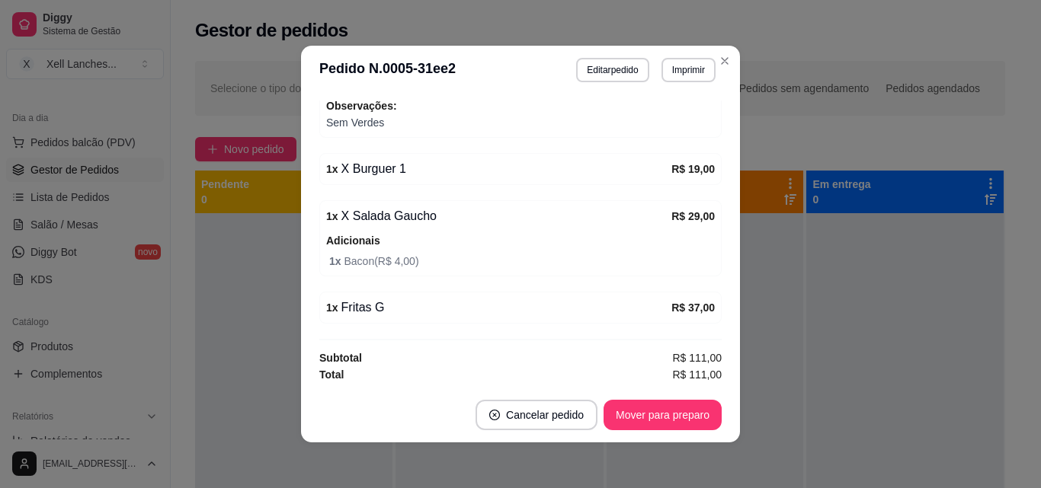
scroll to position [535, 0]
click at [600, 70] on button "Editar pedido" at bounding box center [613, 70] width 71 height 24
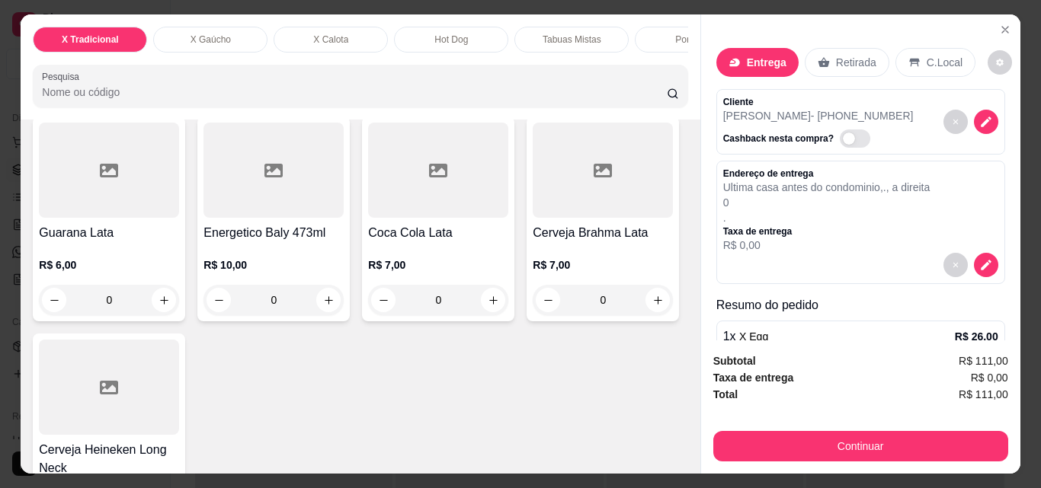
scroll to position [5346, 0]
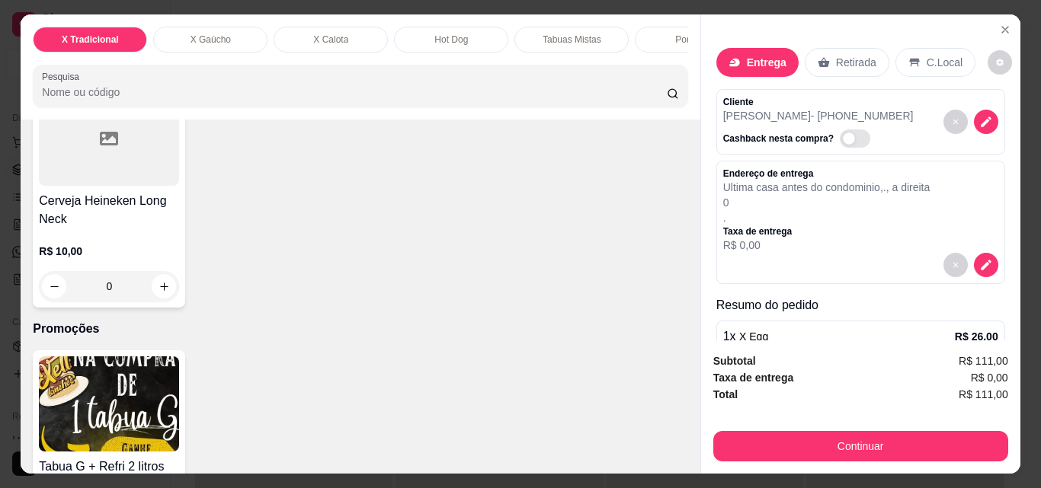
type input "1"
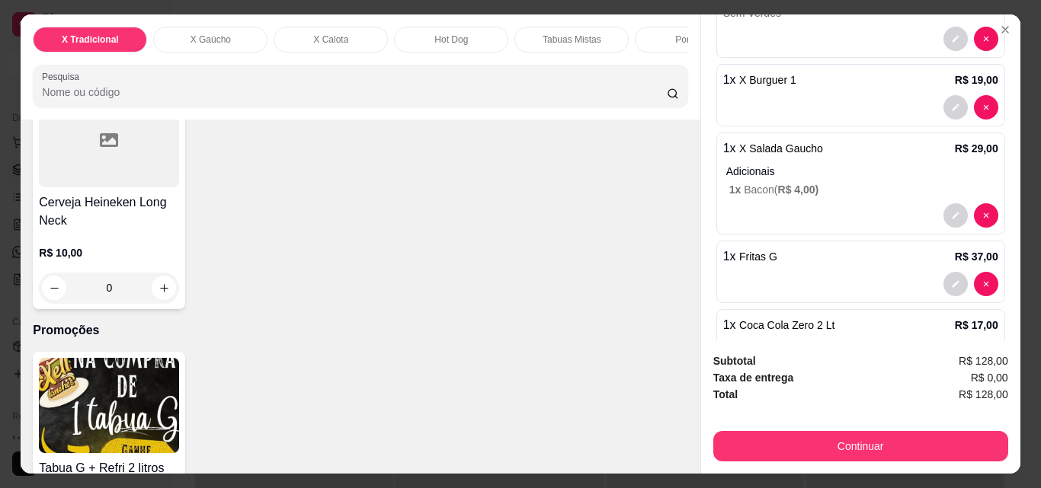
scroll to position [452, 0]
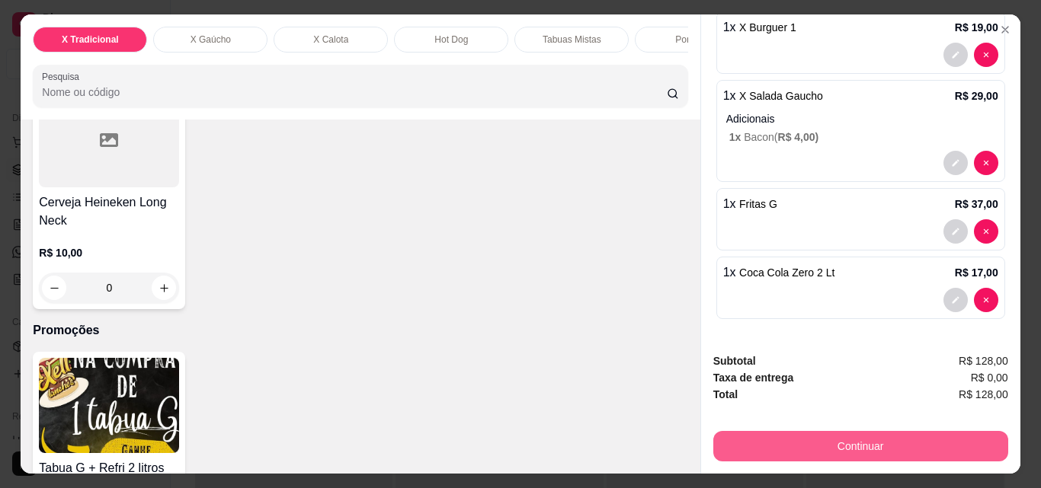
click at [822, 439] on button "Continuar" at bounding box center [860, 446] width 295 height 30
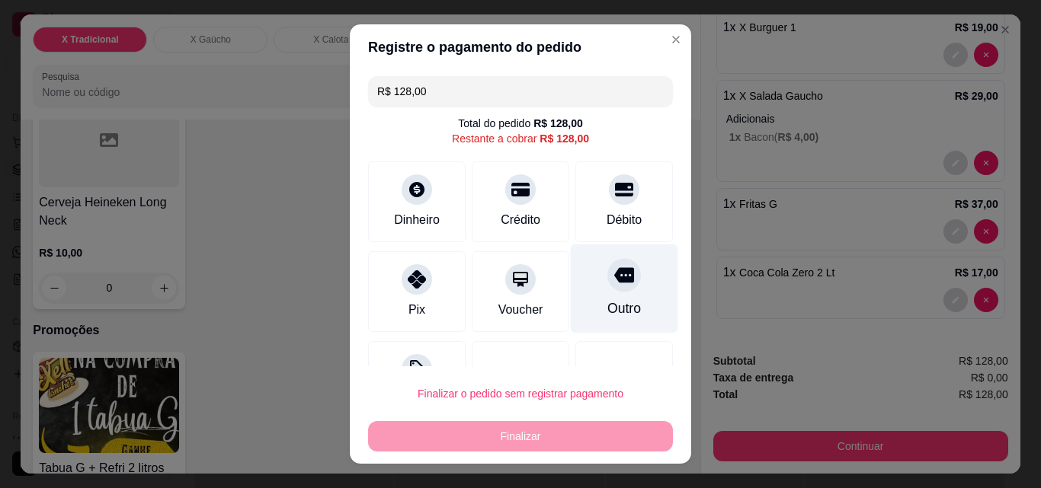
click at [571, 270] on div "Outro" at bounding box center [624, 289] width 107 height 89
type input "R$ 0,00"
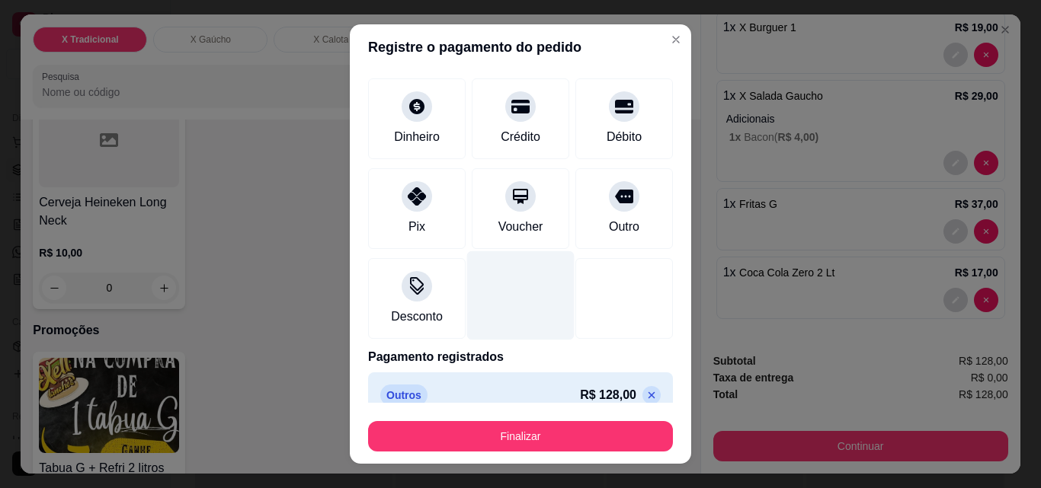
scroll to position [89, 0]
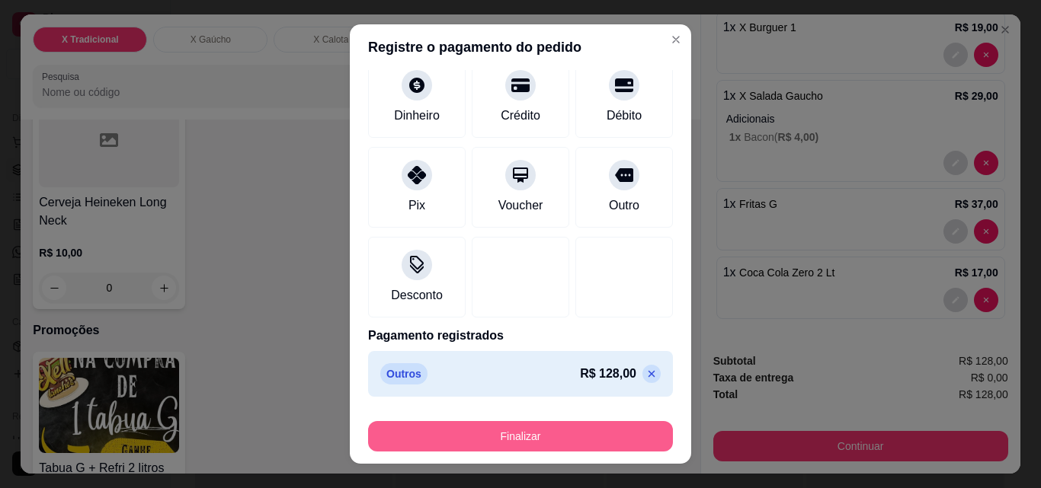
click at [498, 430] on button "Finalizar" at bounding box center [520, 436] width 305 height 30
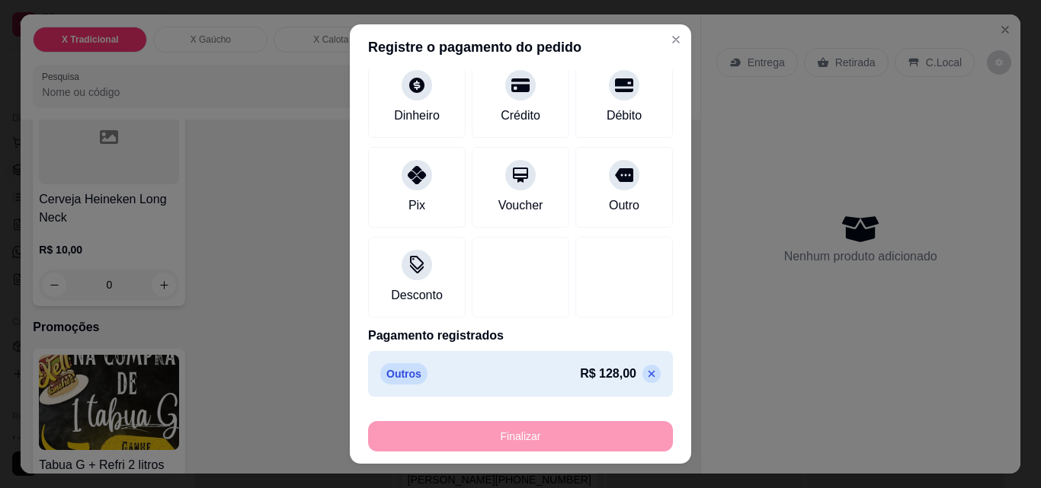
type input "0"
type input "-R$ 128,00"
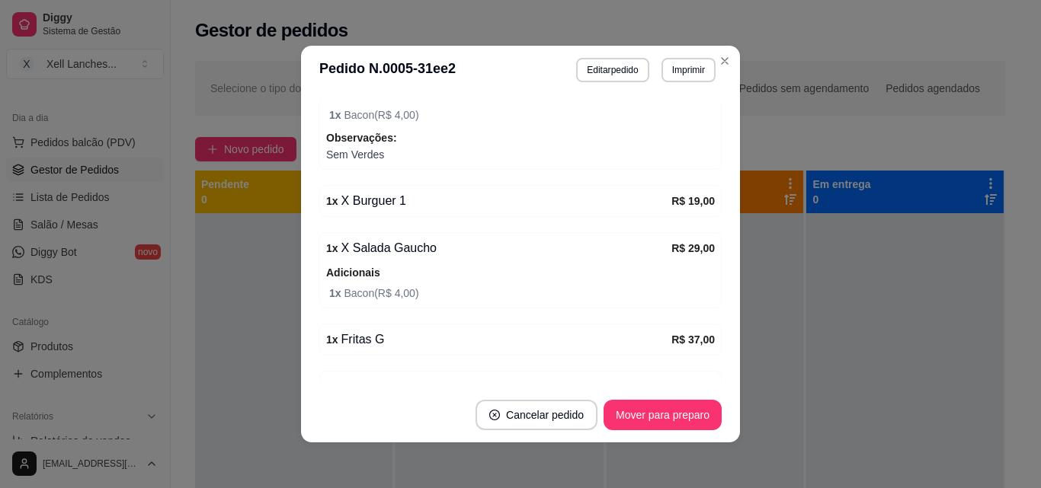
scroll to position [568, 0]
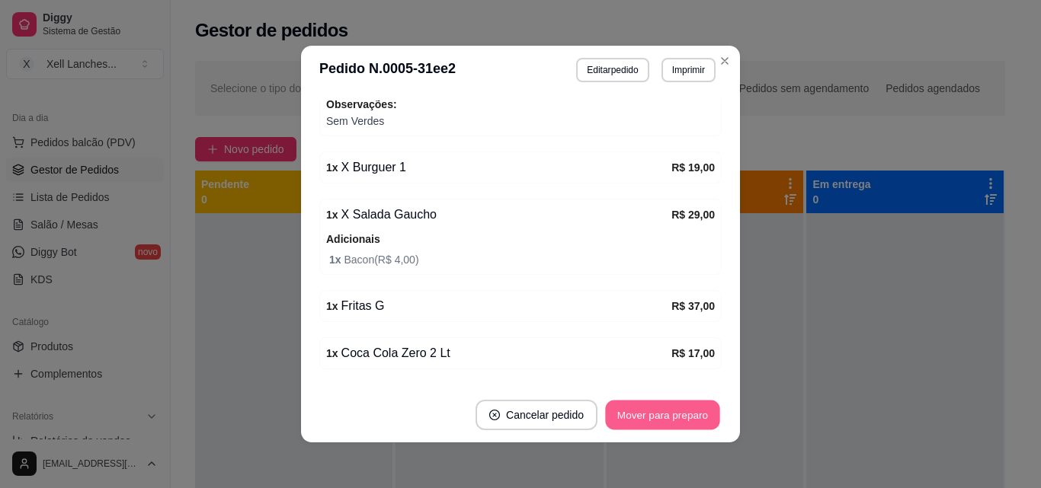
click at [647, 415] on button "Mover para preparo" at bounding box center [662, 416] width 114 height 30
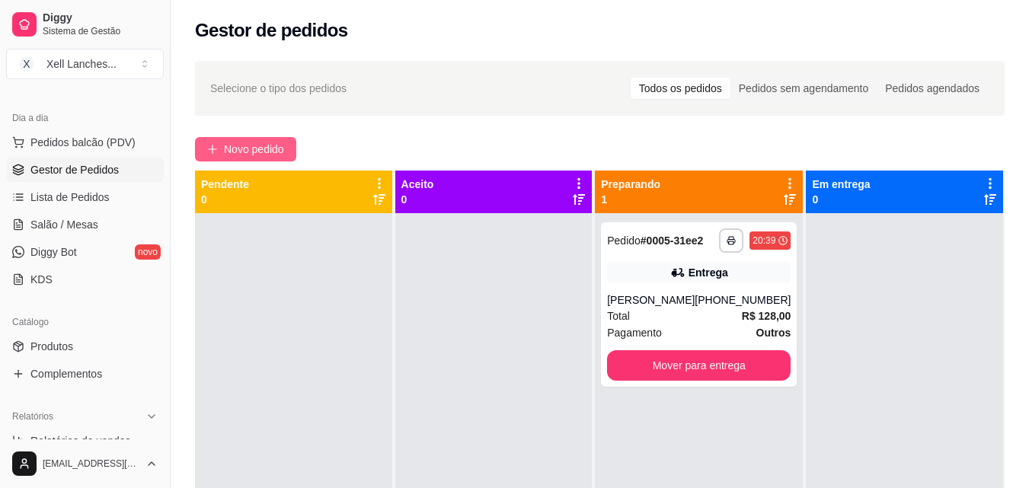
click at [241, 153] on span "Novo pedido" at bounding box center [254, 149] width 60 height 17
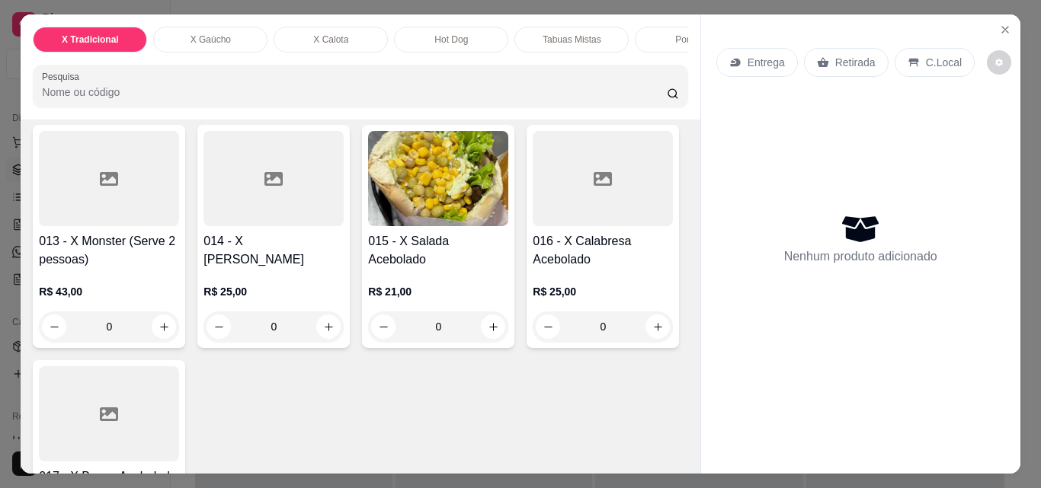
scroll to position [762, 0]
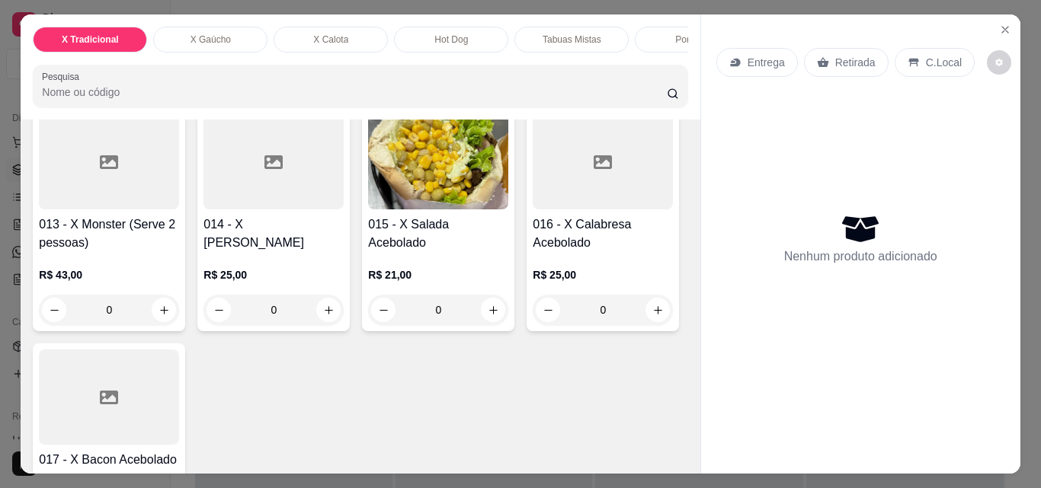
click at [323, 81] on icon "increase-product-quantity" at bounding box center [328, 74] width 11 height 11
type input "1"
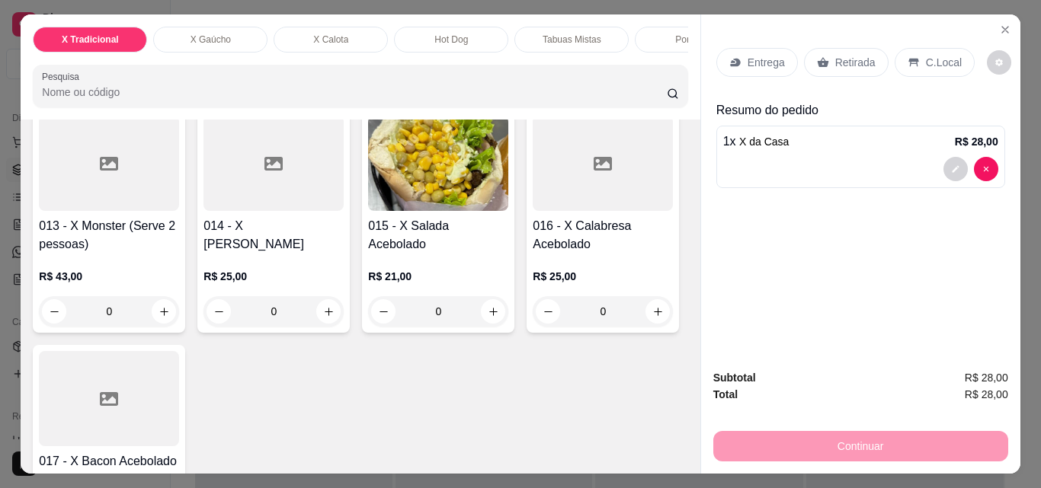
scroll to position [763, 0]
click at [762, 57] on p "Entrega" at bounding box center [766, 62] width 37 height 15
click at [780, 157] on div at bounding box center [860, 169] width 275 height 24
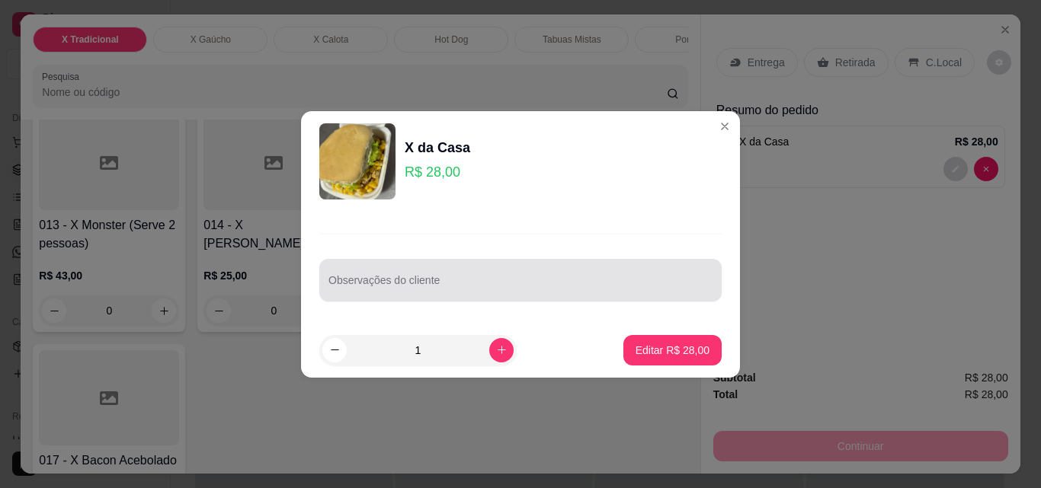
click at [444, 281] on input "Observações do cliente" at bounding box center [520, 286] width 384 height 15
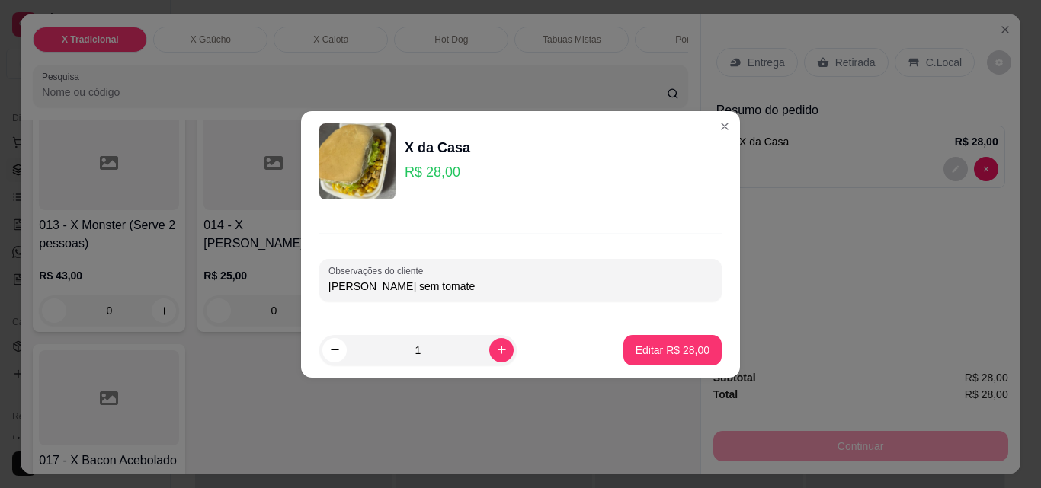
type input "Sem maionese sem tomate"
click at [671, 344] on p "Editar R$ 28,00" at bounding box center [673, 350] width 74 height 15
type input "0"
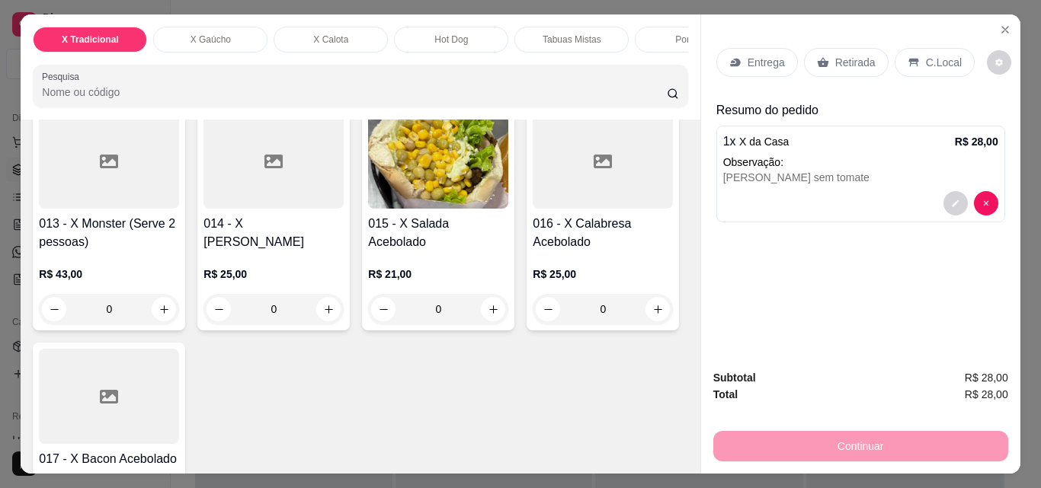
scroll to position [762, 0]
click at [759, 57] on p "Entrega" at bounding box center [766, 62] width 37 height 15
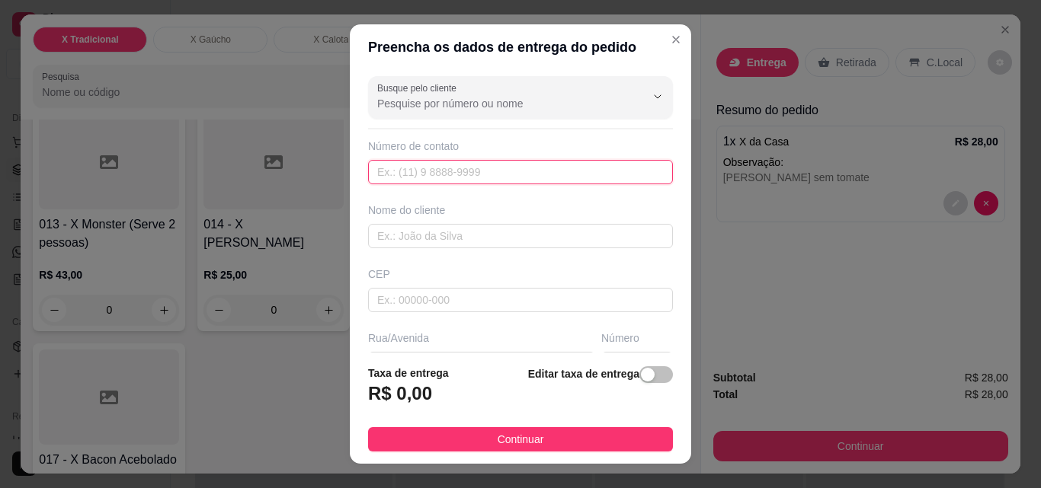
click at [444, 175] on input "text" at bounding box center [520, 172] width 305 height 24
paste input "(48) 9612-2338"
type input "(48) 9612-2338"
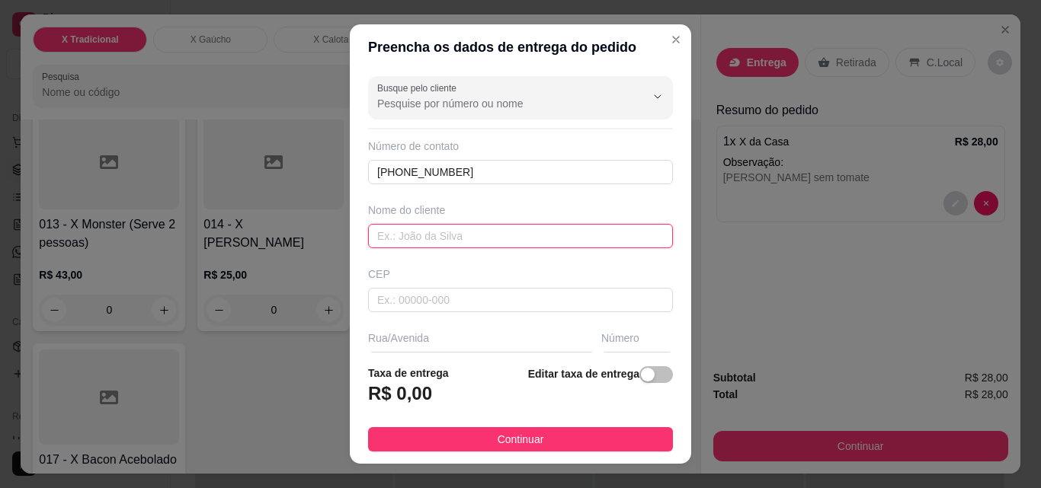
click at [429, 226] on input "text" at bounding box center [520, 236] width 305 height 24
type input "[PERSON_NAME]"
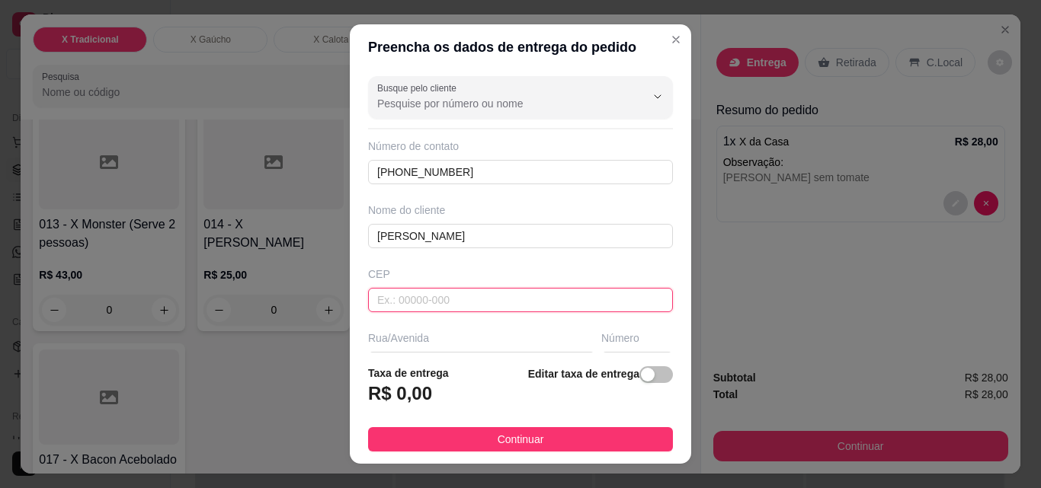
click at [434, 305] on input "text" at bounding box center [520, 300] width 305 height 24
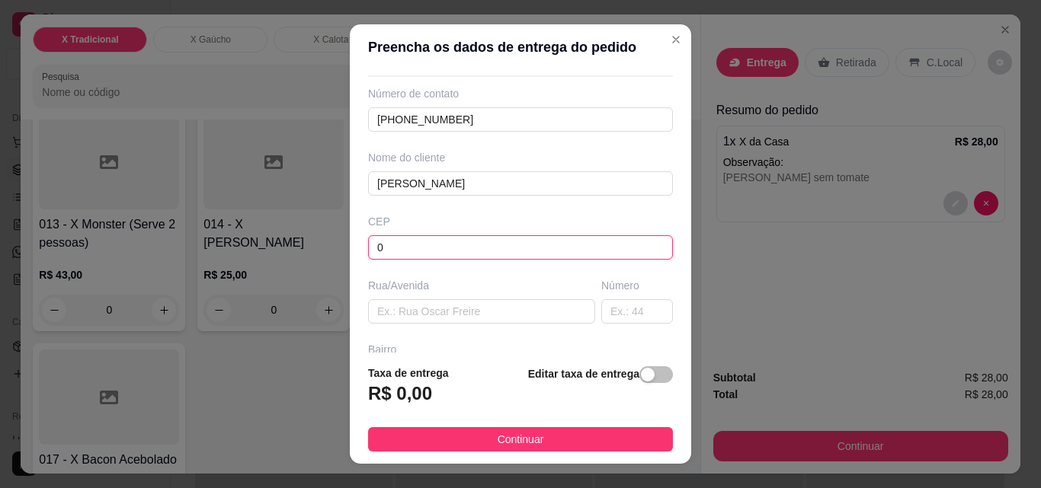
scroll to position [76, 0]
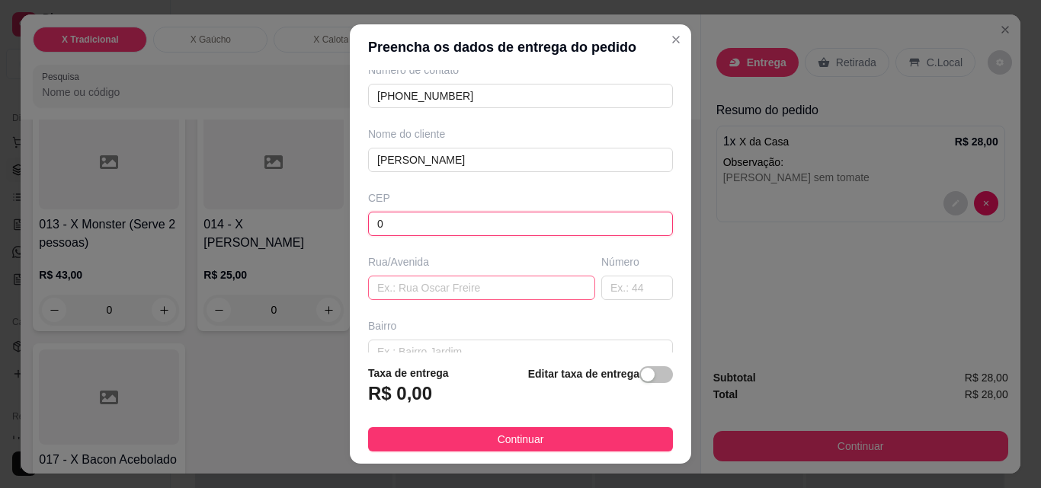
type input "0"
click at [421, 296] on input "text" at bounding box center [481, 288] width 227 height 24
click at [396, 286] on input "text" at bounding box center [481, 288] width 227 height 24
paste input "Rodovia BR 101, Km 381,7"
type input "Rodovia BR 101, Km 381,7"
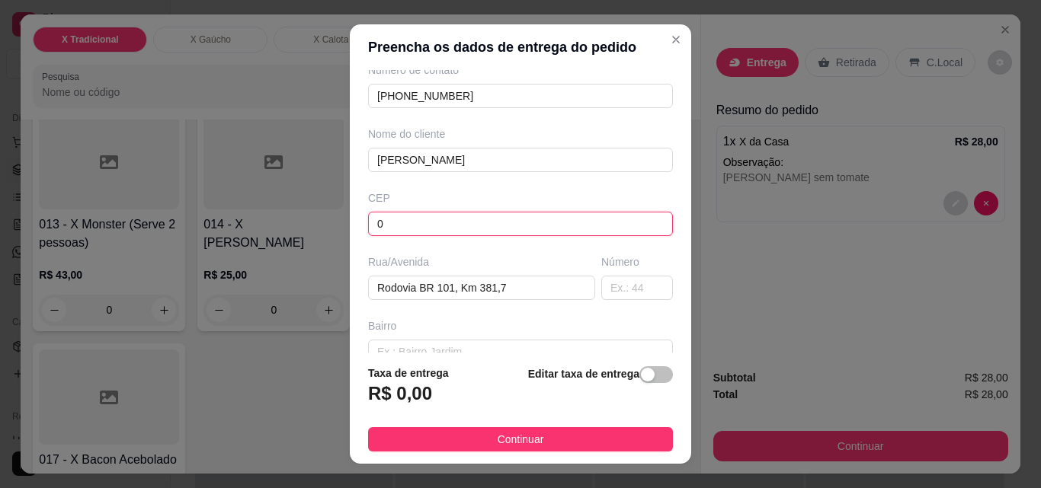
drag, startPoint x: 383, startPoint y: 232, endPoint x: 334, endPoint y: 229, distance: 49.7
click at [334, 229] on div "Preencha os dados de entrega do pedido Busque pelo cliente Número de contato (4…" at bounding box center [520, 244] width 1041 height 488
type input "88820000"
type input "Içara"
type input "88820000"
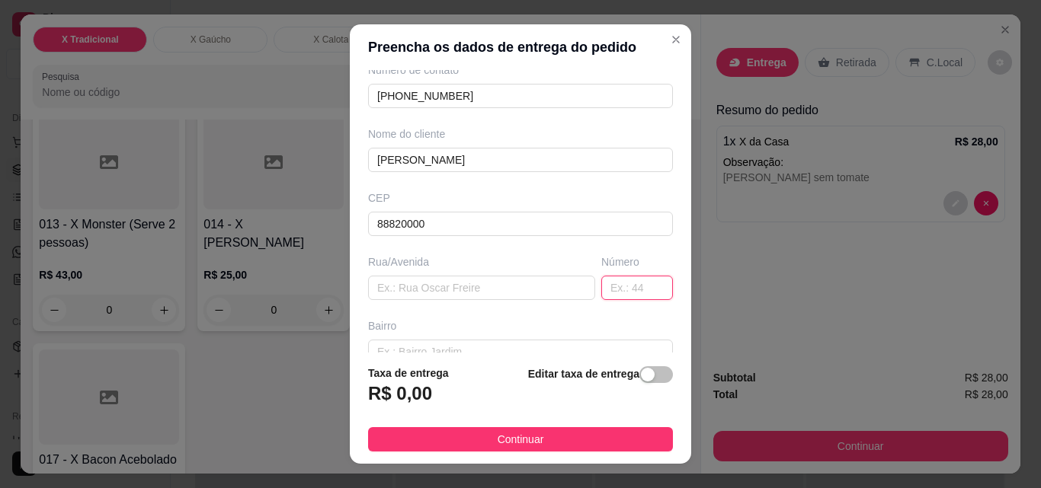
click at [601, 283] on input "text" at bounding box center [637, 288] width 72 height 24
type input "."
click at [424, 285] on input "text" at bounding box center [481, 288] width 227 height 24
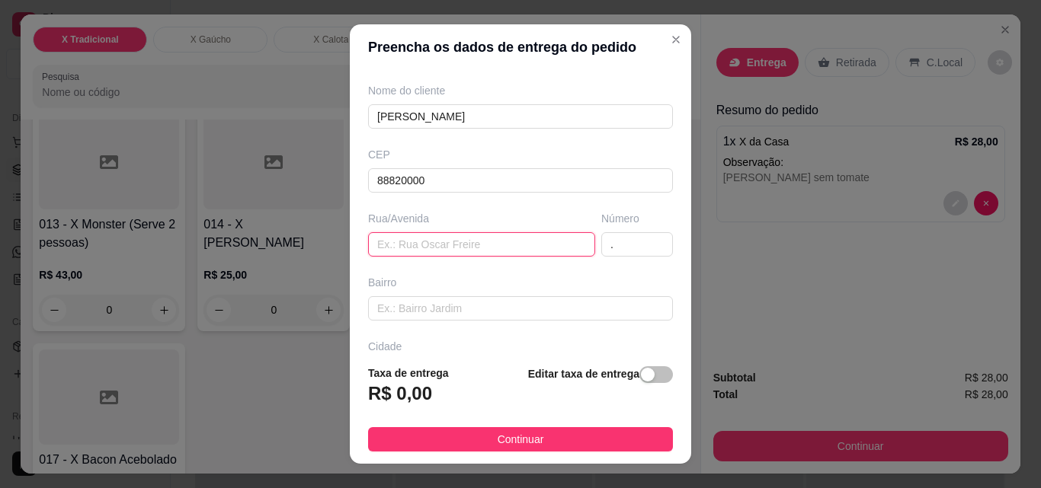
scroll to position [152, 0]
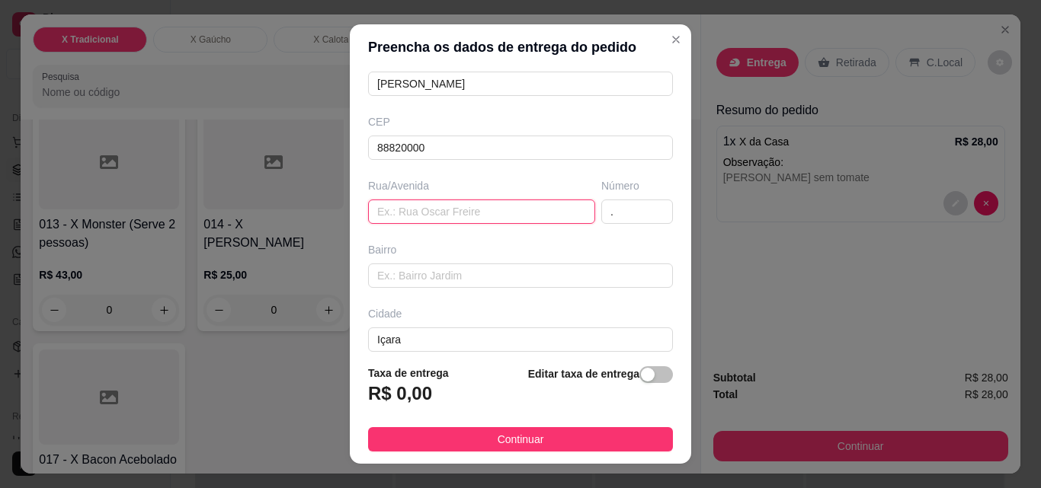
paste input "Rodovia BR 101, Km 381,7"
type input "Rodovia BR 101, Km 381,7"
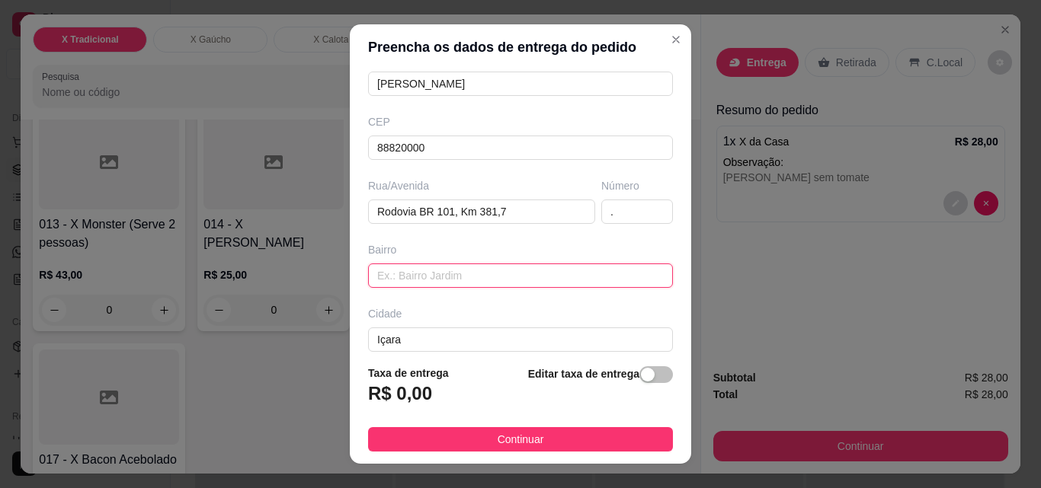
click at [486, 270] on input "text" at bounding box center [520, 276] width 305 height 24
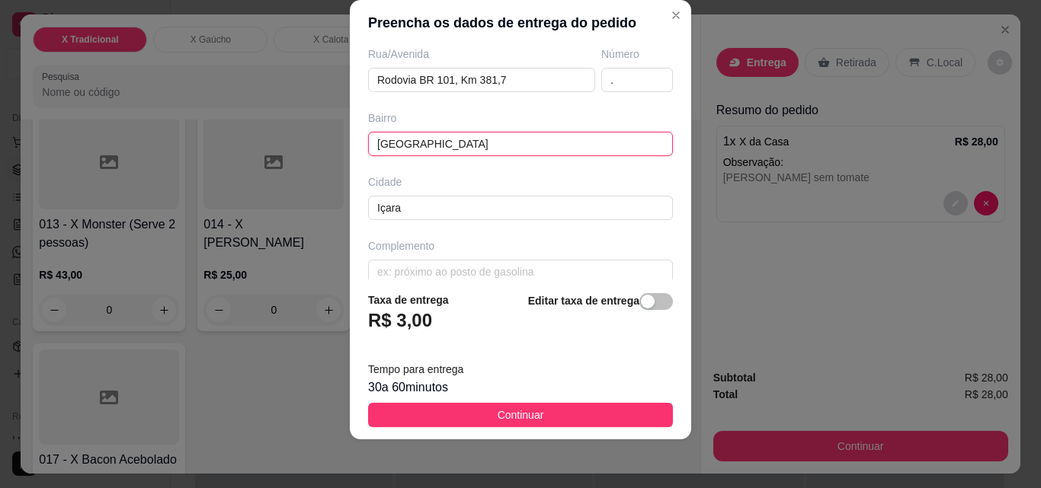
scroll to position [280, 0]
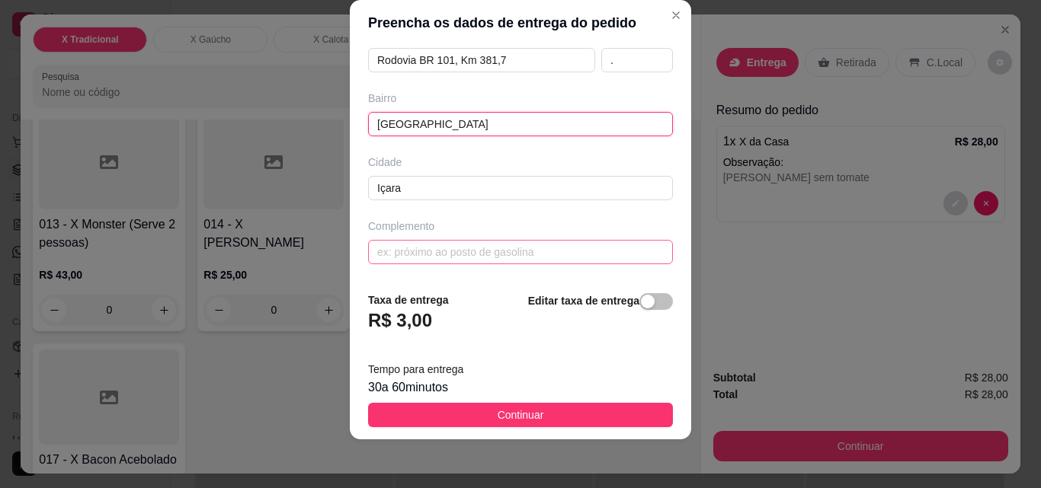
type input "Vila Nova"
click at [435, 244] on input "text" at bounding box center [520, 252] width 305 height 24
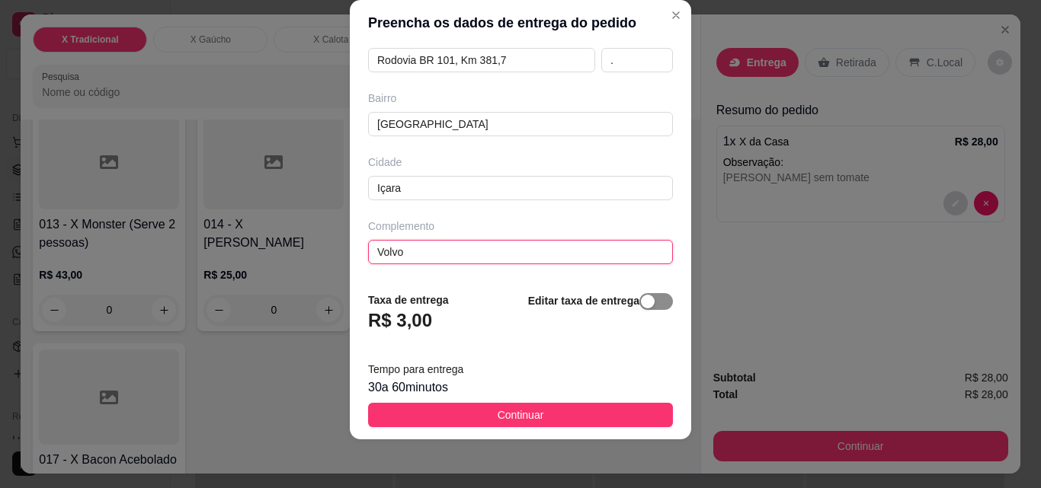
type input "Volvo"
click at [640, 294] on span "button" at bounding box center [656, 301] width 34 height 17
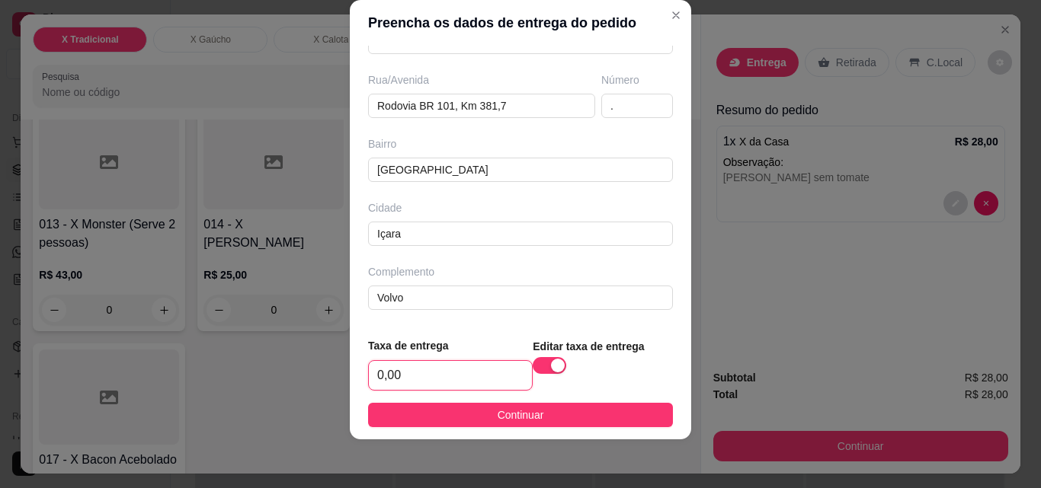
click at [421, 382] on input "0,00" at bounding box center [450, 375] width 163 height 29
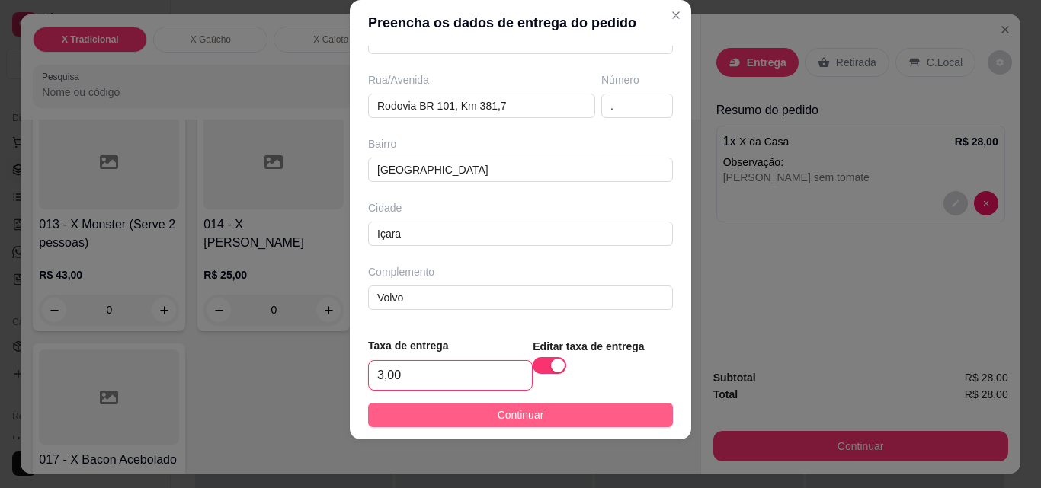
type input "3,00"
click at [507, 415] on span "Continuar" at bounding box center [521, 415] width 46 height 17
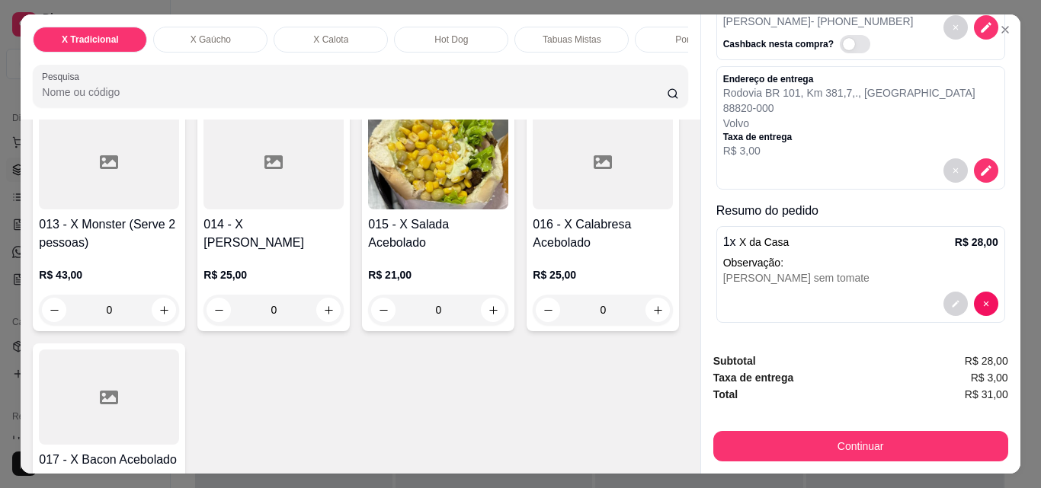
scroll to position [98, 0]
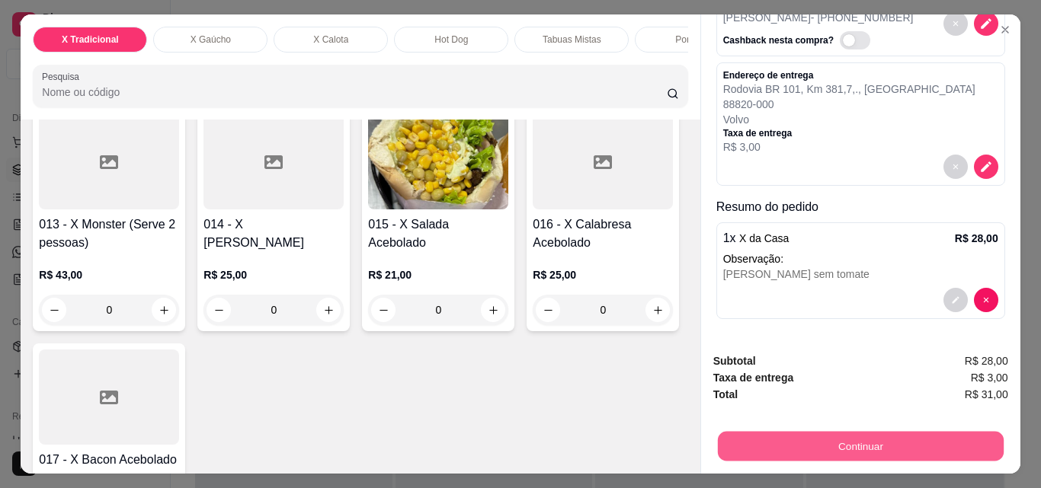
click at [830, 442] on button "Continuar" at bounding box center [860, 446] width 286 height 30
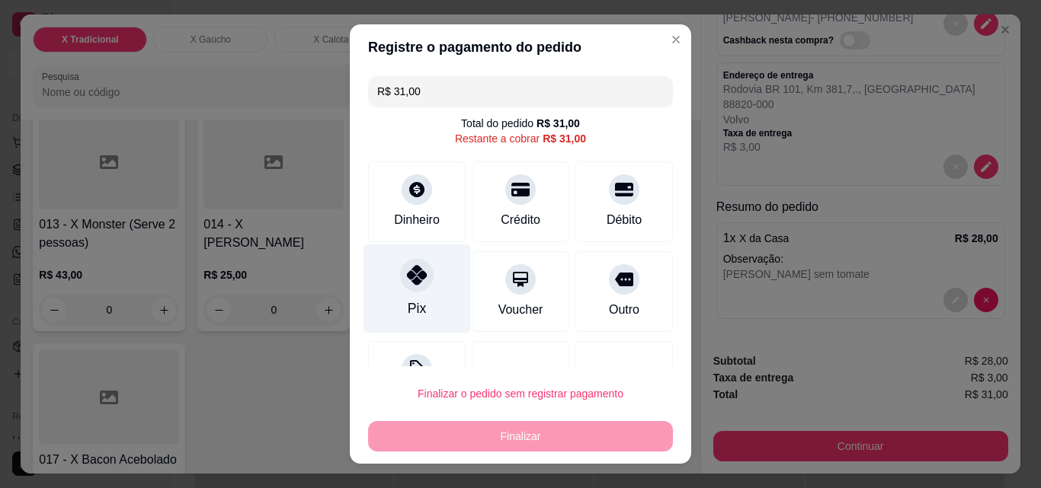
click at [424, 309] on div "Pix" at bounding box center [416, 289] width 107 height 89
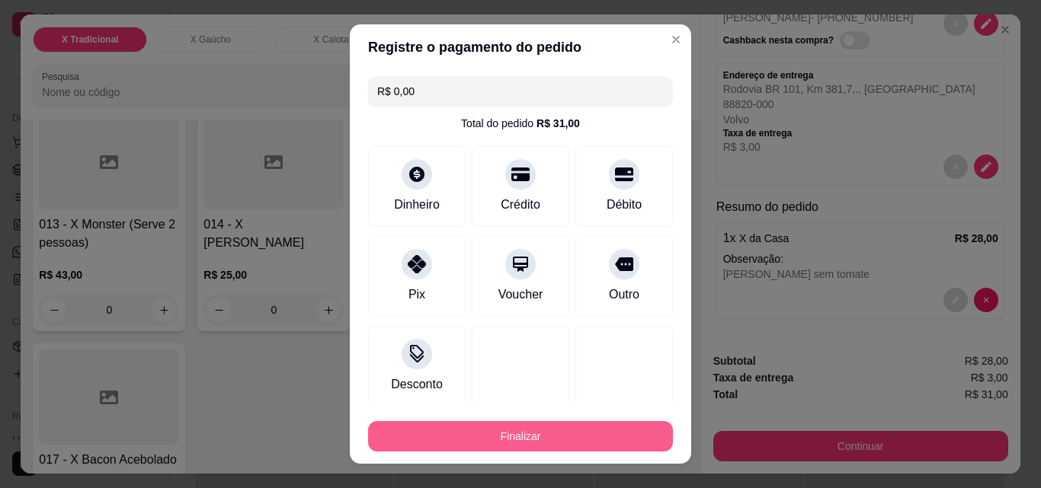
click at [530, 429] on button "Finalizar" at bounding box center [520, 436] width 305 height 30
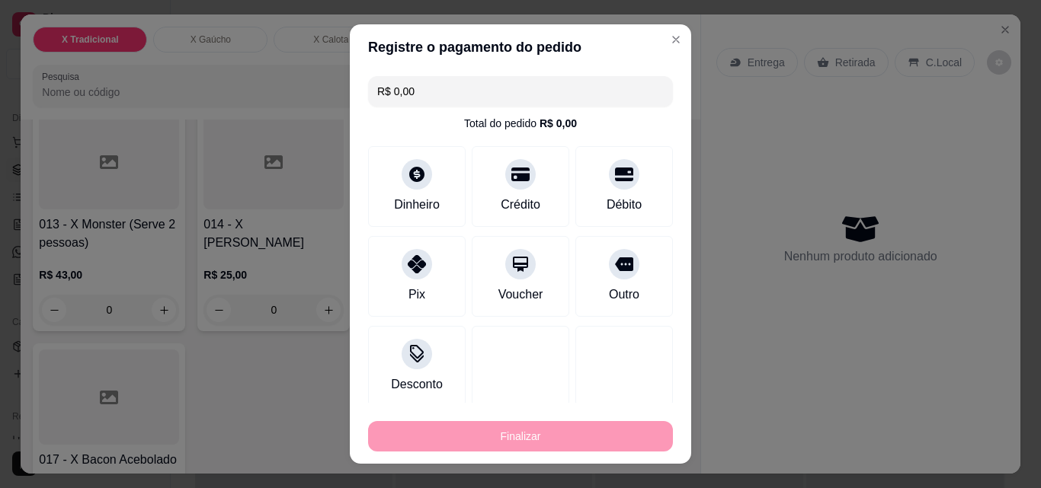
type input "-R$ 31,00"
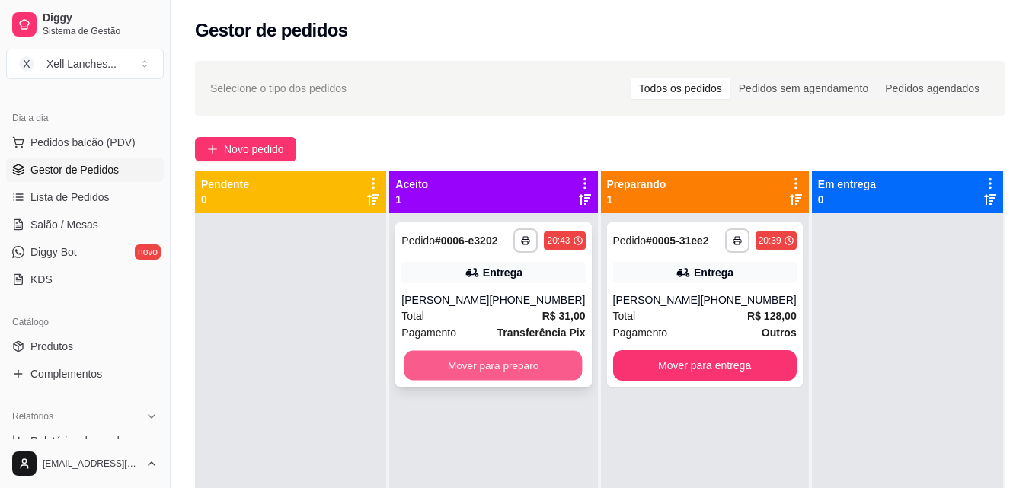
click at [505, 370] on button "Mover para preparo" at bounding box center [494, 366] width 178 height 30
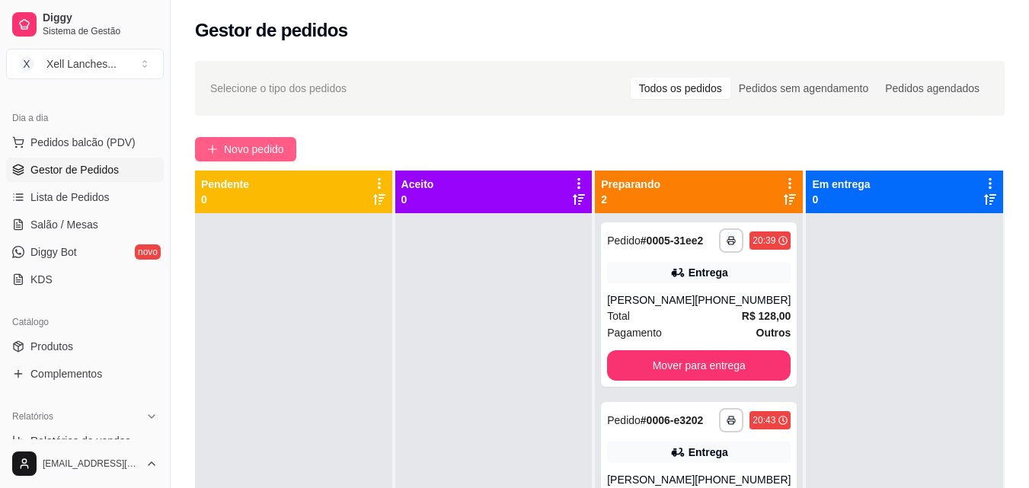
click at [267, 147] on span "Novo pedido" at bounding box center [254, 149] width 60 height 17
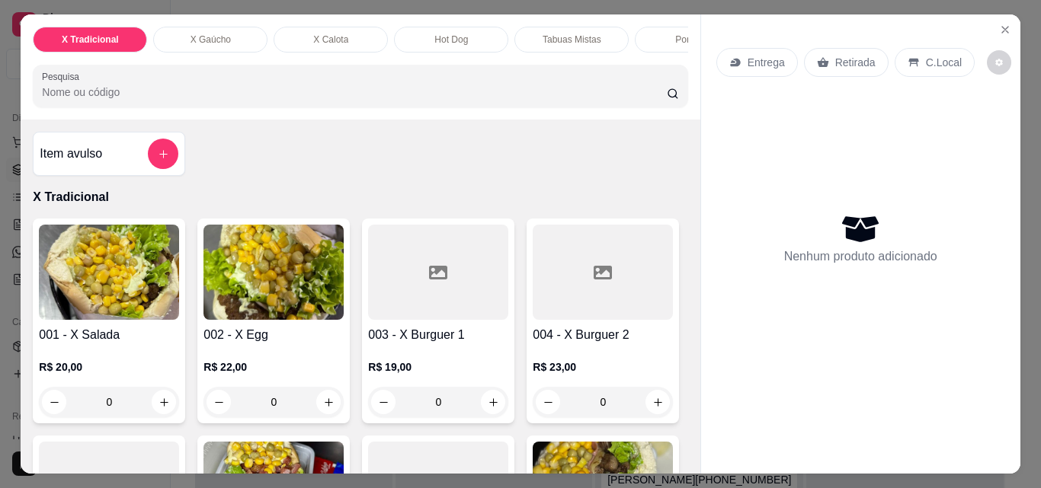
click at [120, 318] on img at bounding box center [109, 272] width 140 height 95
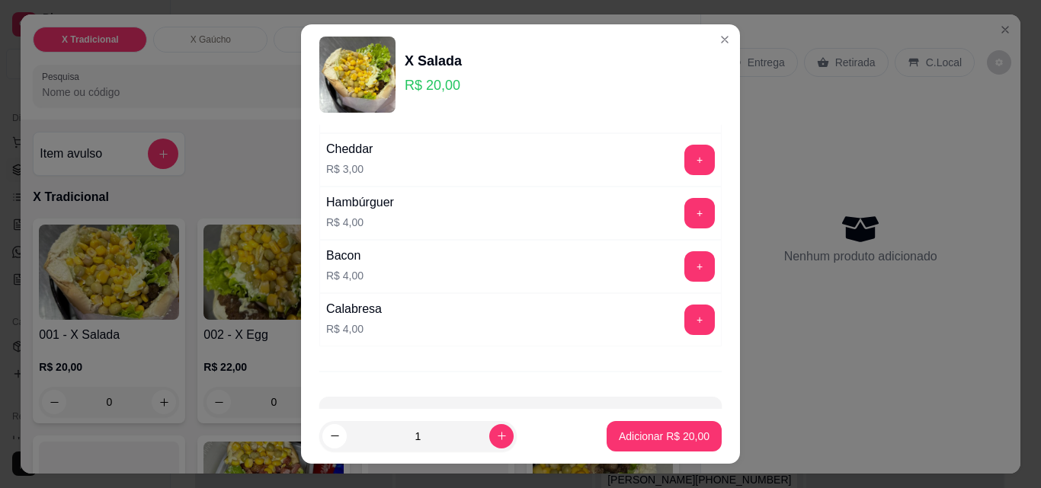
scroll to position [153, 0]
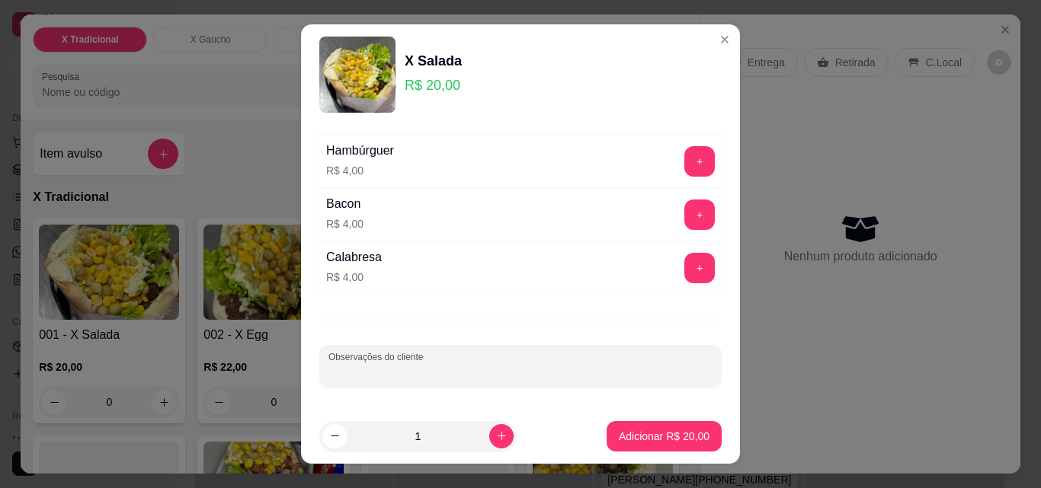
click at [376, 371] on input "Observações do cliente" at bounding box center [520, 372] width 384 height 15
type input "Sem Ervilha Sem salada"
click at [644, 450] on button "Adicionar R$ 20,00" at bounding box center [664, 436] width 115 height 30
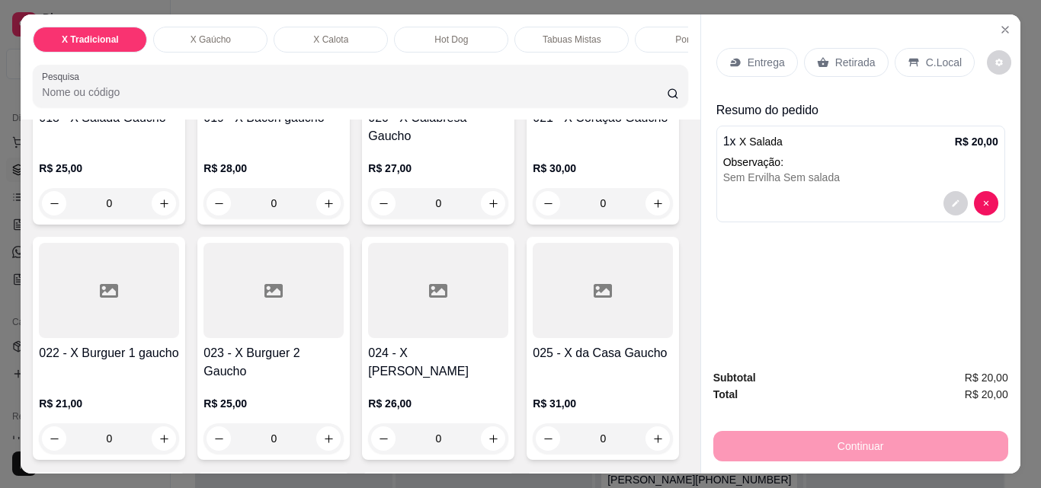
scroll to position [1372, 0]
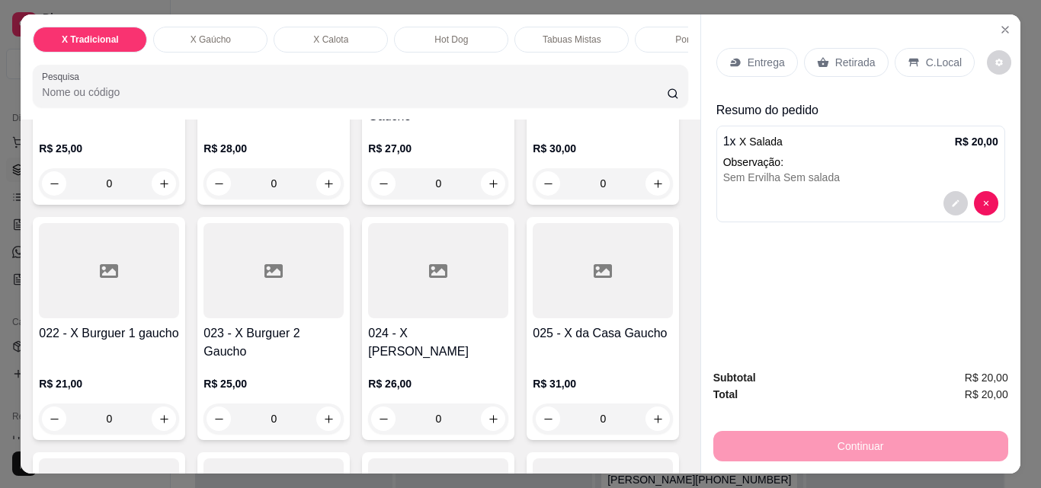
click at [107, 83] on img at bounding box center [109, 35] width 140 height 95
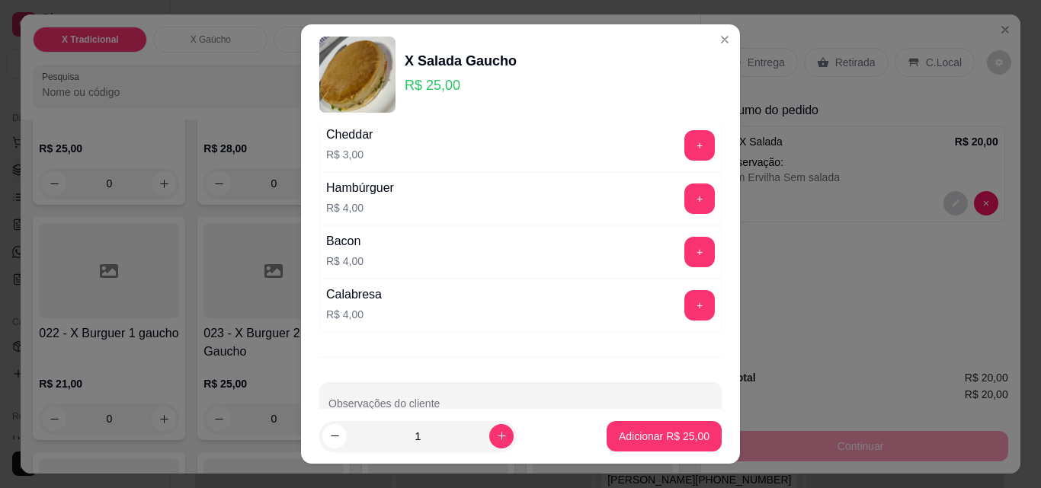
scroll to position [153, 0]
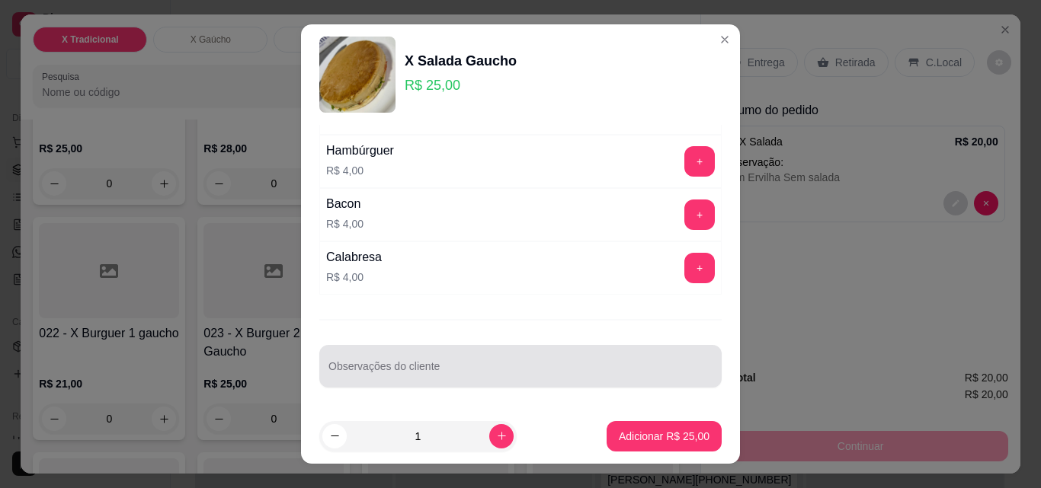
click at [383, 351] on div at bounding box center [520, 366] width 384 height 30
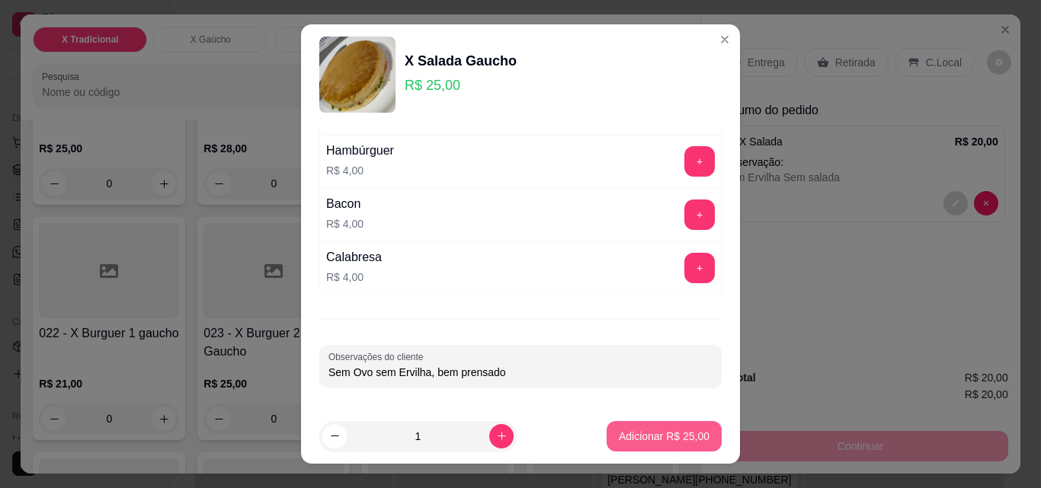
type input "Sem Ovo sem Ervilha, bem prensado"
click at [655, 442] on p "Adicionar R$ 25,00" at bounding box center [664, 436] width 88 height 14
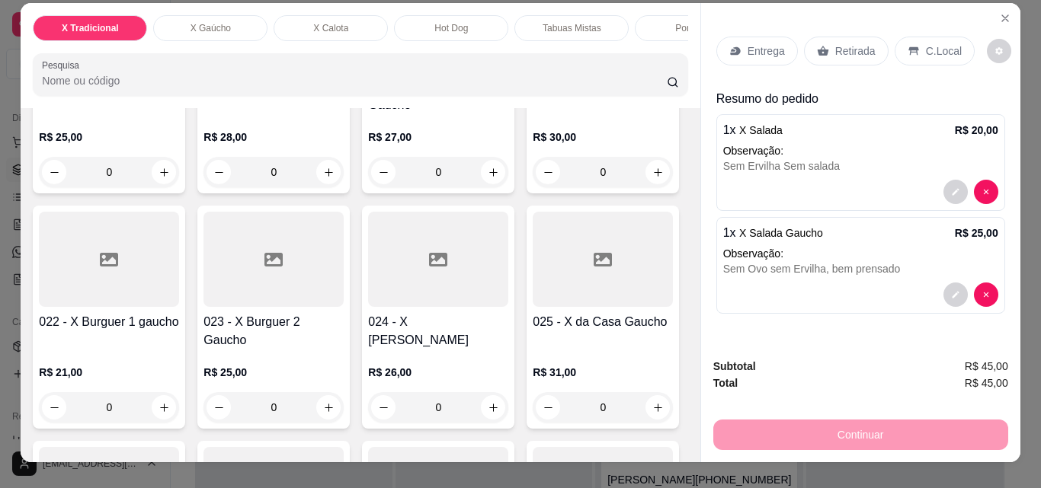
scroll to position [0, 0]
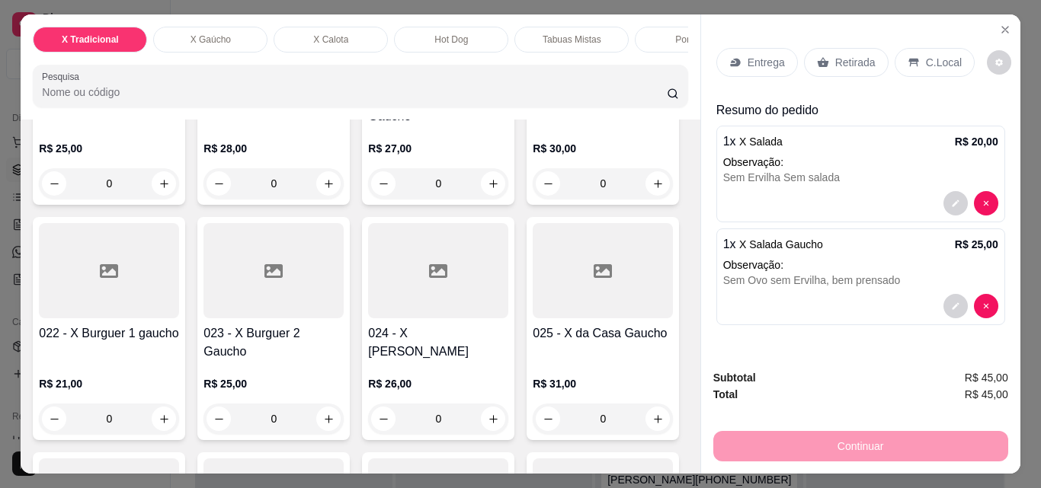
click at [766, 58] on p "Entrega" at bounding box center [766, 62] width 37 height 15
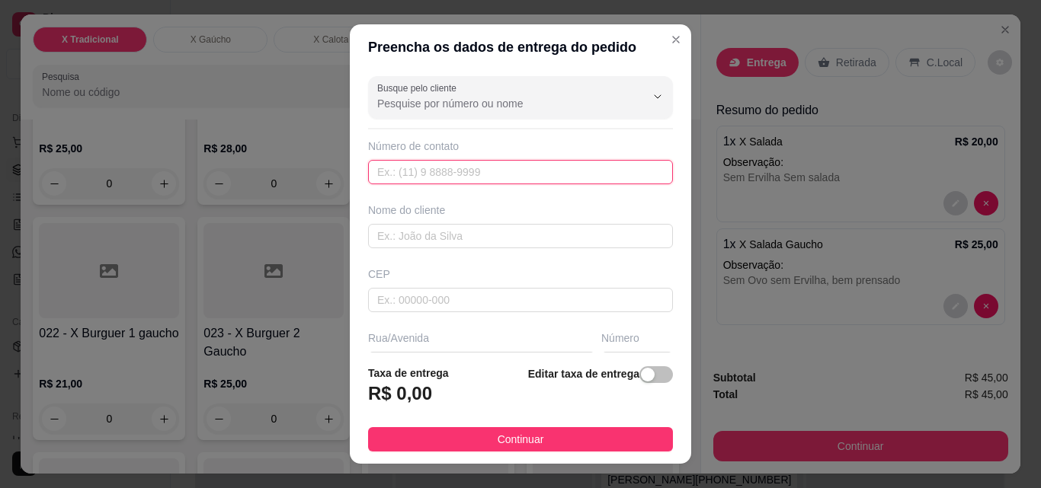
click at [439, 168] on input "text" at bounding box center [520, 172] width 305 height 24
paste input "(48) 9116-8817"
type input "(48) 9116-8817"
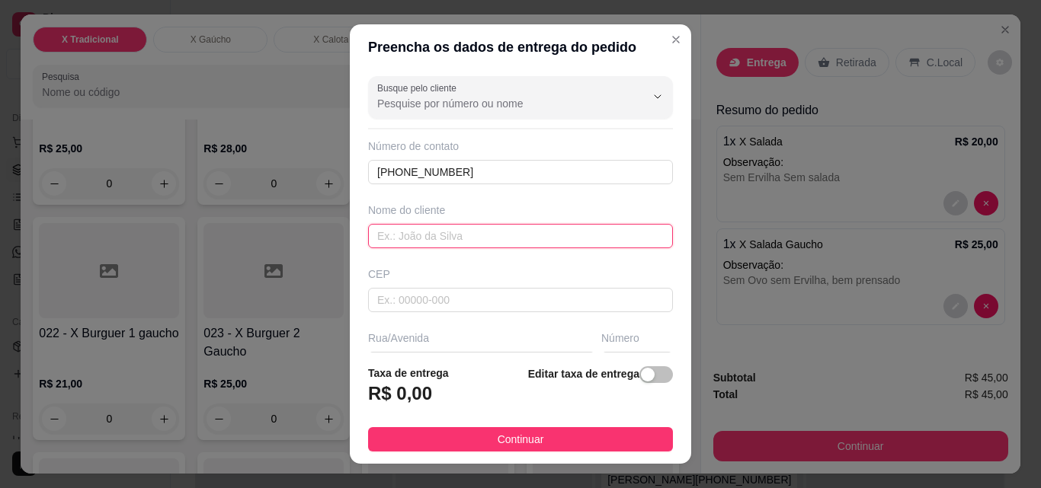
click at [443, 225] on input "text" at bounding box center [520, 236] width 305 height 24
type input "[PERSON_NAME]"
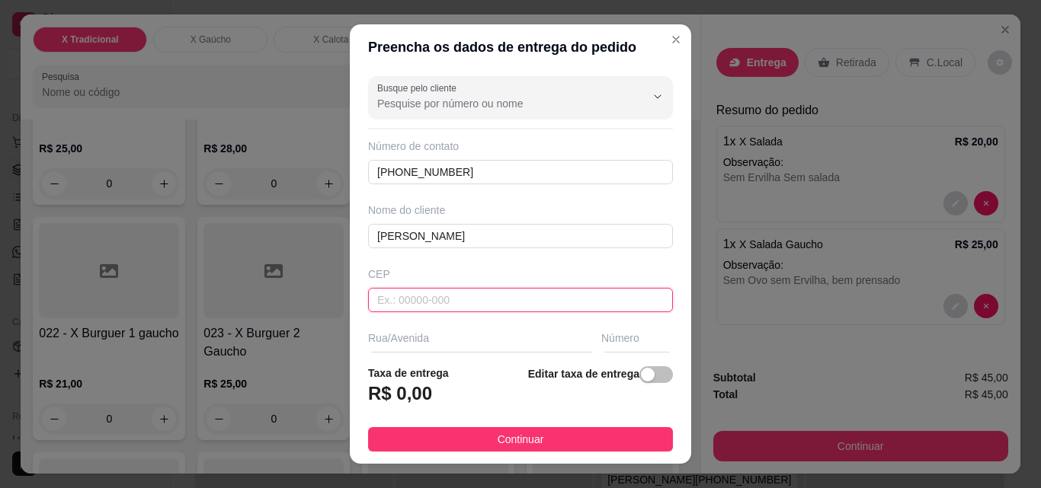
click at [435, 307] on input "text" at bounding box center [520, 300] width 305 height 24
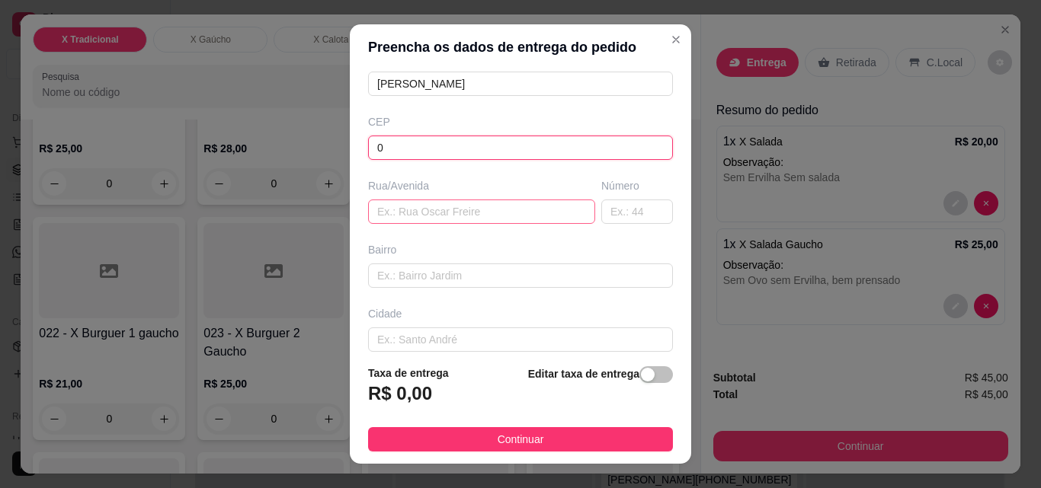
type input "0"
click at [427, 217] on input "text" at bounding box center [481, 212] width 227 height 24
type input "."
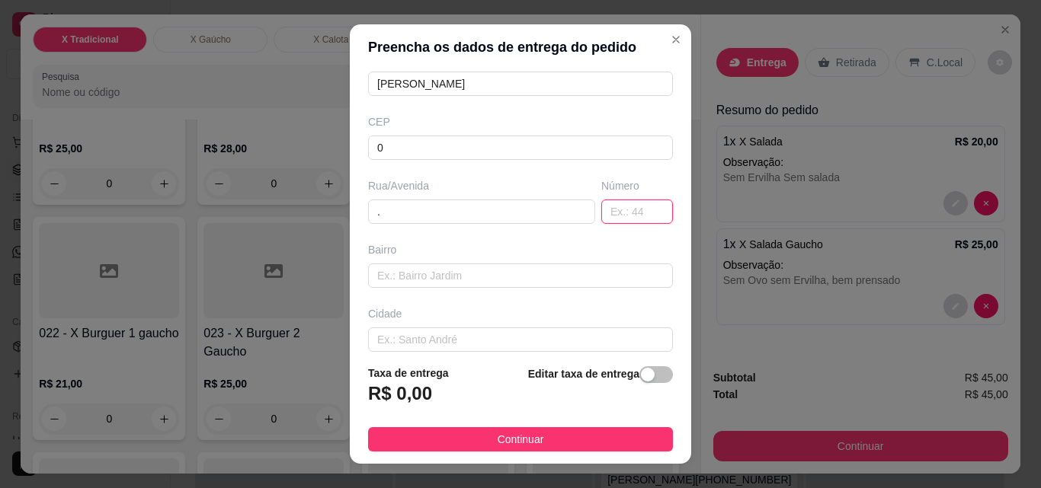
click at [607, 215] on input "text" at bounding box center [637, 212] width 72 height 24
type input "."
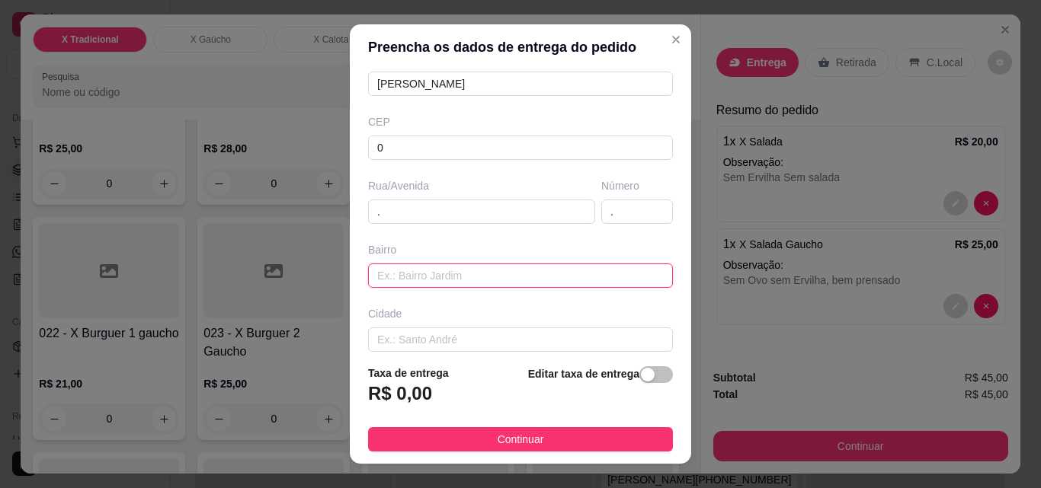
click at [441, 278] on input "text" at bounding box center [520, 276] width 305 height 24
type input "."
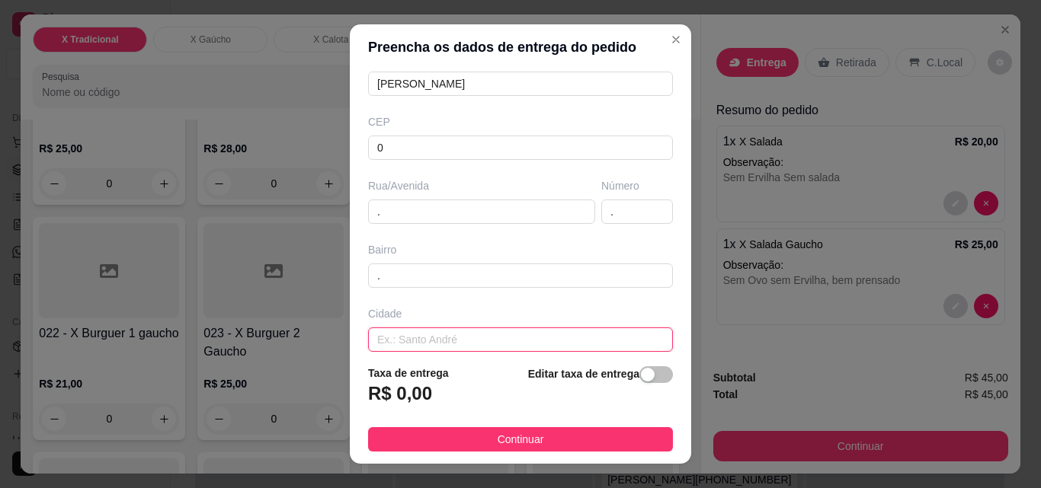
click at [425, 340] on input "text" at bounding box center [520, 340] width 305 height 24
type input "."
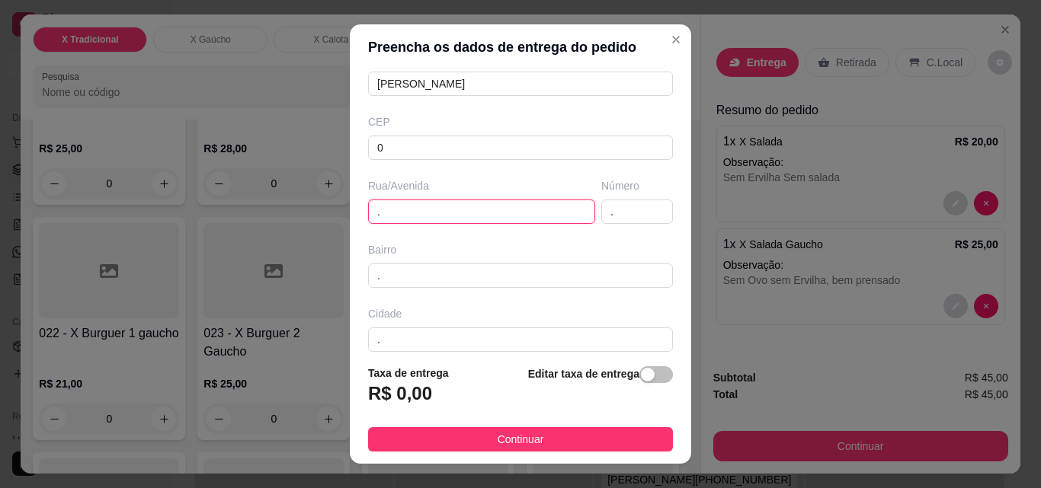
drag, startPoint x: 377, startPoint y: 213, endPoint x: 324, endPoint y: 207, distance: 53.7
click at [324, 207] on div "Preencha os dados de entrega do pedido Busque pelo cliente Número de contato (4…" at bounding box center [520, 244] width 1041 height 488
type input "Ultima casa antes do condominio"
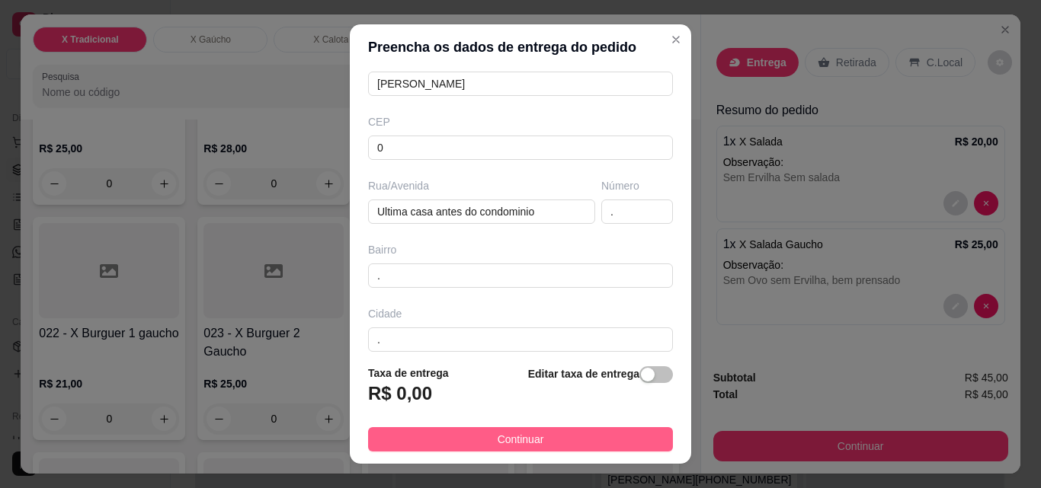
click at [524, 441] on span "Continuar" at bounding box center [521, 439] width 46 height 17
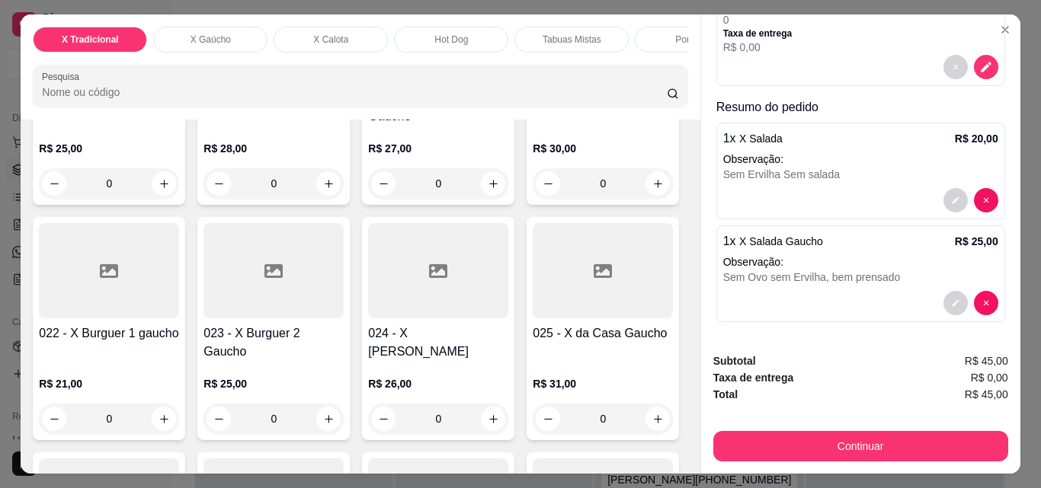
scroll to position [186, 0]
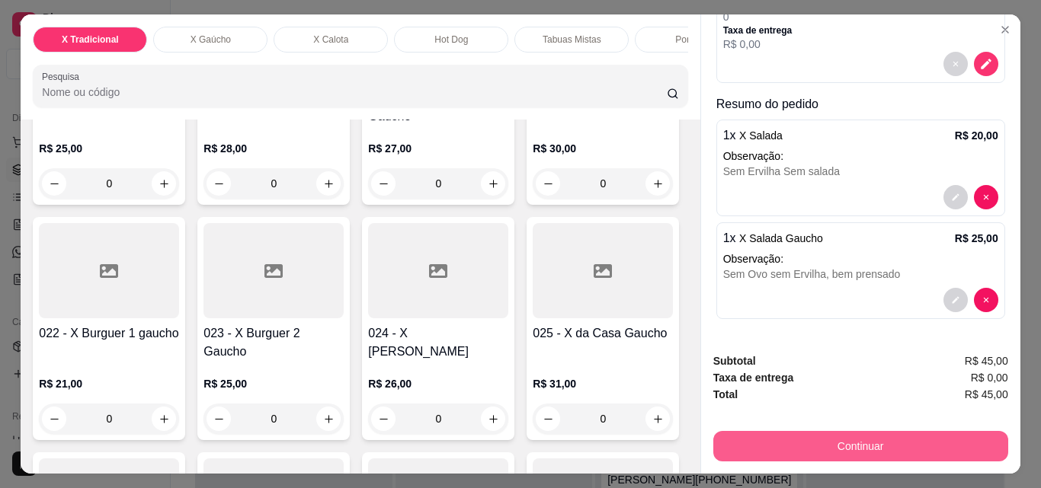
click at [835, 443] on button "Continuar" at bounding box center [860, 446] width 295 height 30
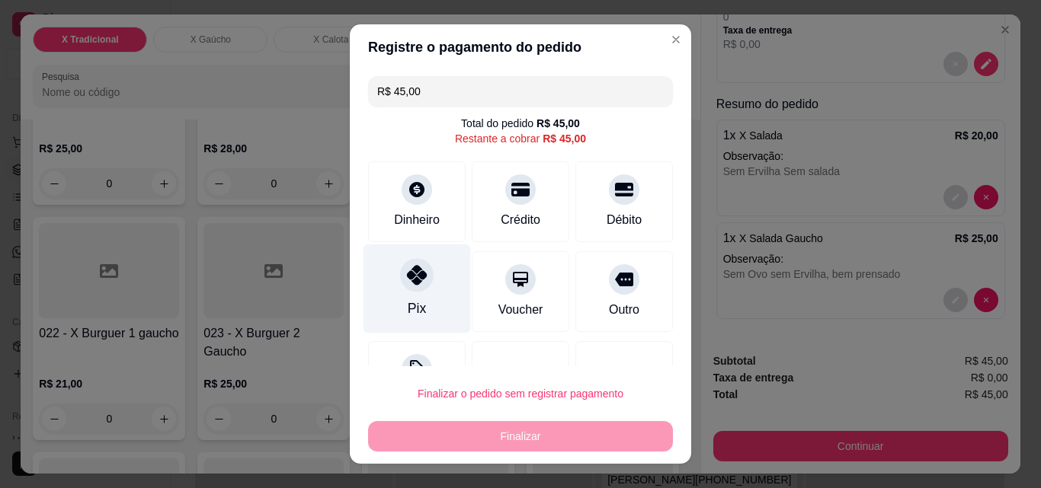
click at [401, 296] on div "Pix" at bounding box center [416, 289] width 107 height 89
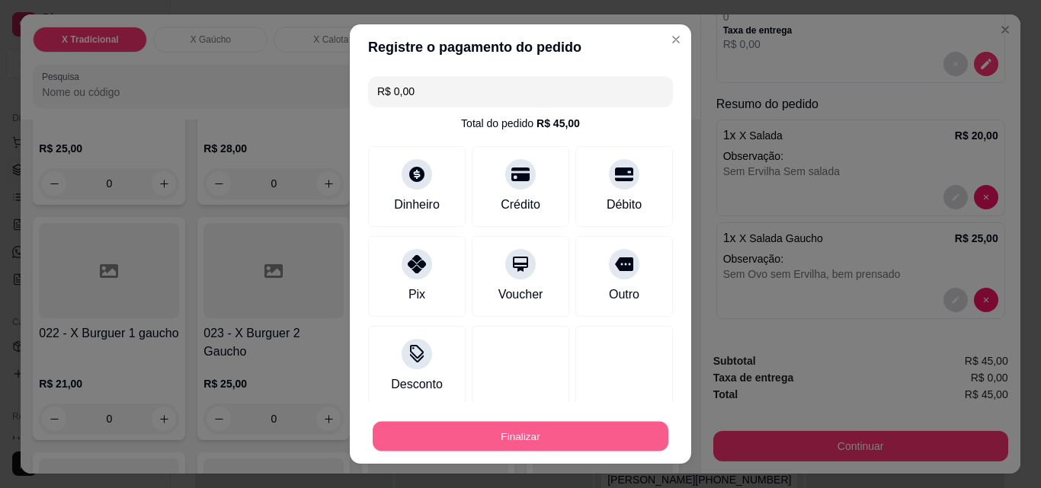
click at [519, 440] on button "Finalizar" at bounding box center [521, 437] width 296 height 30
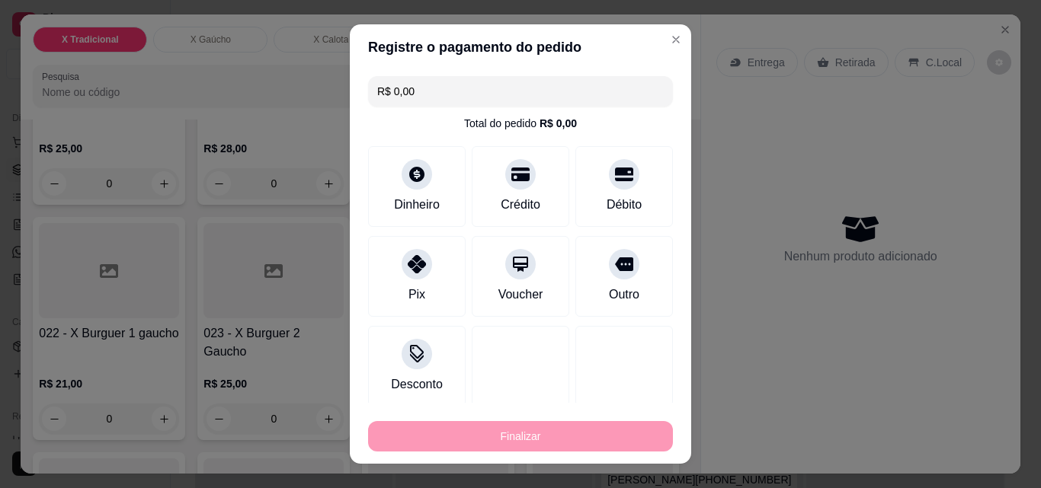
type input "-R$ 45,00"
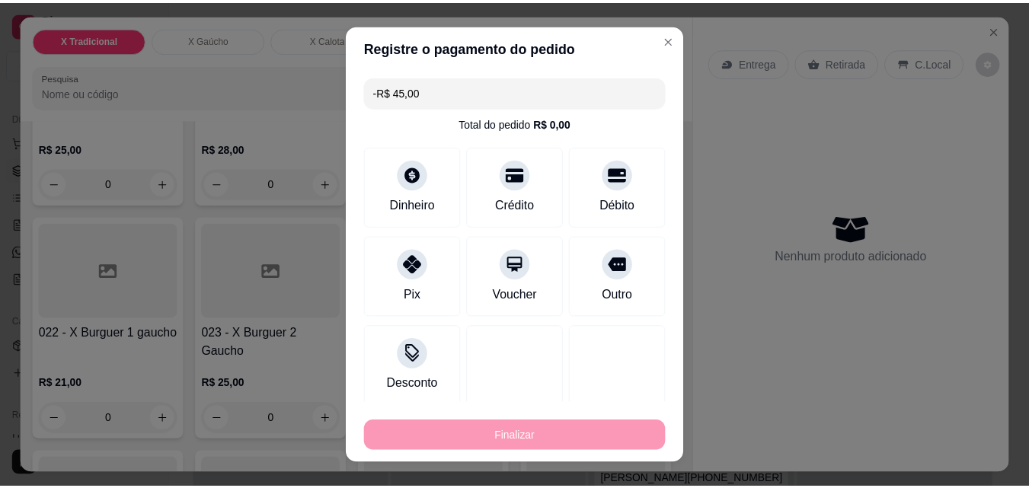
scroll to position [0, 0]
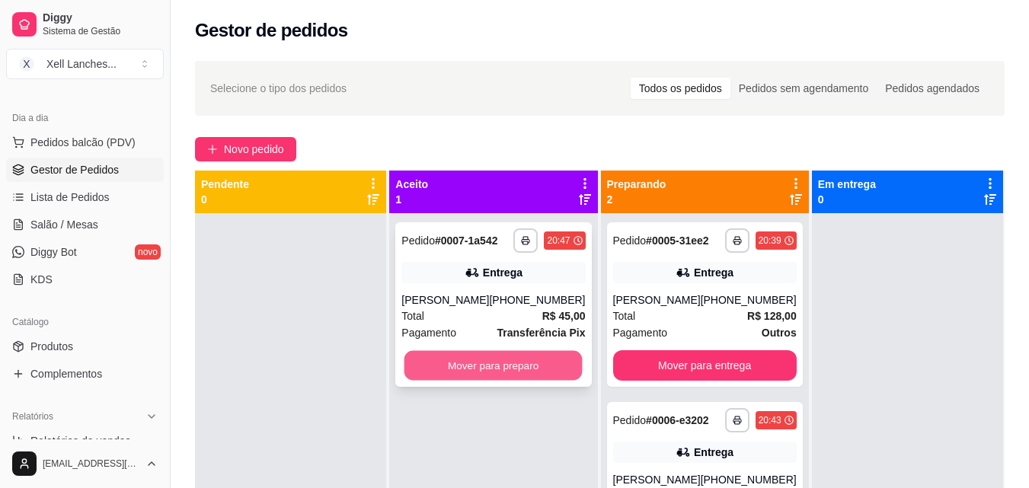
click at [489, 369] on button "Mover para preparo" at bounding box center [494, 366] width 178 height 30
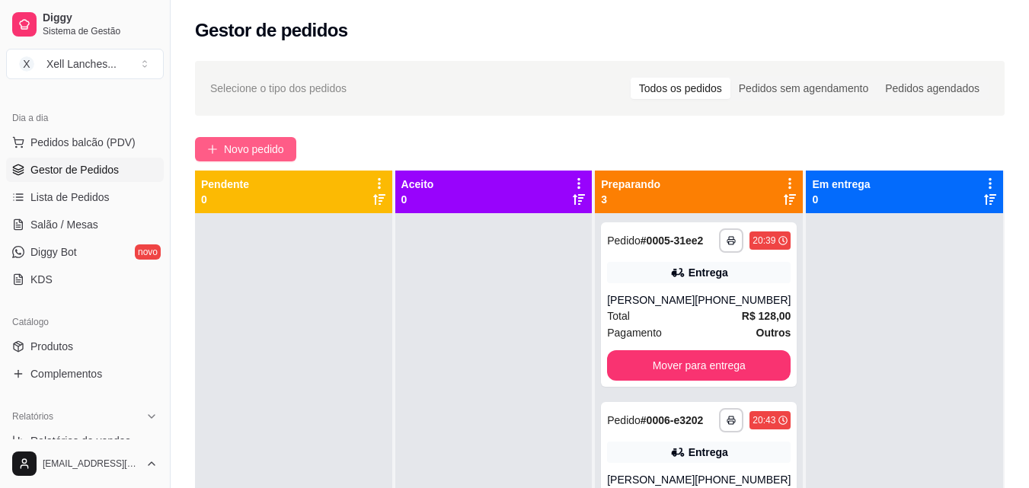
click at [245, 152] on span "Novo pedido" at bounding box center [254, 149] width 60 height 17
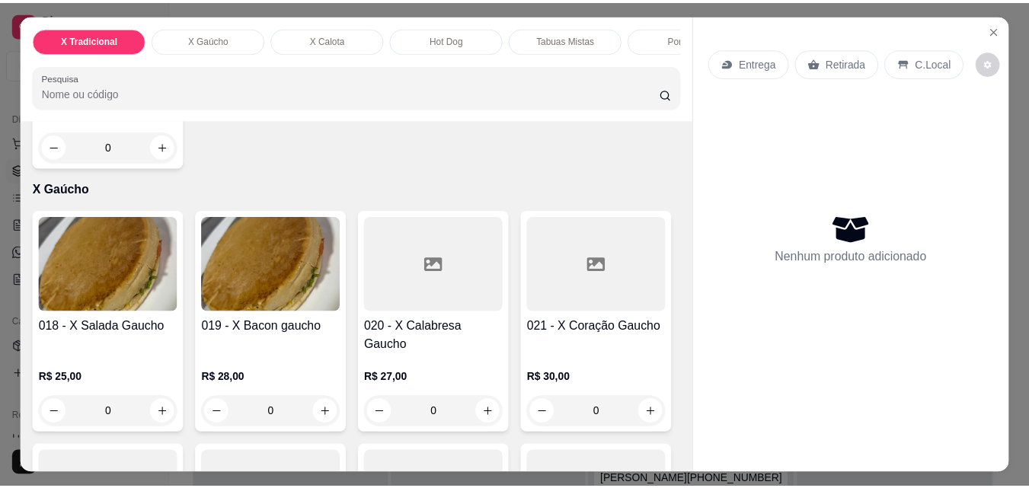
scroll to position [914, 0]
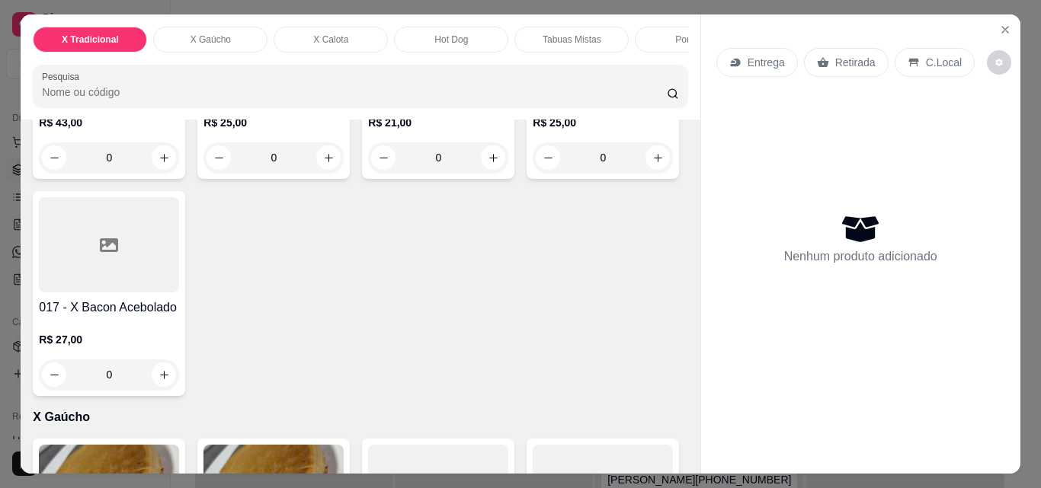
click at [117, 57] on div at bounding box center [109, 9] width 140 height 95
click at [1002, 27] on icon "Close" at bounding box center [1005, 30] width 6 height 6
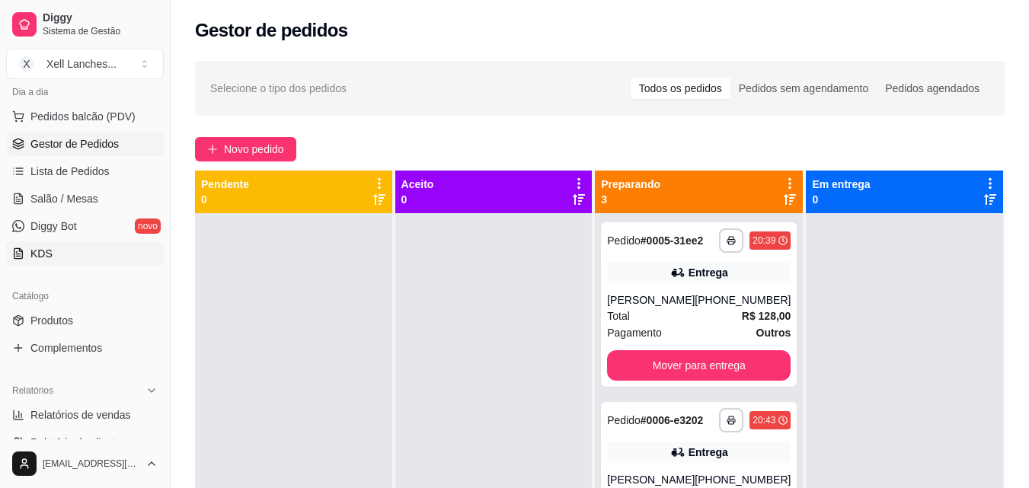
scroll to position [152, 0]
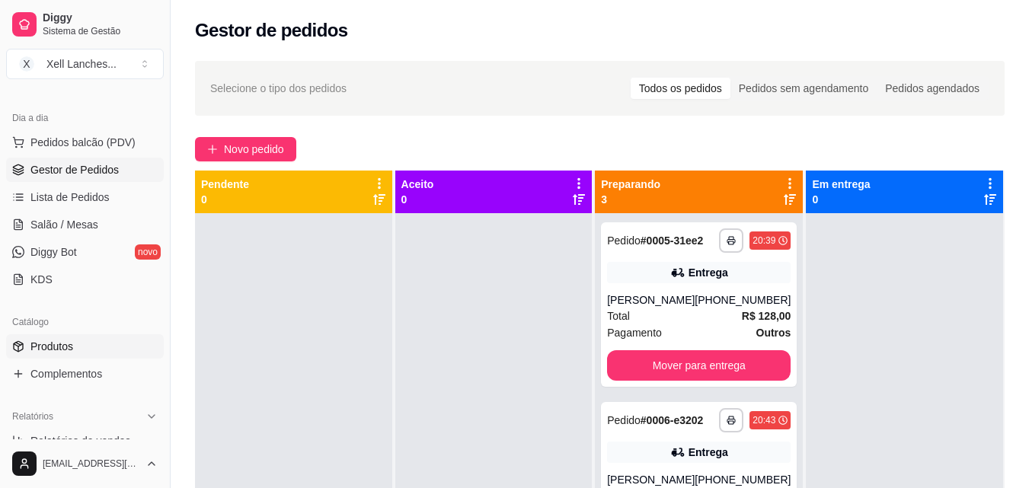
click at [74, 344] on link "Produtos" at bounding box center [85, 347] width 158 height 24
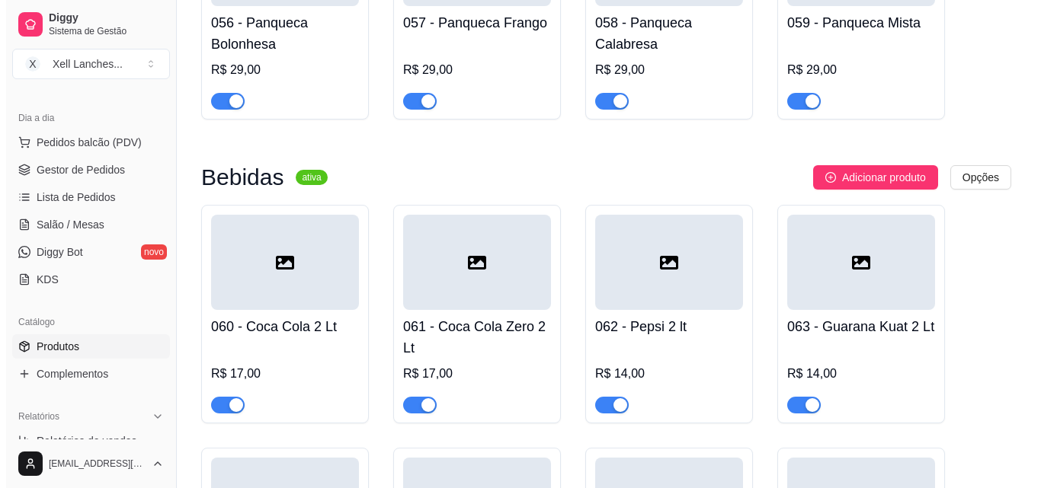
scroll to position [4610, 0]
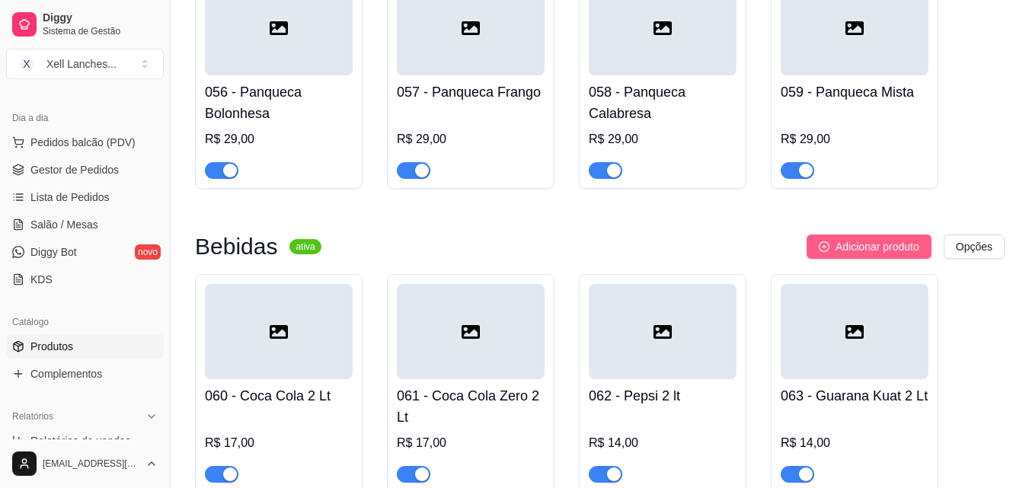
click at [874, 255] on span "Adicionar produto" at bounding box center [878, 247] width 84 height 17
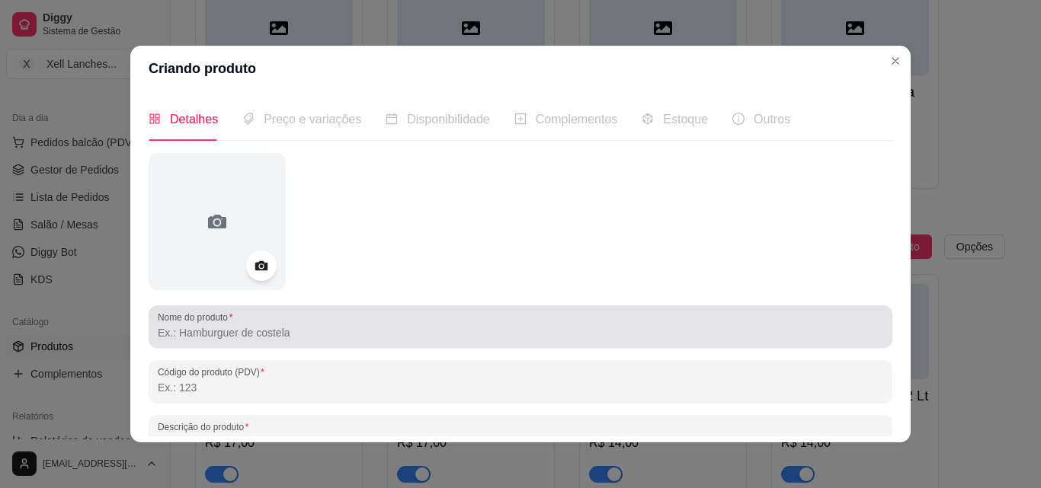
click at [243, 339] on input "Nome do produto" at bounding box center [520, 332] width 725 height 15
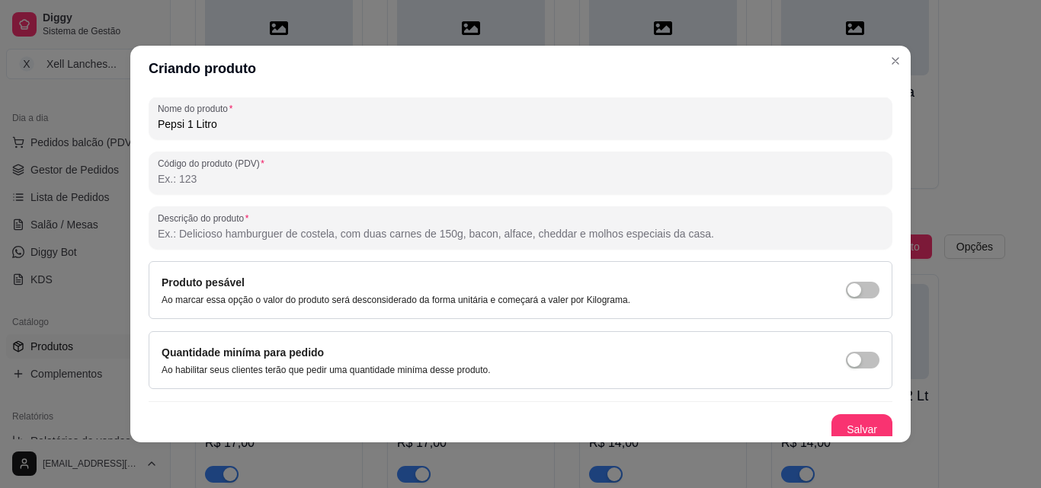
scroll to position [217, 0]
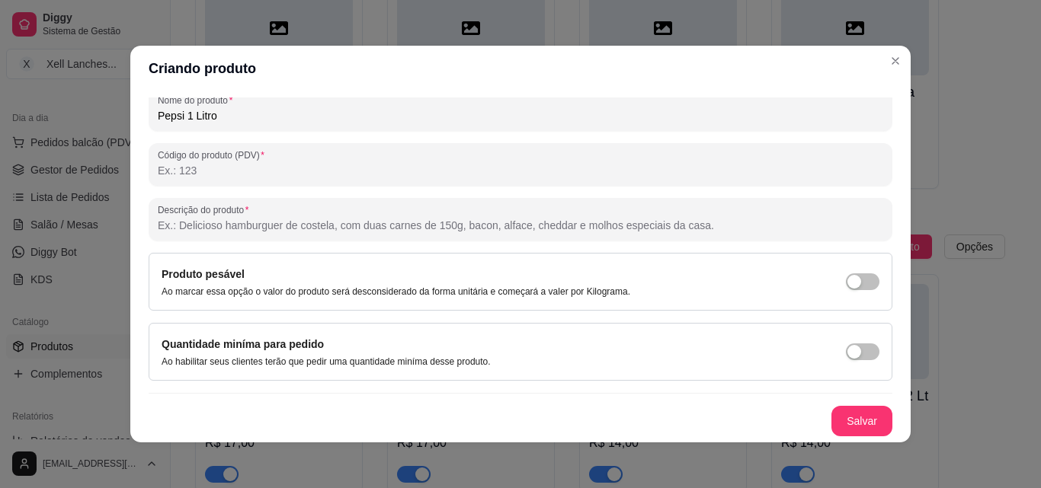
type input "Pepsi 1 Litro"
click at [855, 423] on button "Salvar" at bounding box center [861, 422] width 59 height 30
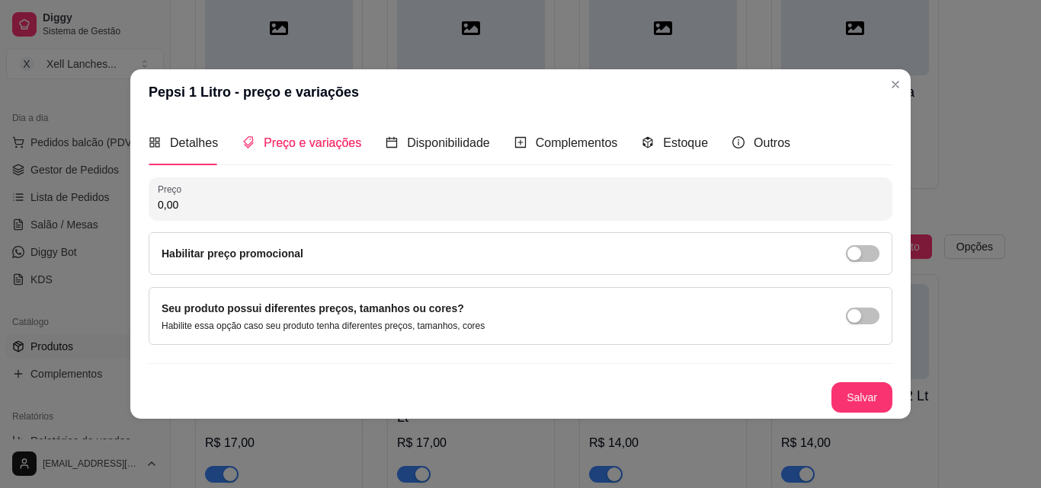
scroll to position [0, 0]
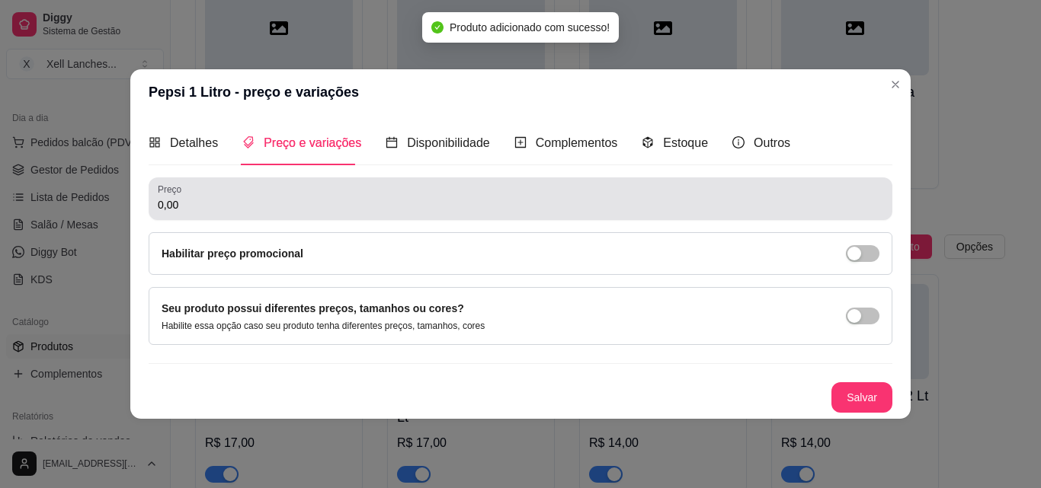
click at [253, 195] on div "0,00" at bounding box center [520, 199] width 725 height 30
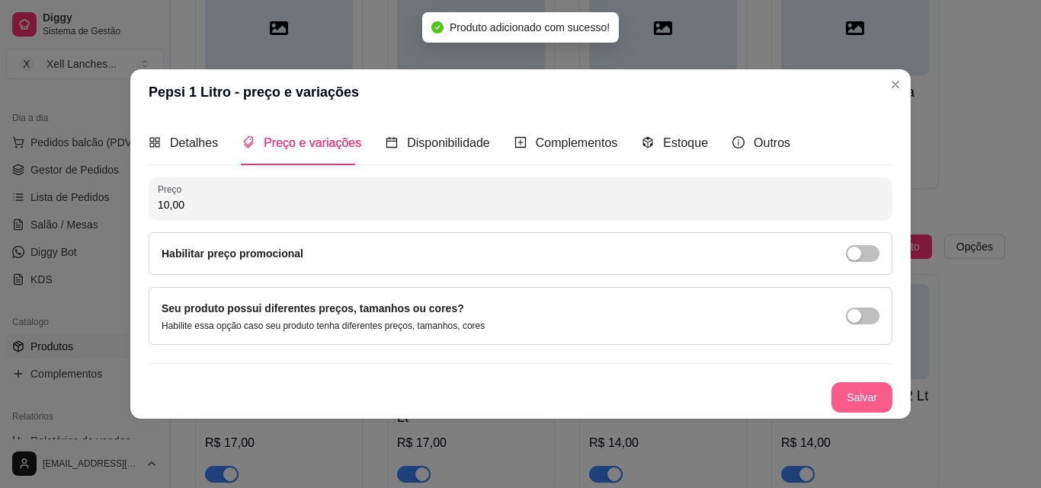
type input "10,00"
click at [869, 391] on button "Salvar" at bounding box center [861, 398] width 61 height 30
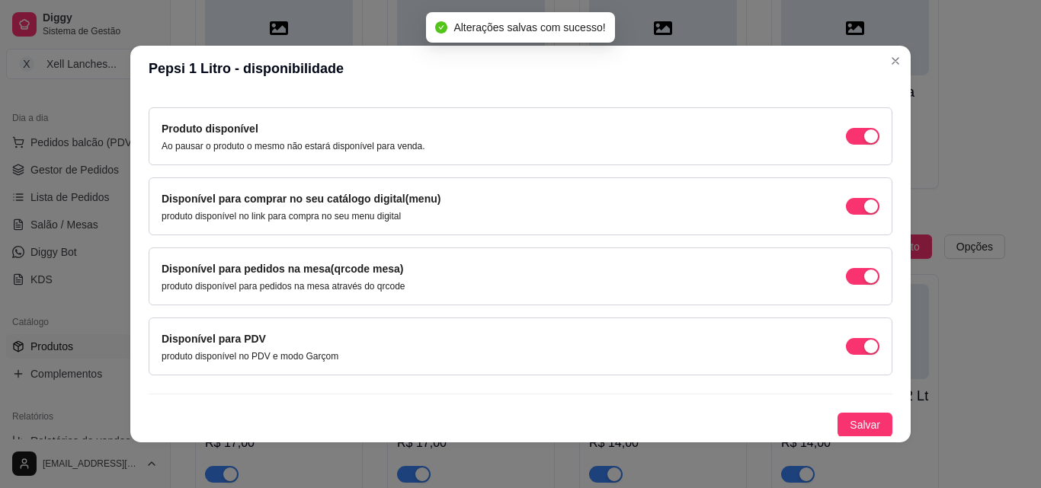
scroll to position [138, 0]
click at [850, 432] on span "Salvar" at bounding box center [865, 424] width 30 height 17
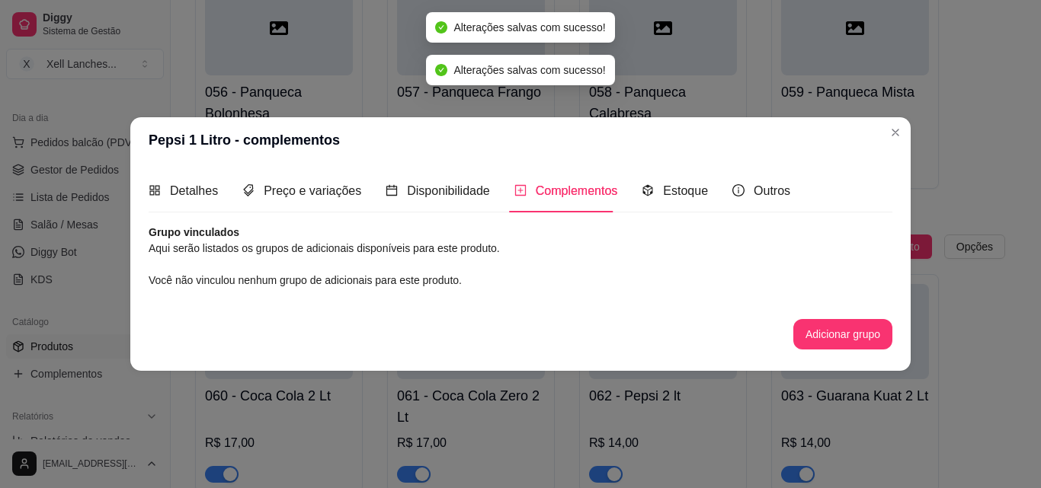
scroll to position [0, 0]
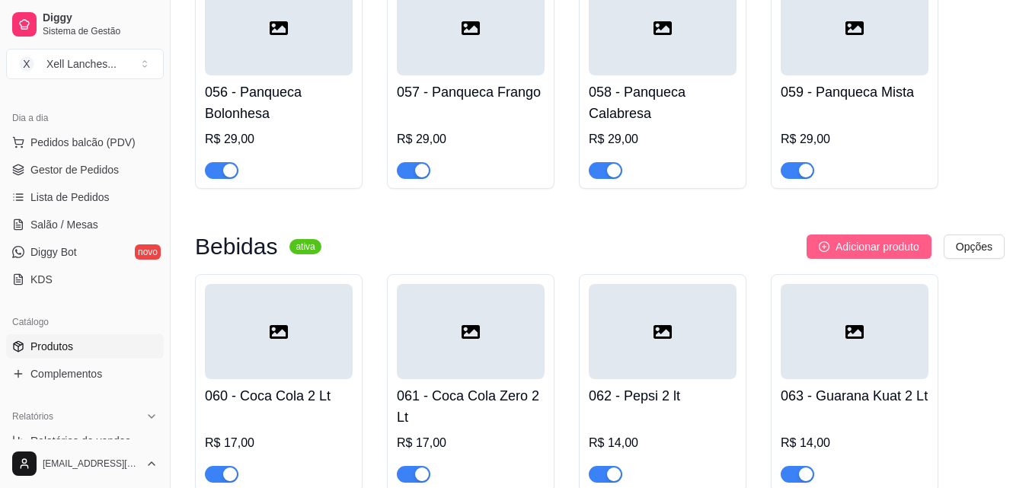
click at [872, 255] on span "Adicionar produto" at bounding box center [878, 247] width 84 height 17
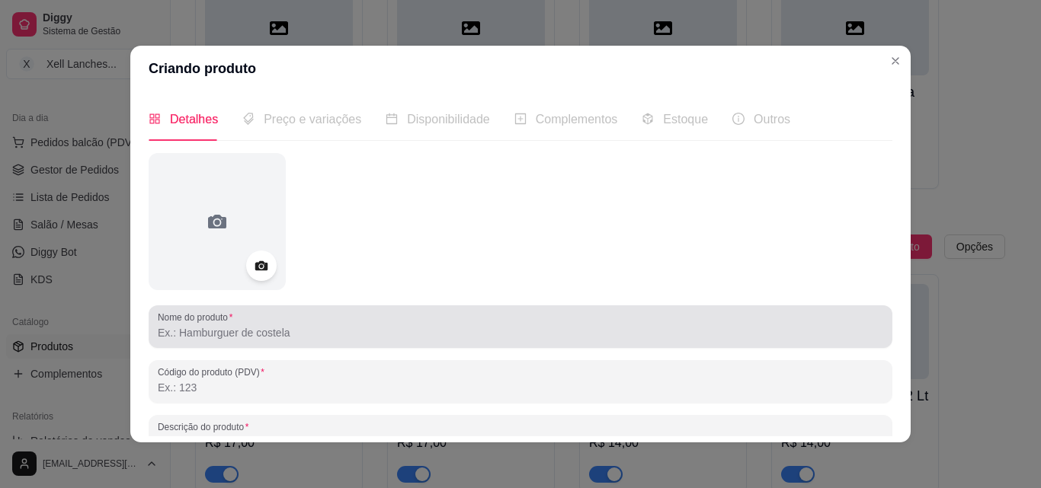
click at [224, 341] on div at bounding box center [520, 327] width 725 height 30
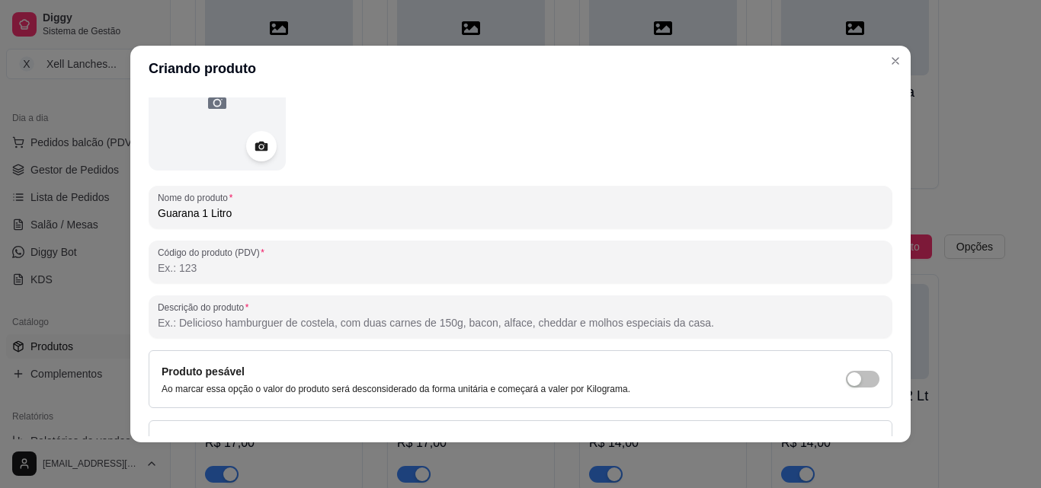
scroll to position [217, 0]
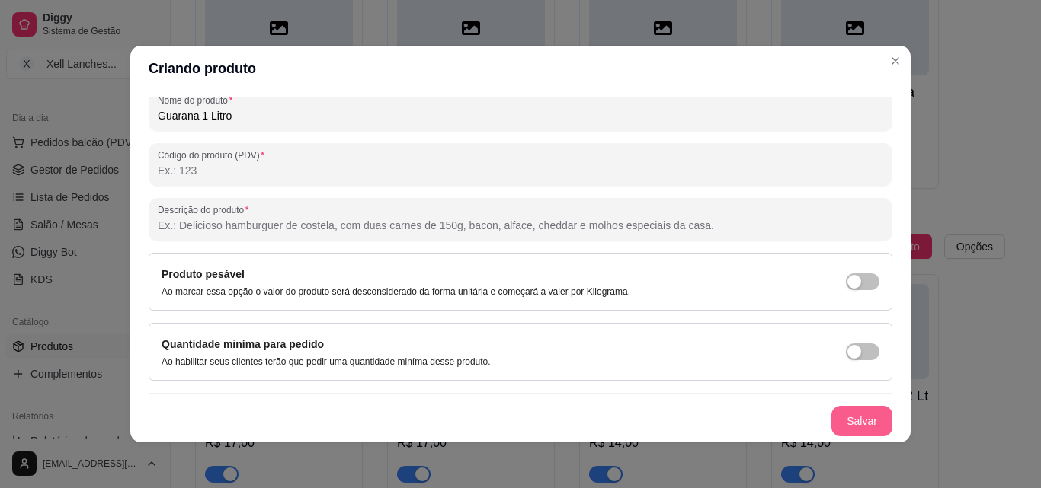
type input "Guarana 1 Litro"
click at [845, 414] on button "Salvar" at bounding box center [861, 421] width 61 height 30
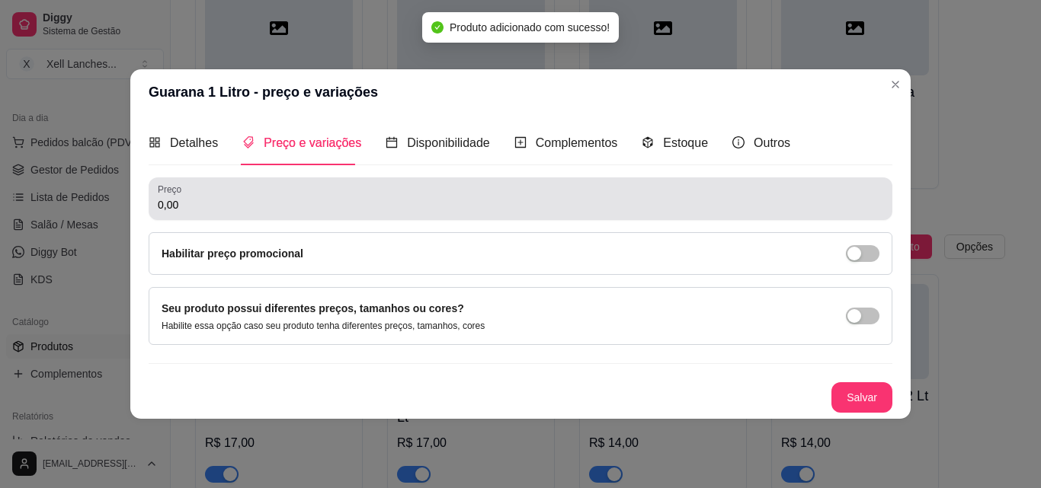
scroll to position [0, 0]
click at [258, 210] on input "0,00" at bounding box center [520, 204] width 725 height 15
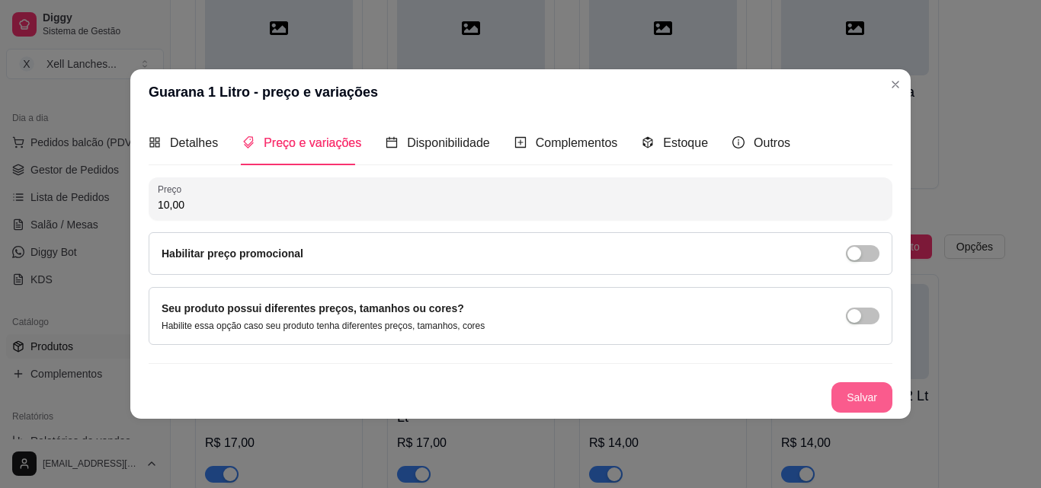
type input "10,00"
click at [860, 396] on button "Salvar" at bounding box center [861, 398] width 61 height 30
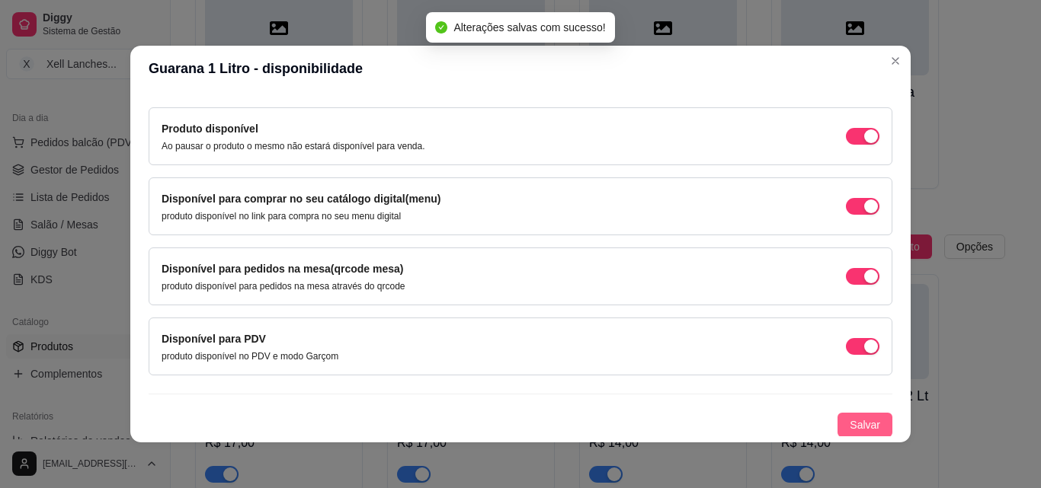
scroll to position [138, 0]
click at [851, 411] on div "Produto para dias específicos Configure esse produto para que ele apareca apena…" at bounding box center [521, 233] width 744 height 406
click at [851, 422] on span "Salvar" at bounding box center [865, 424] width 30 height 17
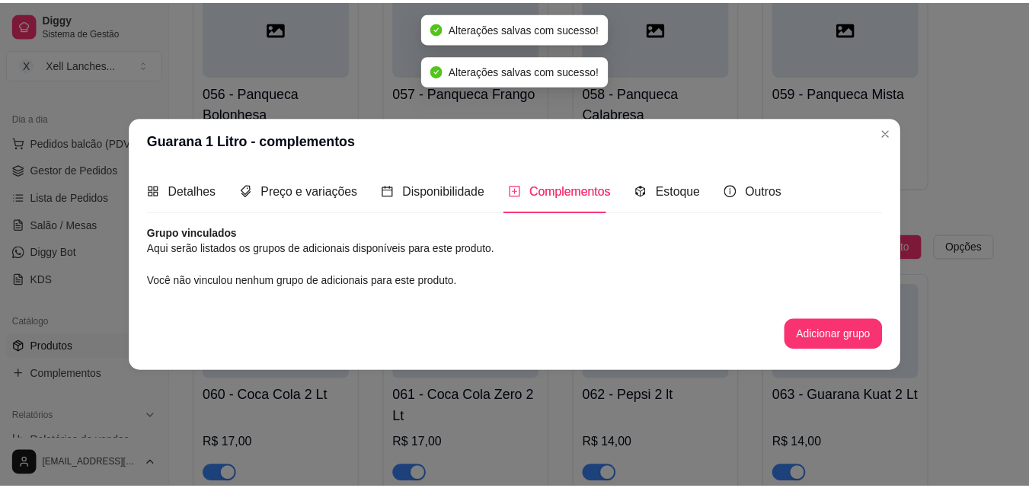
scroll to position [0, 0]
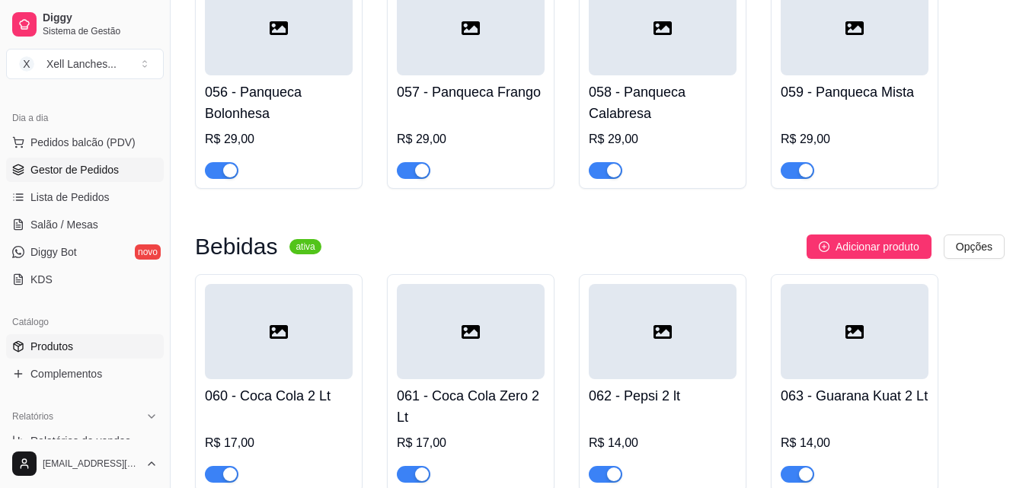
click at [98, 181] on link "Gestor de Pedidos" at bounding box center [85, 170] width 158 height 24
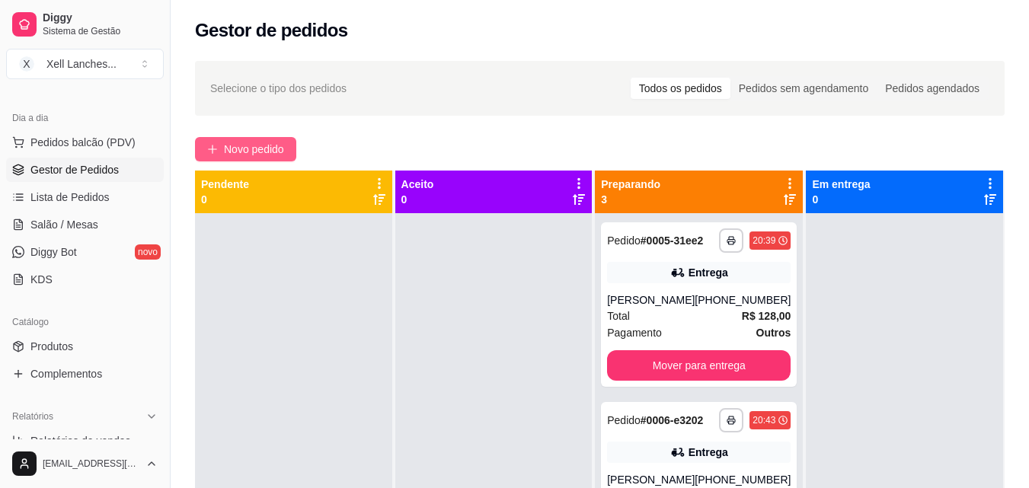
click at [256, 154] on span "Novo pedido" at bounding box center [254, 149] width 60 height 17
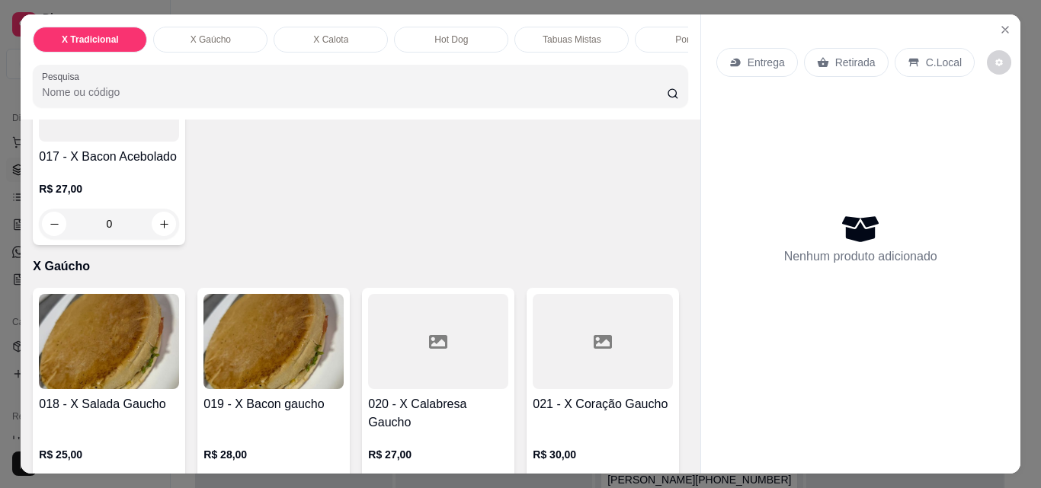
scroll to position [991, 0]
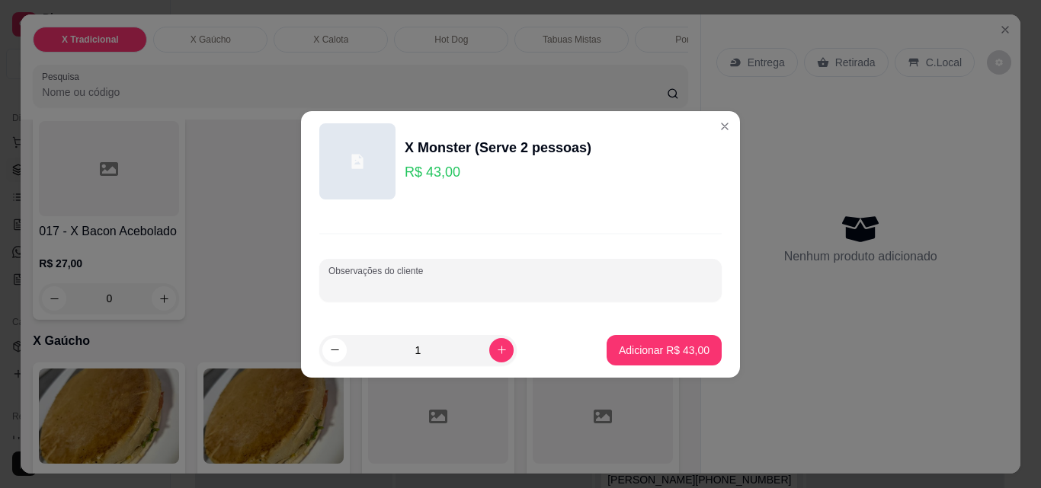
click at [409, 291] on input "Observações do cliente" at bounding box center [520, 286] width 384 height 15
type input "Sem Ervilha"
click at [671, 351] on p "Adicionar R$ 43,00" at bounding box center [664, 350] width 91 height 15
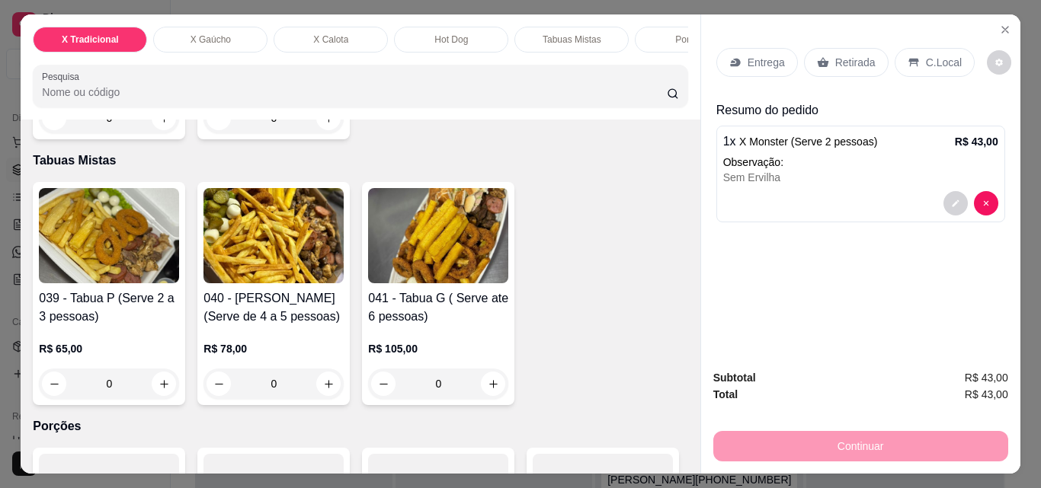
scroll to position [2892, 0]
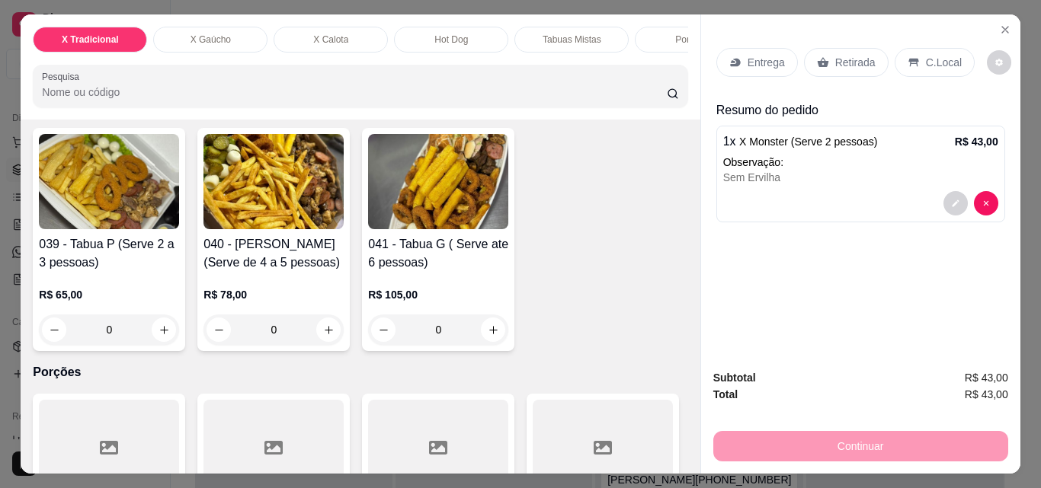
click at [643, 31] on div "Porções" at bounding box center [692, 40] width 114 height 26
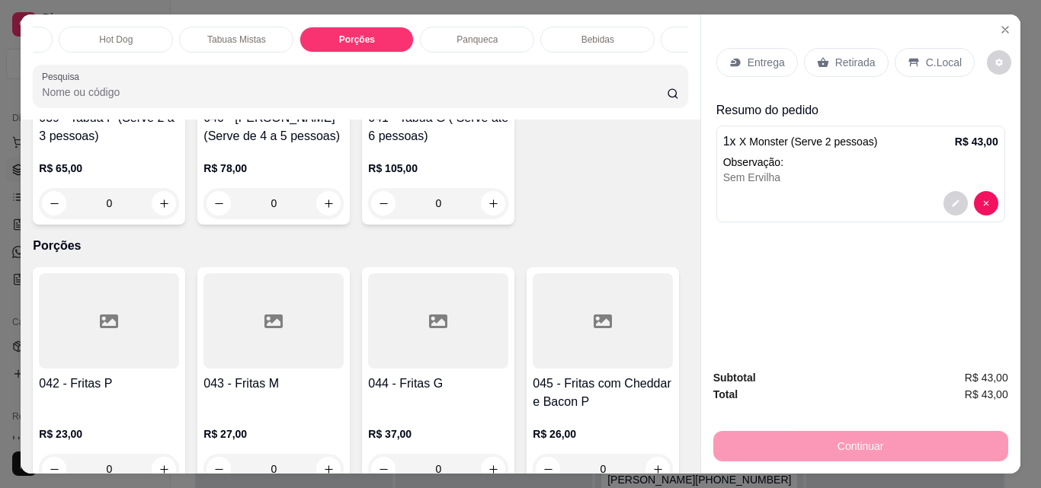
scroll to position [0, 366]
click at [563, 27] on div "Bebidas" at bounding box center [567, 40] width 114 height 26
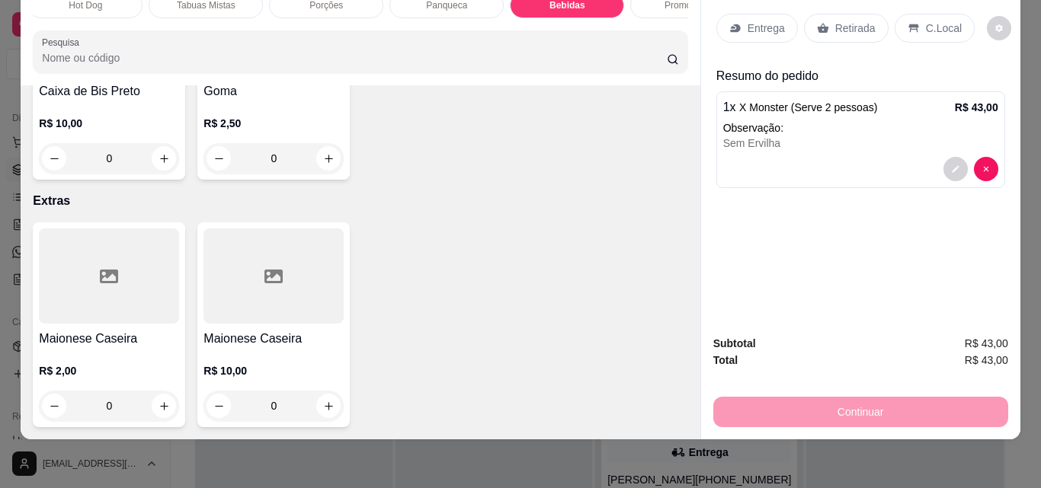
scroll to position [6520, 0]
type input "1"
click at [774, 21] on p "Entrega" at bounding box center [766, 28] width 37 height 15
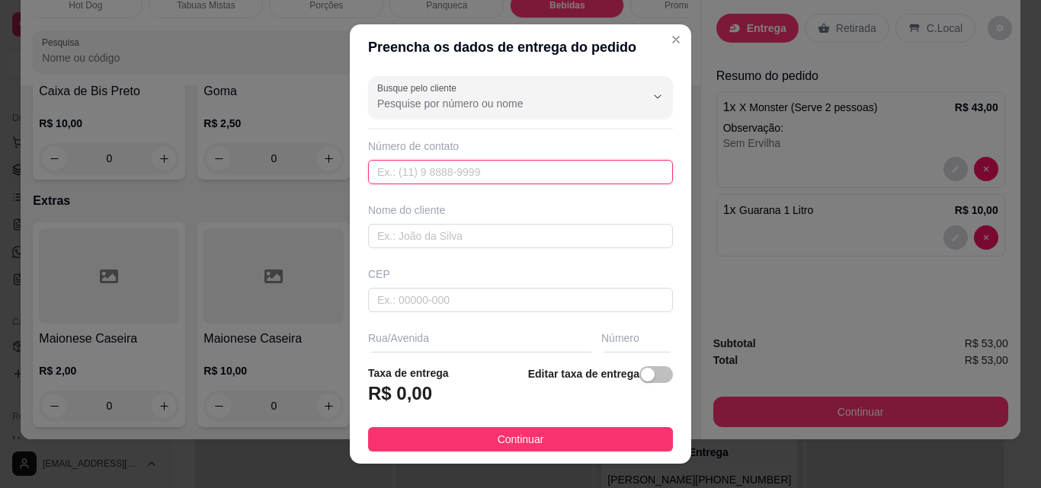
click at [428, 174] on input "text" at bounding box center [520, 172] width 305 height 24
paste input "(48) 9613-6194"
type input "(48) 9613-6194"
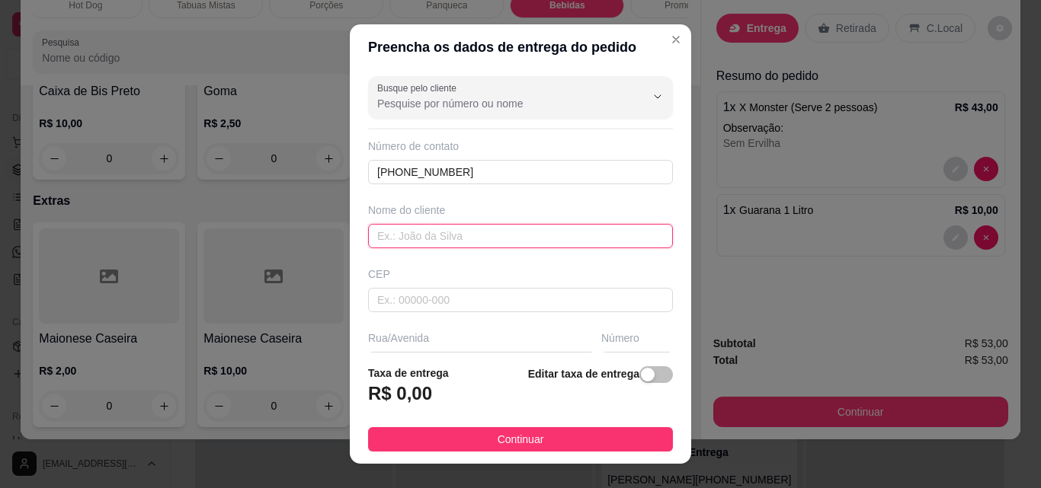
click at [423, 237] on input "text" at bounding box center [520, 236] width 305 height 24
type input "[PERSON_NAME]"
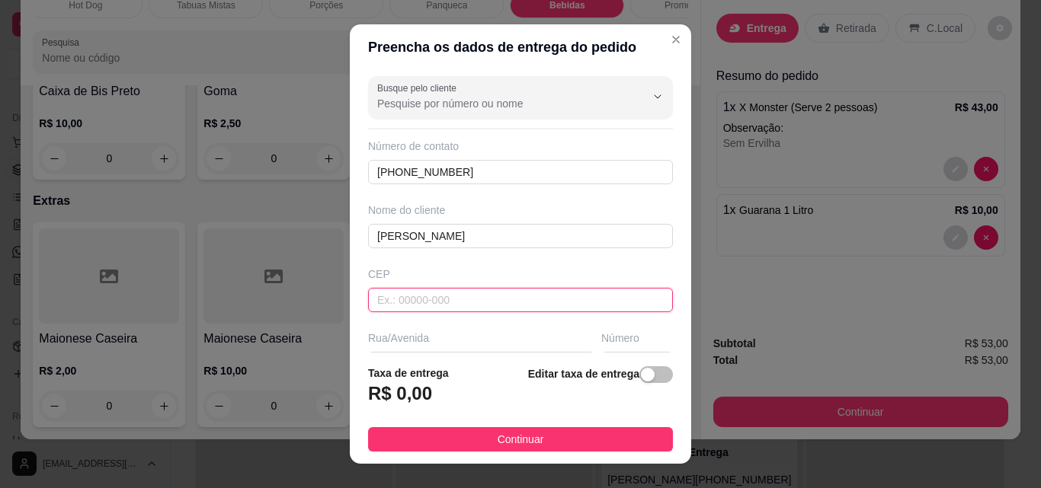
click at [465, 299] on input "text" at bounding box center [520, 300] width 305 height 24
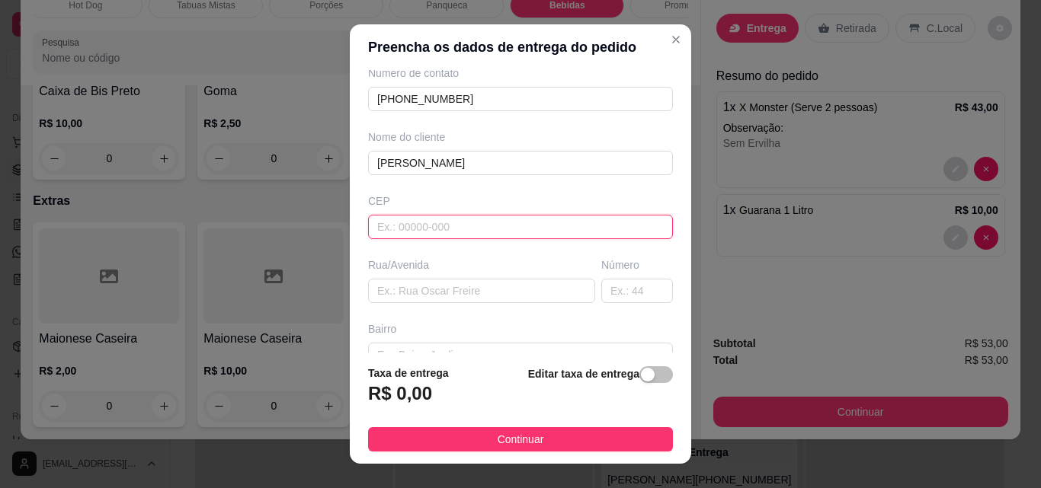
scroll to position [152, 0]
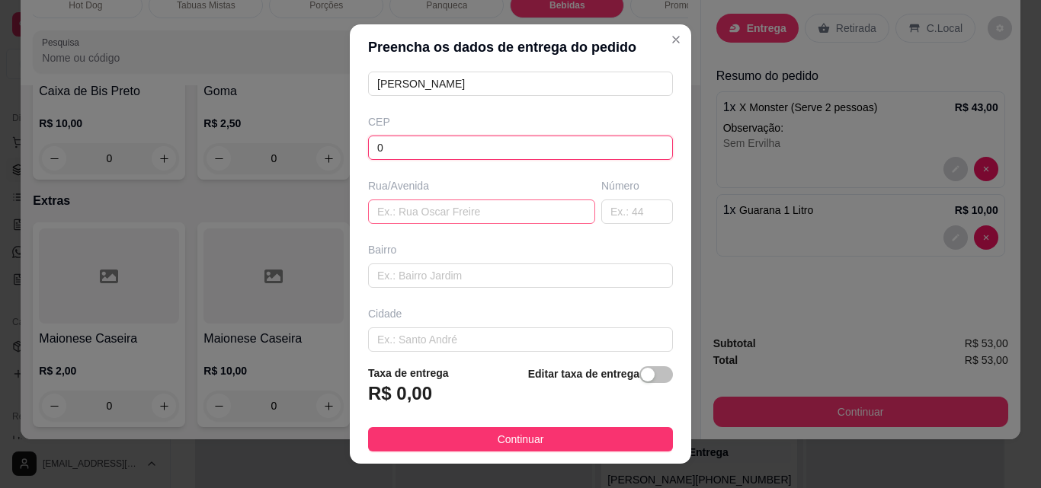
type input "0"
click at [441, 208] on input "text" at bounding box center [481, 212] width 227 height 24
type input "."
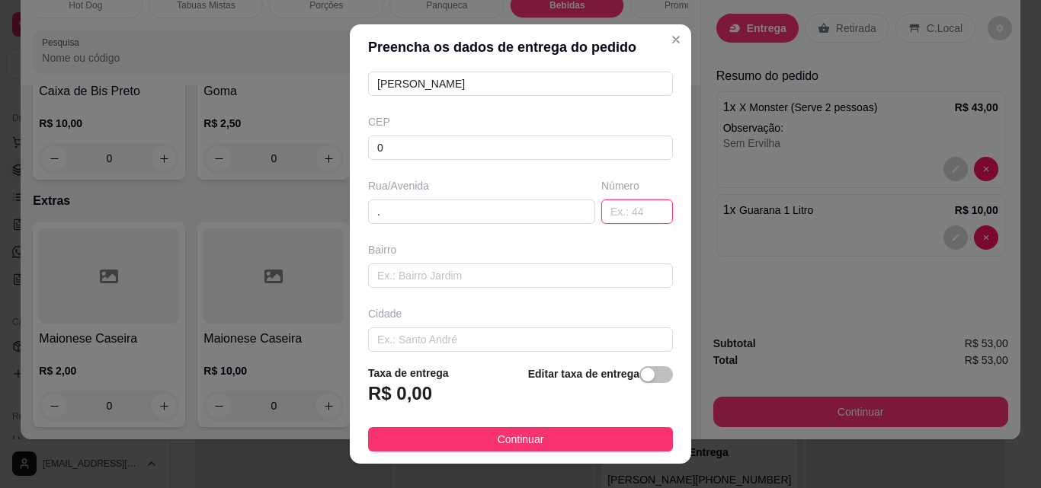
click at [601, 216] on input "text" at bounding box center [637, 212] width 72 height 24
type input "."
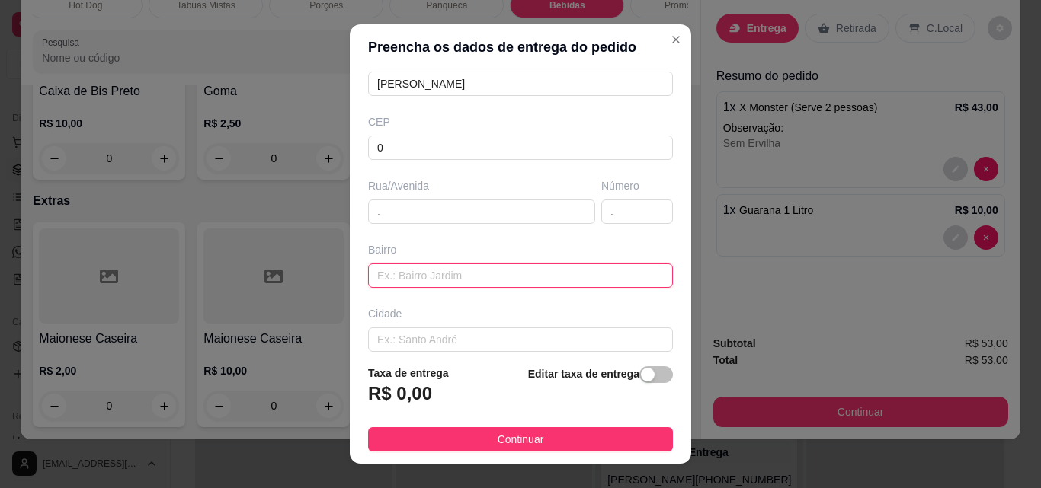
click at [458, 284] on input "text" at bounding box center [520, 276] width 305 height 24
type input "."
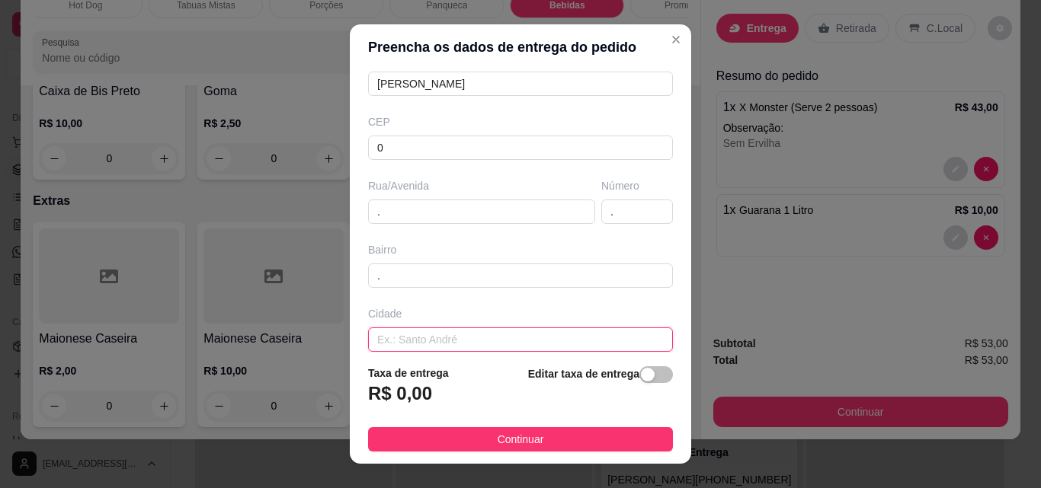
click at [433, 330] on input "text" at bounding box center [520, 340] width 305 height 24
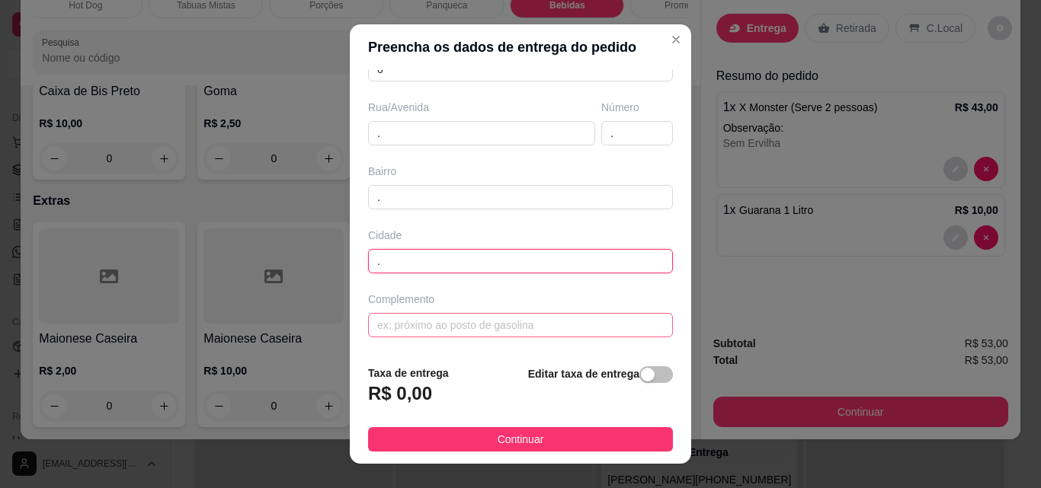
type input "."
click at [507, 326] on input "text" at bounding box center [520, 325] width 305 height 24
type input "."
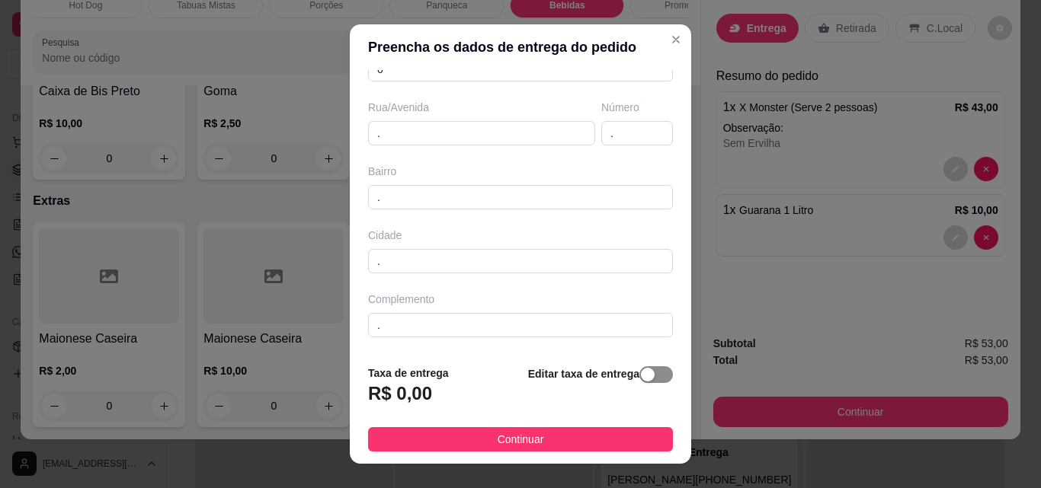
click at [641, 375] on div "button" at bounding box center [648, 375] width 14 height 14
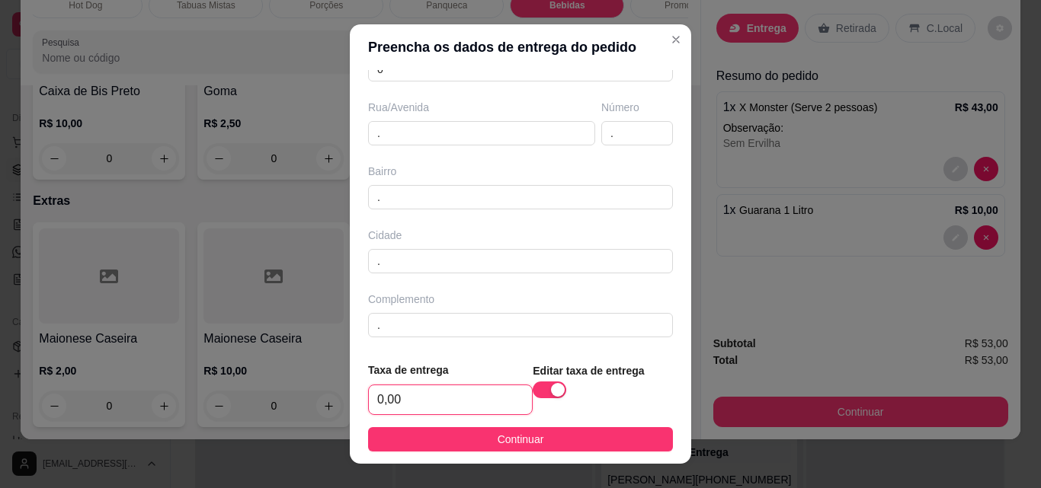
click at [431, 392] on input "0,00" at bounding box center [450, 400] width 163 height 29
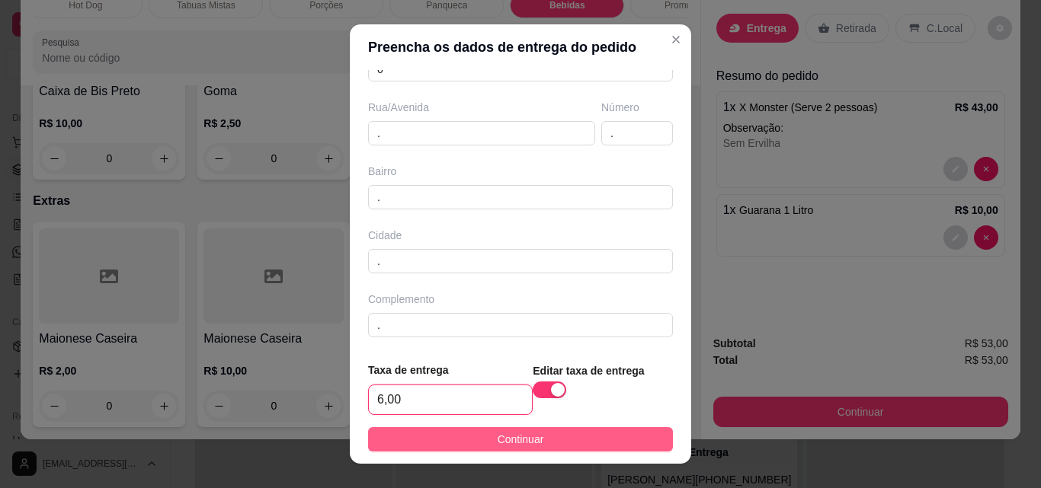
type input "6,00"
click at [477, 435] on button "Continuar" at bounding box center [520, 439] width 305 height 24
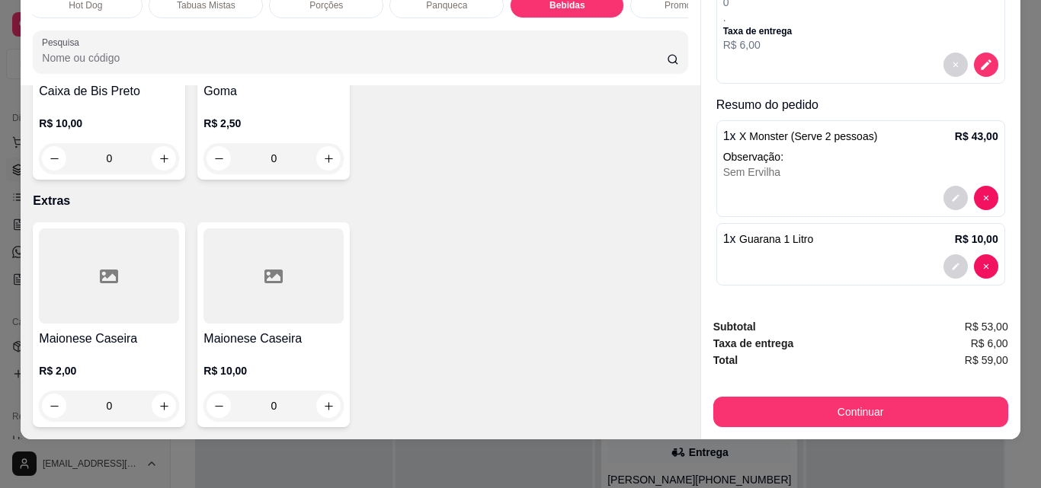
scroll to position [167, 0]
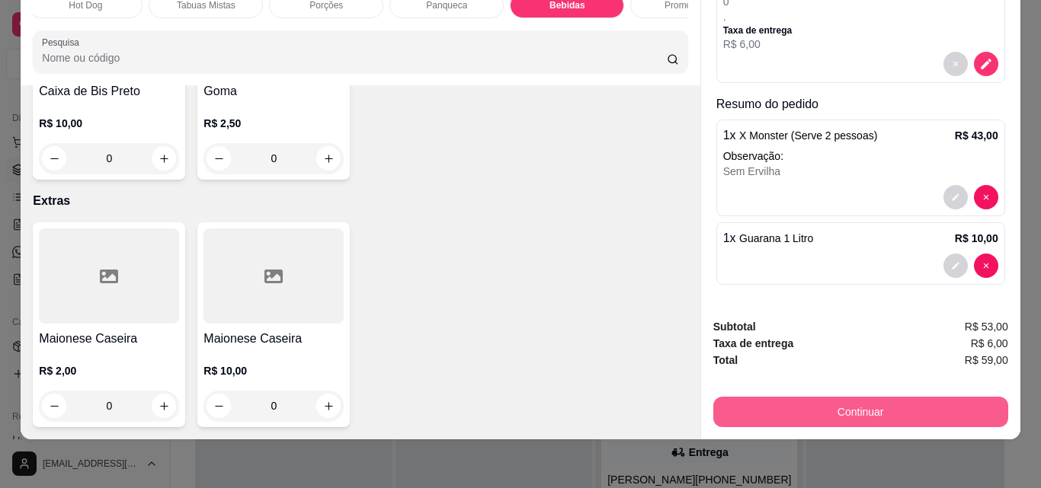
click at [831, 399] on button "Continuar" at bounding box center [860, 412] width 295 height 30
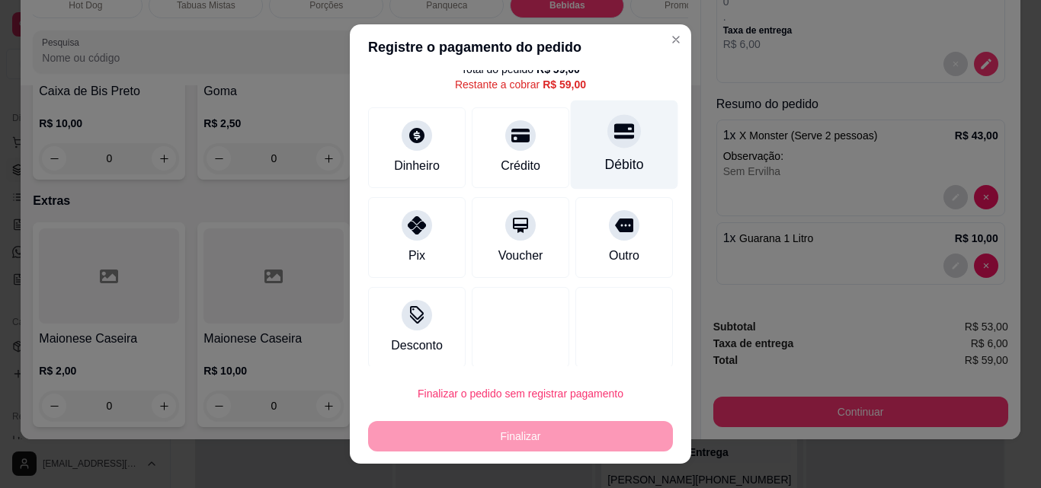
scroll to position [62, 0]
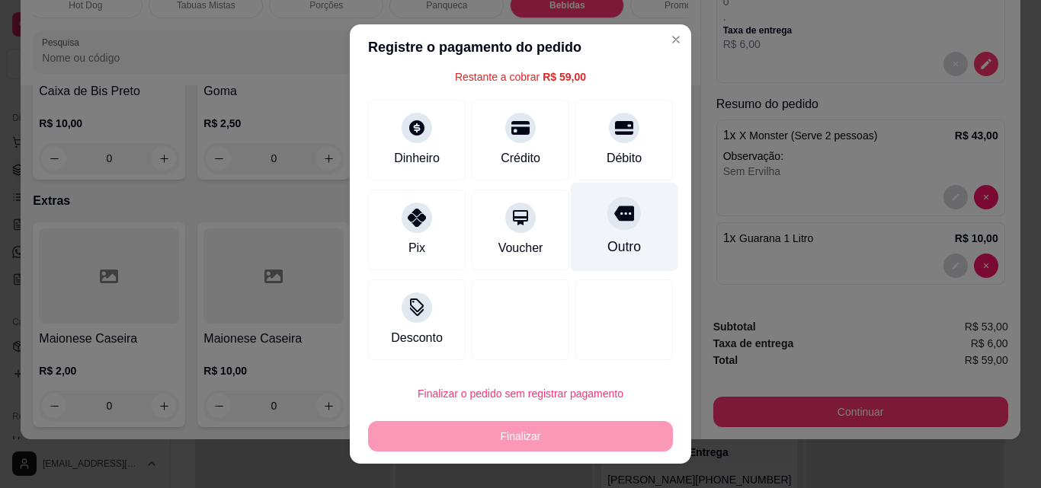
click at [613, 233] on div "Outro" at bounding box center [624, 227] width 107 height 89
type input "R$ 0,00"
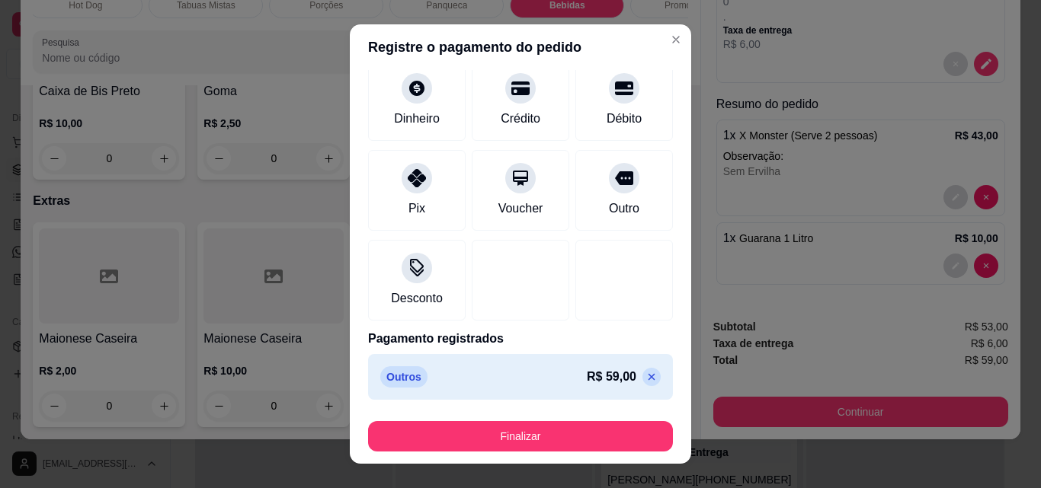
scroll to position [89, 0]
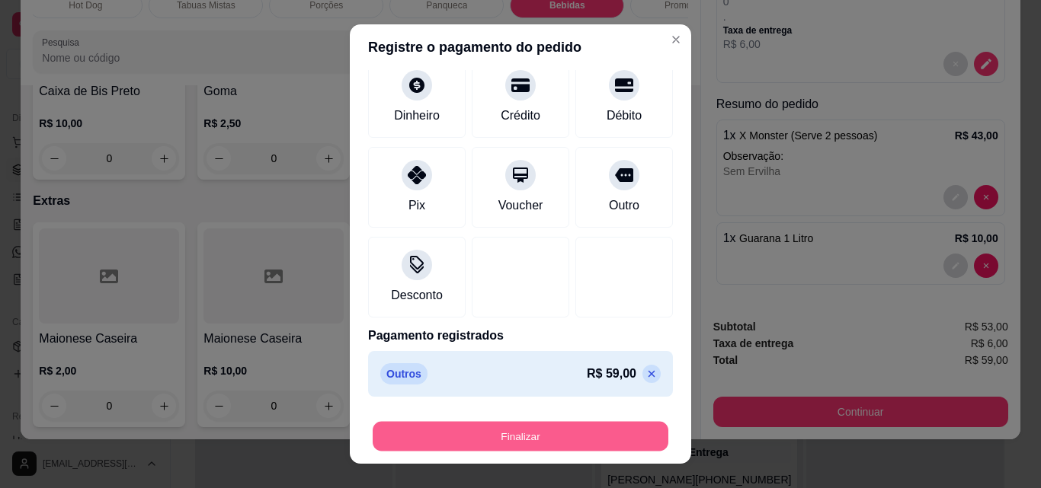
click at [527, 435] on button "Finalizar" at bounding box center [521, 437] width 296 height 30
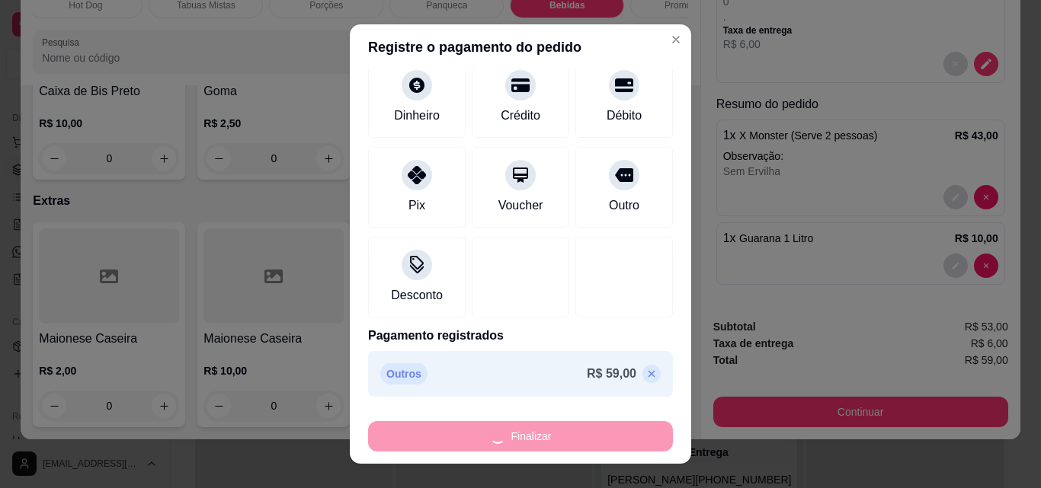
type input "0"
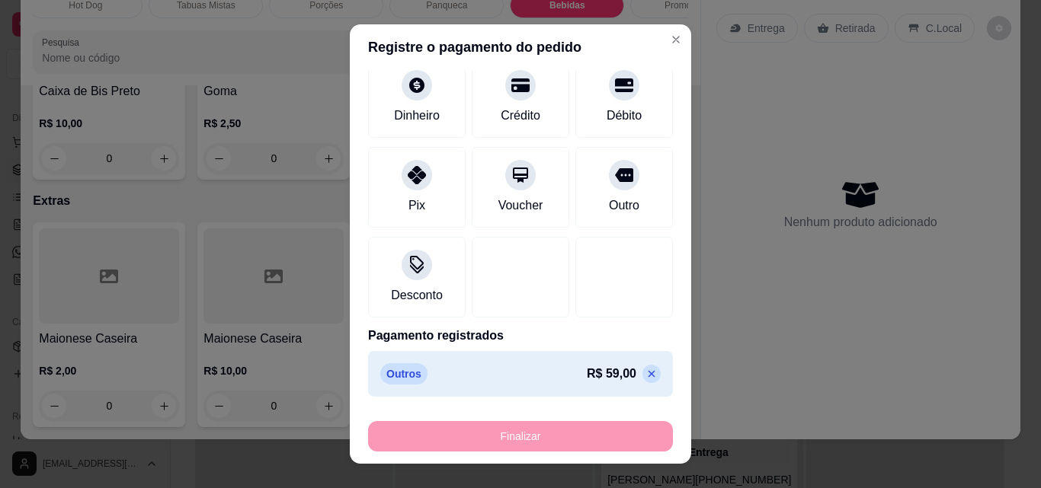
type input "-R$ 59,00"
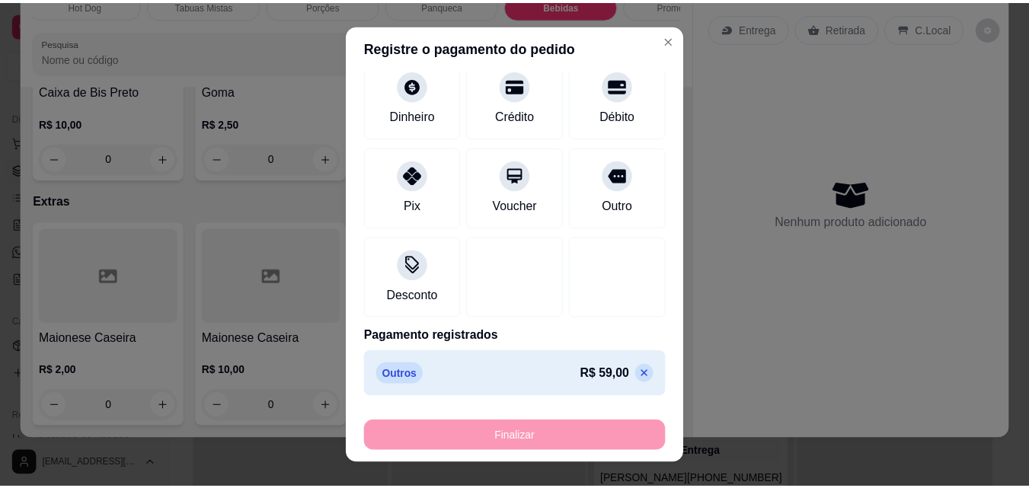
scroll to position [0, 0]
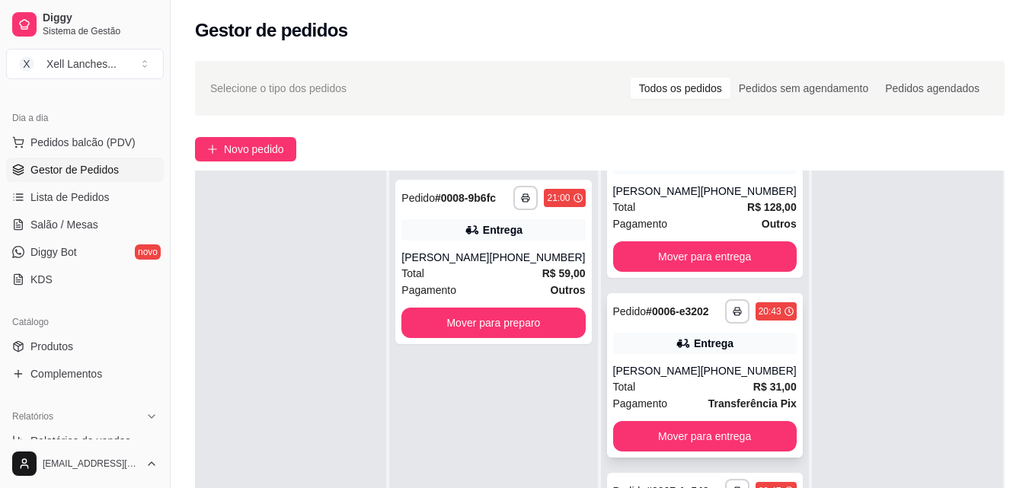
scroll to position [103, 0]
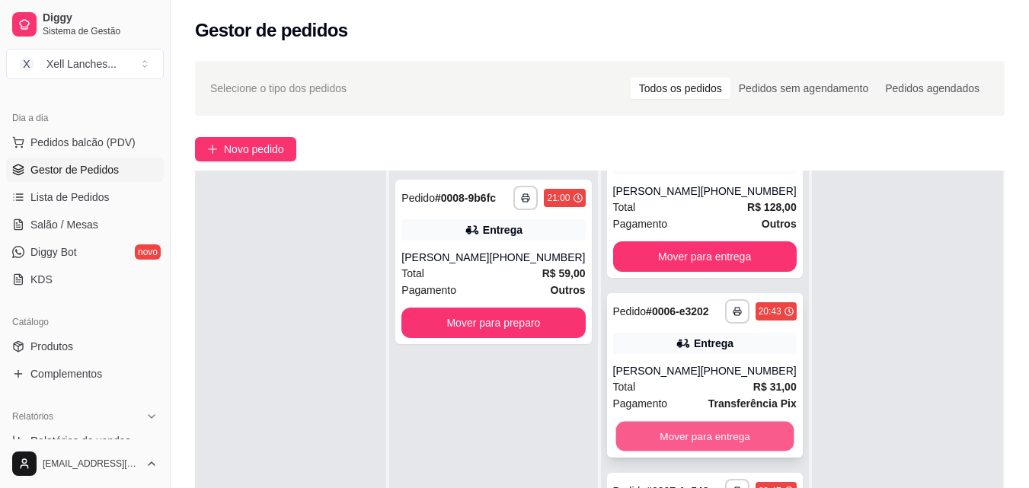
click at [693, 424] on button "Mover para entrega" at bounding box center [705, 437] width 178 height 30
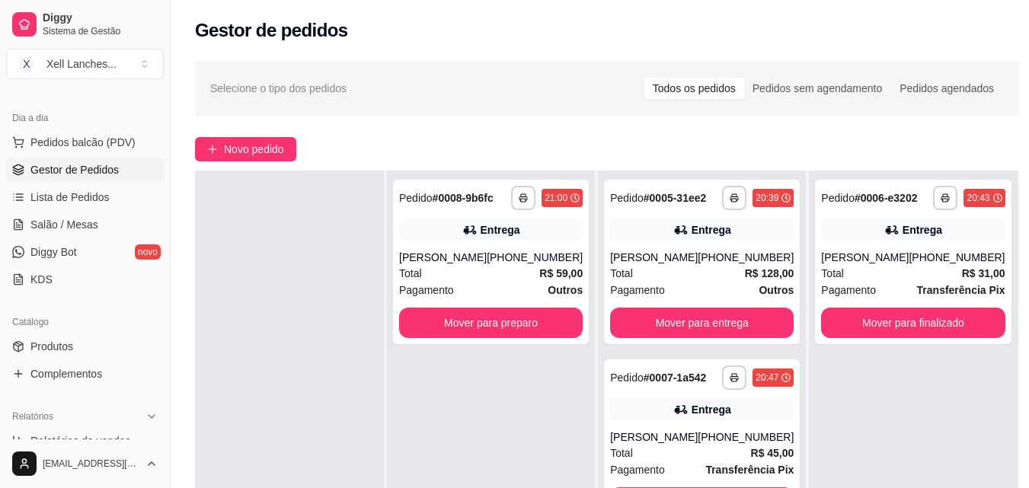
scroll to position [0, 0]
click at [518, 330] on button "Mover para preparo" at bounding box center [491, 324] width 178 height 30
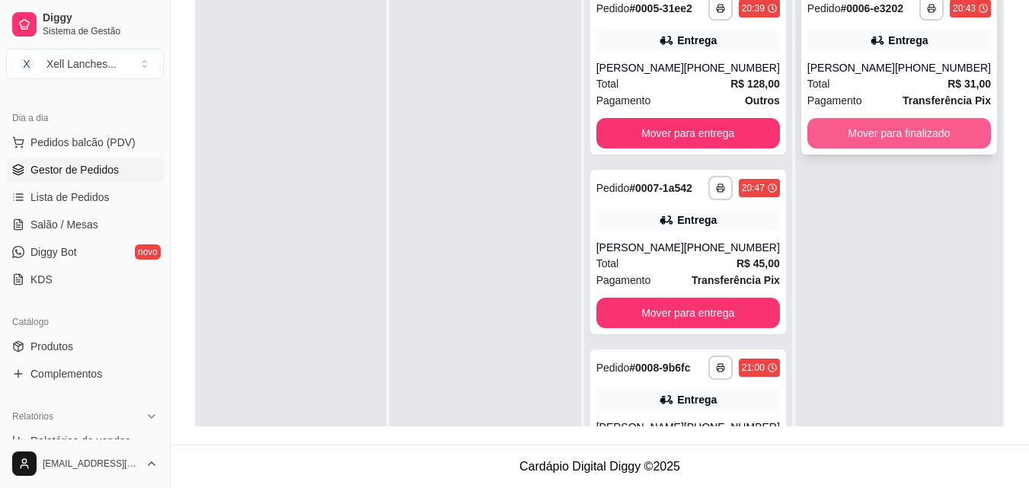
click at [911, 131] on button "Mover para finalizado" at bounding box center [900, 133] width 184 height 30
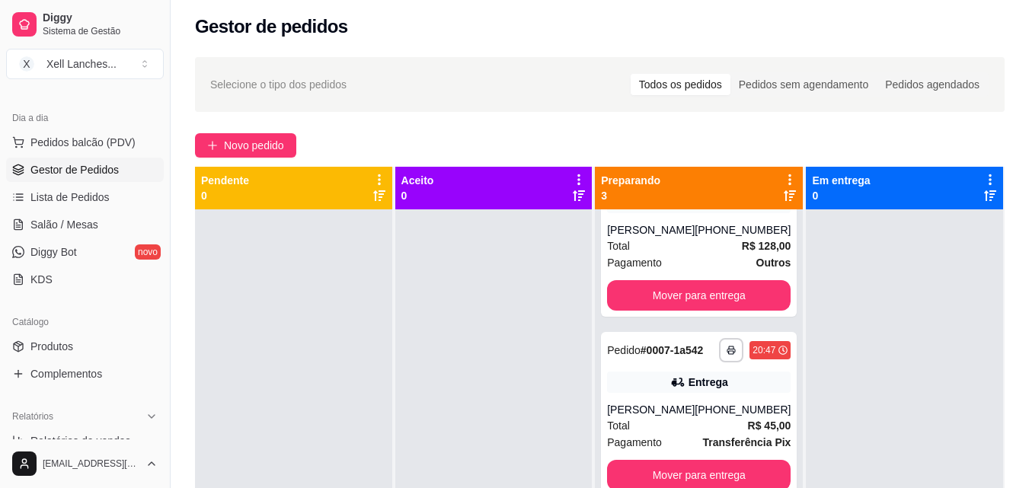
scroll to position [27, 0]
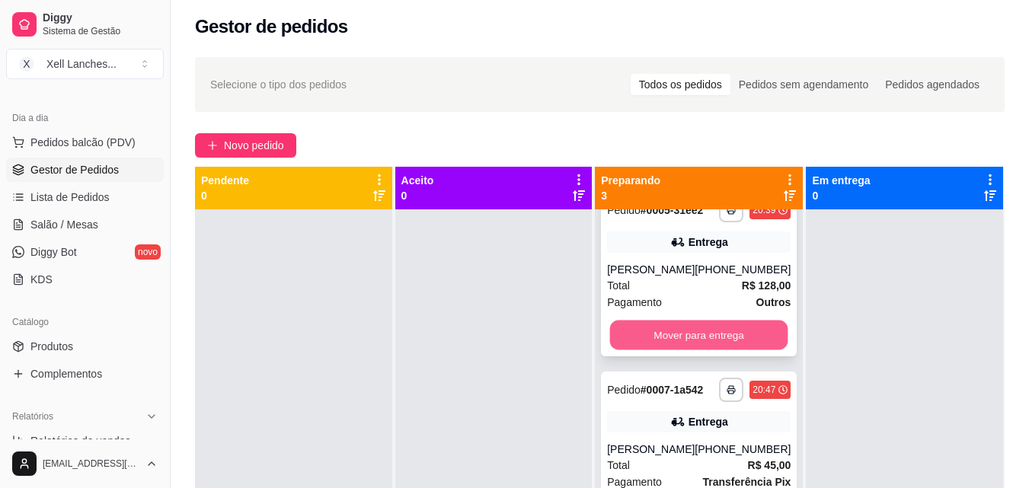
click at [712, 338] on button "Mover para entrega" at bounding box center [699, 336] width 178 height 30
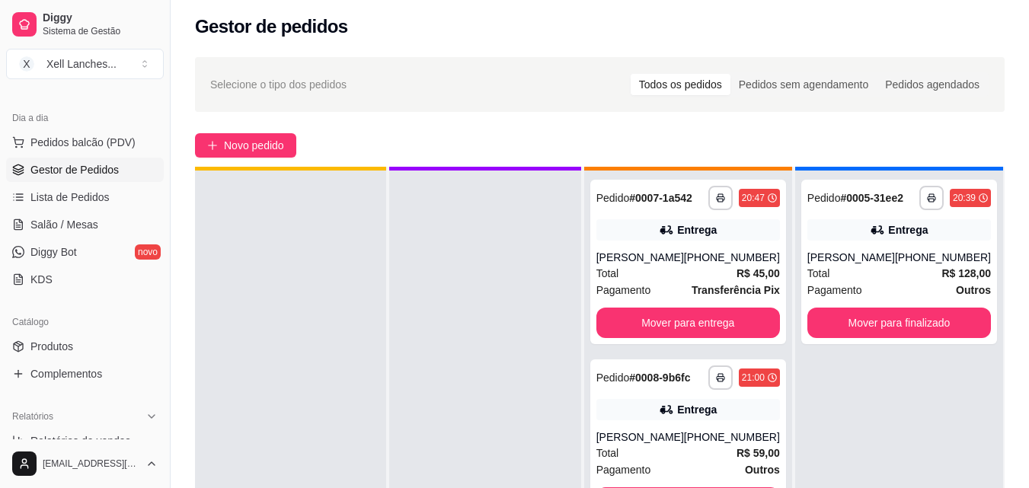
scroll to position [43, 0]
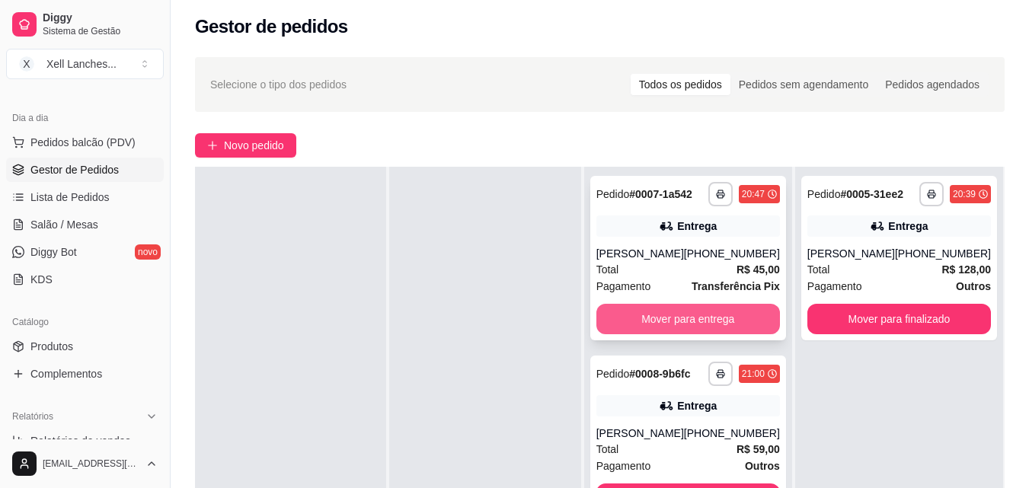
click at [707, 321] on button "Mover para entrega" at bounding box center [689, 319] width 184 height 30
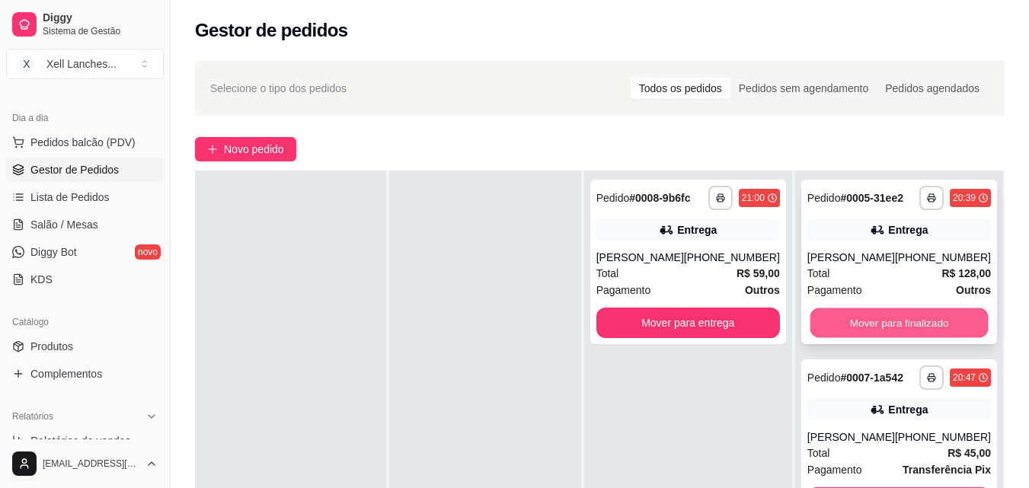
click at [874, 320] on button "Mover para finalizado" at bounding box center [899, 324] width 178 height 30
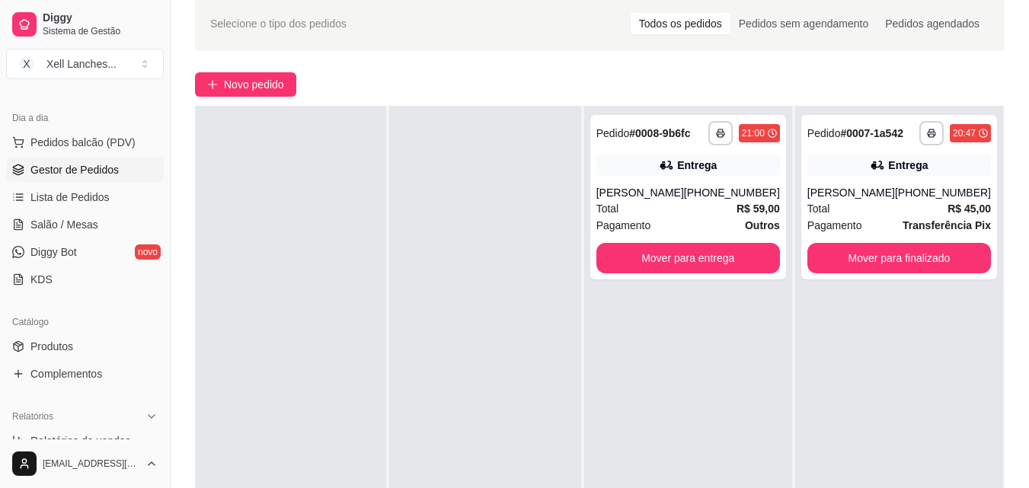
scroll to position [152, 0]
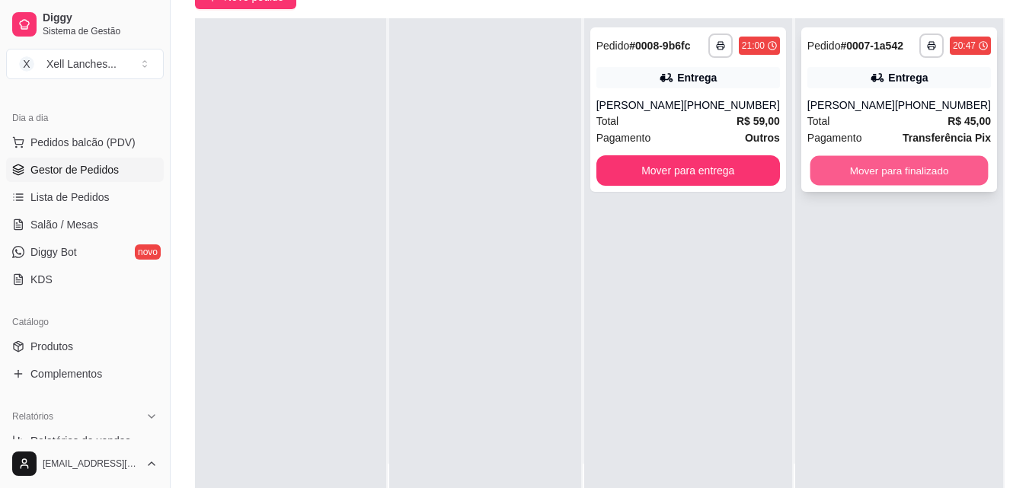
click at [896, 165] on button "Mover para finalizado" at bounding box center [899, 171] width 178 height 30
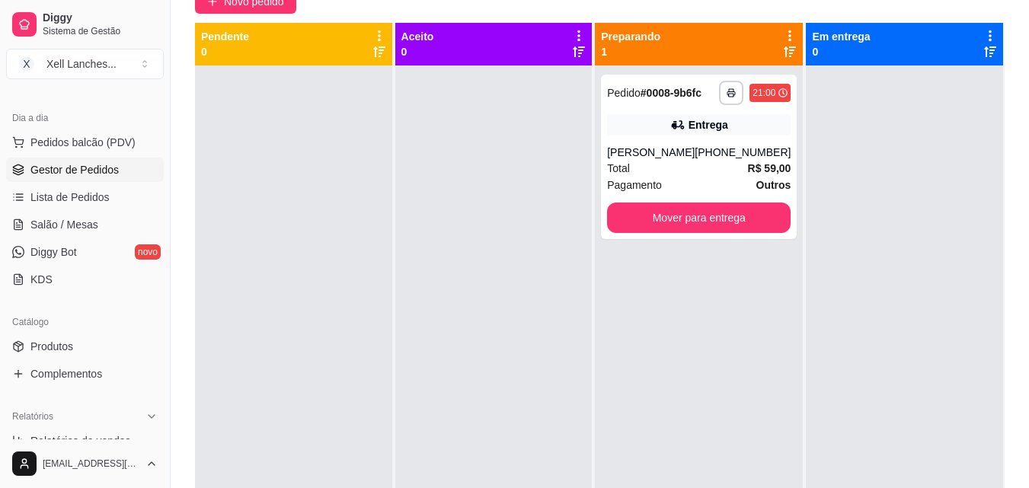
scroll to position [0, 0]
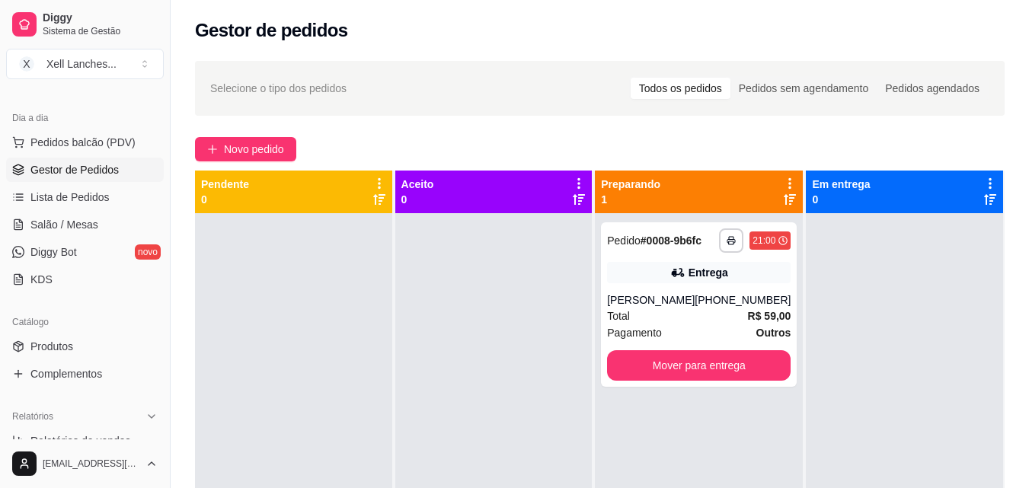
click at [328, 337] on div at bounding box center [293, 457] width 197 height 488
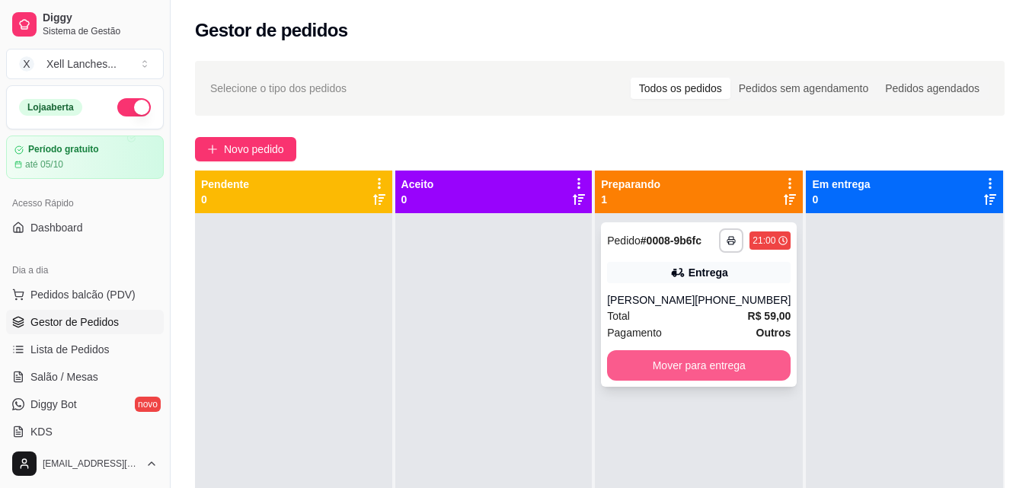
click at [687, 367] on button "Mover para entrega" at bounding box center [699, 366] width 184 height 30
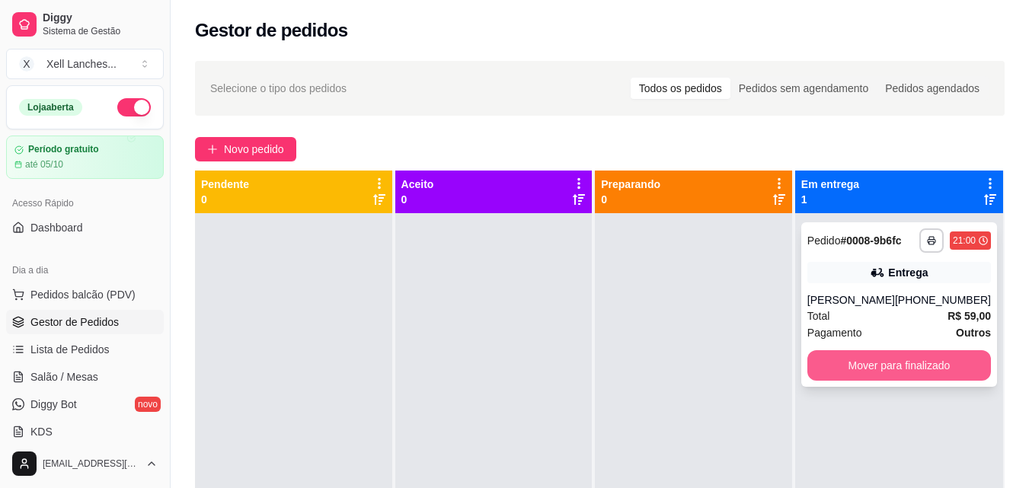
click at [880, 370] on button "Mover para finalizado" at bounding box center [900, 366] width 184 height 30
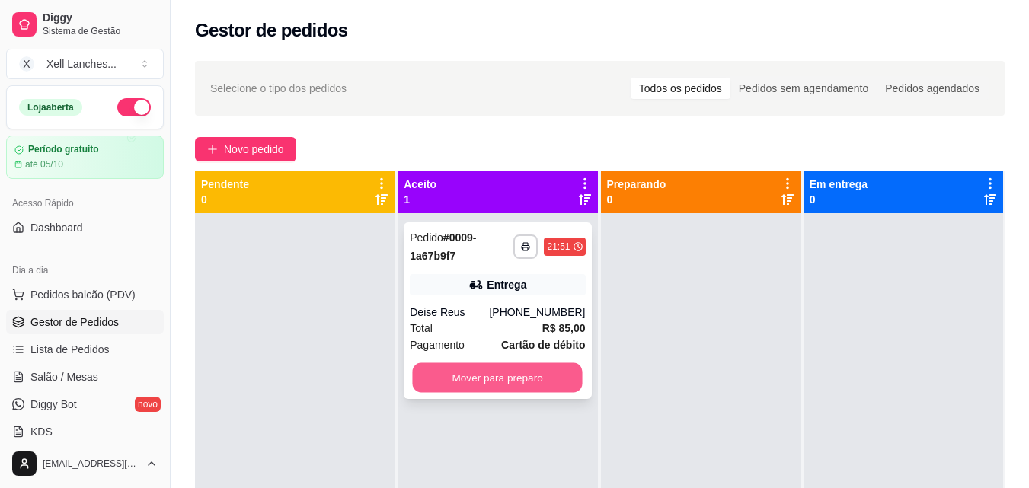
click at [511, 376] on button "Mover para preparo" at bounding box center [498, 378] width 170 height 30
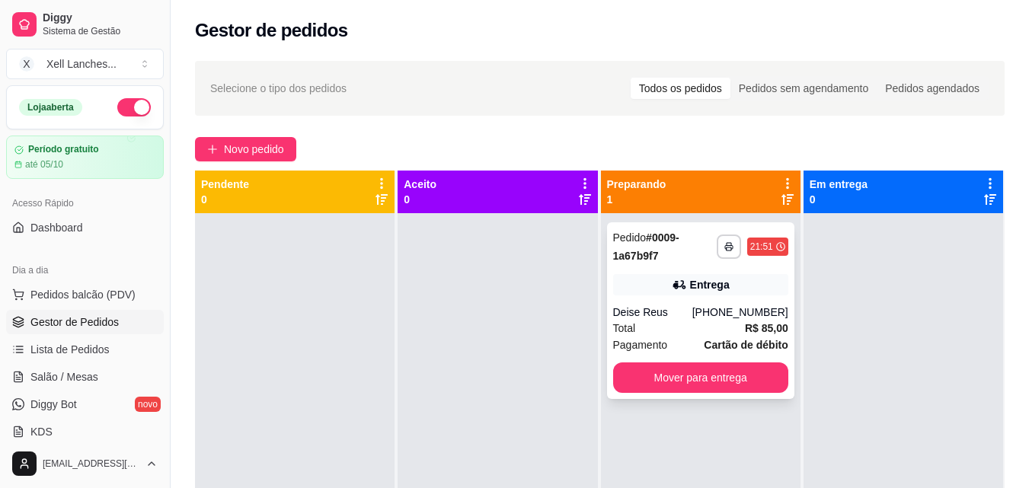
click at [705, 307] on div "(48) 99196-6035" at bounding box center [741, 312] width 96 height 15
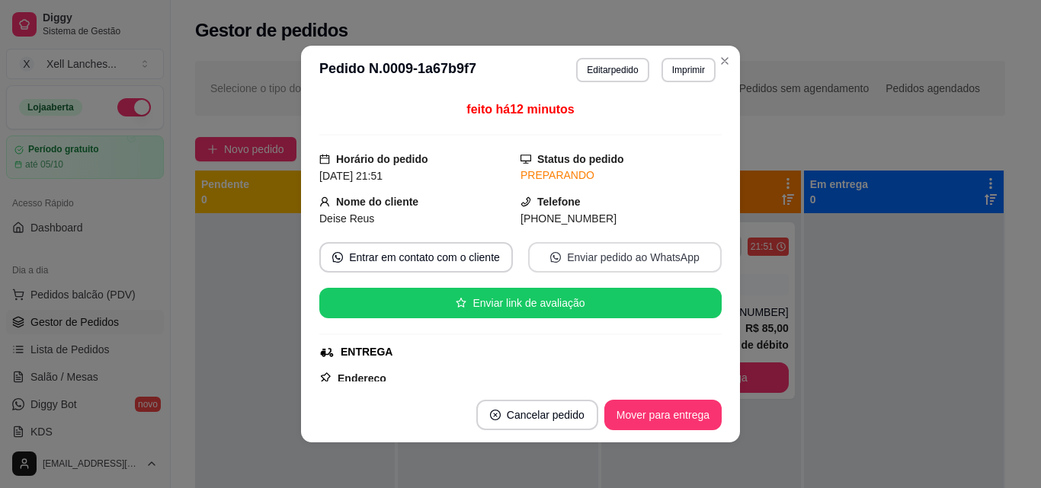
scroll to position [229, 0]
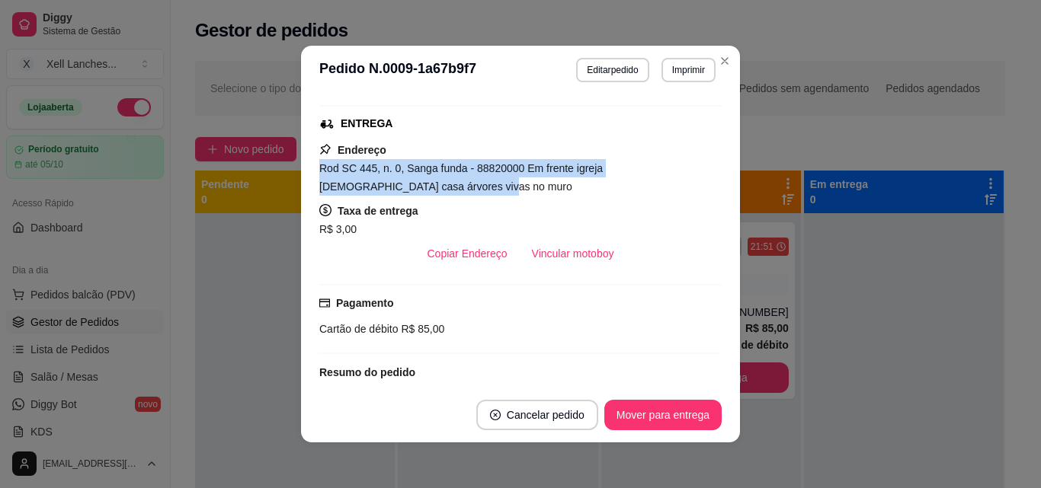
drag, startPoint x: 314, startPoint y: 171, endPoint x: 637, endPoint y: 184, distance: 323.4
click at [637, 184] on div "Rod SC 445, n. 0, Sanga funda - 88820000 Em frente igreja católica casa árvores…" at bounding box center [520, 177] width 402 height 37
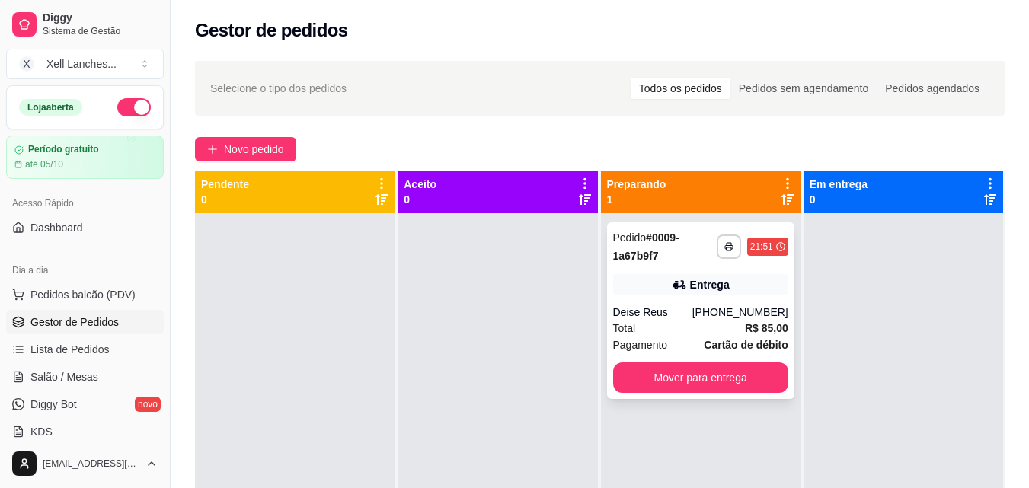
click at [777, 249] on div "21:51" at bounding box center [768, 247] width 41 height 18
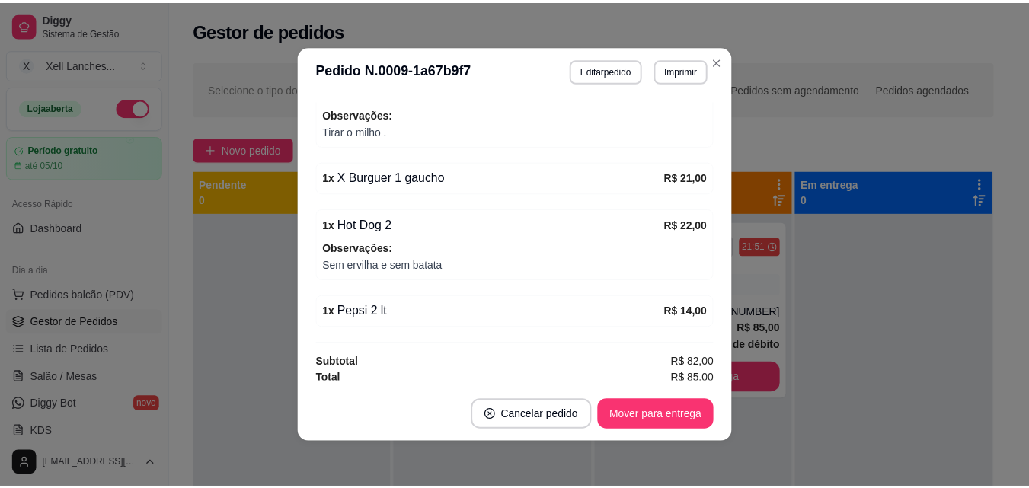
scroll to position [550, 0]
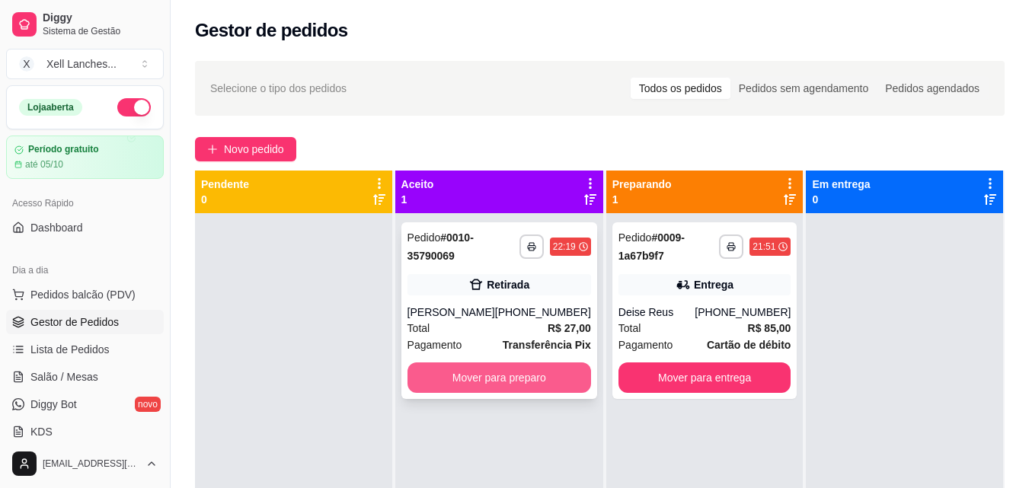
click at [477, 373] on button "Mover para preparo" at bounding box center [500, 378] width 184 height 30
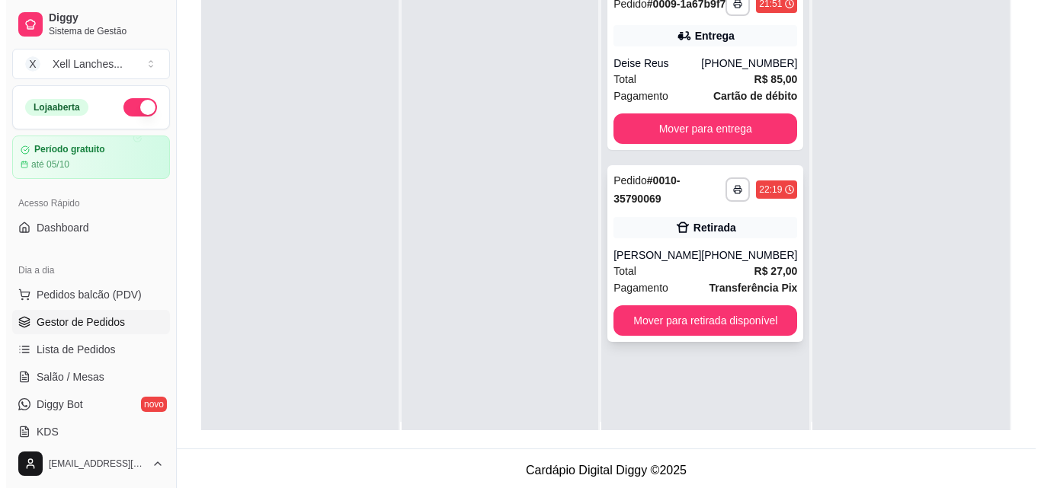
scroll to position [0, 0]
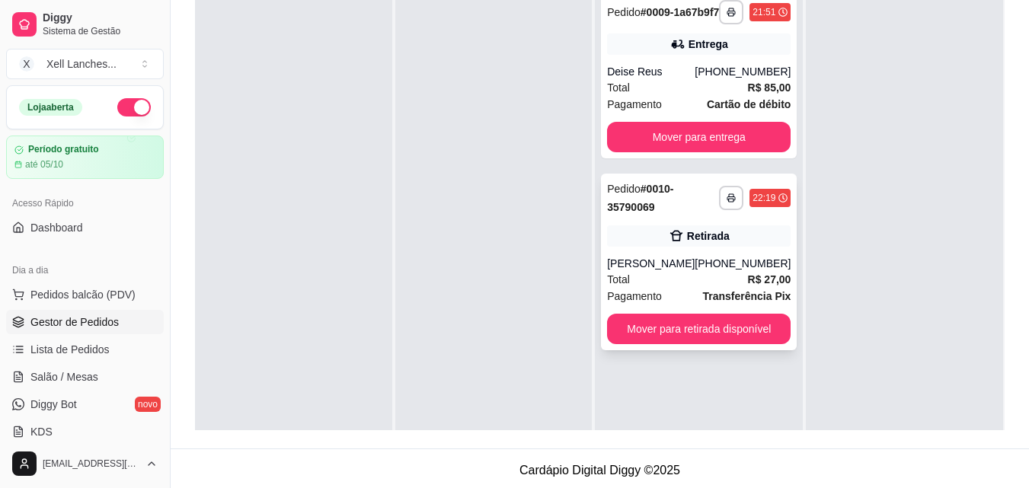
click at [661, 271] on div "[PERSON_NAME]" at bounding box center [651, 263] width 88 height 15
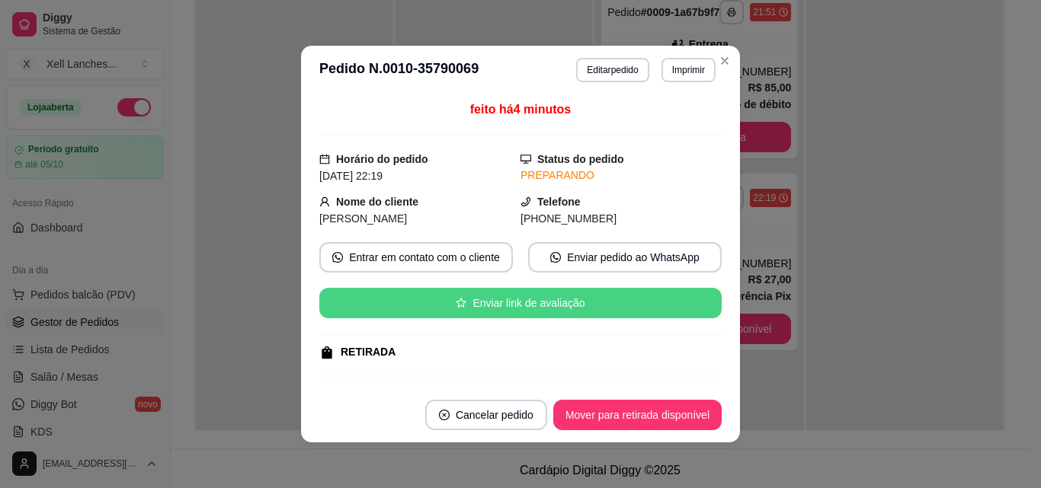
click at [542, 301] on button "Enviar link de avaliação" at bounding box center [520, 303] width 402 height 30
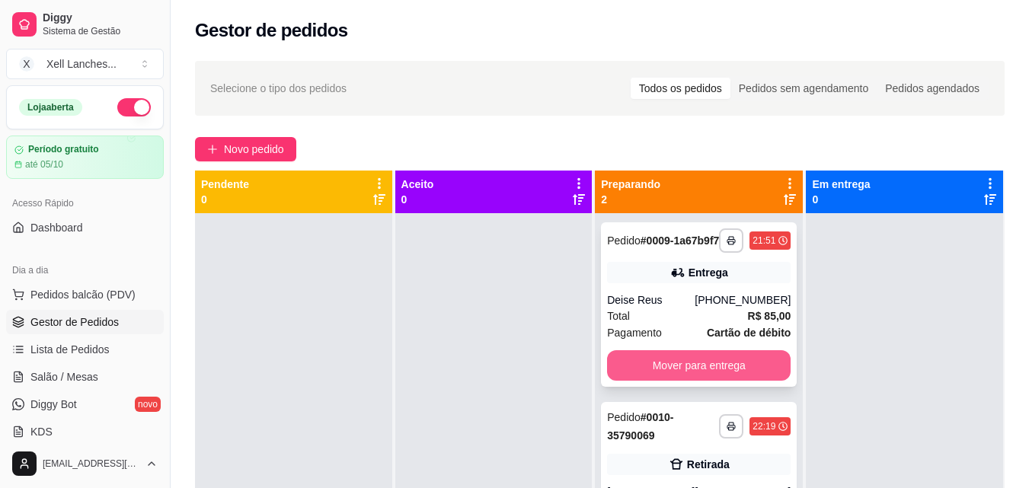
click at [665, 376] on button "Mover para entrega" at bounding box center [699, 366] width 184 height 30
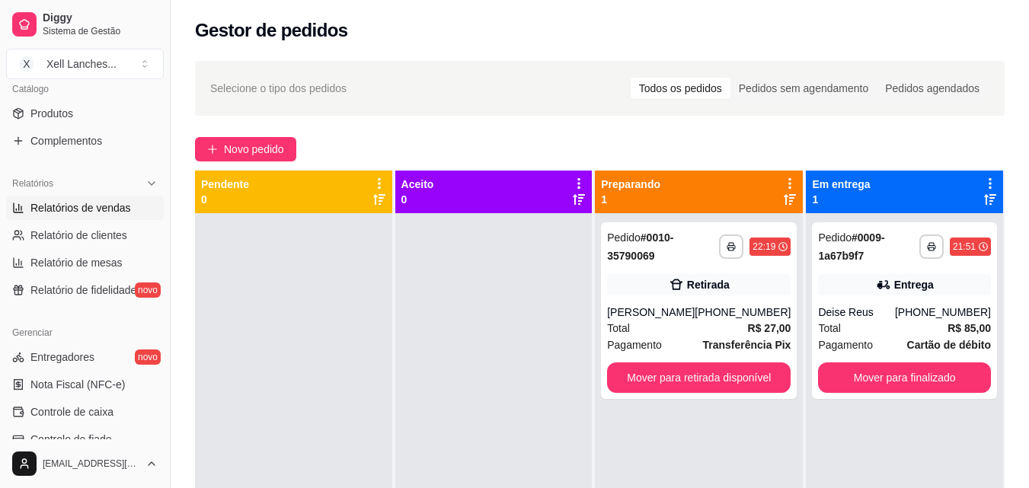
scroll to position [457, 0]
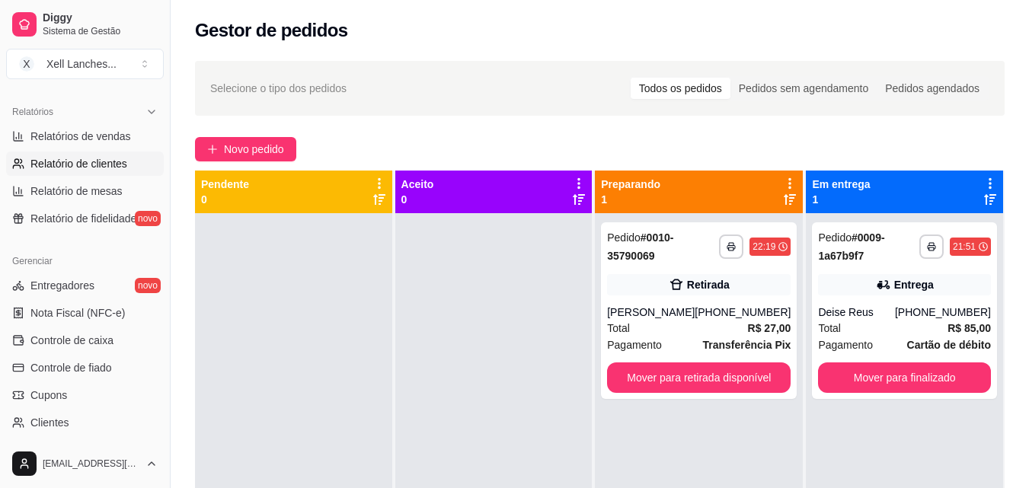
click at [75, 169] on span "Relatório de clientes" at bounding box center [78, 163] width 97 height 15
select select "30"
select select "HIGHEST_TOTAL_SPENT_WITH_ORDERS"
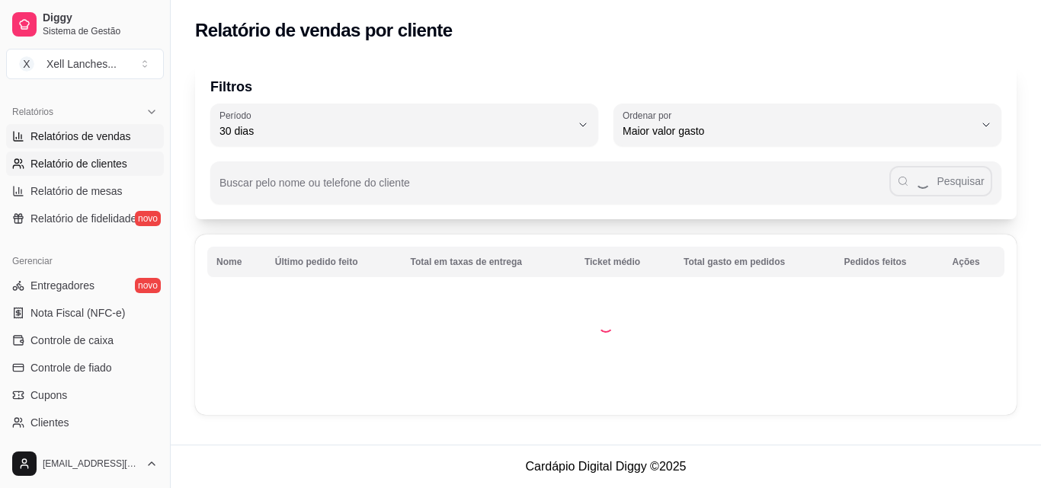
click at [78, 139] on span "Relatórios de vendas" at bounding box center [80, 136] width 101 height 15
select select "ALL"
select select "0"
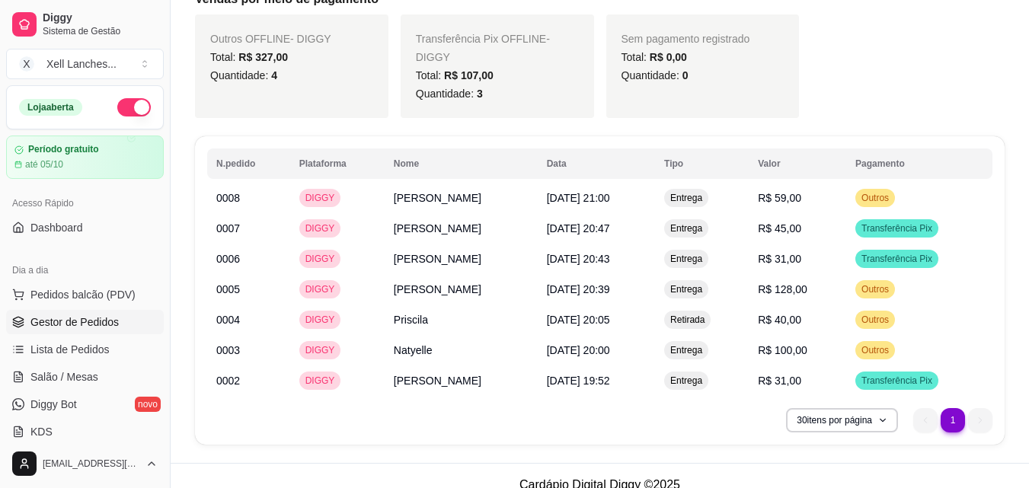
click at [87, 320] on span "Gestor de Pedidos" at bounding box center [74, 322] width 88 height 15
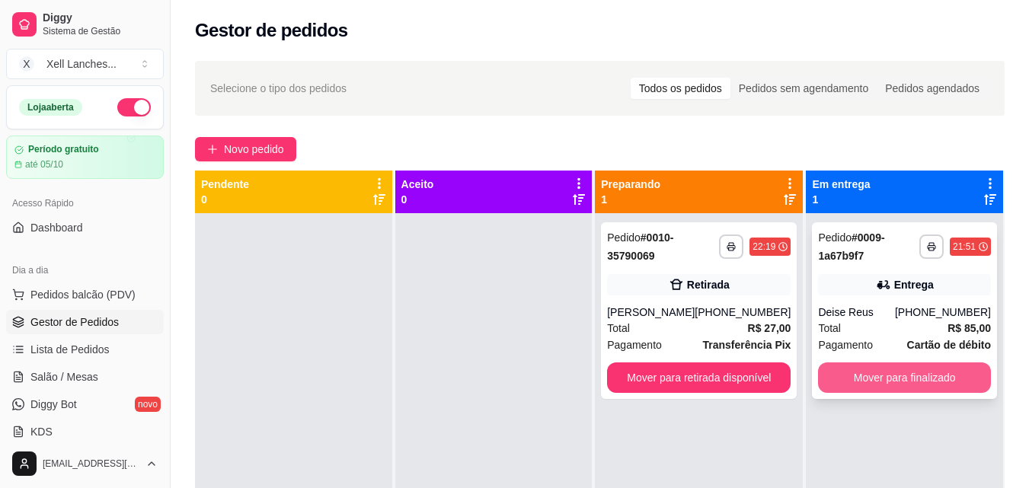
click at [873, 379] on button "Mover para finalizado" at bounding box center [904, 378] width 173 height 30
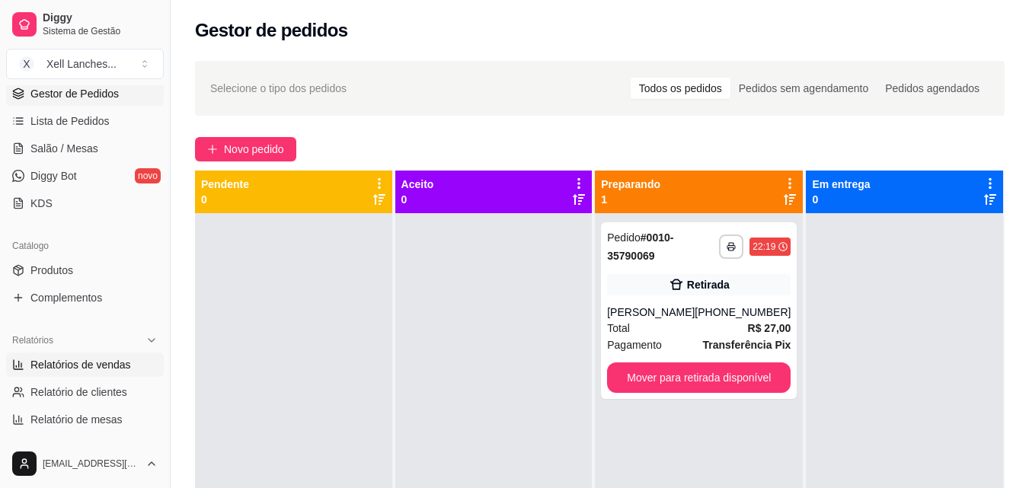
scroll to position [305, 0]
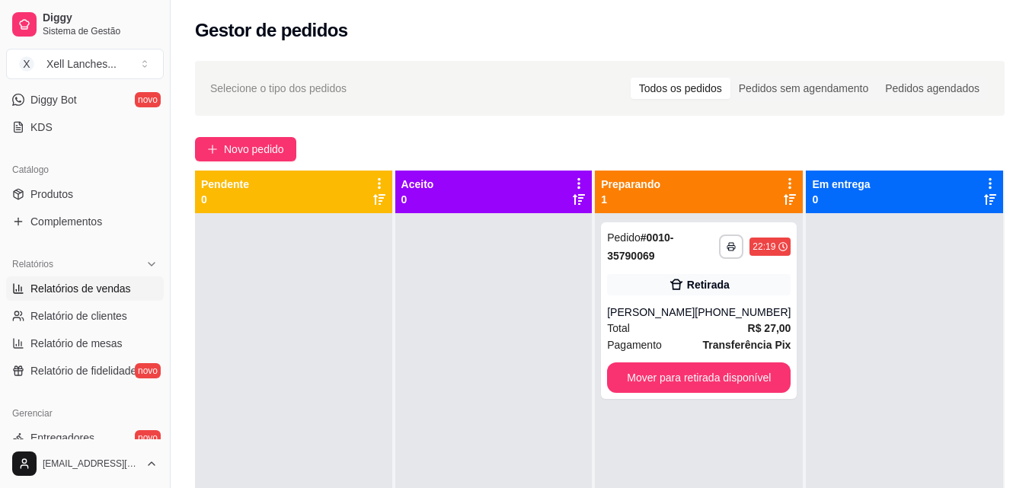
click at [90, 286] on span "Relatórios de vendas" at bounding box center [80, 288] width 101 height 15
select select "ALL"
select select "0"
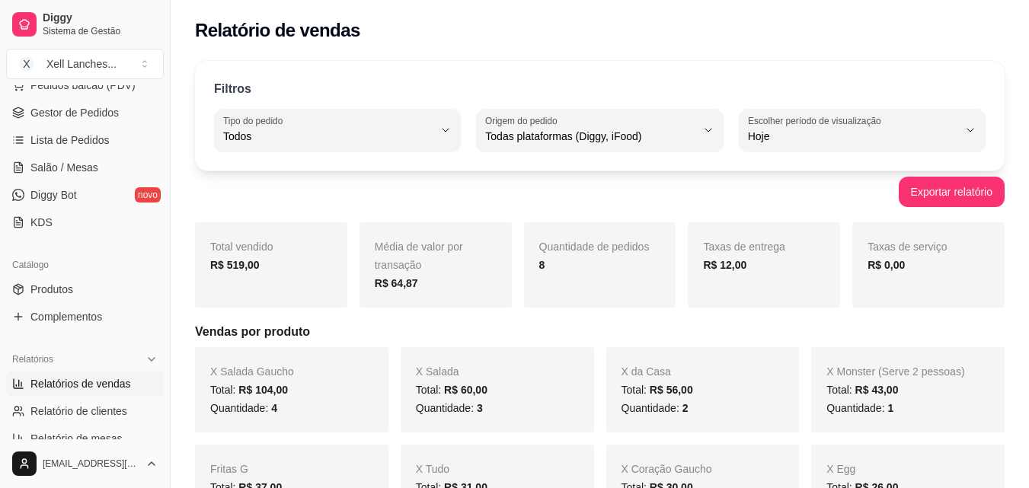
scroll to position [76, 0]
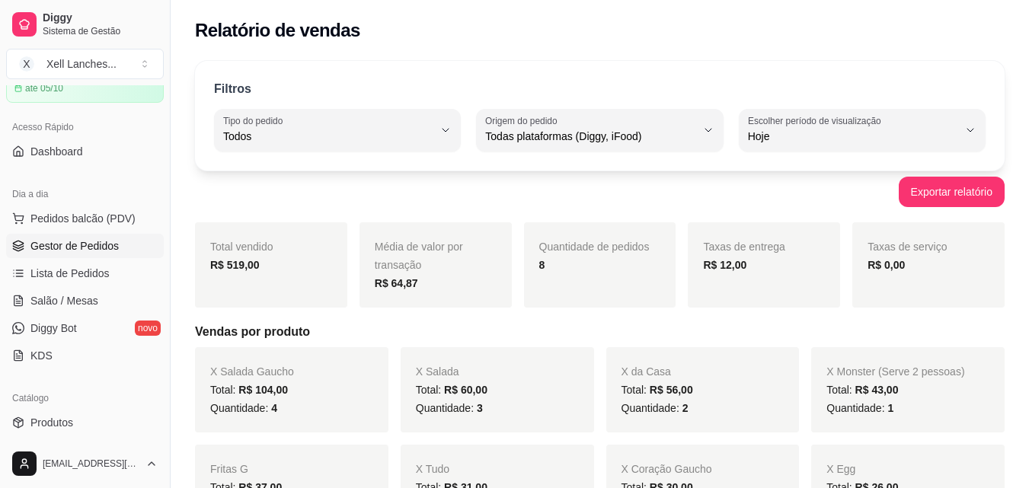
click at [83, 248] on span "Gestor de Pedidos" at bounding box center [74, 246] width 88 height 15
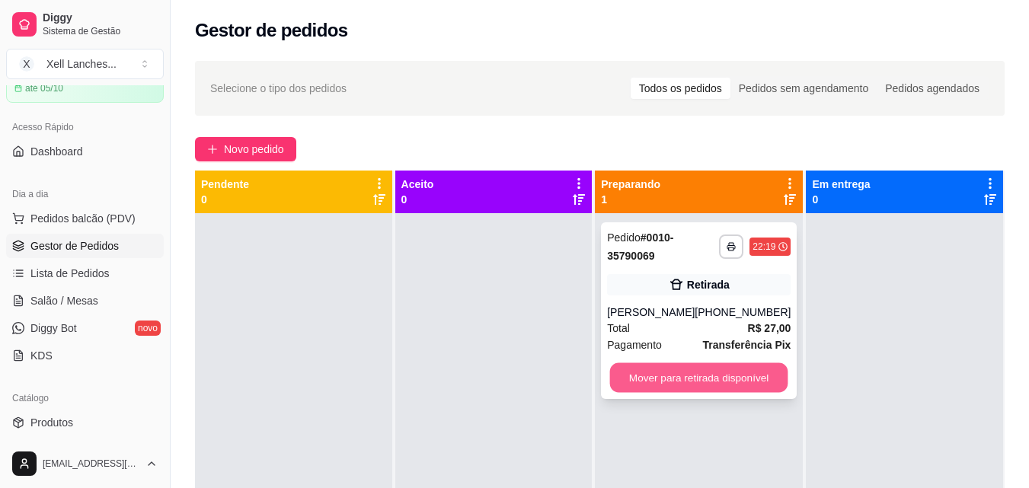
click at [688, 391] on button "Mover para retirada disponível" at bounding box center [699, 378] width 178 height 30
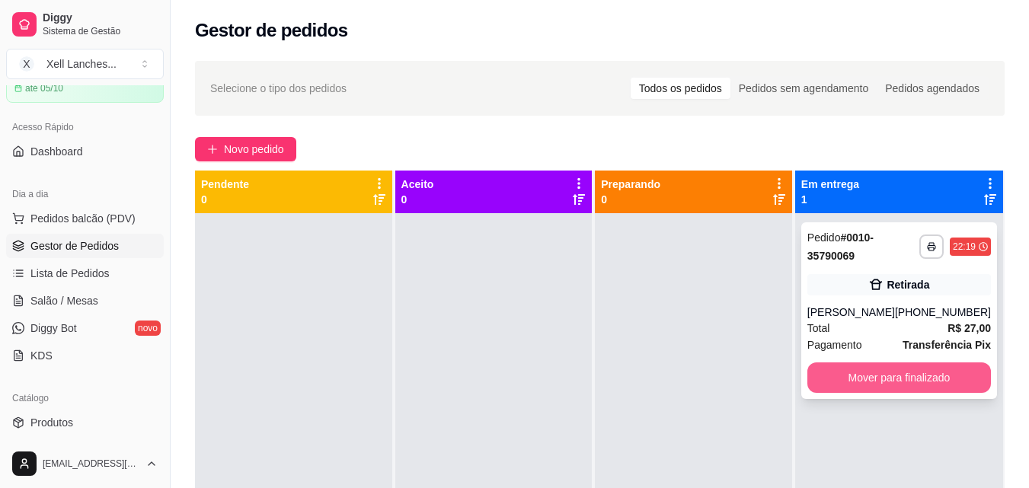
click at [890, 376] on button "Mover para finalizado" at bounding box center [900, 378] width 184 height 30
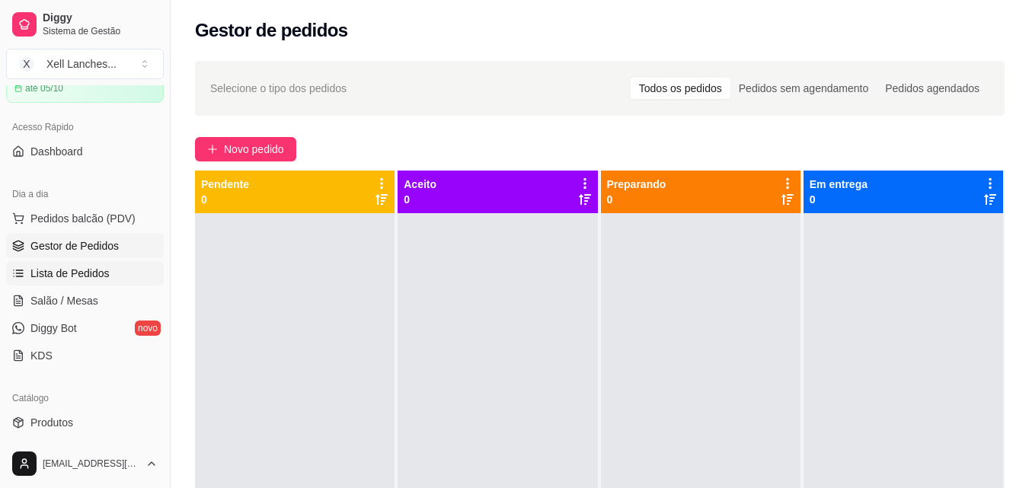
click at [87, 267] on span "Lista de Pedidos" at bounding box center [69, 273] width 79 height 15
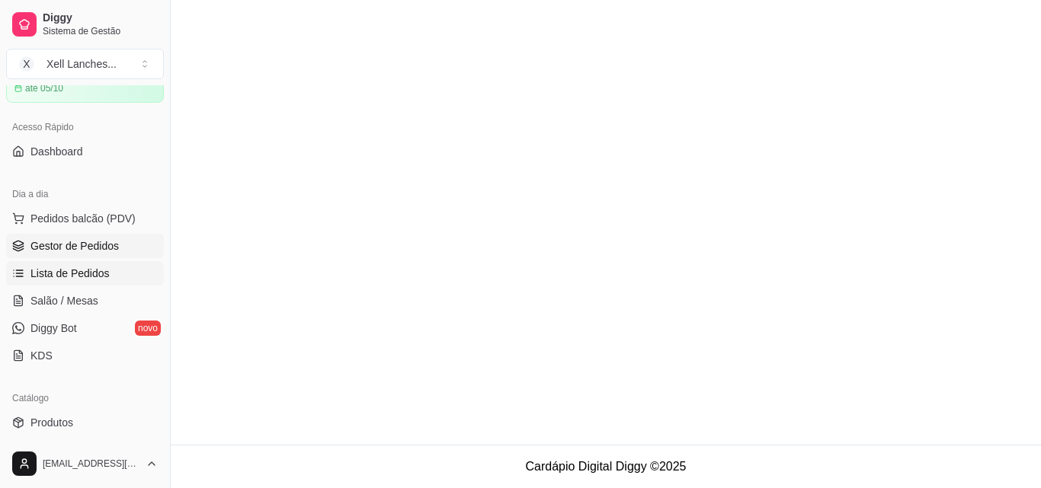
click at [88, 254] on link "Gestor de Pedidos" at bounding box center [85, 246] width 158 height 24
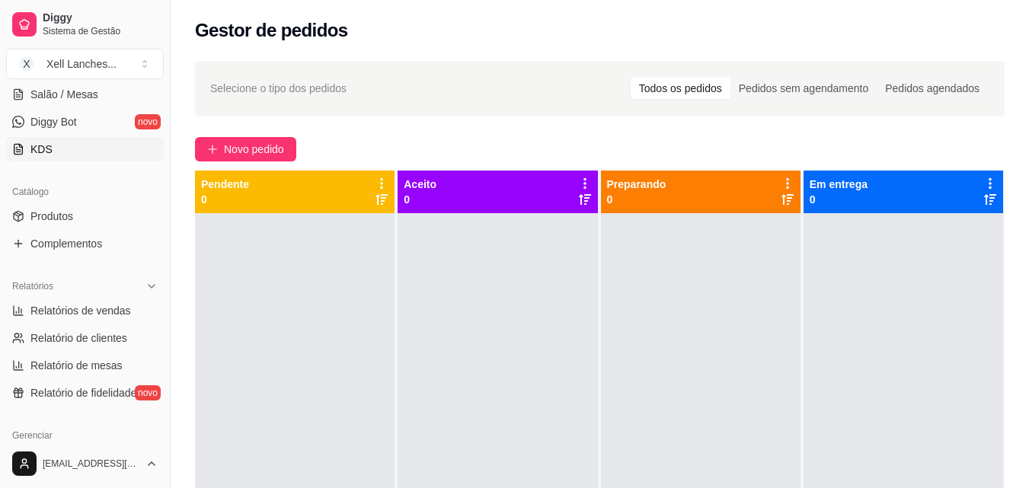
scroll to position [305, 0]
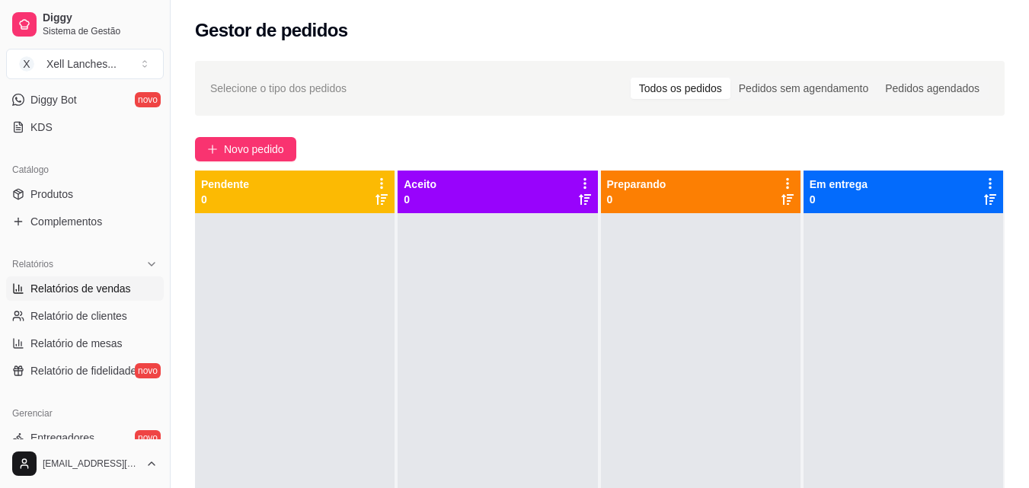
click at [102, 296] on span "Relatórios de vendas" at bounding box center [80, 288] width 101 height 15
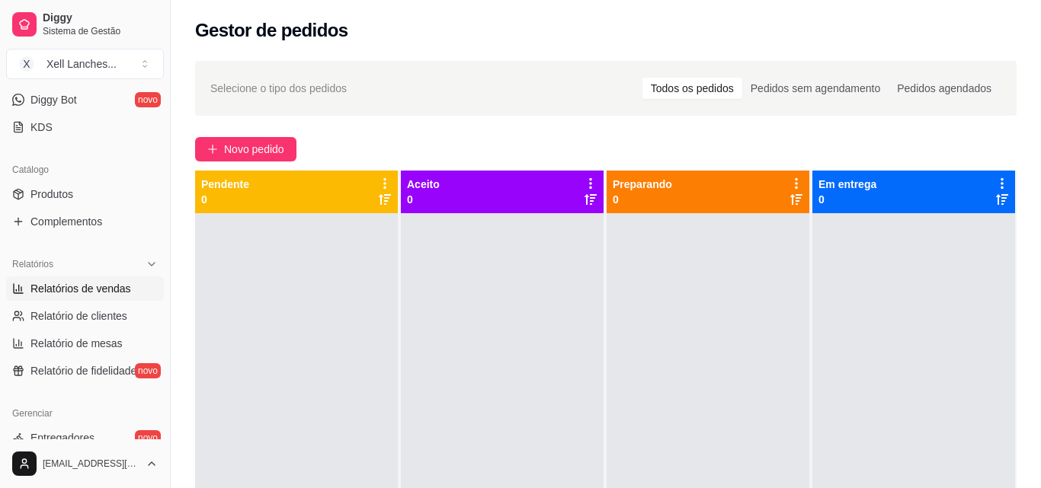
select select "ALL"
select select "0"
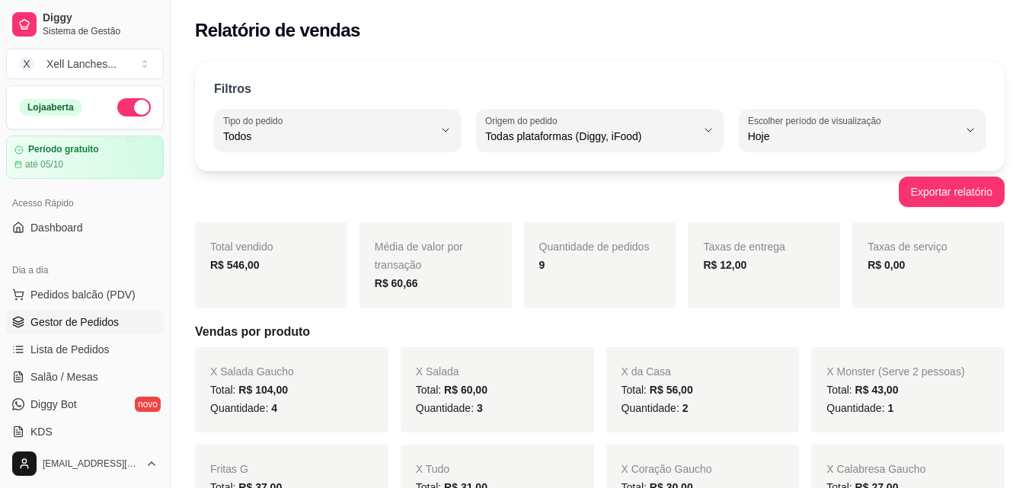
click at [53, 316] on span "Gestor de Pedidos" at bounding box center [74, 322] width 88 height 15
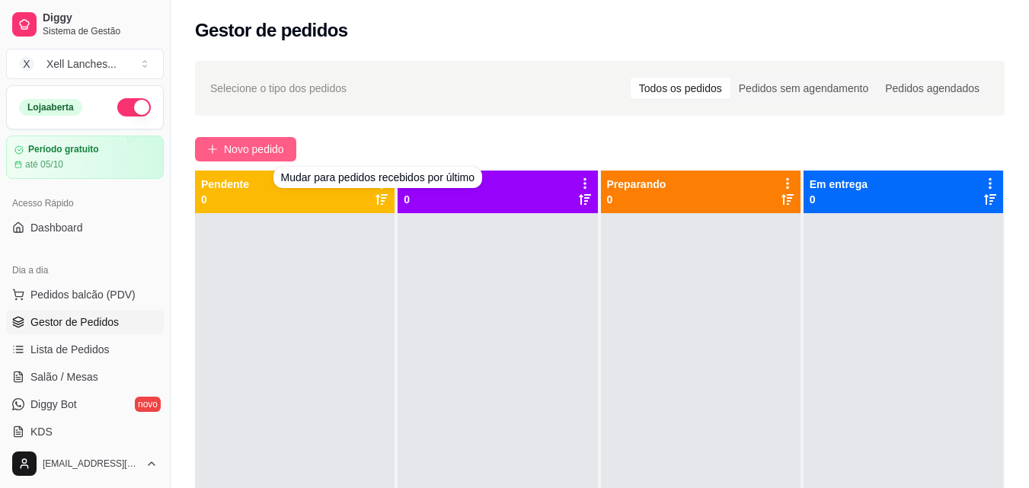
click at [263, 146] on span "Novo pedido" at bounding box center [254, 149] width 60 height 17
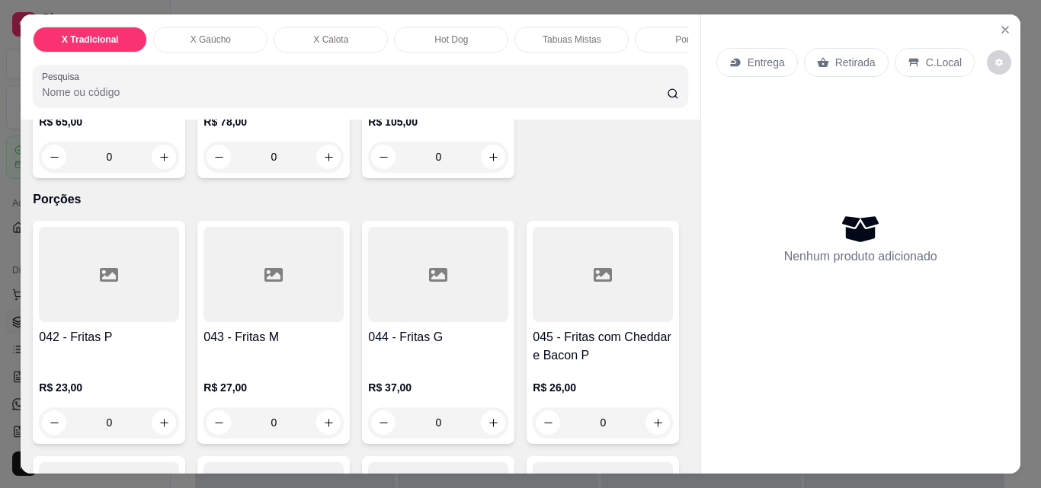
scroll to position [3048, 0]
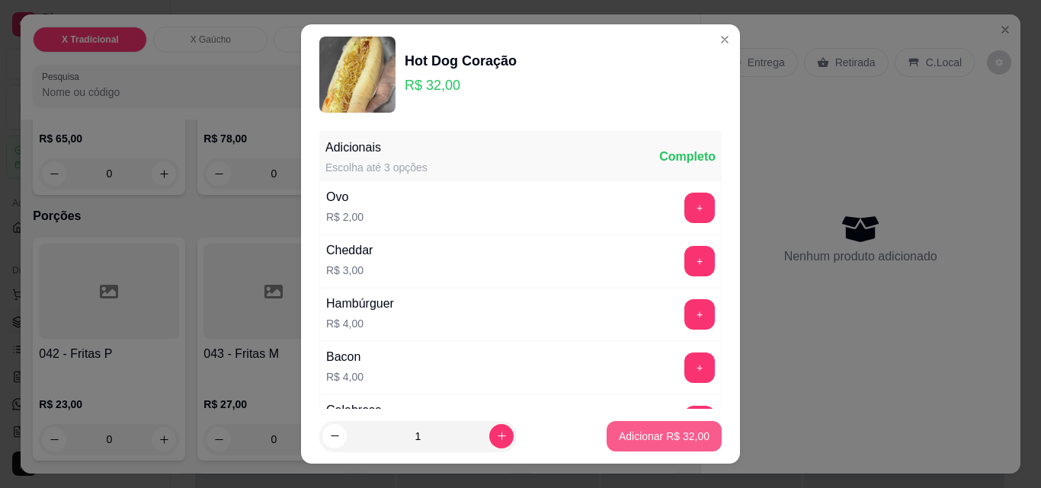
click at [661, 434] on p "Adicionar R$ 32,00" at bounding box center [664, 436] width 91 height 15
type input "1"
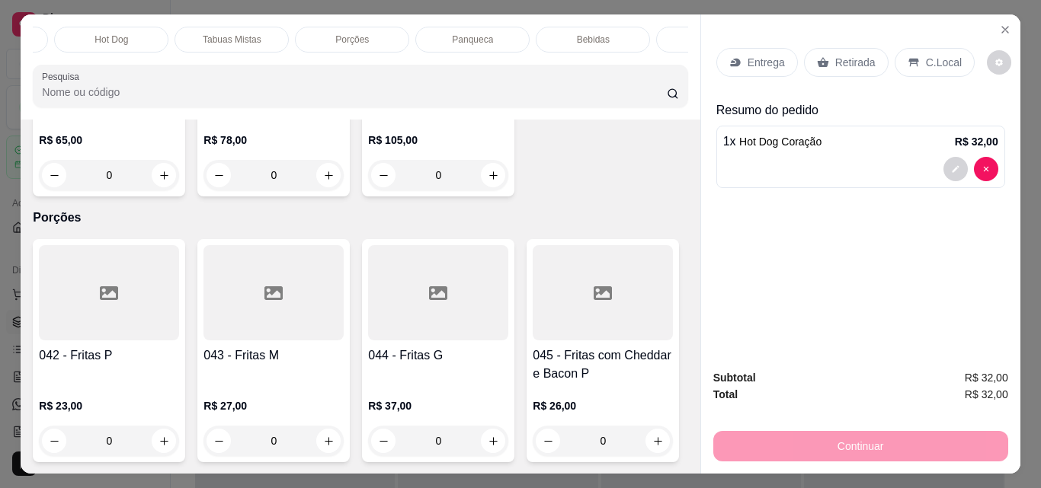
scroll to position [0, 366]
click at [601, 28] on div "Bebidas" at bounding box center [567, 40] width 114 height 26
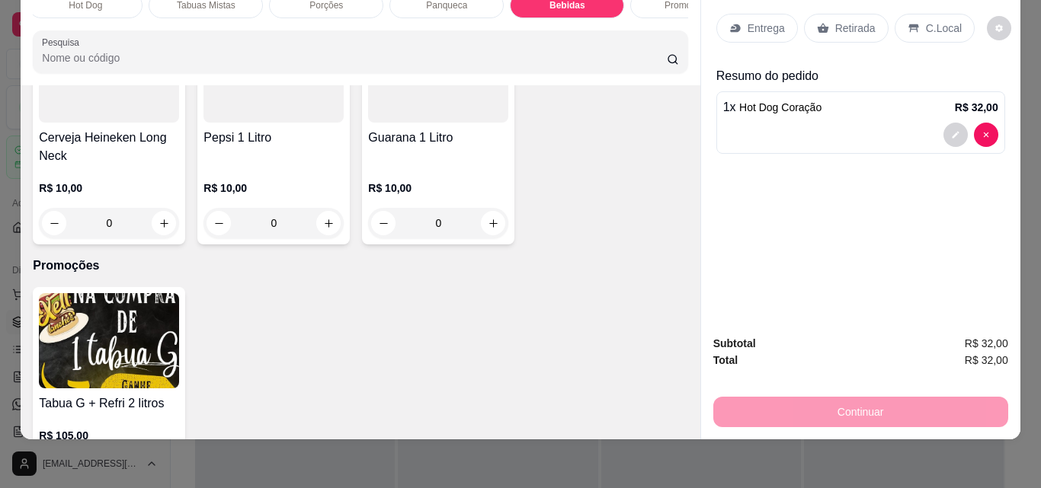
scroll to position [5378, 0]
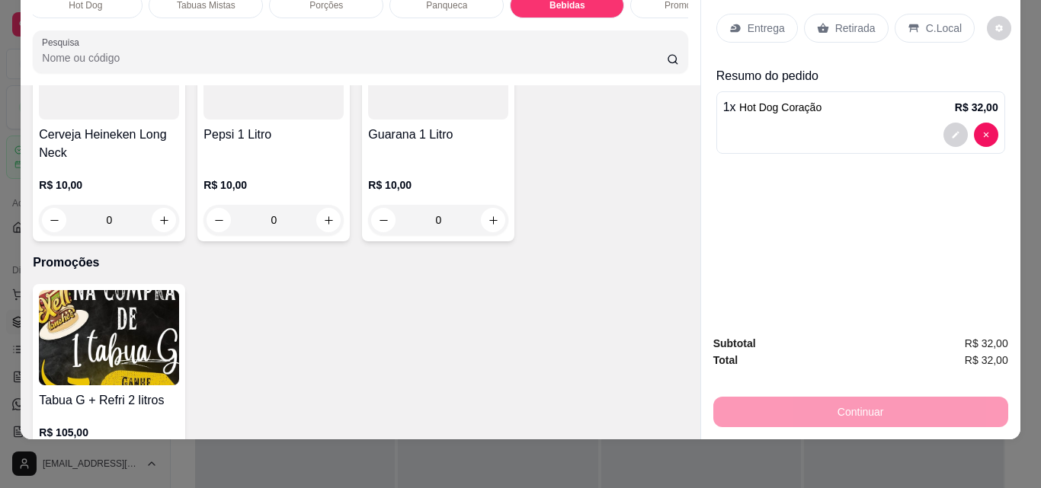
type input "1"
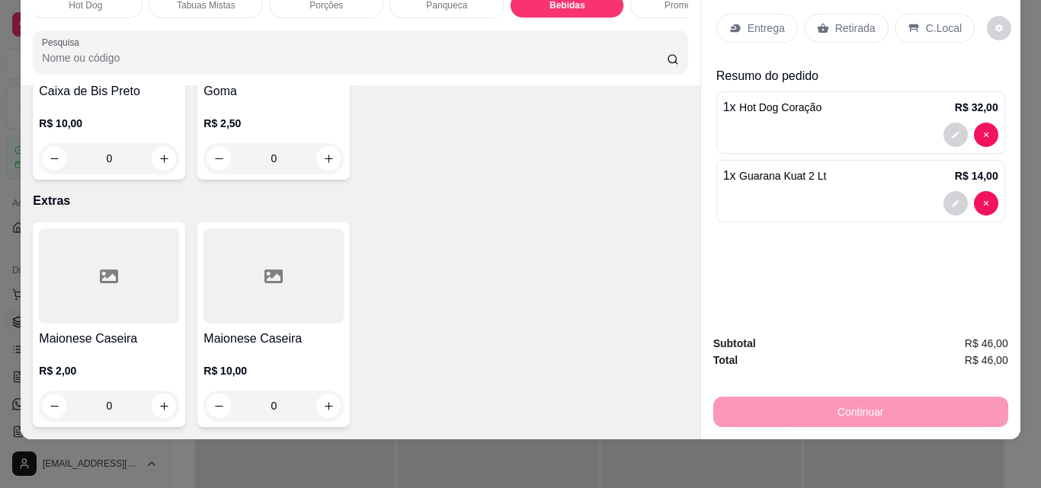
scroll to position [7131, 0]
click at [333, 174] on div "0" at bounding box center [274, 158] width 134 height 30
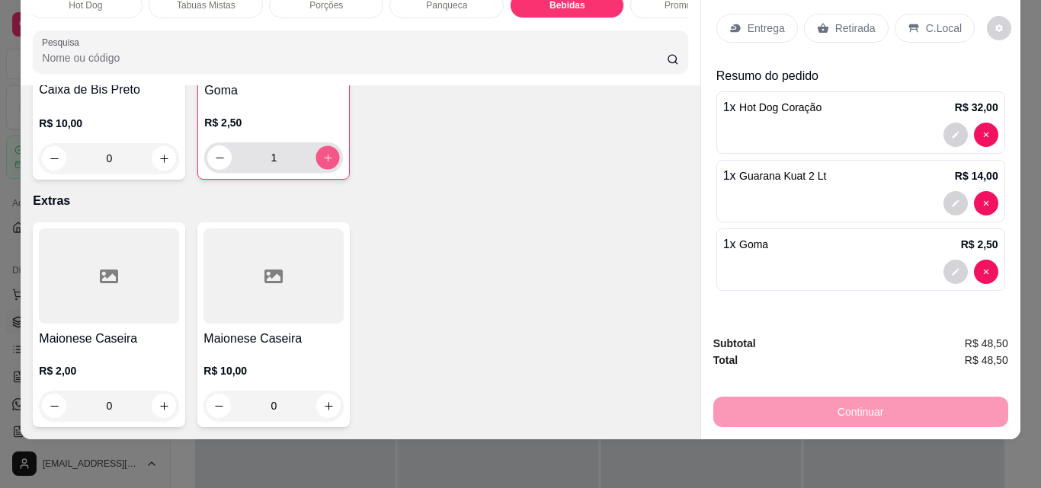
click at [329, 170] on button "increase-product-quantity" at bounding box center [328, 158] width 24 height 24
click at [329, 170] on button "increase-product-quantity" at bounding box center [327, 158] width 24 height 24
click at [329, 170] on button "increase-product-quantity" at bounding box center [328, 158] width 24 height 24
type input "4"
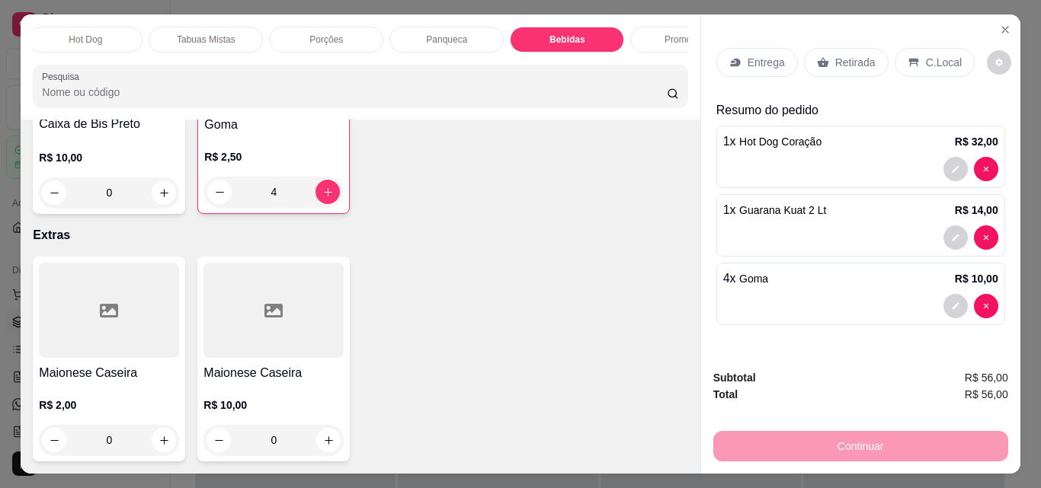
click at [756, 55] on p "Entrega" at bounding box center [766, 62] width 37 height 15
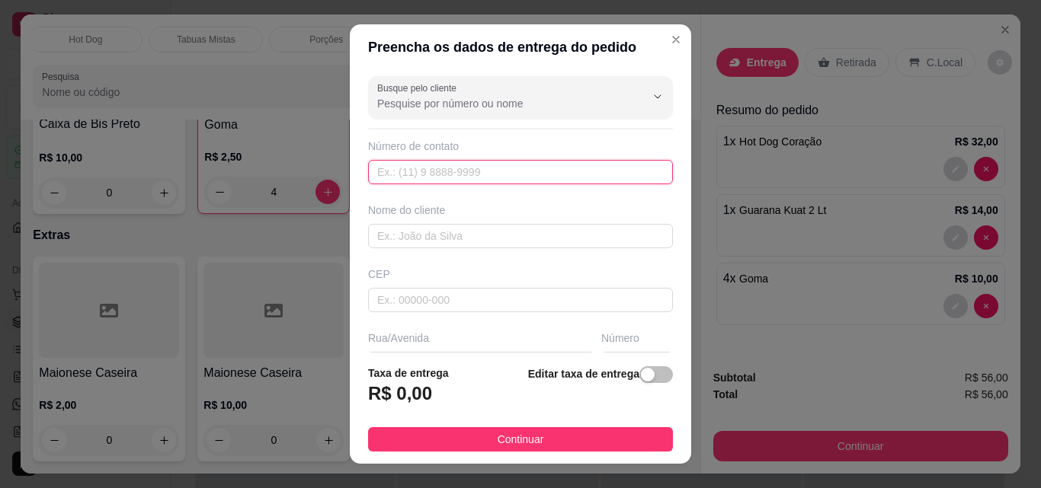
click at [411, 170] on input "text" at bounding box center [520, 172] width 305 height 24
paste input "(54) 9687-4434"
type input "(54) 9687-4434"
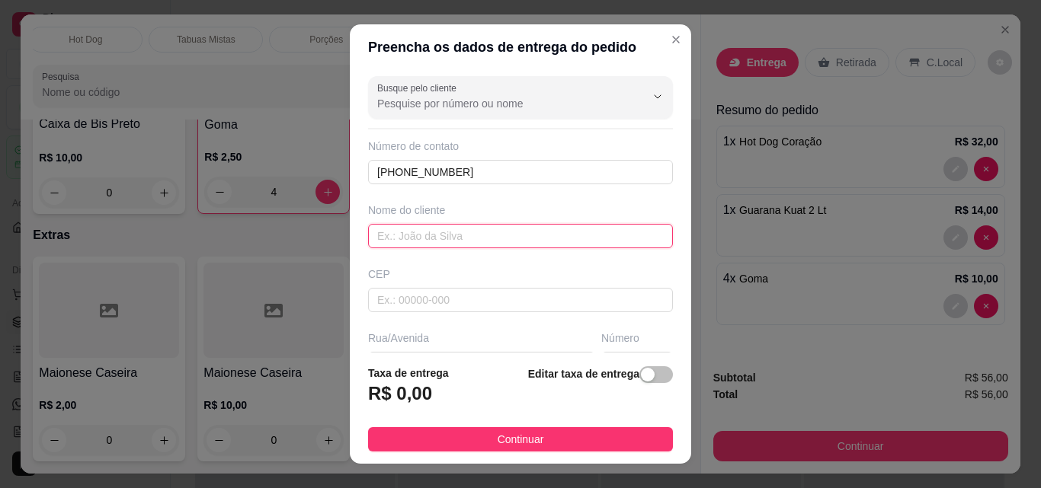
click at [399, 235] on input "text" at bounding box center [520, 236] width 305 height 24
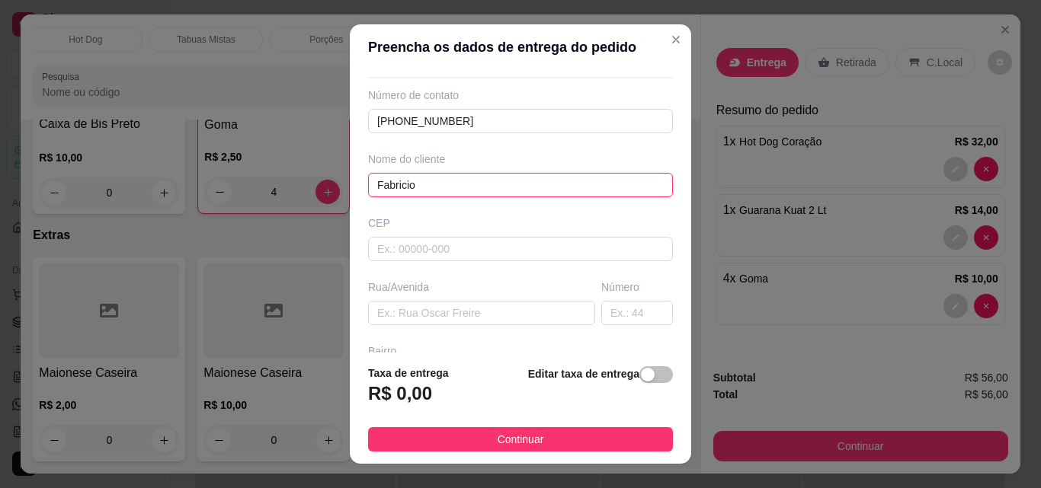
scroll to position [76, 0]
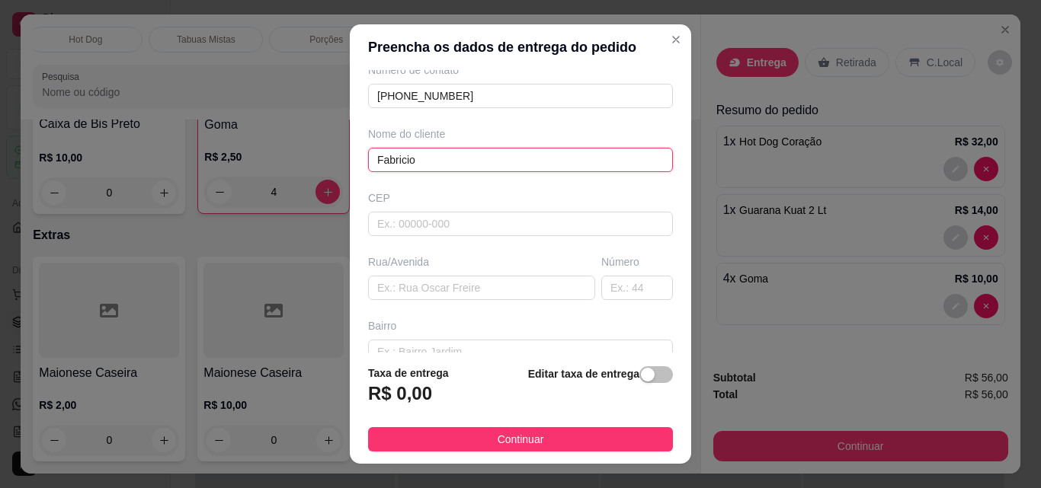
type input "Fabricio"
drag, startPoint x: 418, startPoint y: 208, endPoint x: 415, endPoint y: 223, distance: 14.8
click at [418, 209] on div "CEP" at bounding box center [520, 214] width 314 height 46
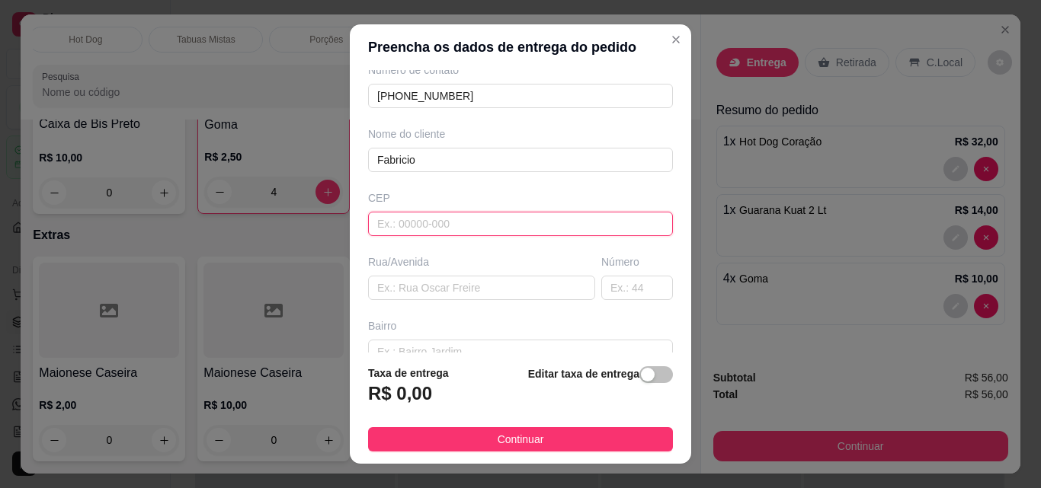
click at [415, 223] on input "text" at bounding box center [520, 224] width 305 height 24
type input "0"
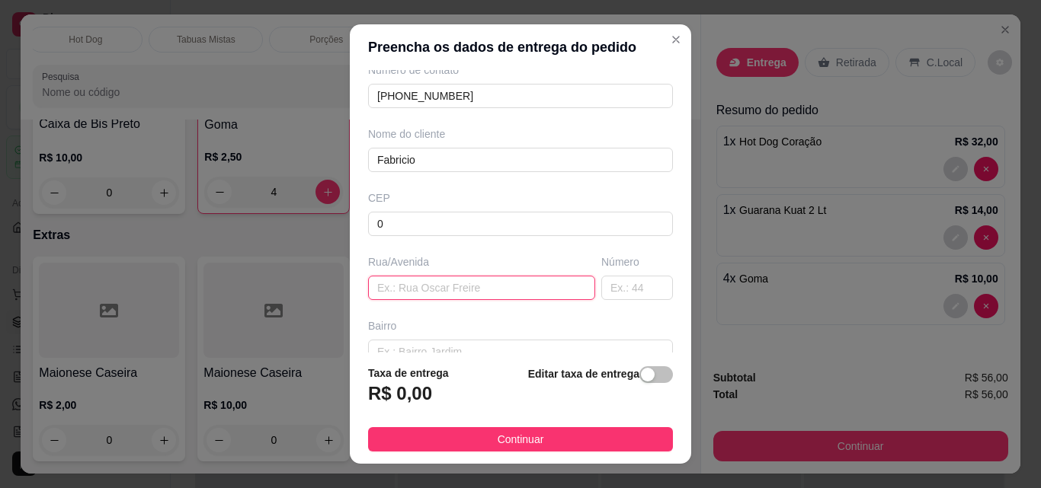
click at [430, 292] on input "text" at bounding box center [481, 288] width 227 height 24
type input "."
click at [601, 288] on input "text" at bounding box center [637, 288] width 72 height 24
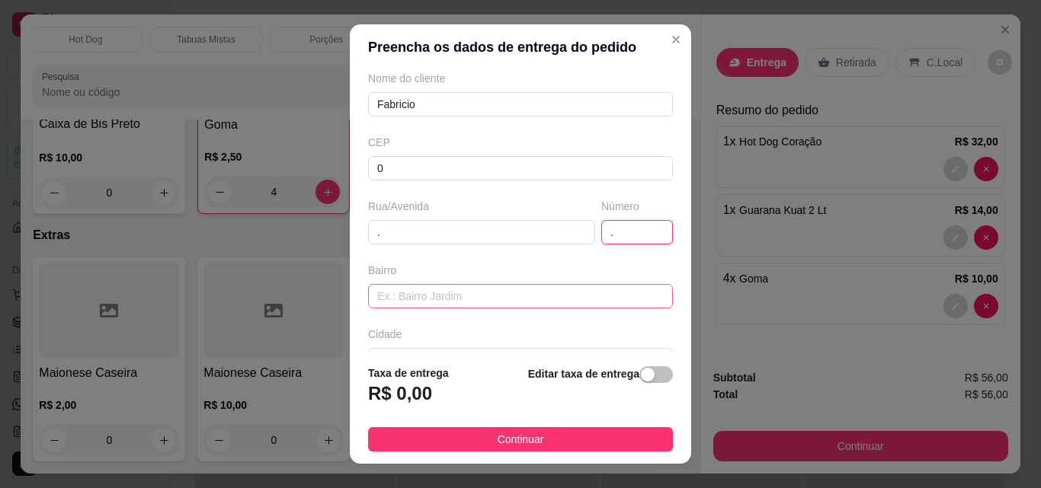
scroll to position [152, 0]
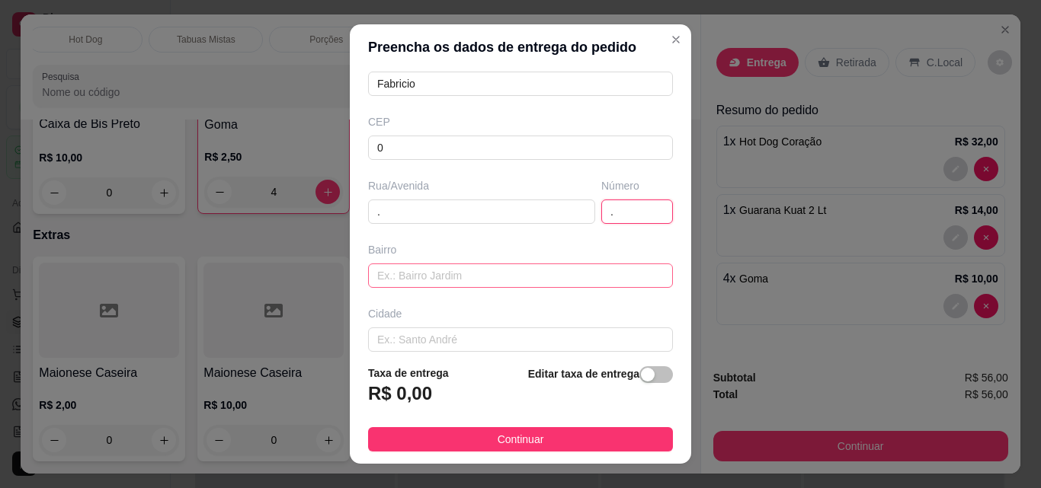
type input "."
click at [388, 267] on input "text" at bounding box center [520, 276] width 305 height 24
type input "."
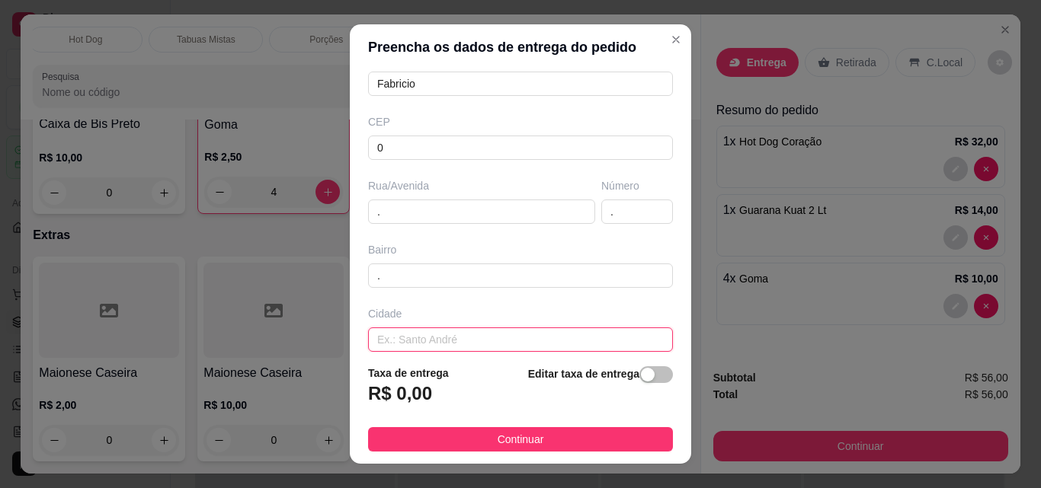
click at [424, 330] on input "text" at bounding box center [520, 340] width 305 height 24
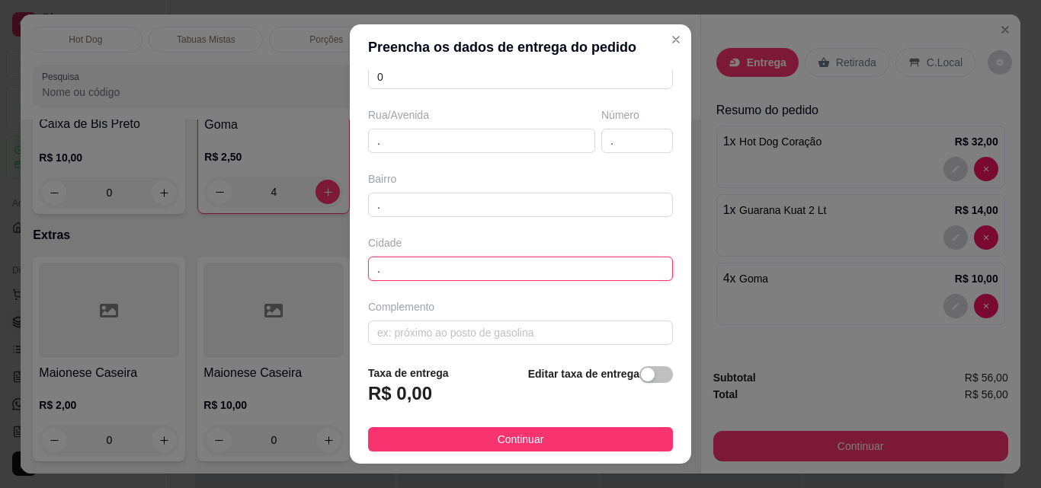
scroll to position [231, 0]
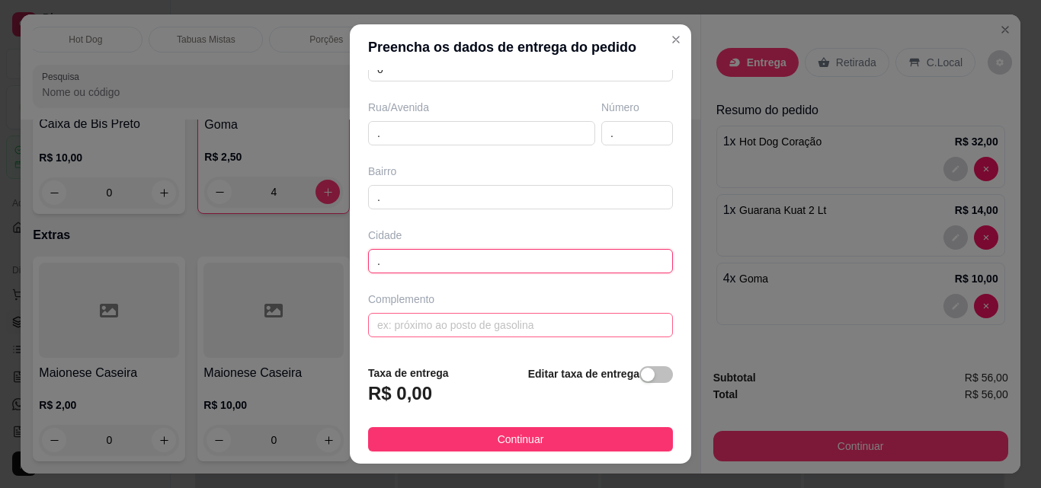
type input "."
click at [436, 319] on input "text" at bounding box center [520, 325] width 305 height 24
type input "."
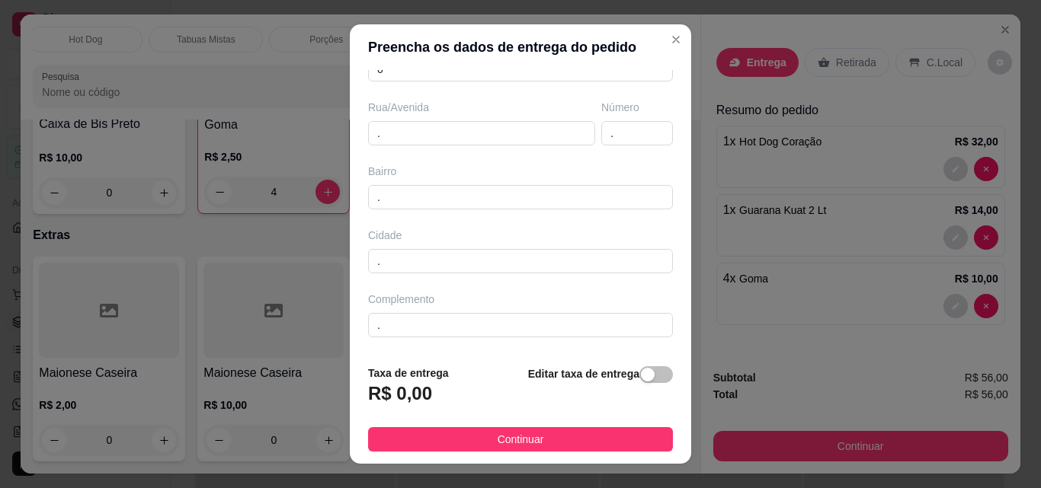
drag, startPoint x: 628, startPoint y: 379, endPoint x: 613, endPoint y: 379, distance: 15.3
click at [641, 378] on div "button" at bounding box center [648, 375] width 14 height 14
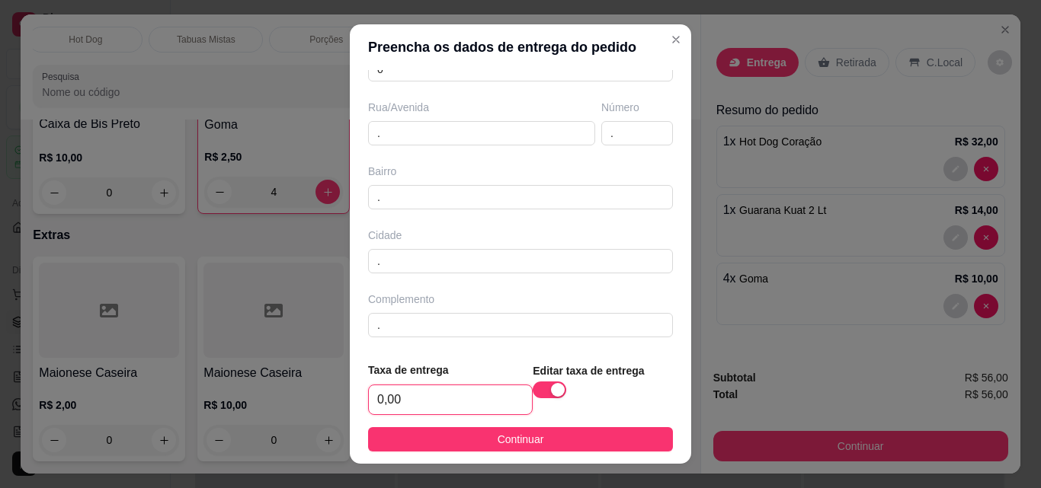
click at [479, 395] on input "0,00" at bounding box center [450, 400] width 163 height 29
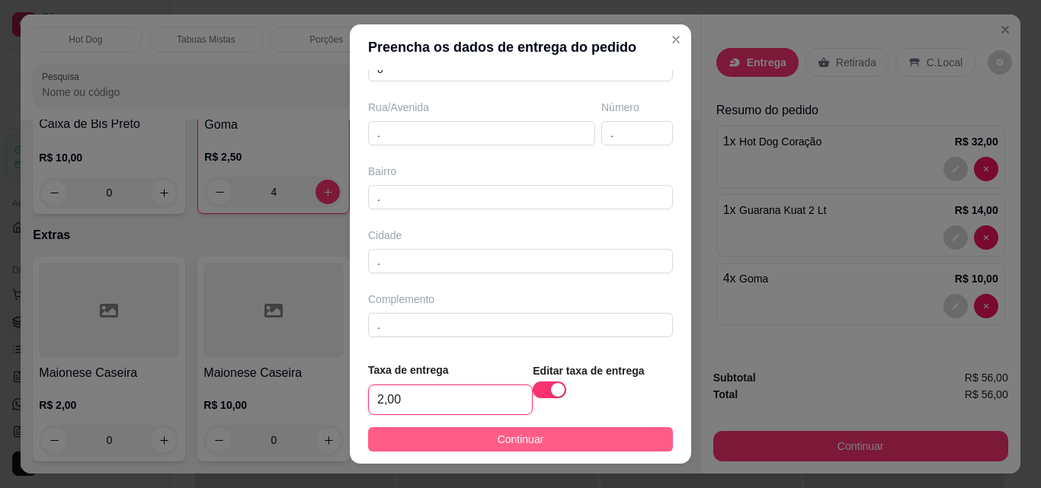
type input "2,00"
click at [498, 434] on span "Continuar" at bounding box center [521, 439] width 46 height 17
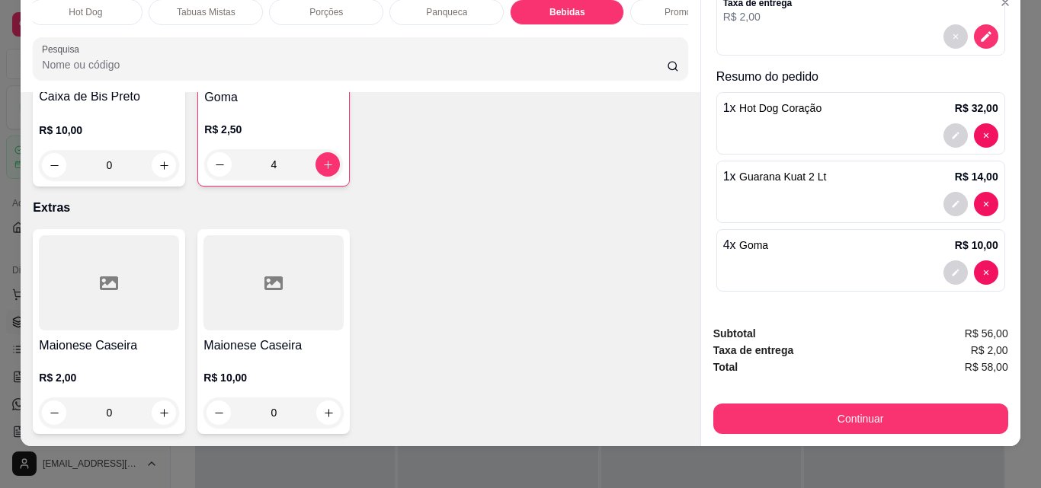
scroll to position [40, 0]
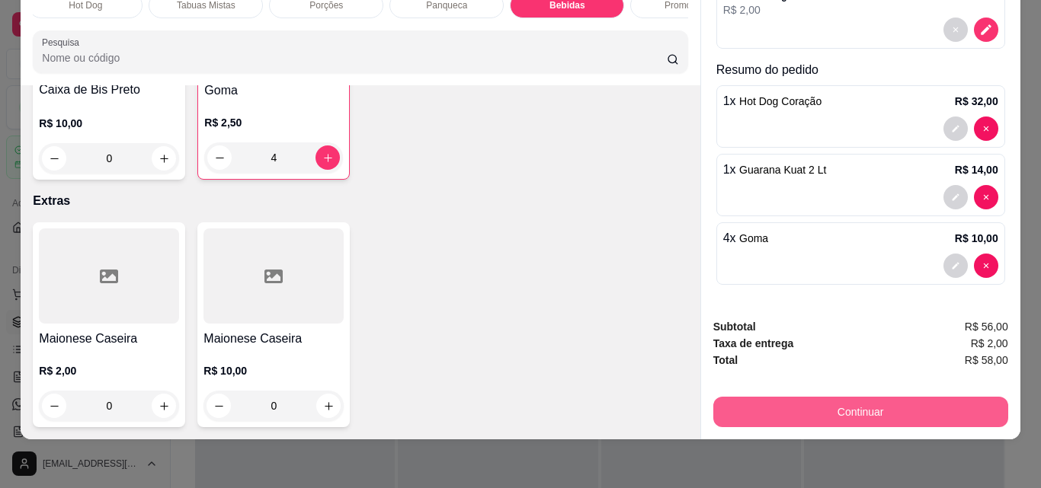
click at [910, 408] on button "Continuar" at bounding box center [860, 412] width 295 height 30
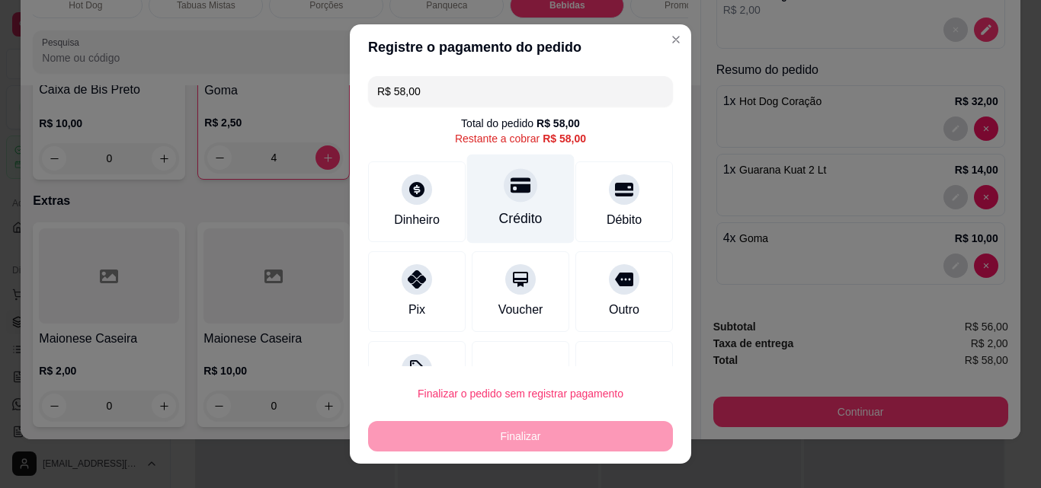
scroll to position [62, 0]
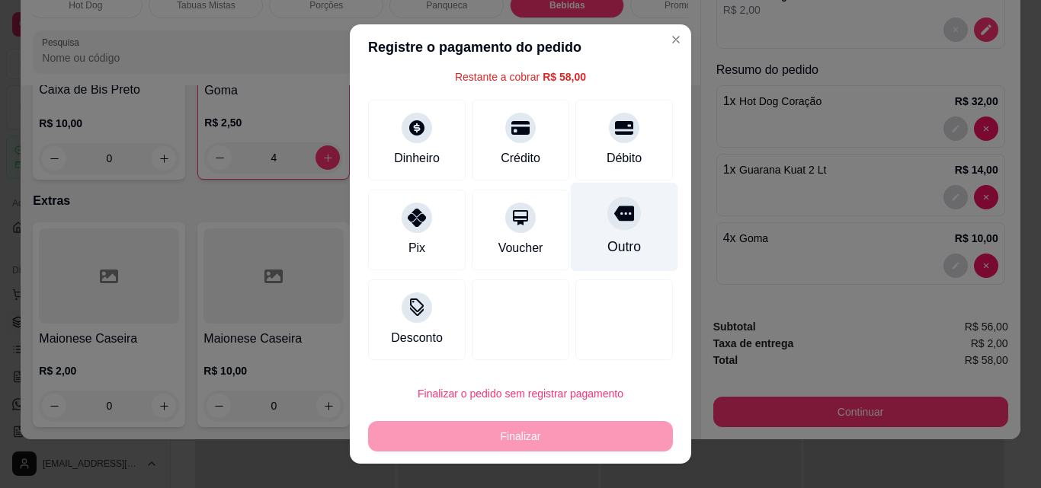
click at [623, 231] on div "Outro" at bounding box center [624, 227] width 107 height 89
type input "R$ 0,00"
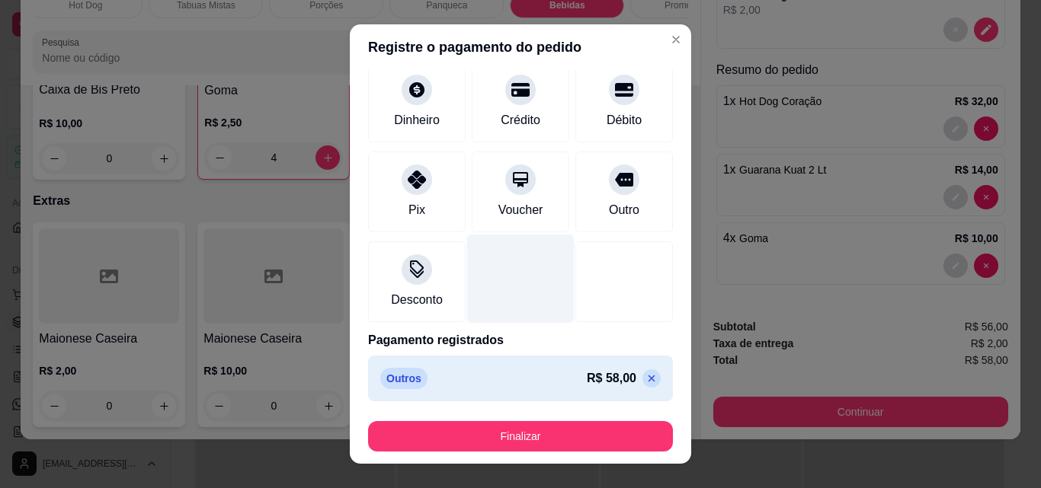
scroll to position [89, 0]
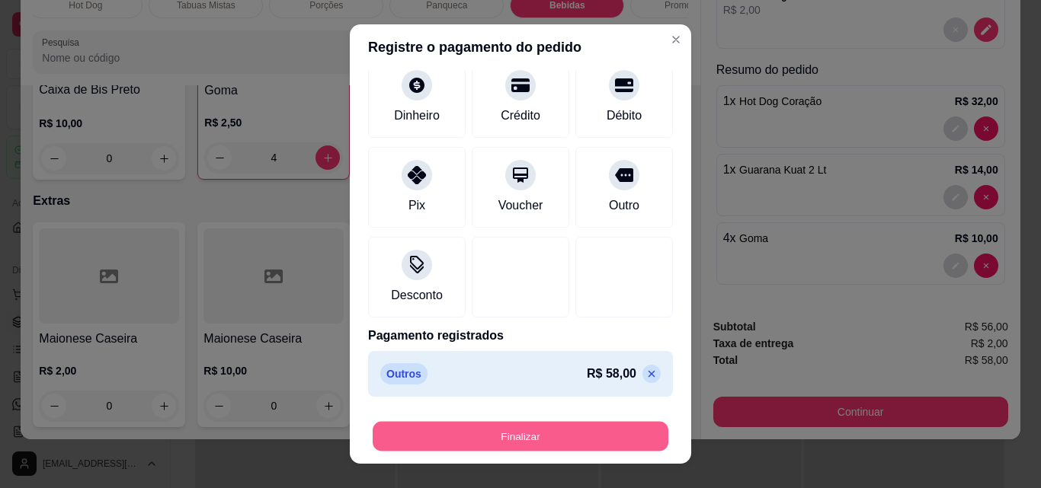
click at [487, 436] on button "Finalizar" at bounding box center [521, 437] width 296 height 30
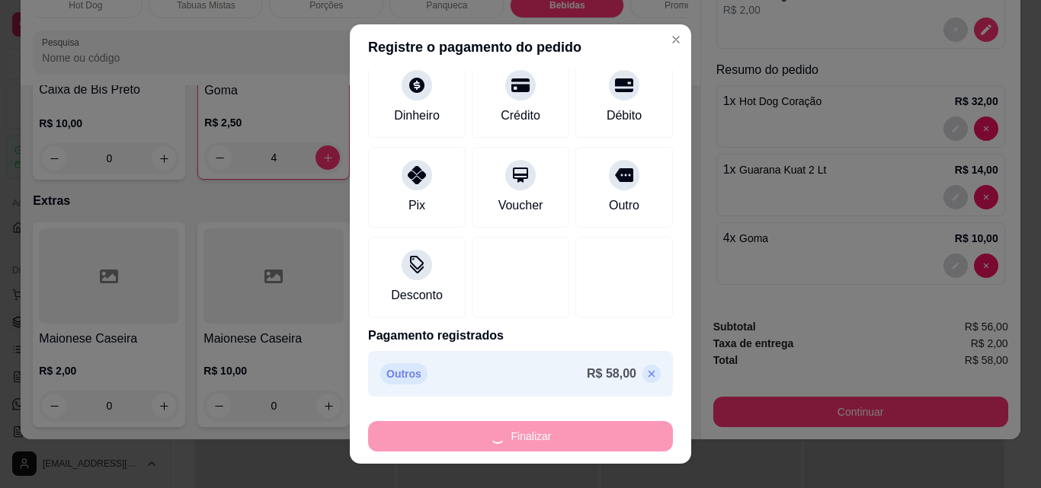
type input "0"
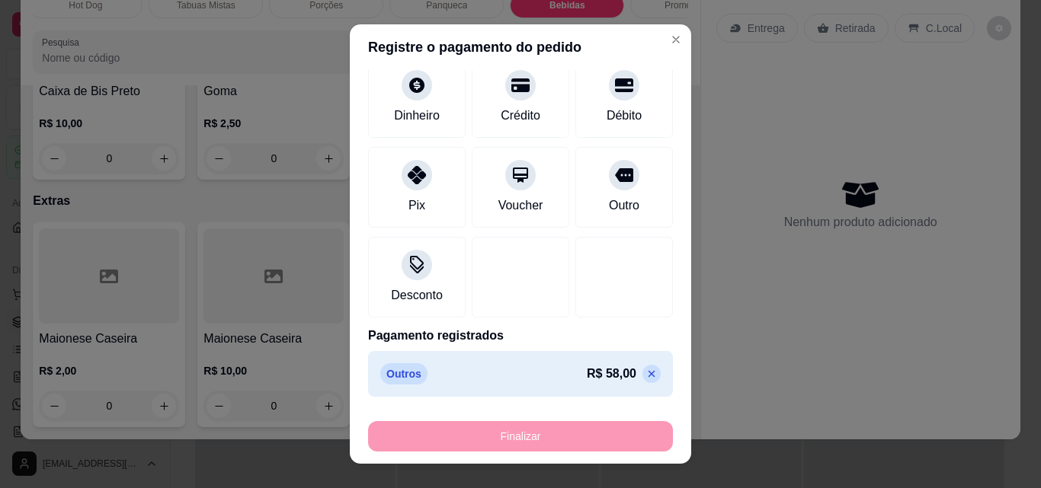
type input "-R$ 58,00"
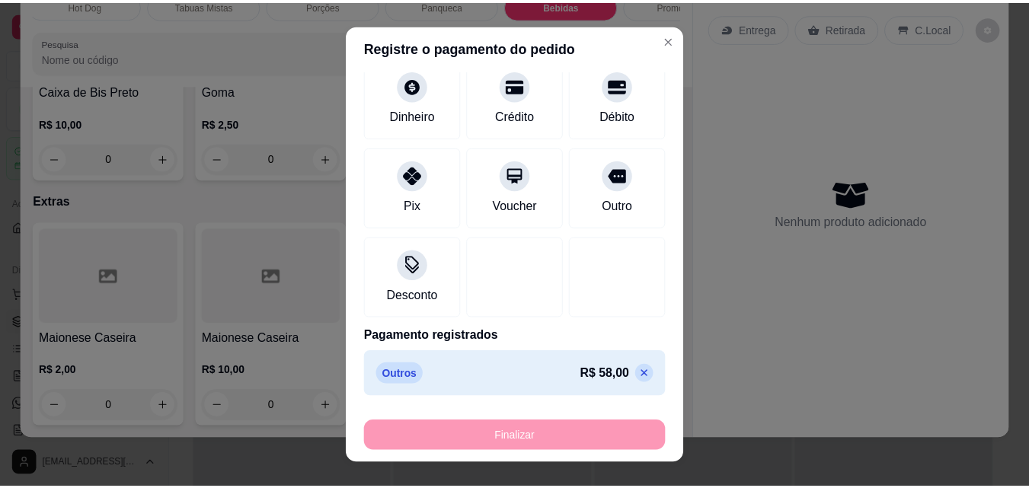
scroll to position [7128, 0]
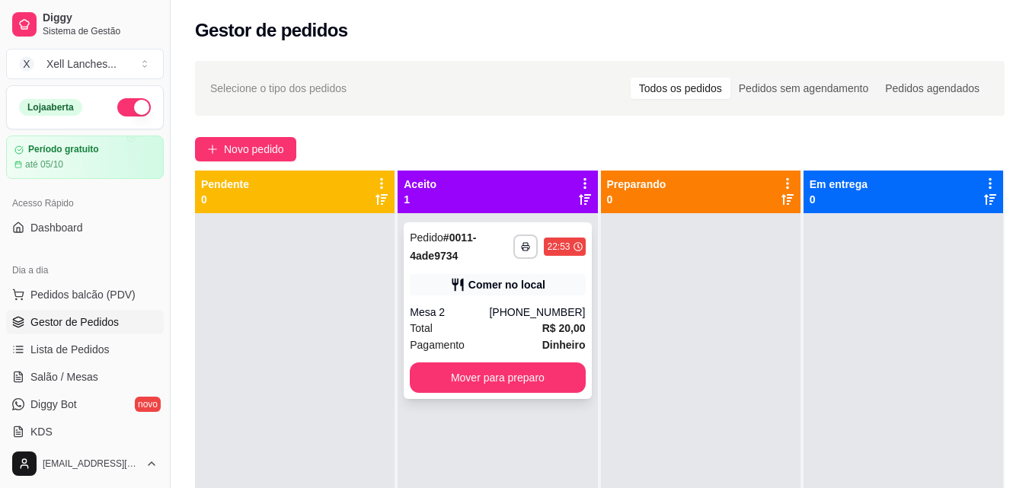
click at [491, 291] on div "Comer no local" at bounding box center [507, 284] width 77 height 15
click at [498, 331] on div "Total R$ 20,00" at bounding box center [497, 328] width 175 height 17
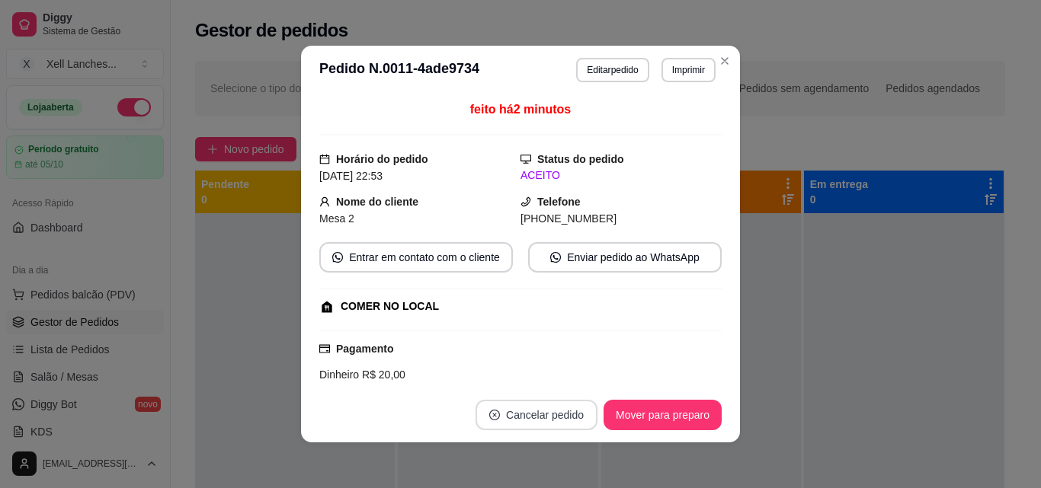
click at [549, 418] on button "Cancelar pedido" at bounding box center [536, 415] width 122 height 30
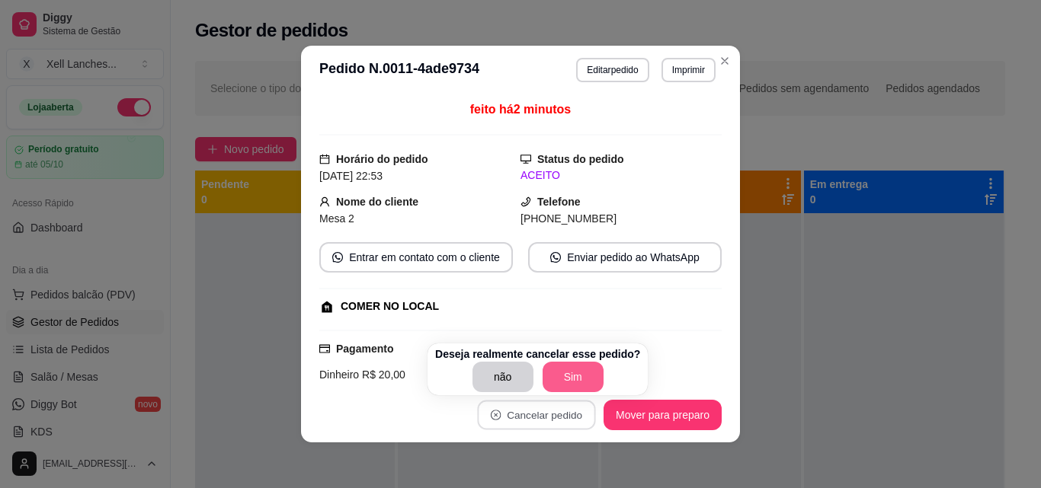
click at [556, 373] on button "Sim" at bounding box center [573, 377] width 61 height 30
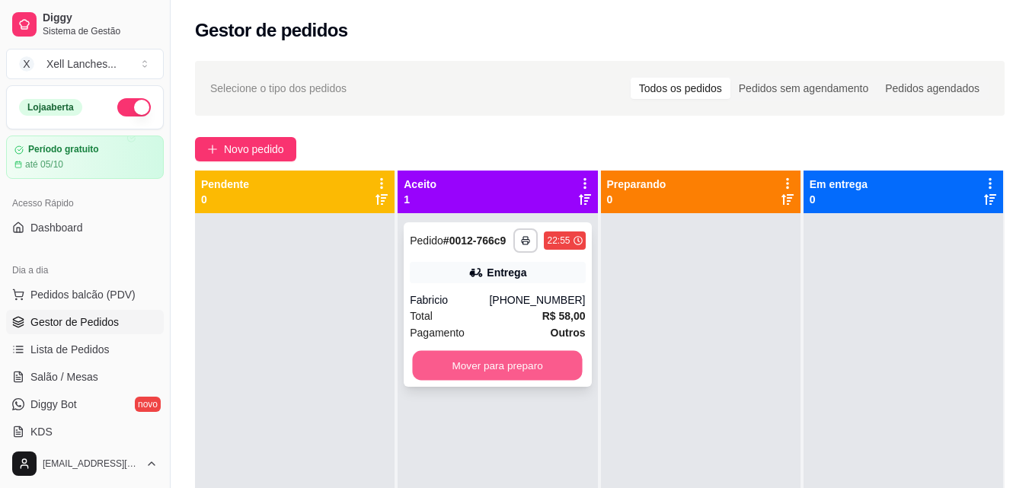
click at [496, 370] on button "Mover para preparo" at bounding box center [498, 366] width 170 height 30
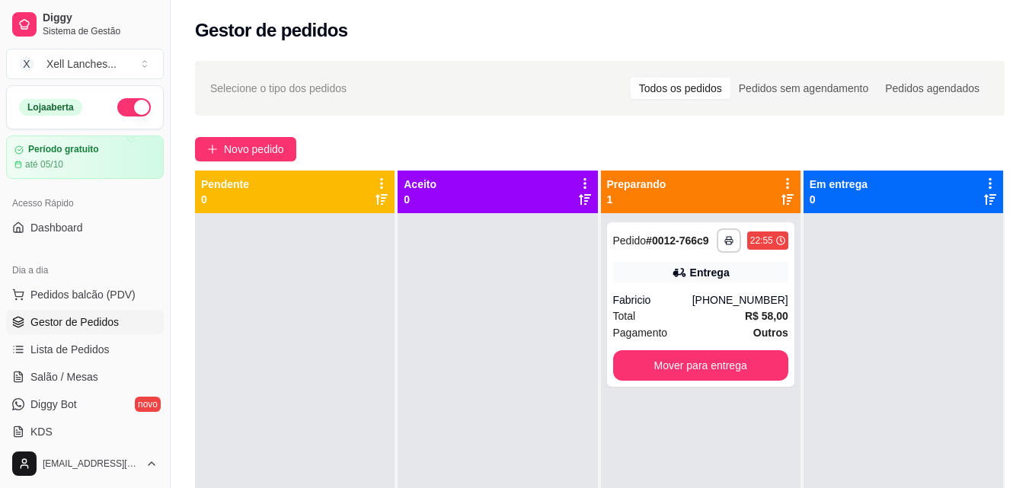
click at [872, 335] on div at bounding box center [904, 457] width 200 height 488
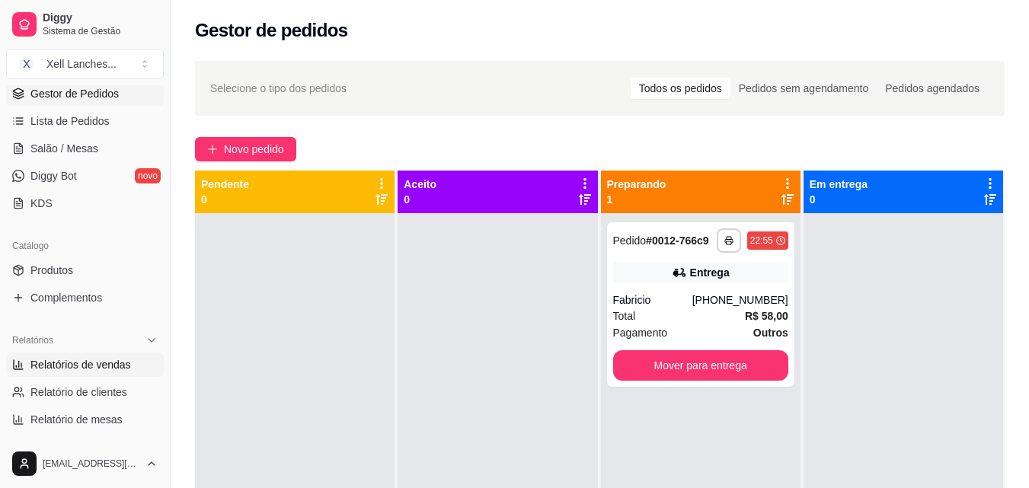
click at [103, 362] on span "Relatórios de vendas" at bounding box center [80, 364] width 101 height 15
select select "ALL"
select select "0"
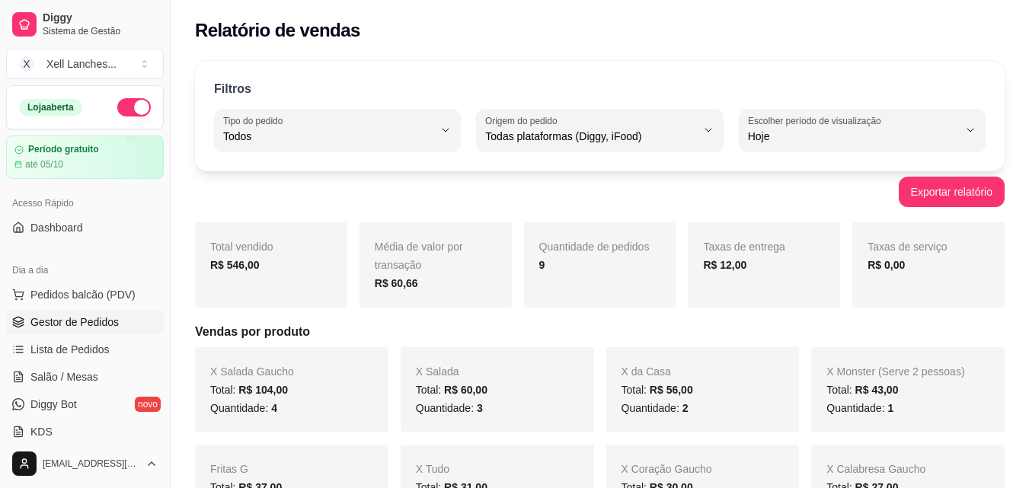
click at [98, 322] on span "Gestor de Pedidos" at bounding box center [74, 322] width 88 height 15
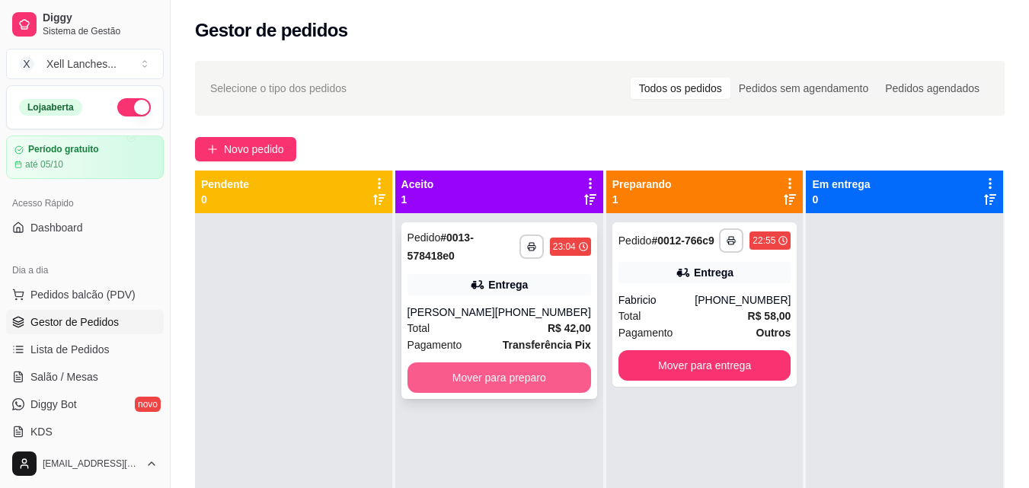
click at [504, 385] on button "Mover para preparo" at bounding box center [500, 378] width 184 height 30
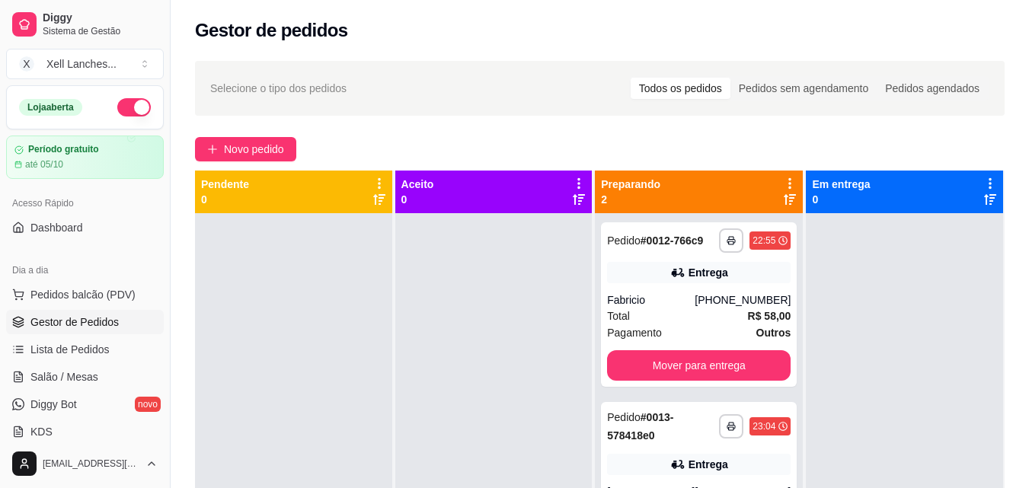
scroll to position [43, 0]
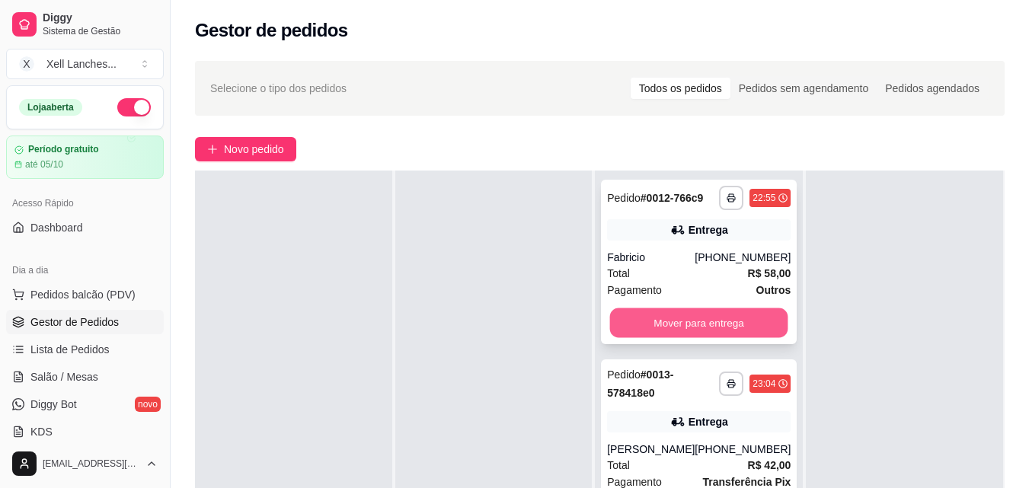
click at [710, 322] on button "Mover para entrega" at bounding box center [699, 324] width 178 height 30
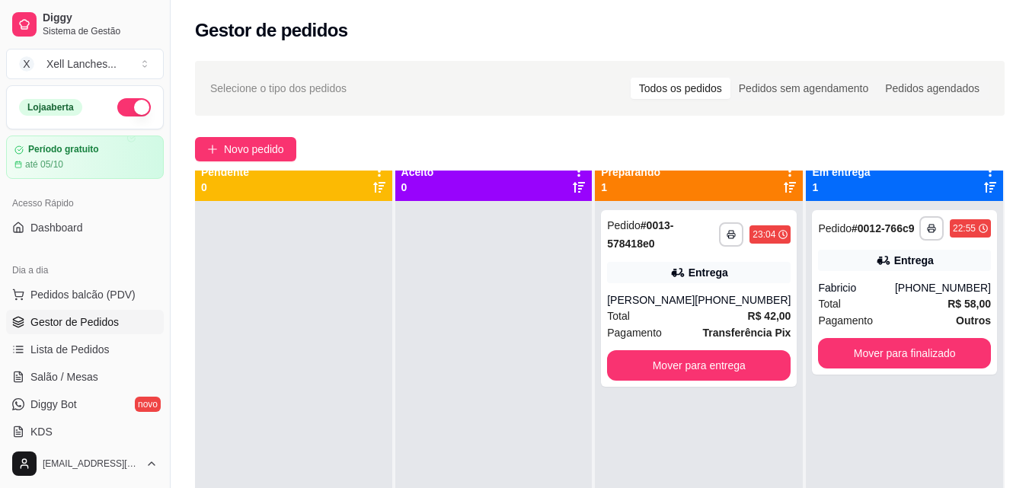
scroll to position [0, 0]
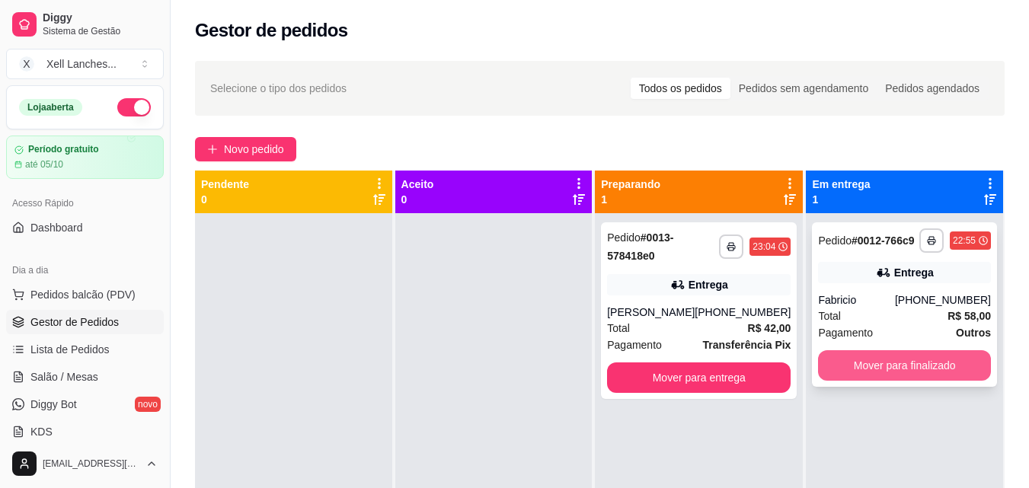
click at [885, 379] on button "Mover para finalizado" at bounding box center [904, 366] width 173 height 30
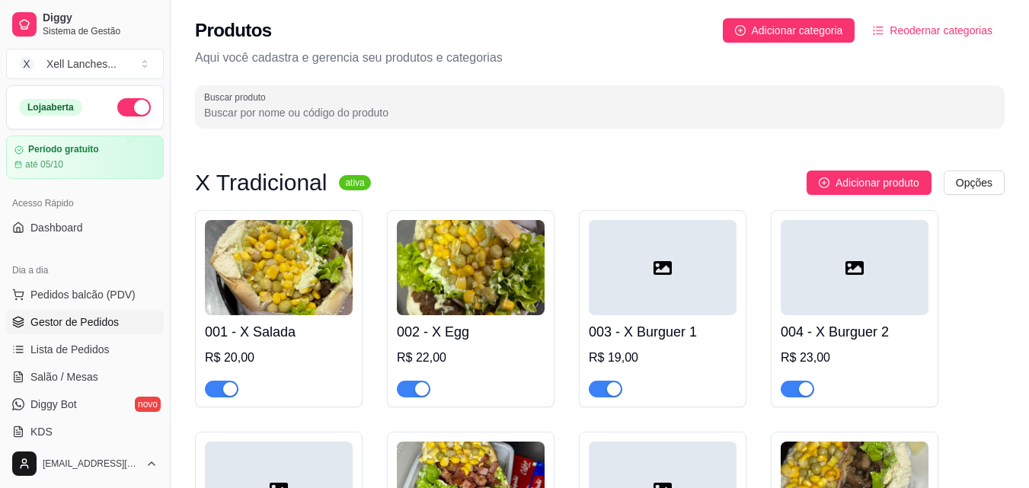
click at [100, 320] on span "Gestor de Pedidos" at bounding box center [74, 322] width 88 height 15
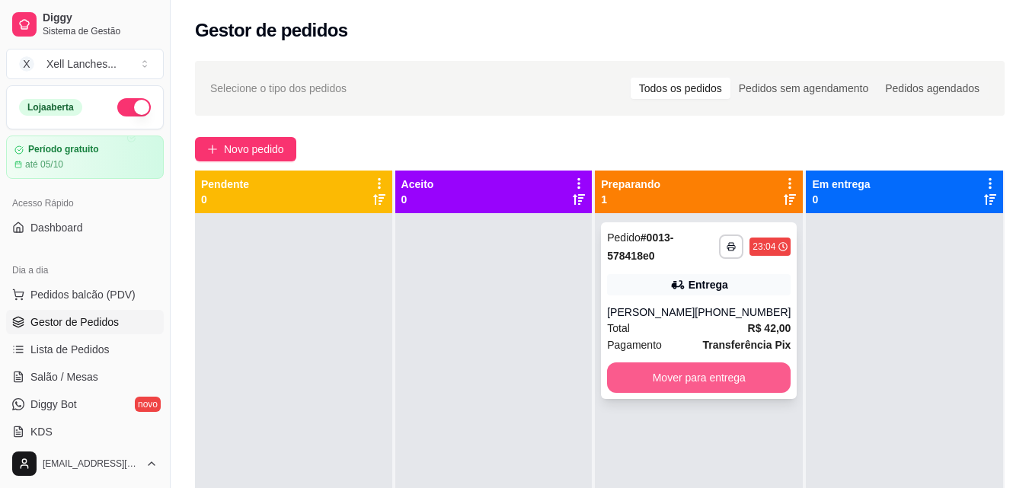
click at [726, 376] on button "Mover para entrega" at bounding box center [699, 378] width 184 height 30
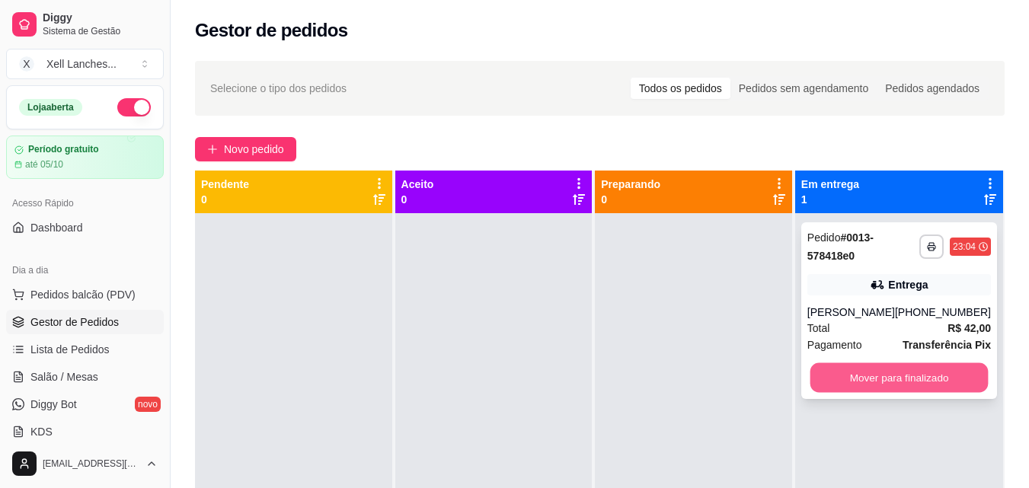
click at [907, 376] on button "Mover para finalizado" at bounding box center [899, 378] width 178 height 30
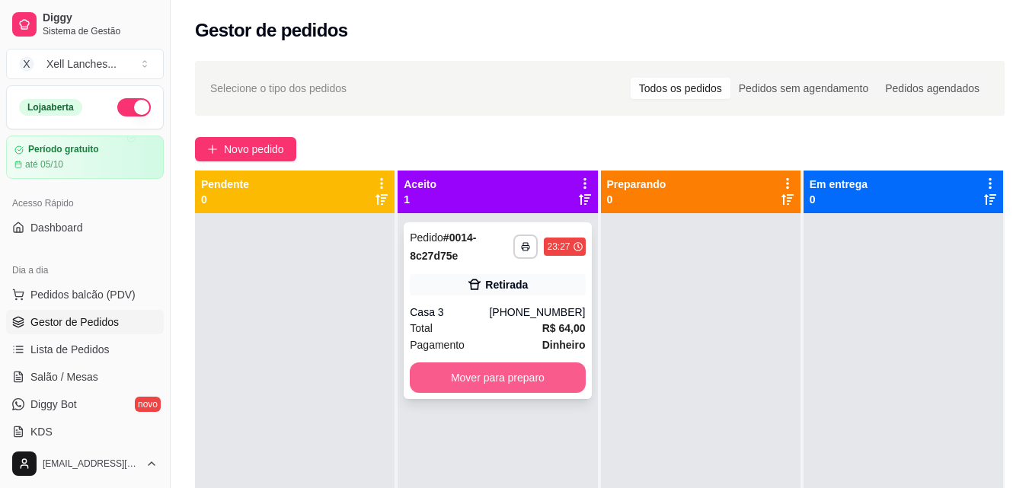
click at [546, 386] on button "Mover para preparo" at bounding box center [497, 378] width 175 height 30
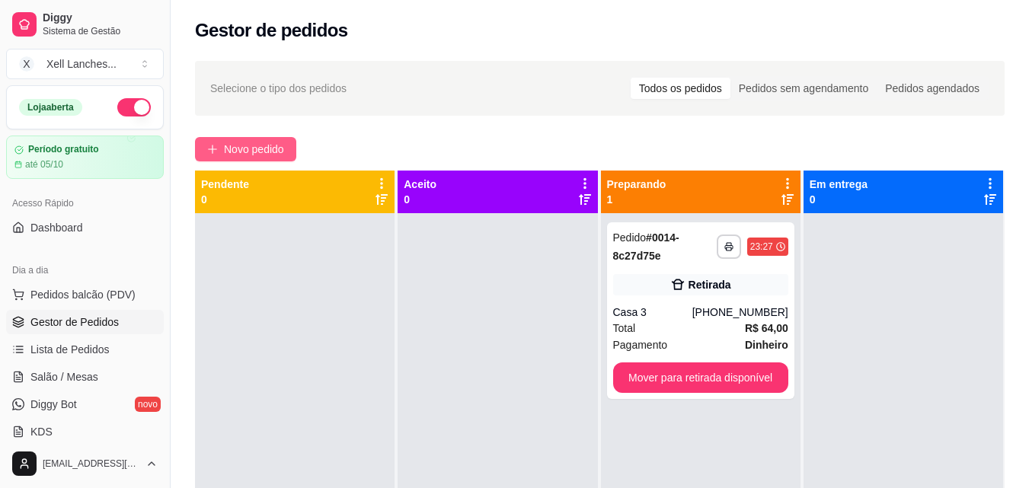
click at [233, 146] on span "Novo pedido" at bounding box center [254, 149] width 60 height 17
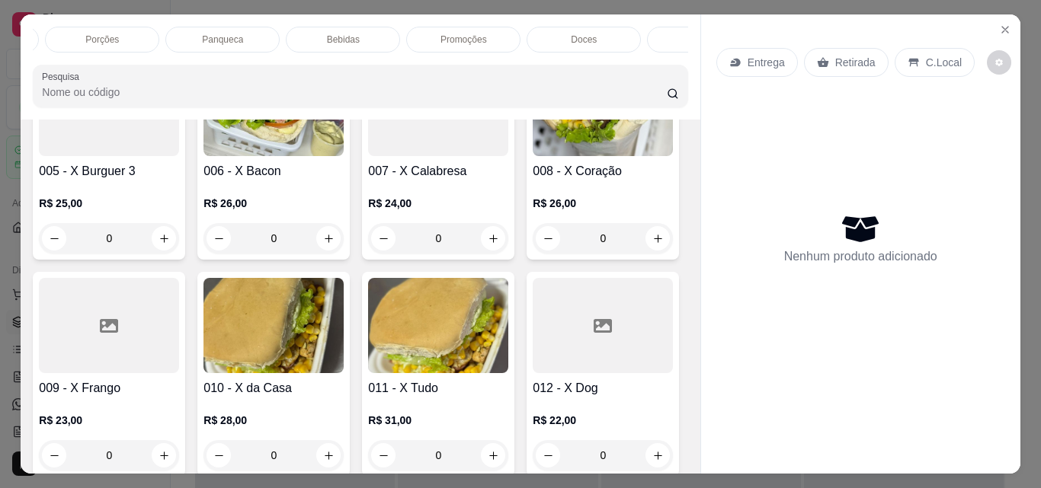
scroll to position [0, 610]
click at [671, 34] on p "Extras" at bounding box center [684, 40] width 26 height 12
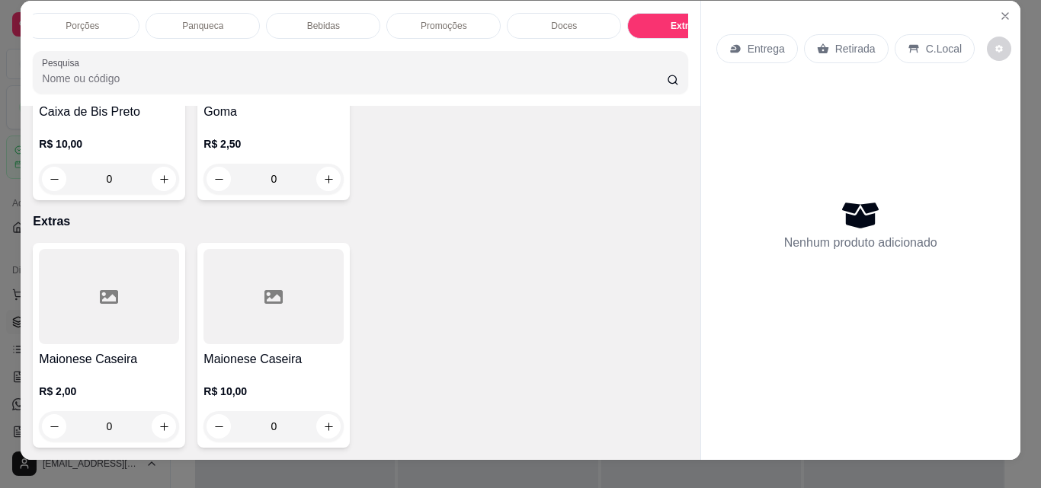
scroll to position [0, 0]
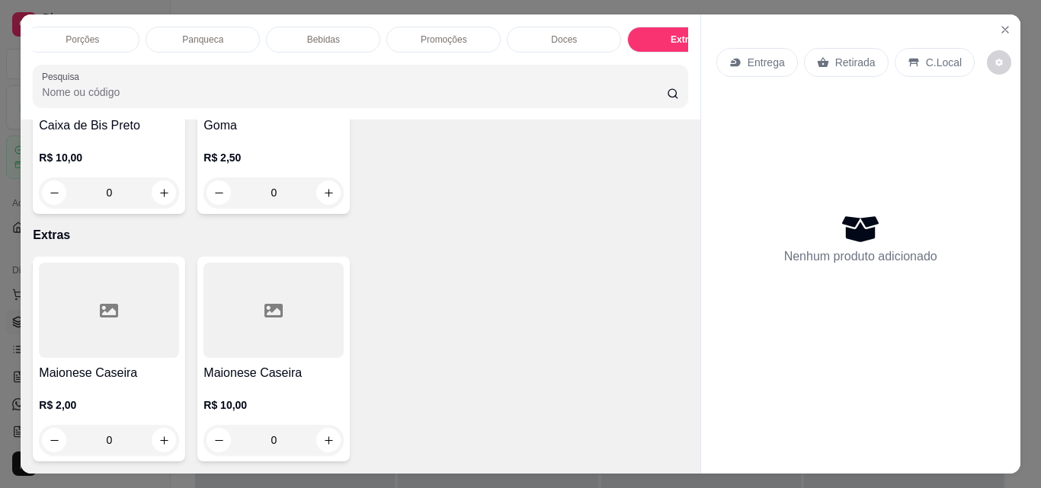
click at [313, 34] on p "Bebidas" at bounding box center [323, 40] width 33 height 12
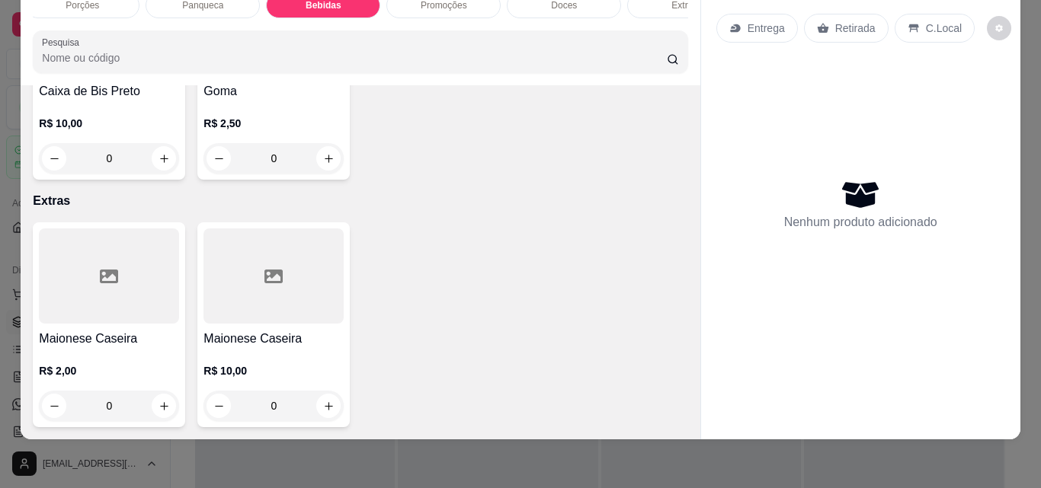
scroll to position [6367, 0]
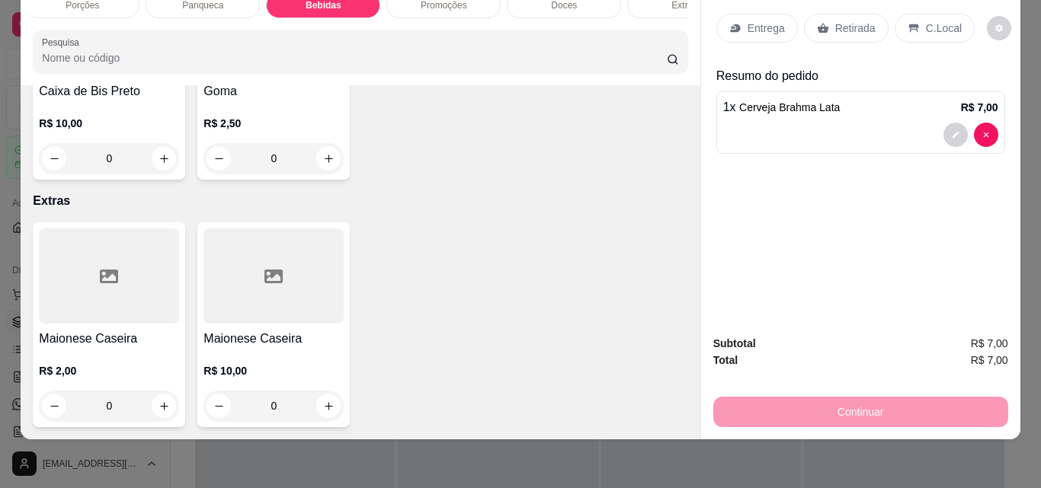
scroll to position [6368, 0]
type input "2"
click at [835, 21] on p "Retirada" at bounding box center [855, 28] width 40 height 15
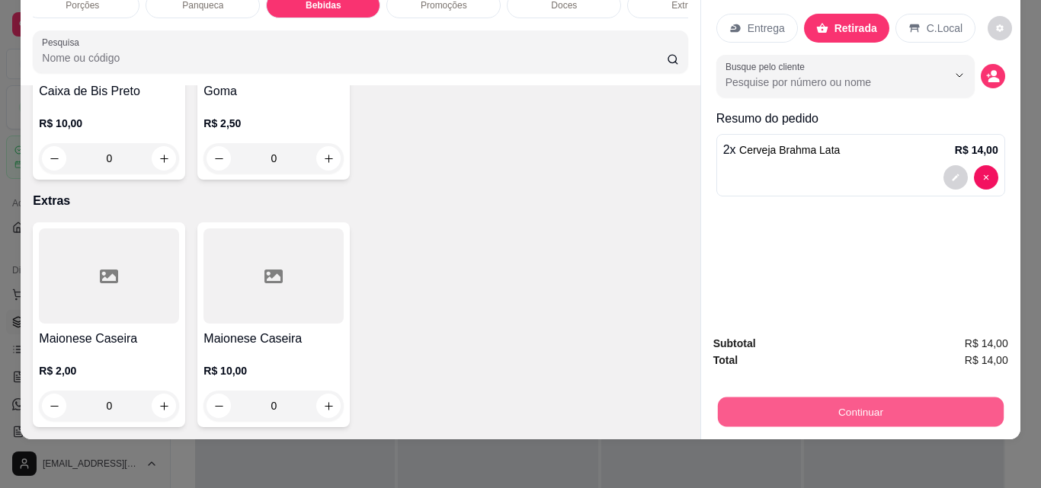
click at [844, 399] on button "Continuar" at bounding box center [860, 412] width 286 height 30
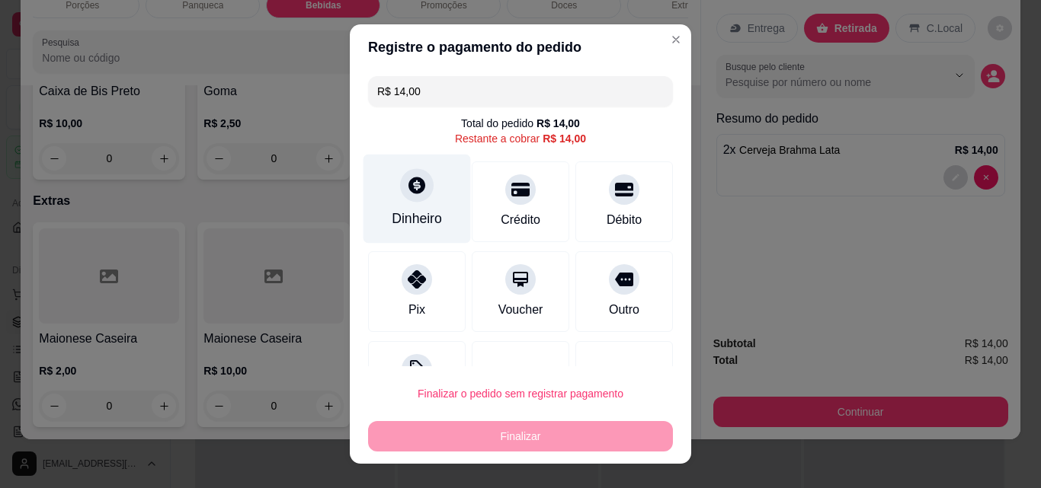
click at [429, 215] on div "Dinheiro" at bounding box center [417, 219] width 50 height 20
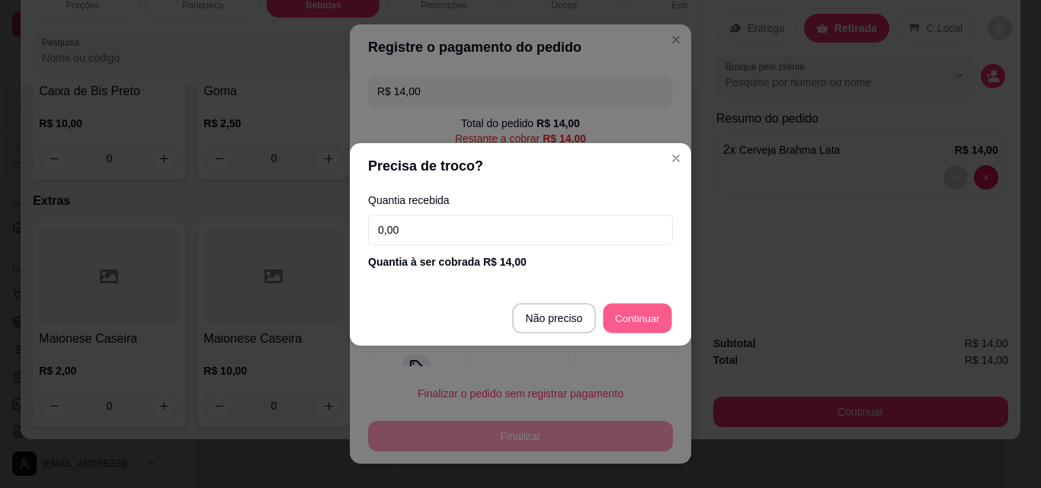
type input "R$ 0,00"
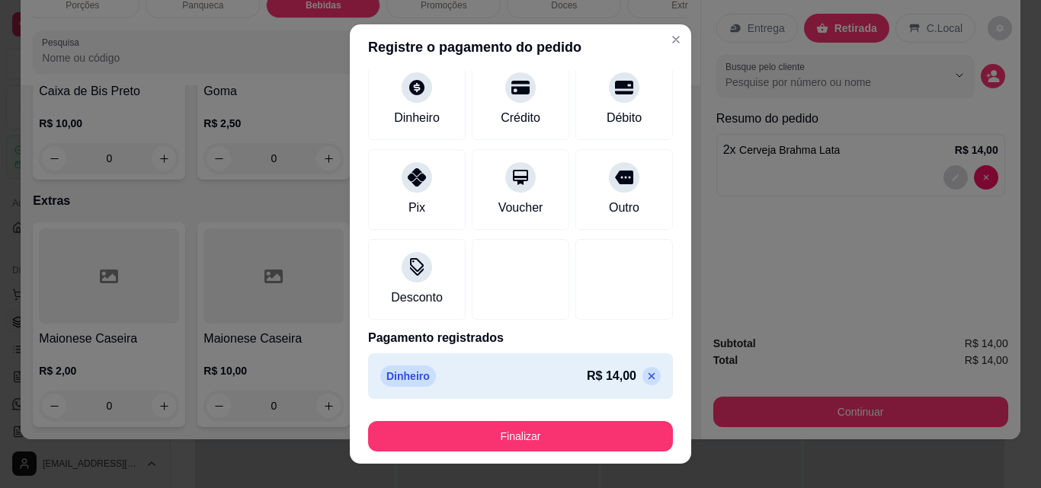
scroll to position [89, 0]
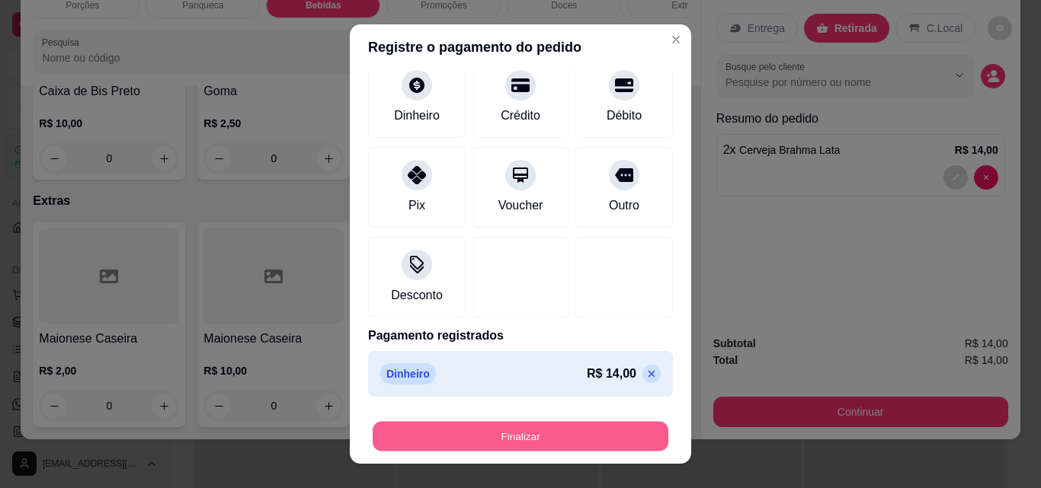
click at [549, 437] on button "Finalizar" at bounding box center [521, 437] width 296 height 30
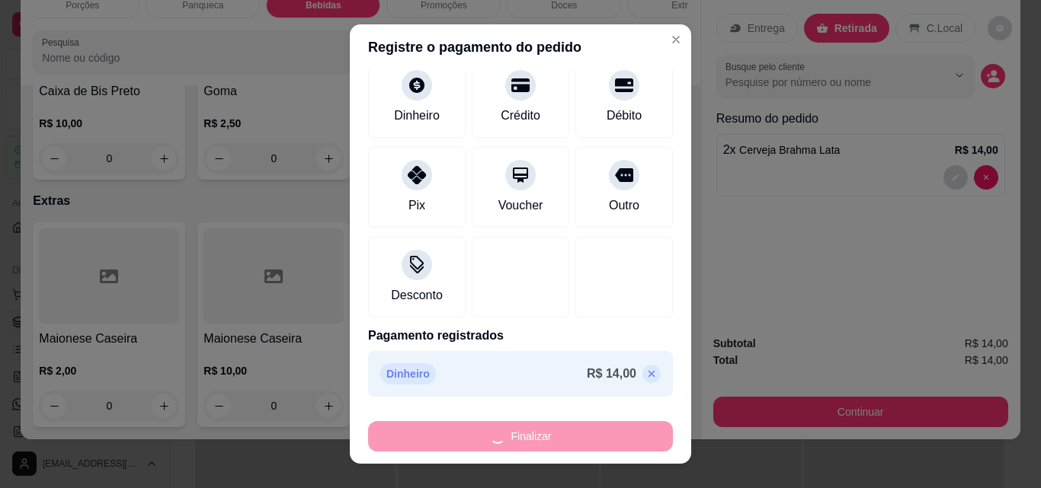
type input "0"
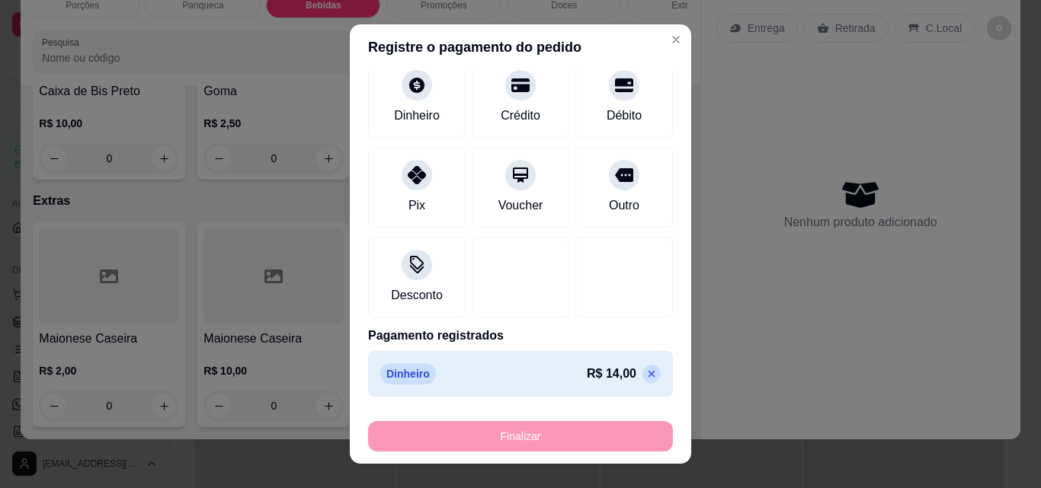
type input "-R$ 14,00"
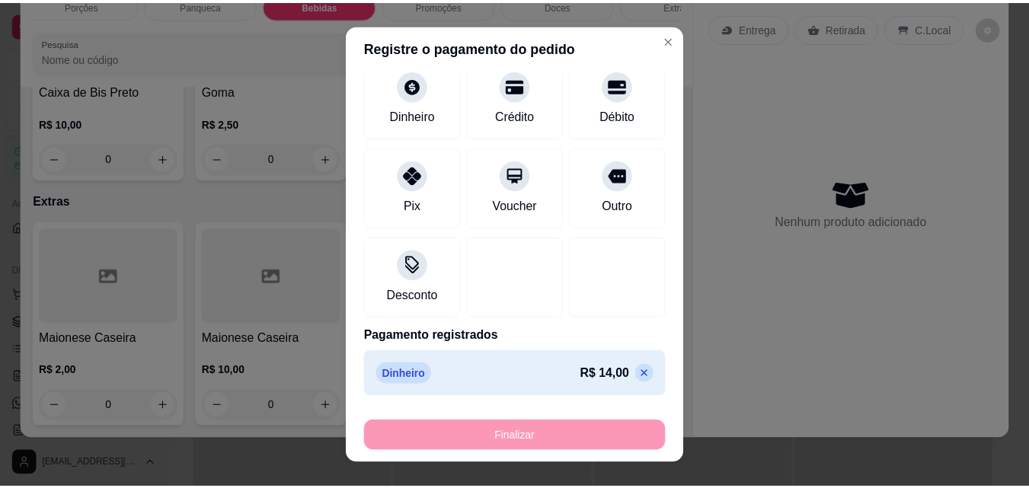
scroll to position [6367, 0]
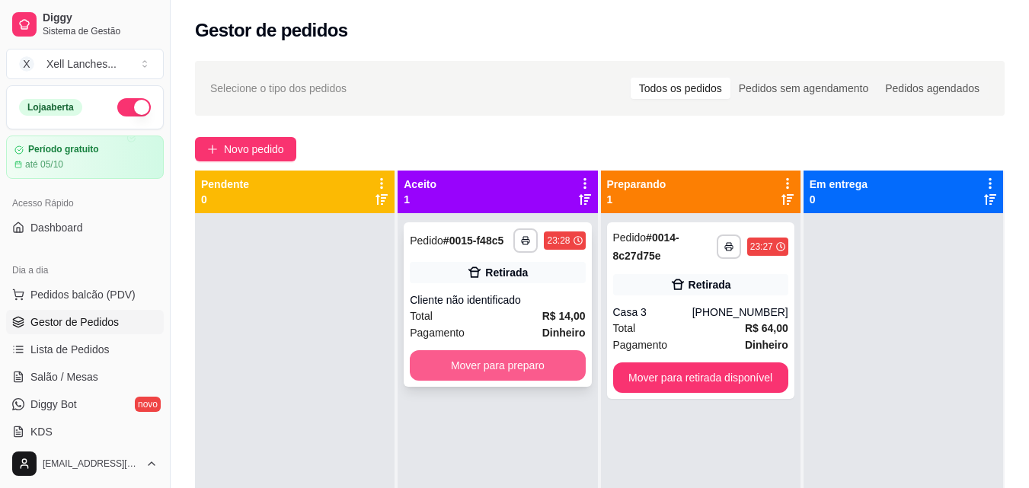
click at [524, 370] on button "Mover para preparo" at bounding box center [497, 366] width 175 height 30
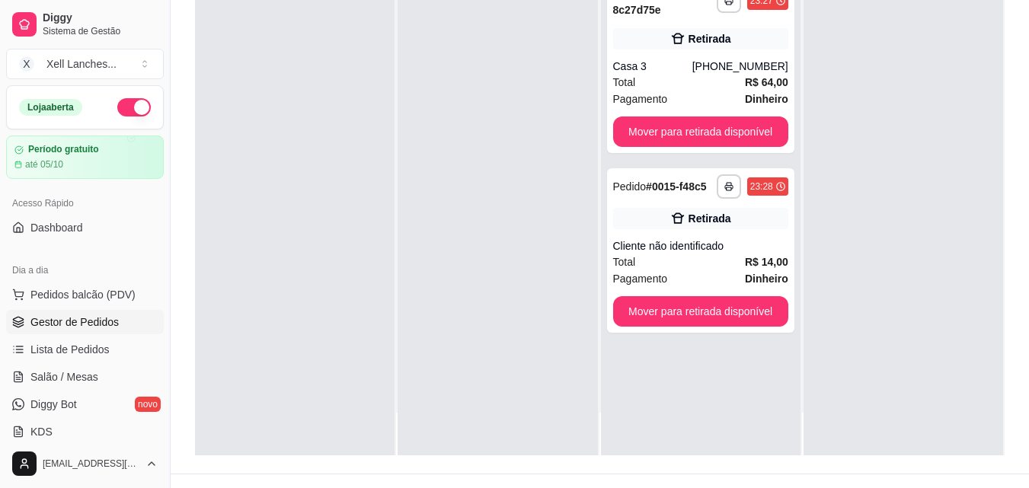
scroll to position [229, 0]
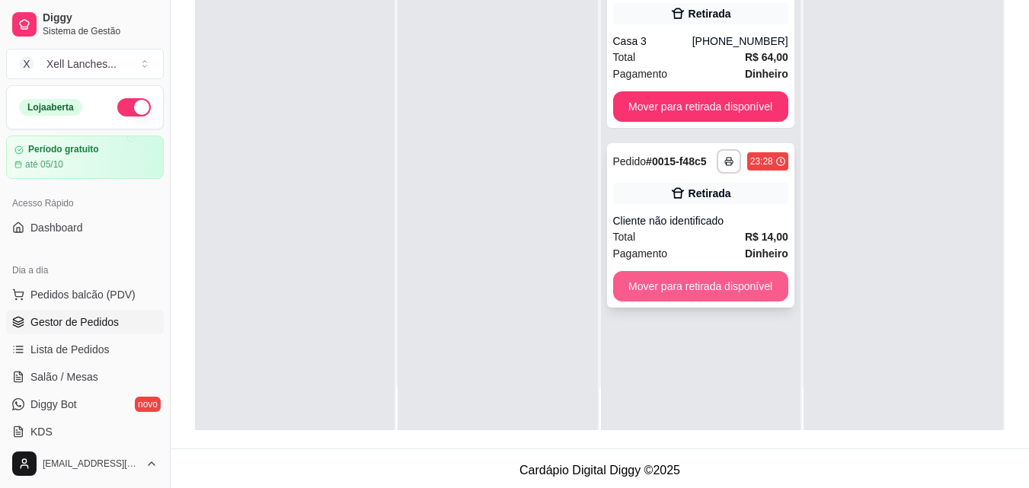
click at [703, 281] on button "Mover para retirada disponível" at bounding box center [700, 286] width 175 height 30
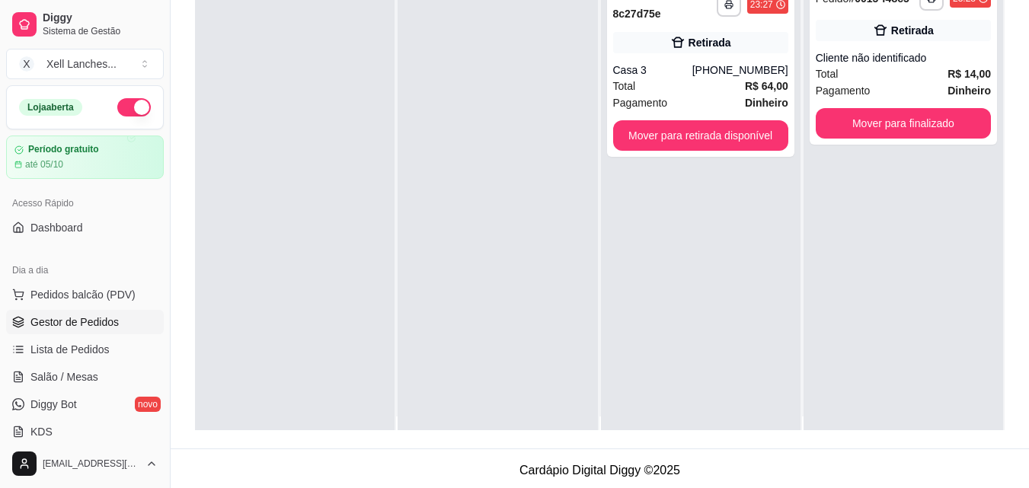
scroll to position [0, 0]
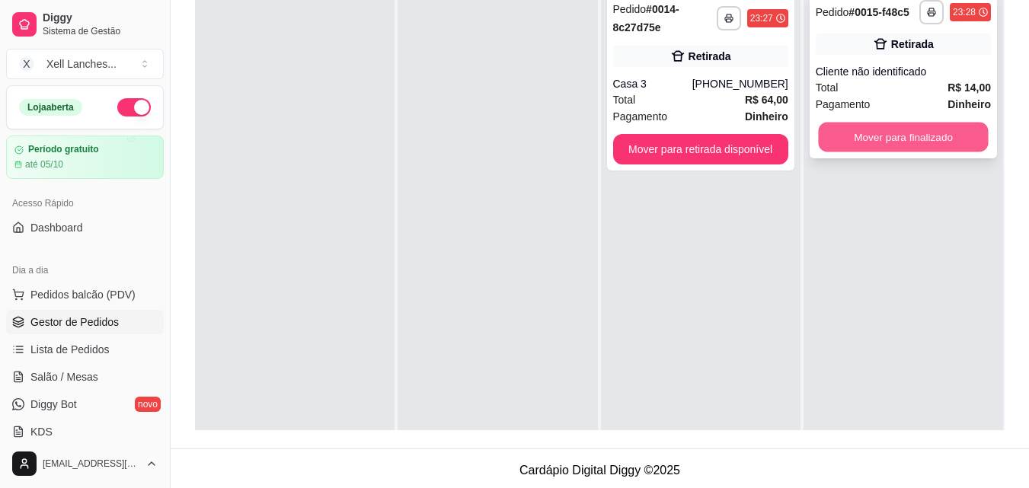
click at [913, 141] on button "Mover para finalizado" at bounding box center [903, 138] width 170 height 30
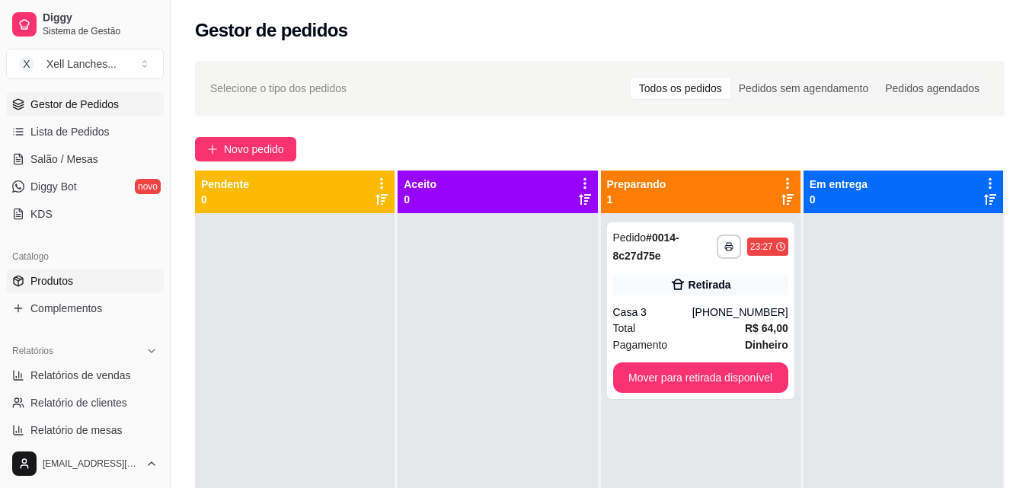
scroll to position [305, 0]
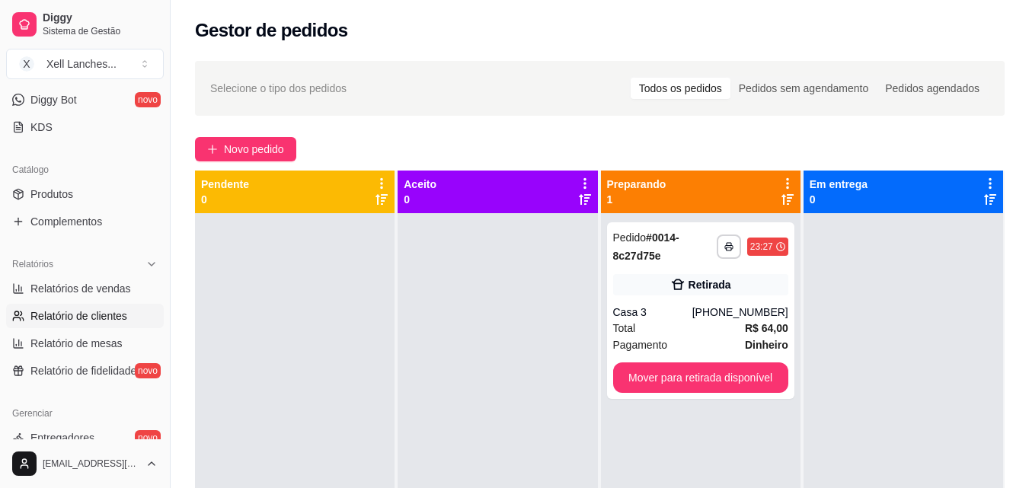
click at [119, 320] on span "Relatório de clientes" at bounding box center [78, 316] width 97 height 15
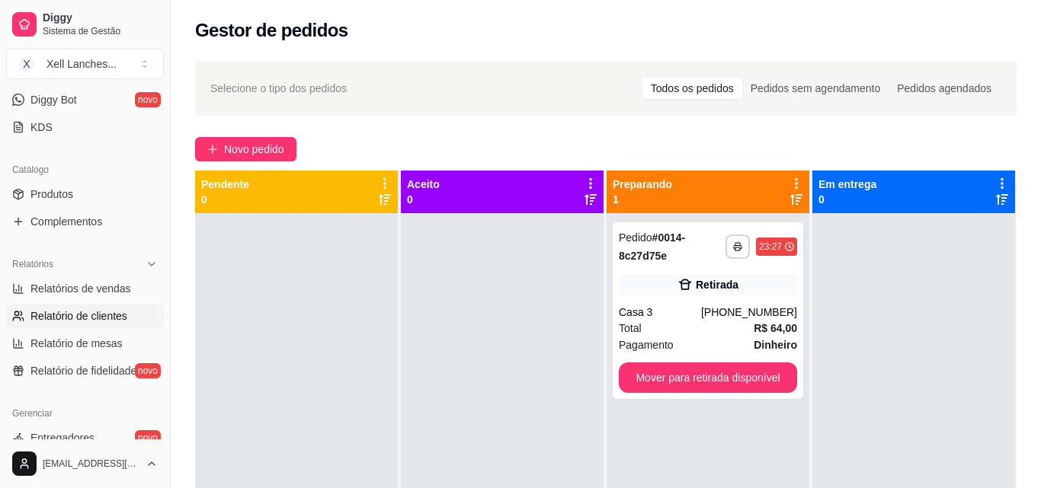
select select "30"
select select "HIGHEST_TOTAL_SPENT_WITH_ORDERS"
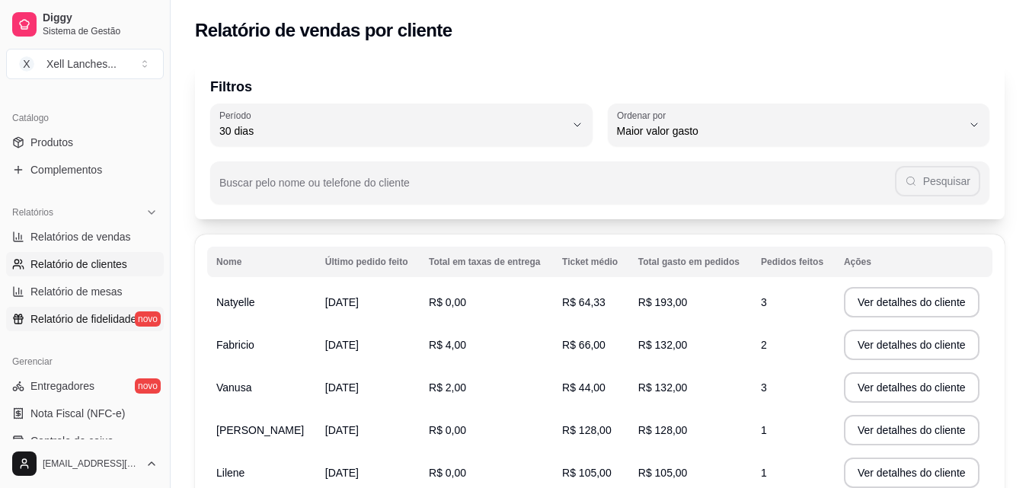
scroll to position [381, 0]
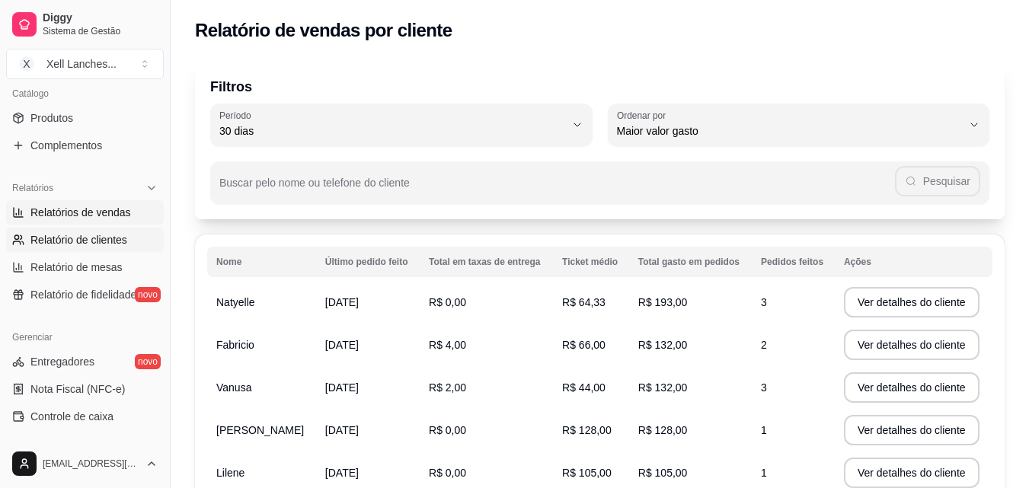
click at [101, 213] on span "Relatórios de vendas" at bounding box center [80, 212] width 101 height 15
select select "ALL"
select select "0"
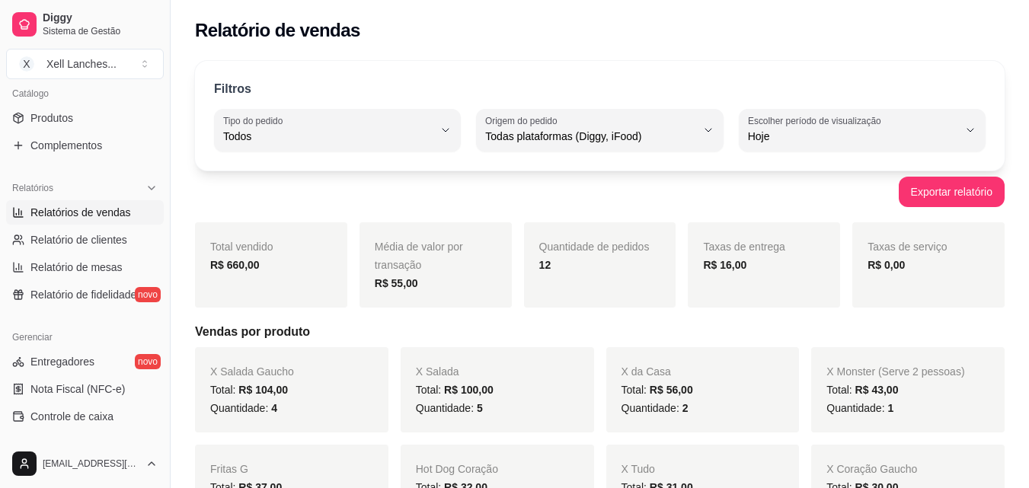
click at [748, 275] on div "Taxas de entrega R$ 16,00" at bounding box center [764, 265] width 152 height 85
click at [744, 273] on div "R$ 16,00" at bounding box center [764, 265] width 122 height 18
drag, startPoint x: 709, startPoint y: 267, endPoint x: 821, endPoint y: 260, distance: 112.2
click at [821, 260] on div "R$ 16,00" at bounding box center [764, 265] width 122 height 18
click at [735, 267] on strong "R$ 16,00" at bounding box center [724, 265] width 43 height 12
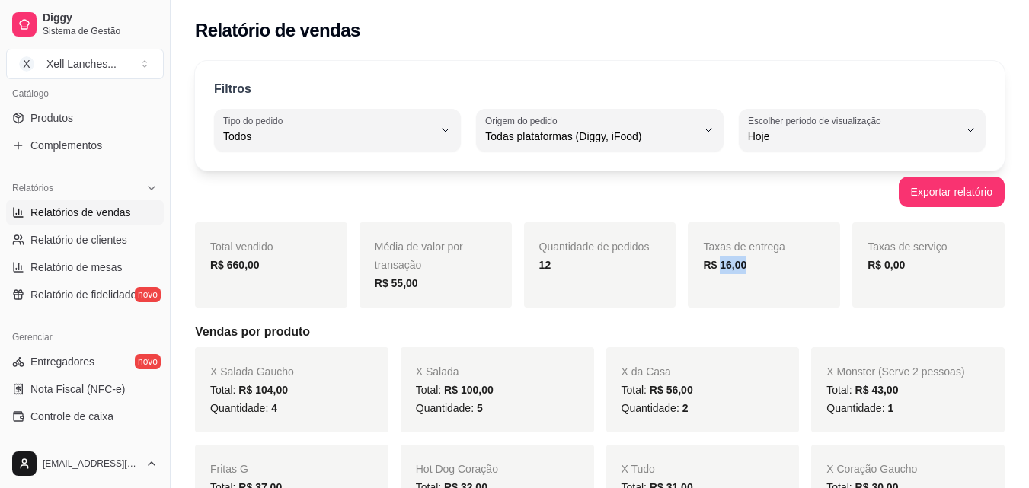
drag, startPoint x: 721, startPoint y: 267, endPoint x: 784, endPoint y: 265, distance: 63.3
click at [784, 265] on div "R$ 16,00" at bounding box center [764, 265] width 122 height 18
click at [755, 269] on div "R$ 16,00" at bounding box center [764, 265] width 122 height 18
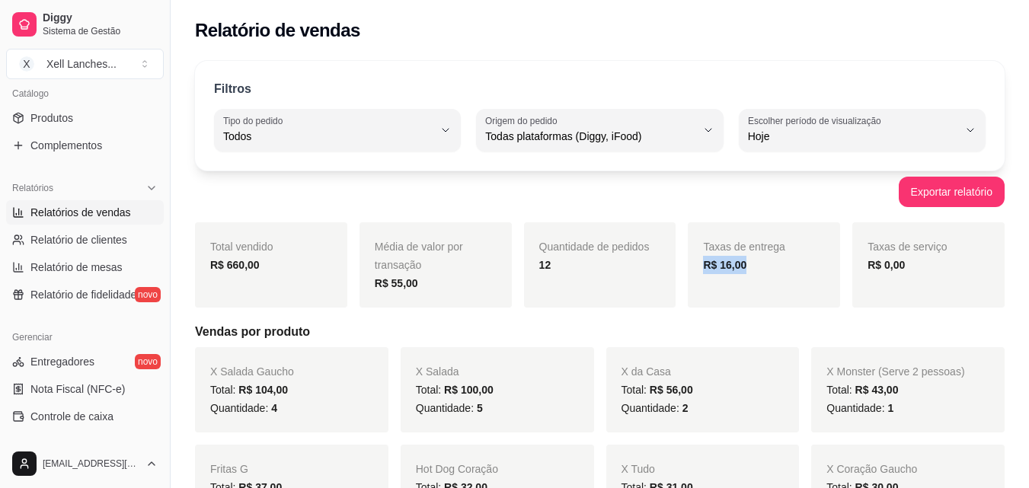
click at [704, 268] on strong "R$ 16,00" at bounding box center [724, 265] width 43 height 12
click at [715, 264] on strong "R$ 16,00" at bounding box center [724, 265] width 43 height 12
drag, startPoint x: 716, startPoint y: 263, endPoint x: 789, endPoint y: 264, distance: 73.2
click at [789, 264] on div "R$ 16,00" at bounding box center [764, 265] width 122 height 18
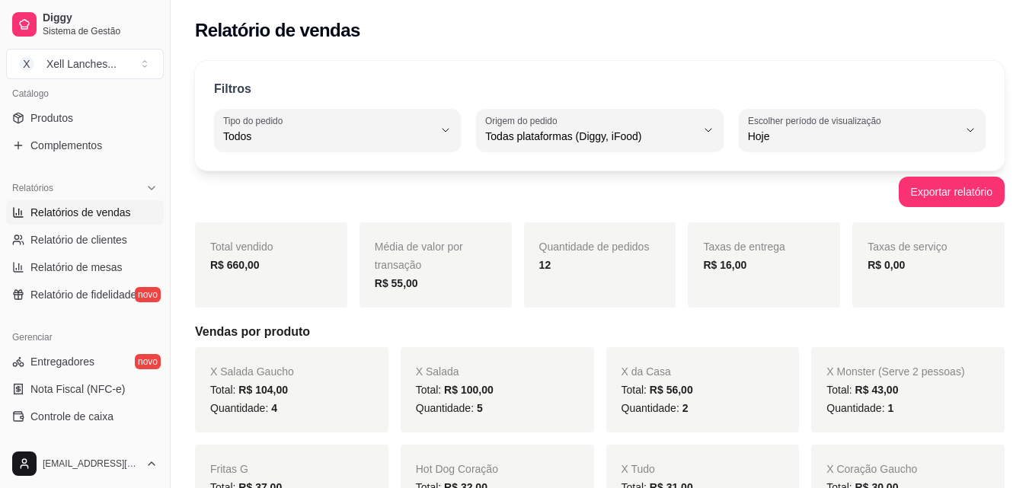
click at [789, 264] on div "R$ 16,00" at bounding box center [764, 265] width 122 height 18
click at [756, 276] on div "Taxas de entrega R$ 16,00" at bounding box center [764, 265] width 152 height 85
click at [755, 276] on div "Taxas de entrega R$ 16,00" at bounding box center [764, 265] width 152 height 85
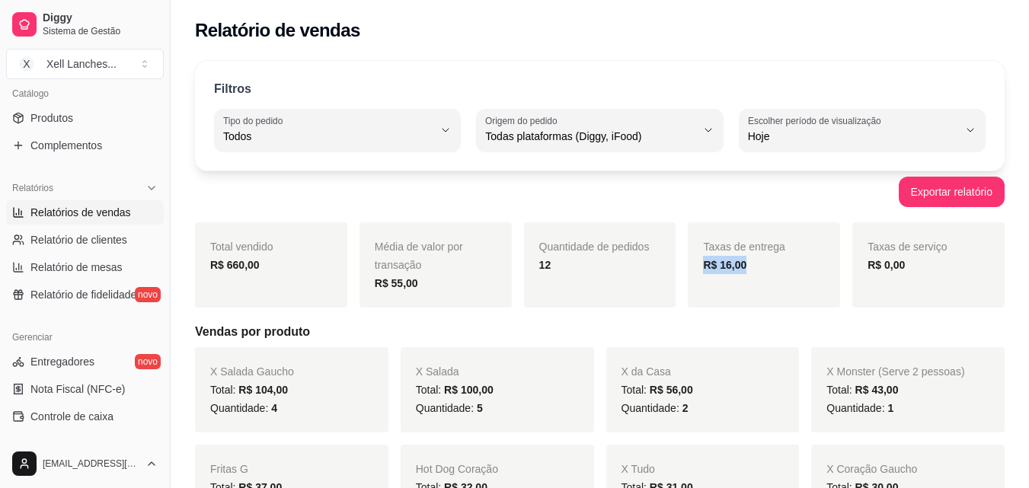
click at [755, 276] on div "Taxas de entrega R$ 16,00" at bounding box center [764, 265] width 152 height 85
click at [741, 271] on strong "R$ 16,00" at bounding box center [724, 265] width 43 height 12
click at [716, 266] on strong "R$ 16,00" at bounding box center [724, 265] width 43 height 12
drag, startPoint x: 716, startPoint y: 266, endPoint x: 757, endPoint y: 261, distance: 41.5
click at [757, 261] on div "R$ 16,00" at bounding box center [764, 265] width 122 height 18
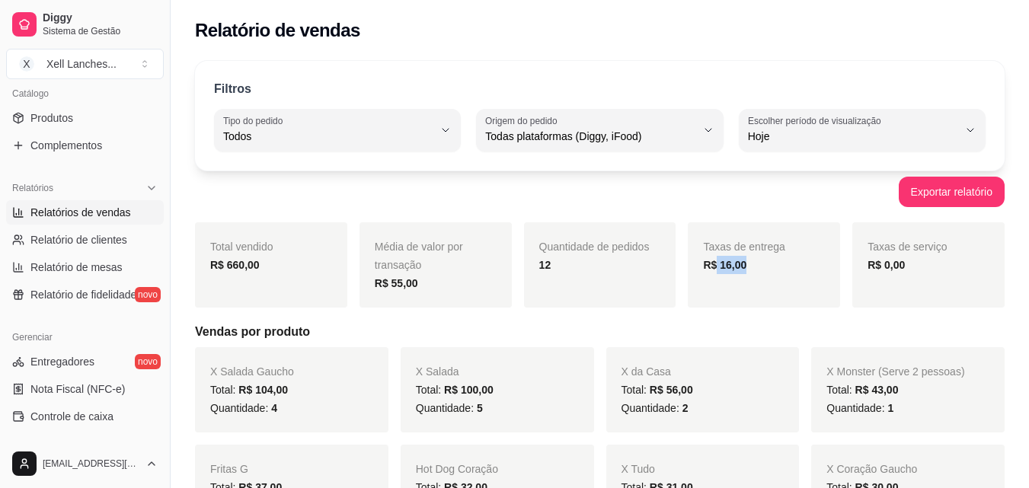
click at [756, 261] on div "R$ 16,00" at bounding box center [764, 265] width 122 height 18
click at [721, 264] on strong "R$ 16,00" at bounding box center [724, 265] width 43 height 12
click at [725, 265] on strong "R$ 16,00" at bounding box center [724, 265] width 43 height 12
click at [731, 265] on strong "R$ 16,00" at bounding box center [724, 265] width 43 height 12
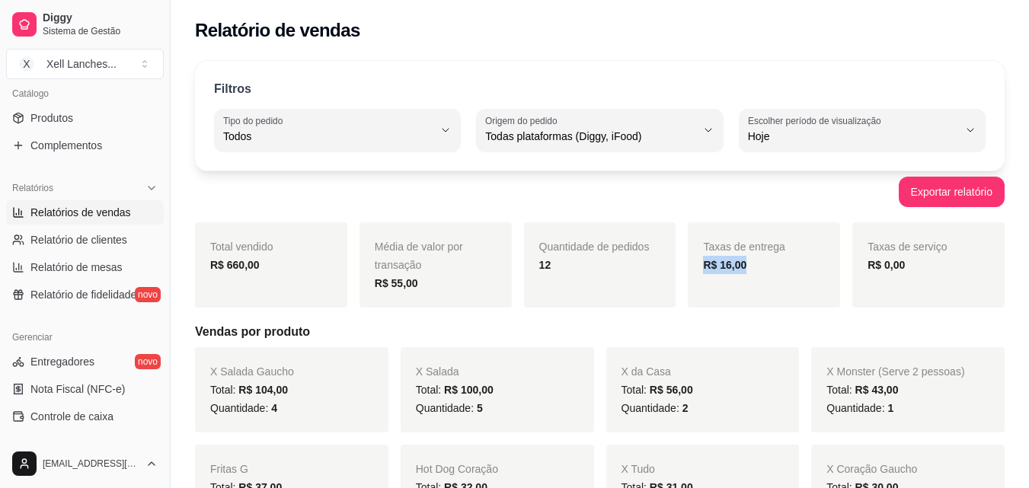
click at [731, 265] on strong "R$ 16,00" at bounding box center [724, 265] width 43 height 12
click at [732, 265] on strong "R$ 16,00" at bounding box center [724, 265] width 43 height 12
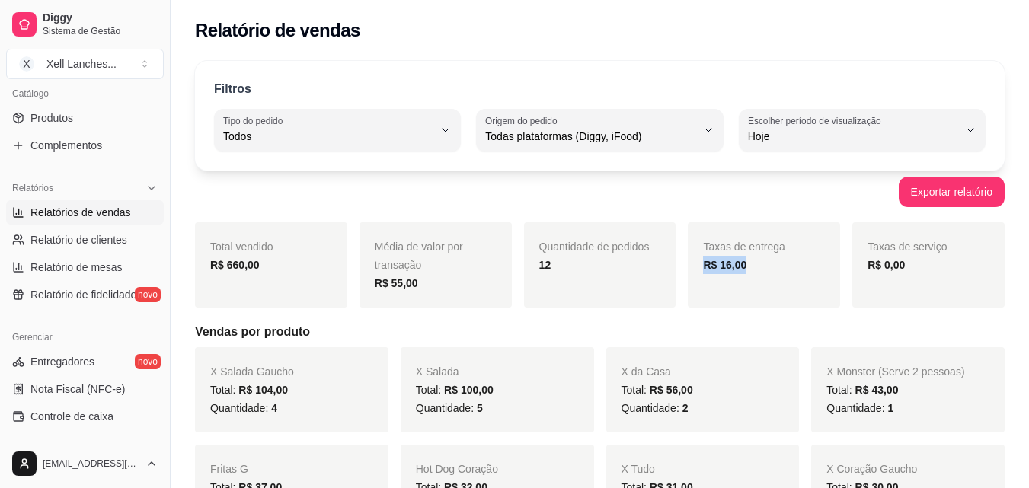
click at [739, 267] on strong "R$ 16,00" at bounding box center [724, 265] width 43 height 12
click at [730, 269] on strong "R$ 16,00" at bounding box center [724, 265] width 43 height 12
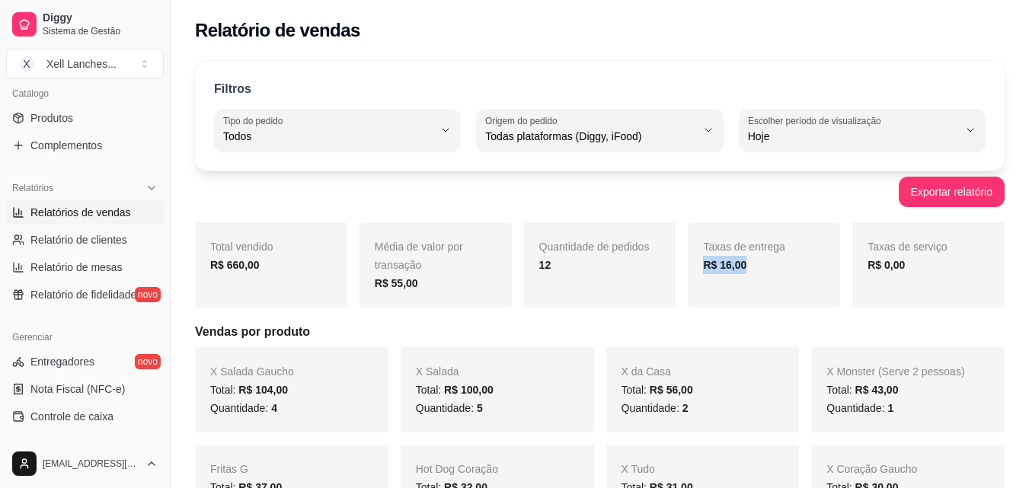
click at [730, 269] on strong "R$ 16,00" at bounding box center [724, 265] width 43 height 12
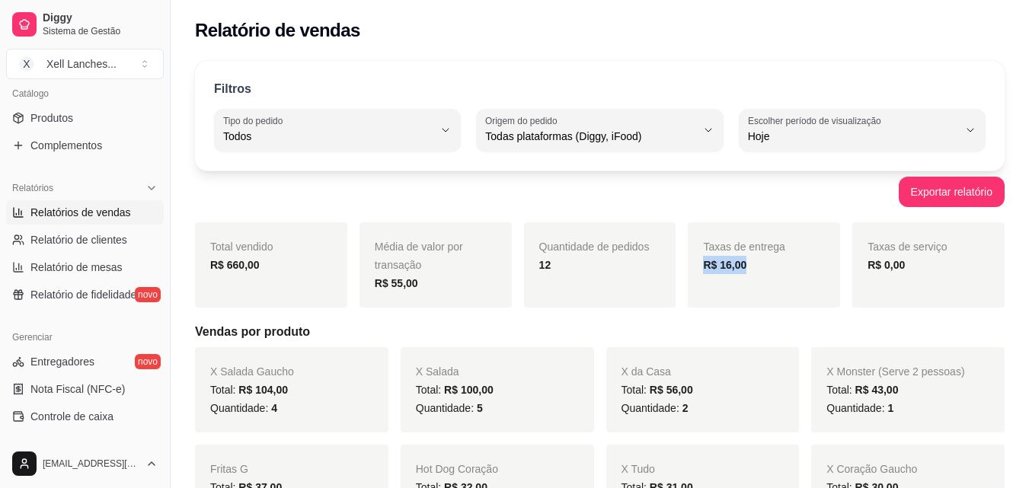
click at [730, 269] on strong "R$ 16,00" at bounding box center [724, 265] width 43 height 12
click at [749, 257] on div "R$ 16,00" at bounding box center [764, 265] width 122 height 18
click at [745, 263] on div "R$ 16,00" at bounding box center [764, 265] width 122 height 18
drag, startPoint x: 742, startPoint y: 263, endPoint x: 707, endPoint y: 265, distance: 35.1
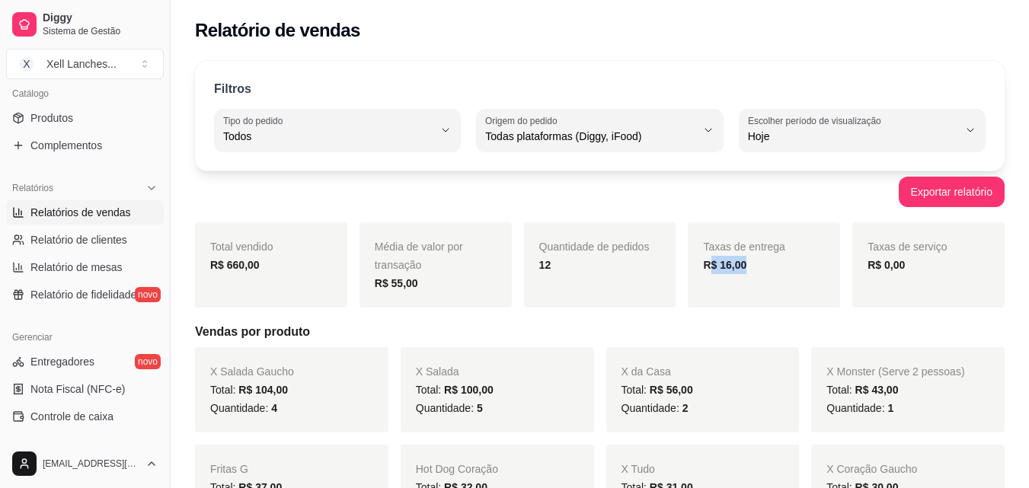
click at [707, 265] on strong "R$ 16,00" at bounding box center [724, 265] width 43 height 12
click at [703, 266] on div "Taxas de entrega R$ 16,00" at bounding box center [764, 265] width 152 height 85
drag, startPoint x: 744, startPoint y: 267, endPoint x: 699, endPoint y: 269, distance: 45.0
click at [699, 269] on div "Taxas de entrega R$ 16,00" at bounding box center [764, 265] width 152 height 85
click at [730, 271] on strong "R$ 16,00" at bounding box center [724, 265] width 43 height 12
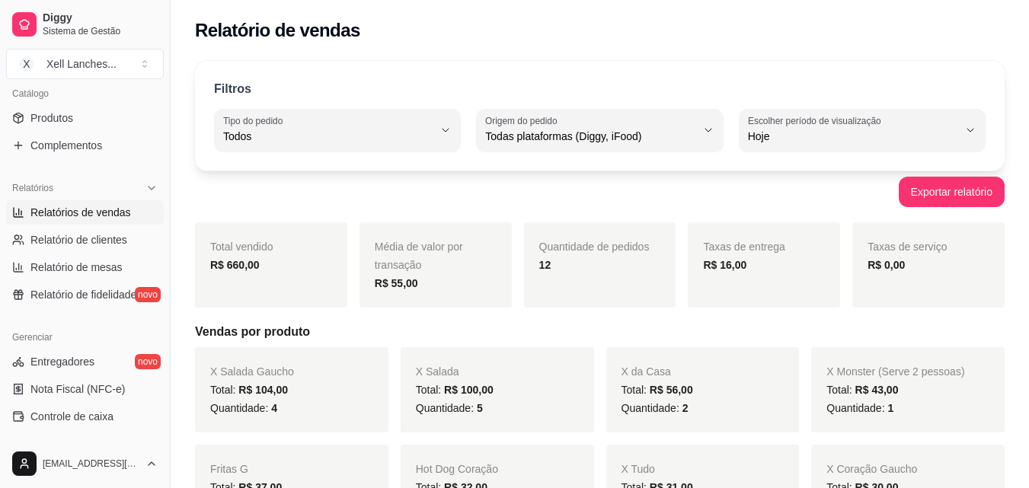
click at [755, 267] on div "R$ 16,00" at bounding box center [764, 265] width 122 height 18
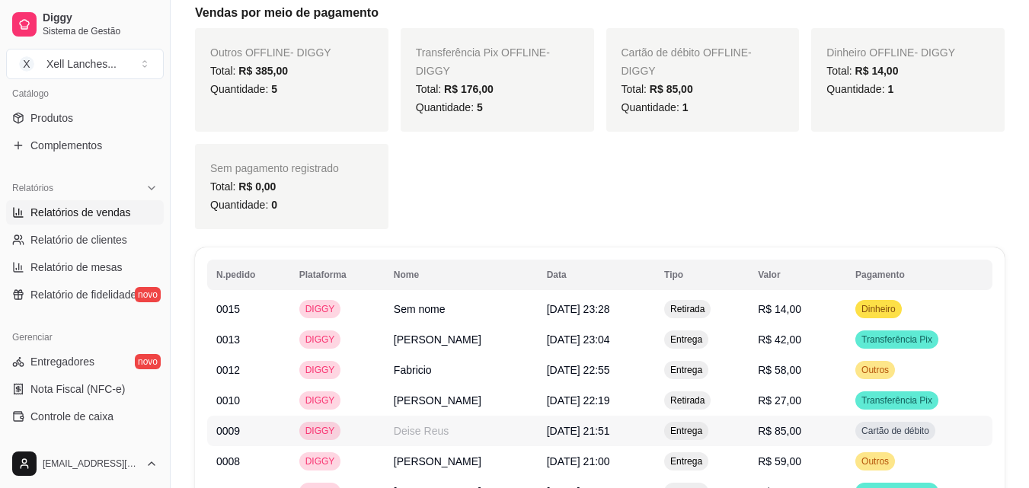
scroll to position [815, 0]
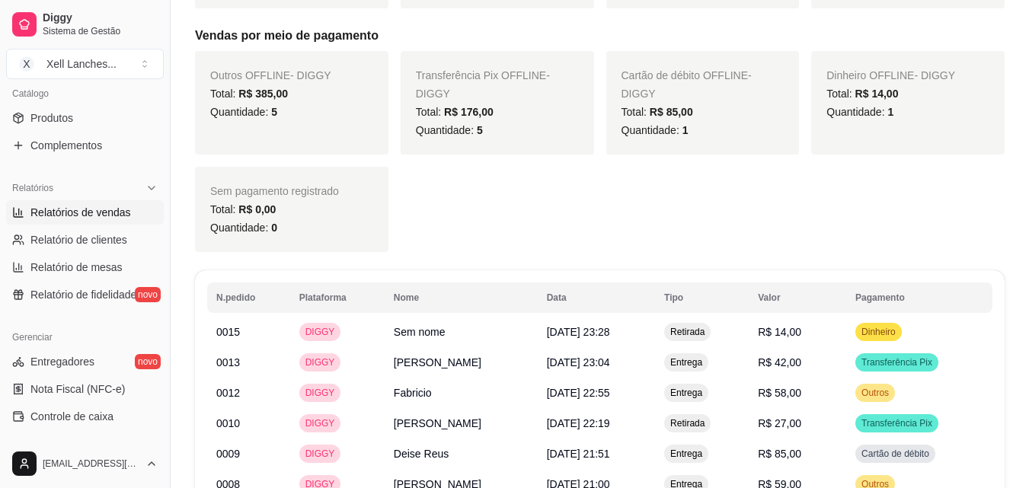
click at [484, 249] on div "Outros OFFLINE - DIGGY Total: R$ 385,00 Quantidade: 5 Transferência Pix OFFLINE…" at bounding box center [600, 151] width 810 height 201
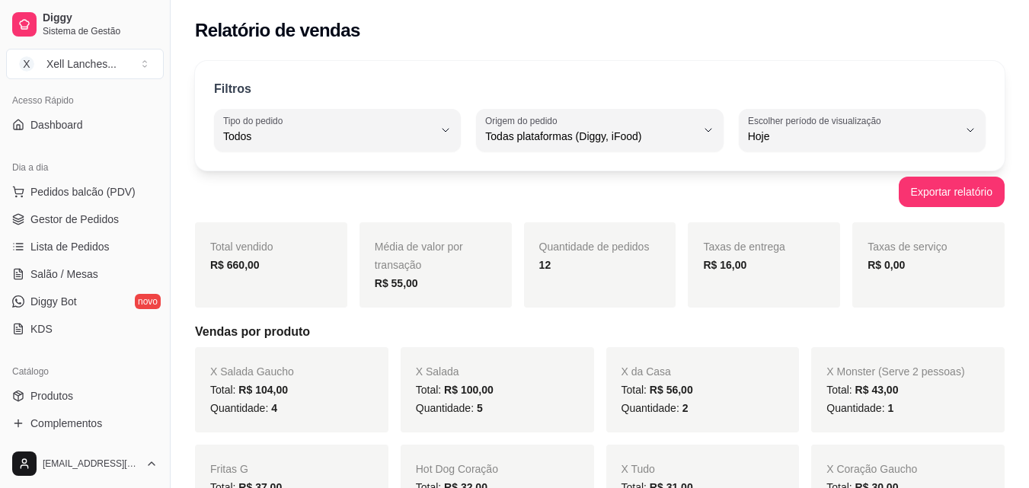
scroll to position [76, 0]
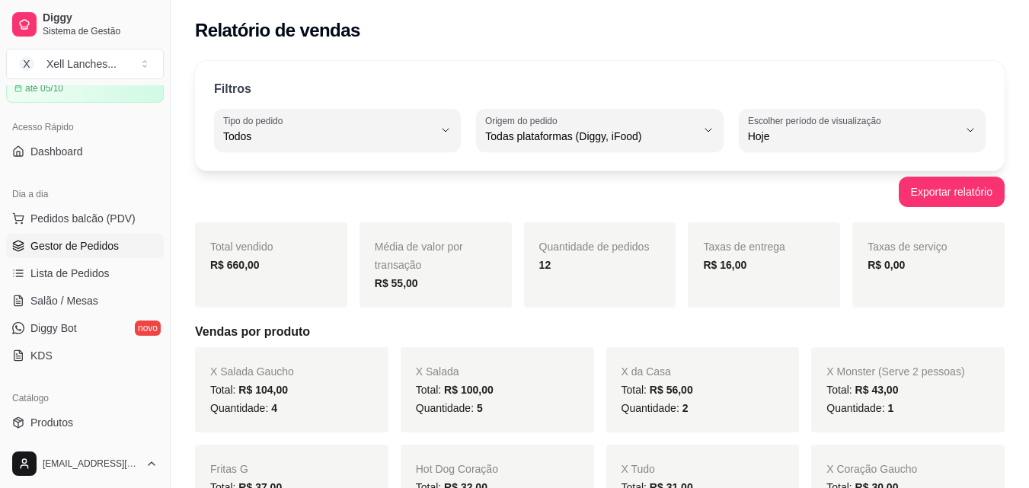
click at [65, 243] on span "Gestor de Pedidos" at bounding box center [74, 246] width 88 height 15
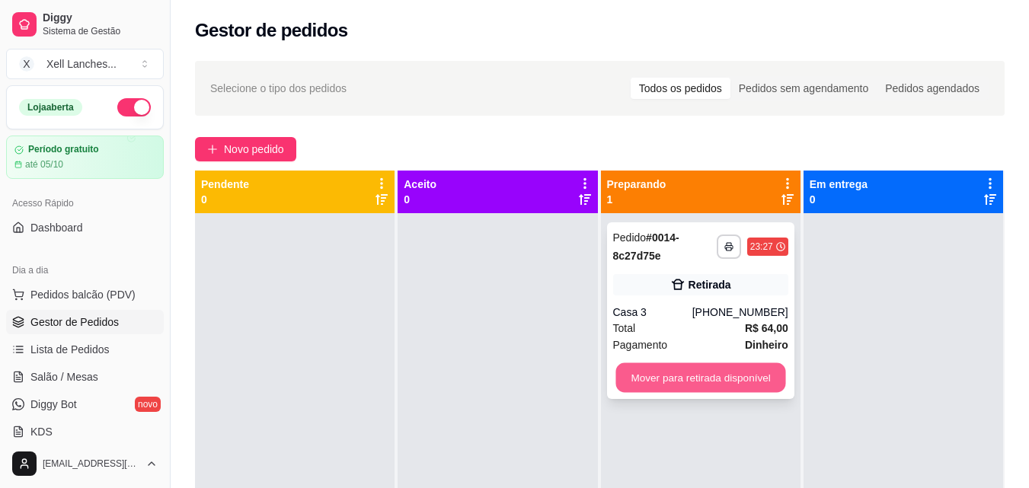
click at [720, 373] on button "Mover para retirada disponível" at bounding box center [701, 378] width 170 height 30
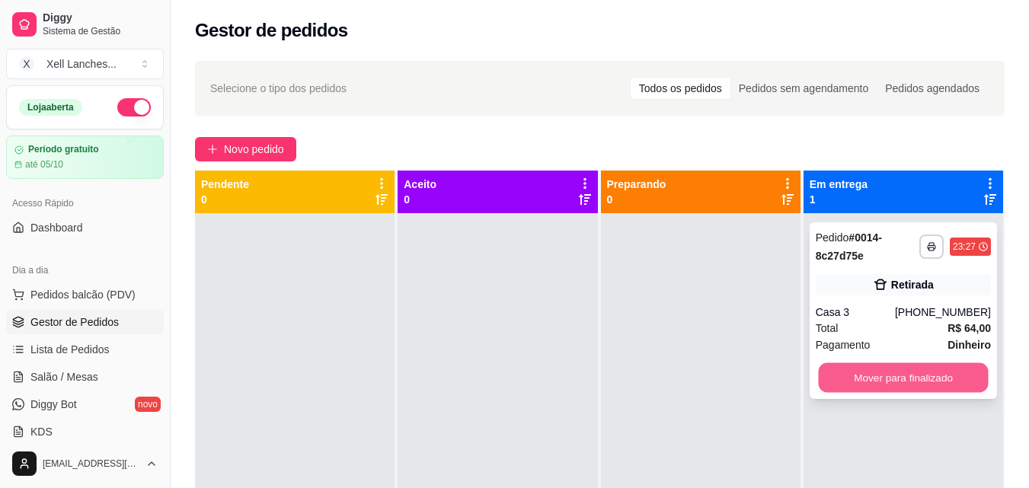
click at [911, 386] on button "Mover para finalizado" at bounding box center [903, 378] width 170 height 30
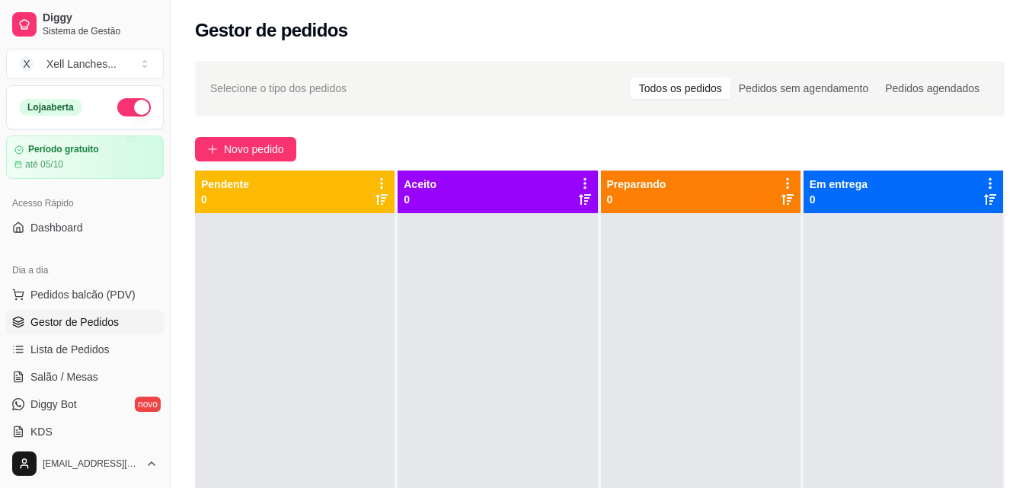
click at [119, 107] on button "button" at bounding box center [134, 107] width 34 height 18
